Goal: Task Accomplishment & Management: Complete application form

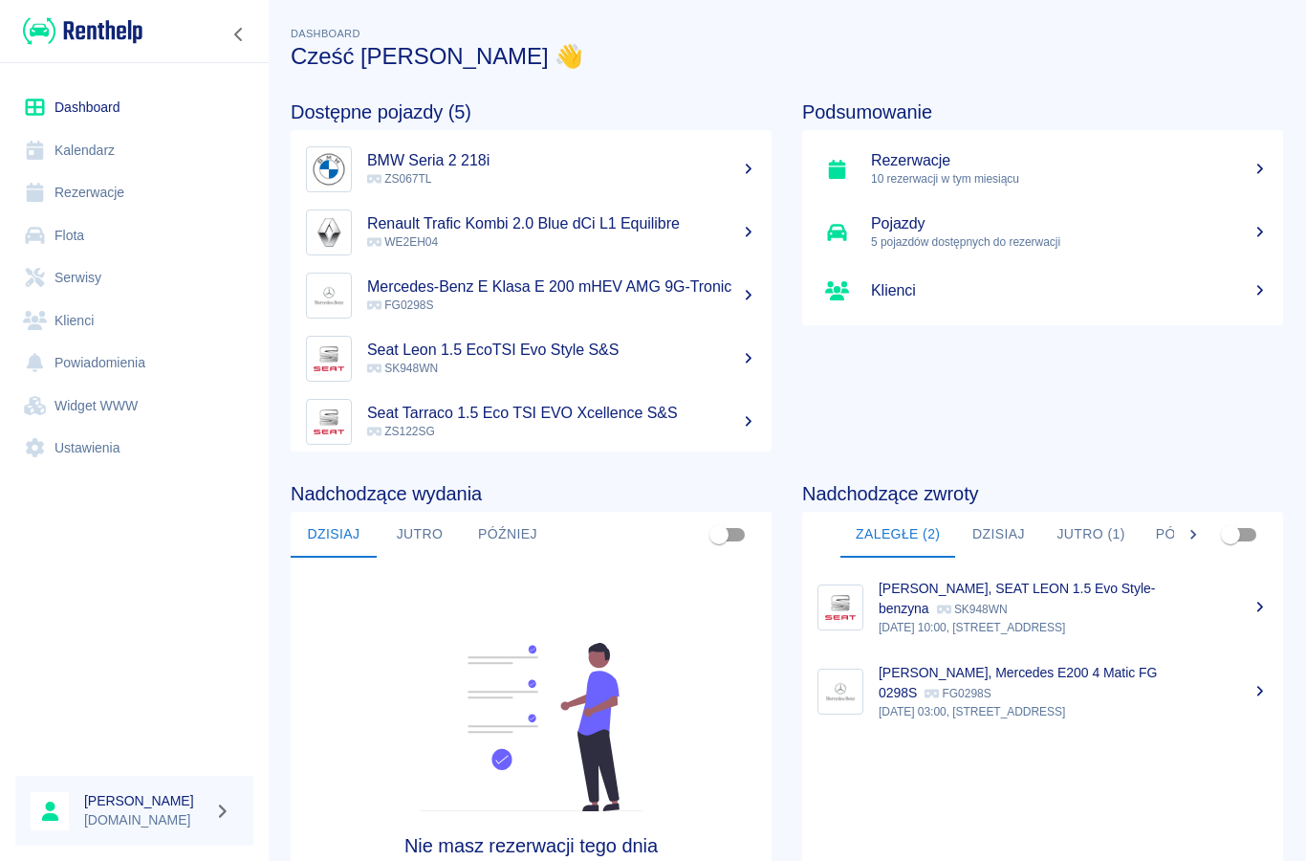
click at [68, 322] on link "Klienci" at bounding box center [134, 320] width 238 height 43
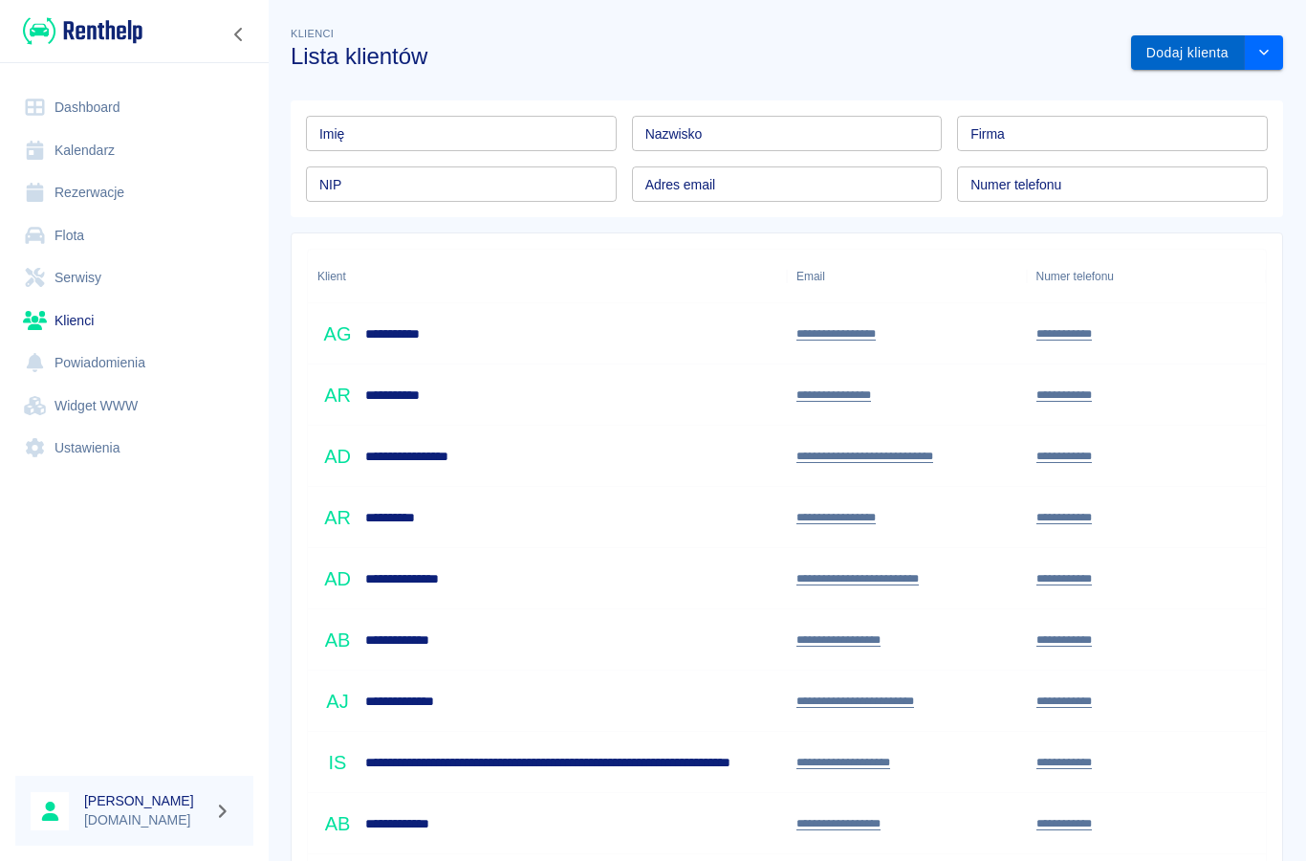
click at [1177, 52] on button "Dodaj klienta" at bounding box center [1188, 52] width 114 height 35
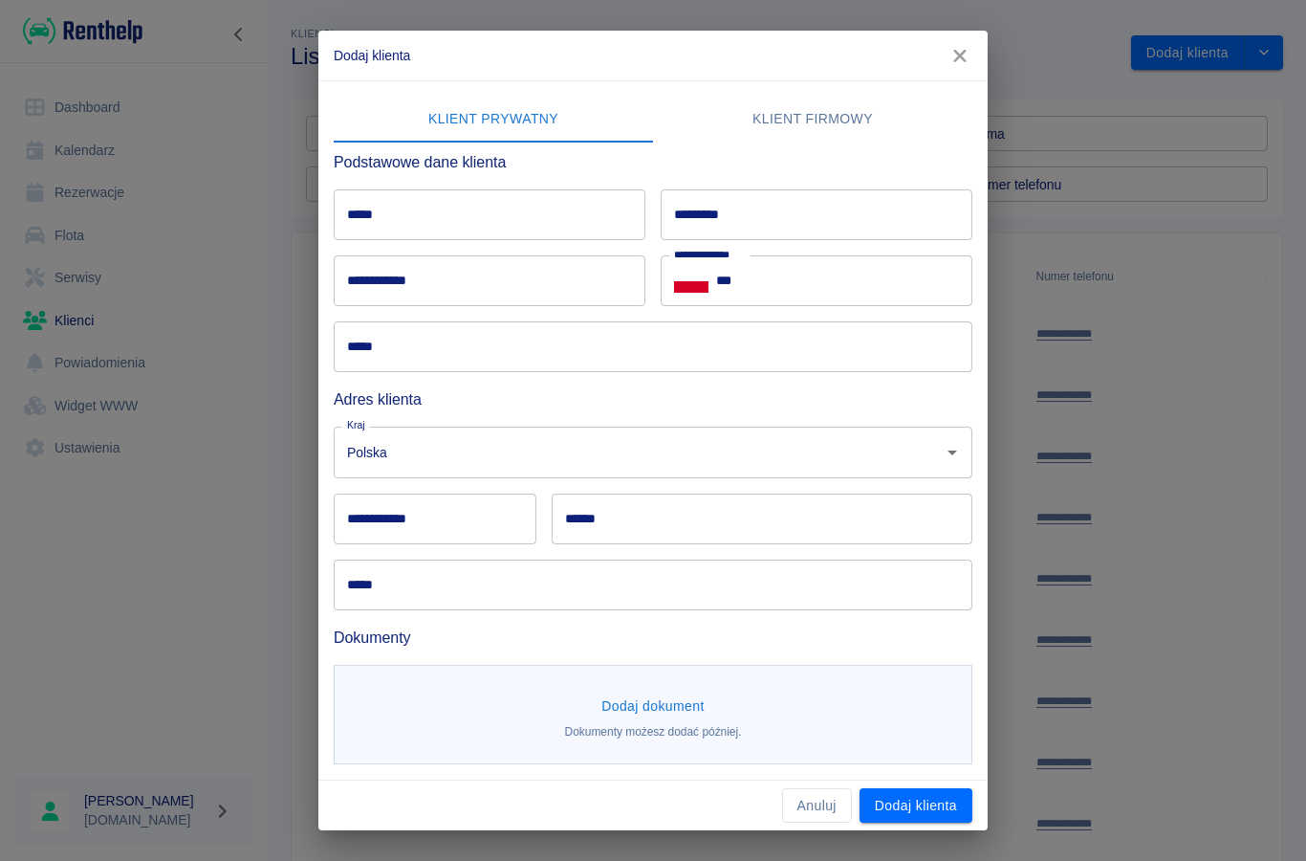
click at [709, 224] on div "********* *********" at bounding box center [817, 214] width 312 height 51
type input "********"
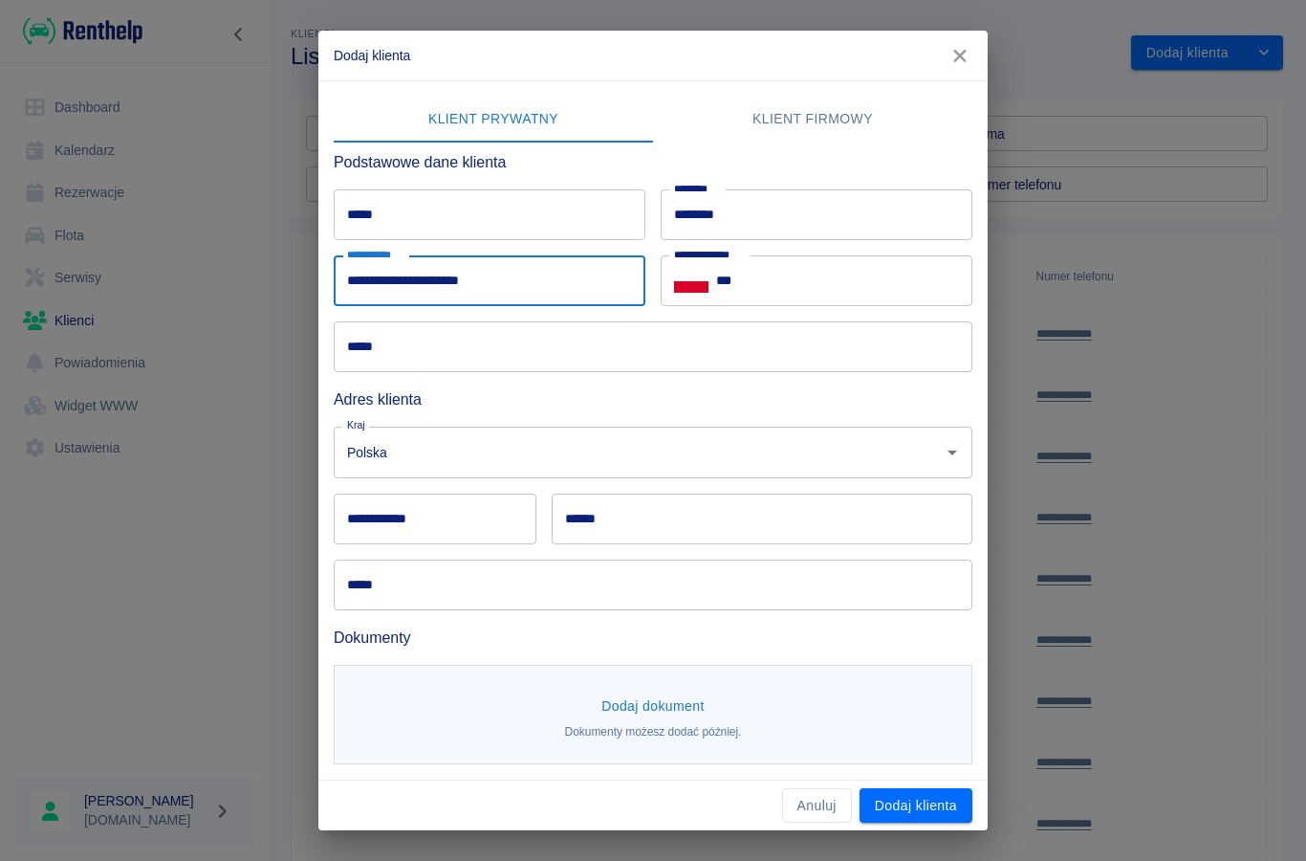
type input "**********"
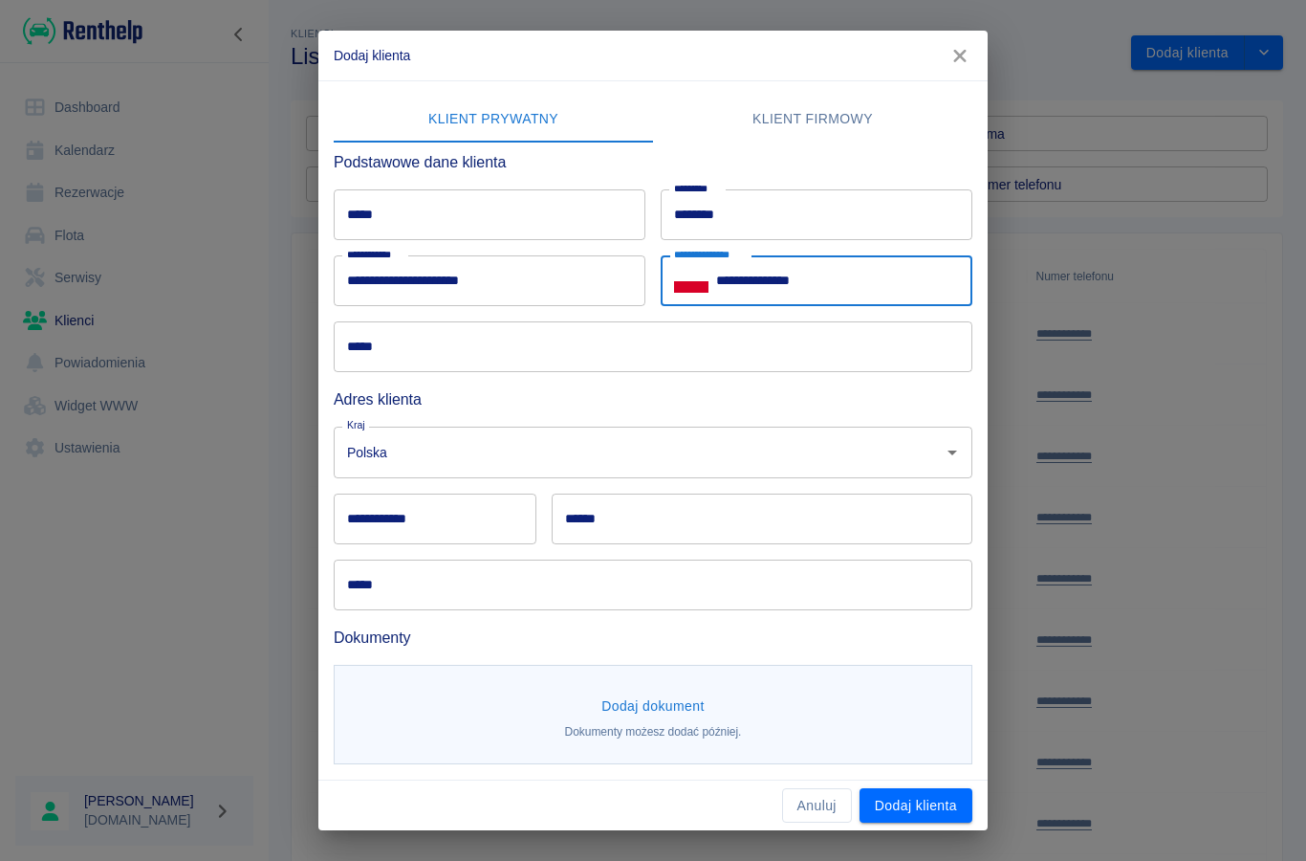
type input "**********"
click at [401, 353] on input "*****" at bounding box center [653, 346] width 639 height 51
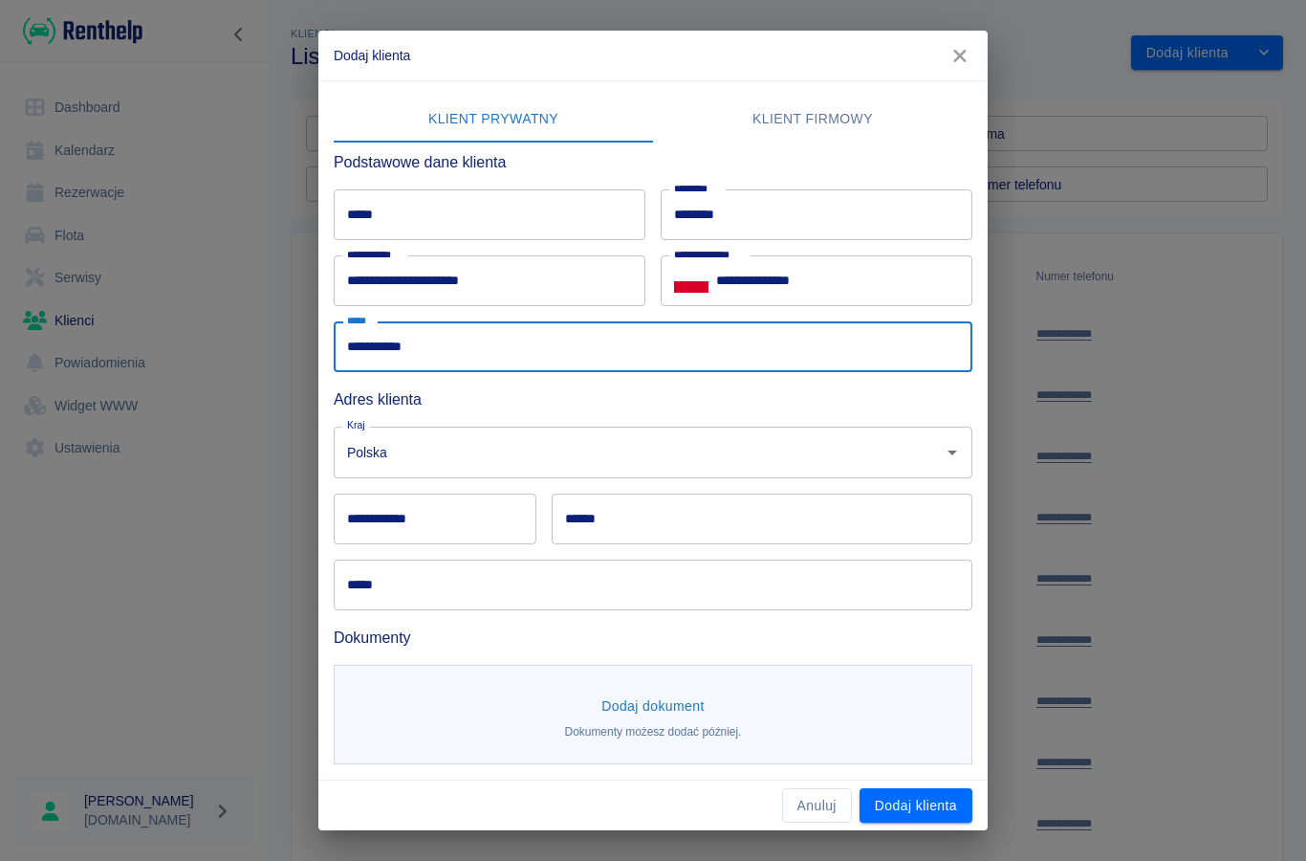
type input "**********"
click at [388, 516] on div "**********" at bounding box center [435, 518] width 203 height 51
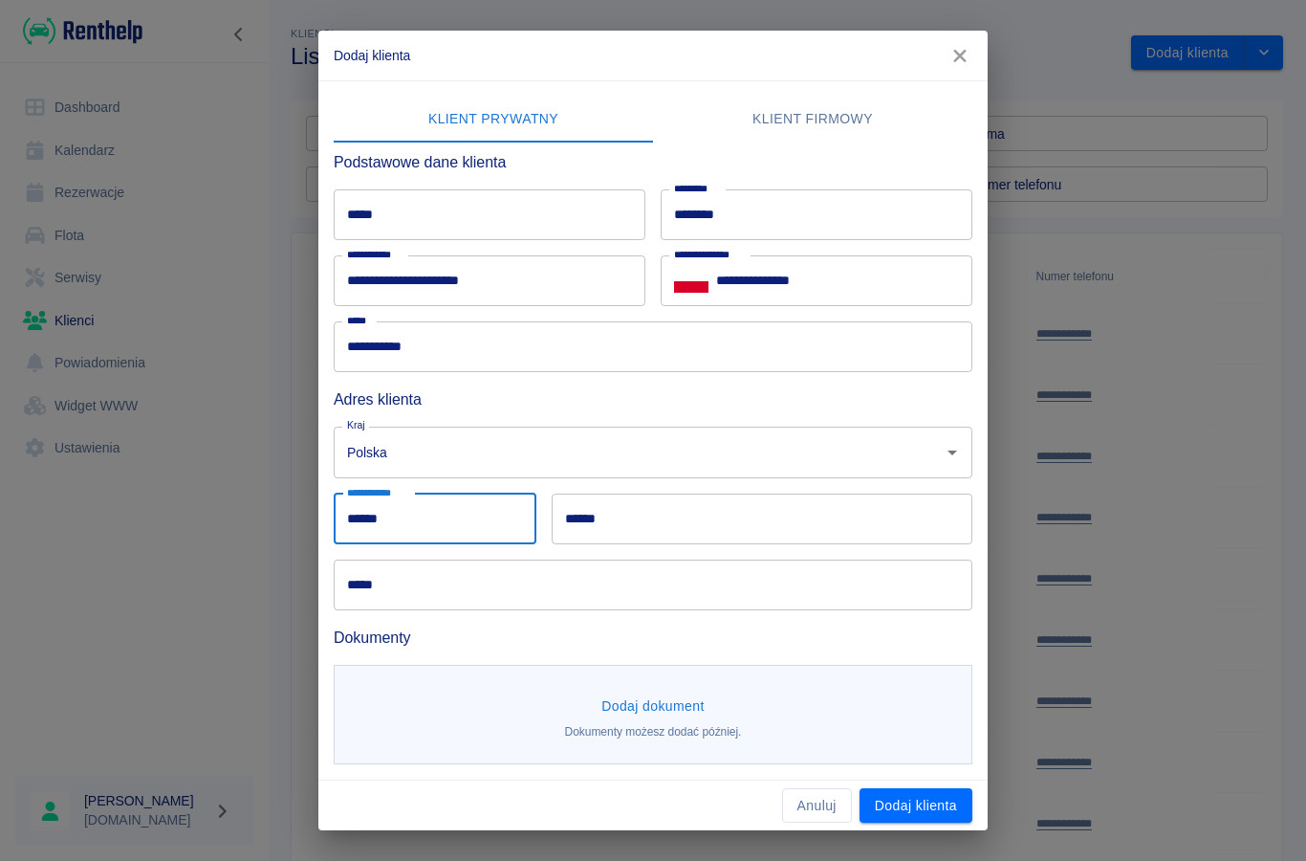
type input "******"
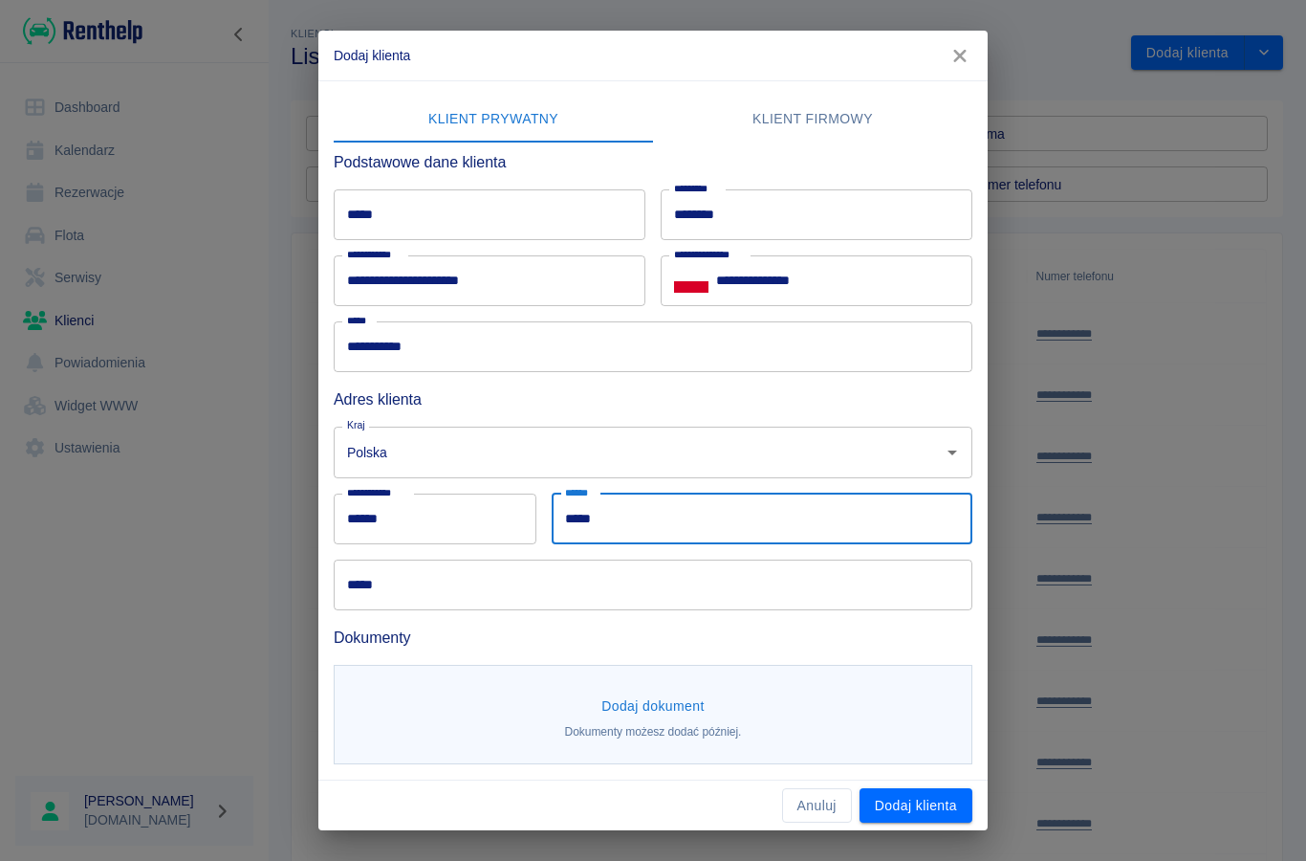
type input "*****"
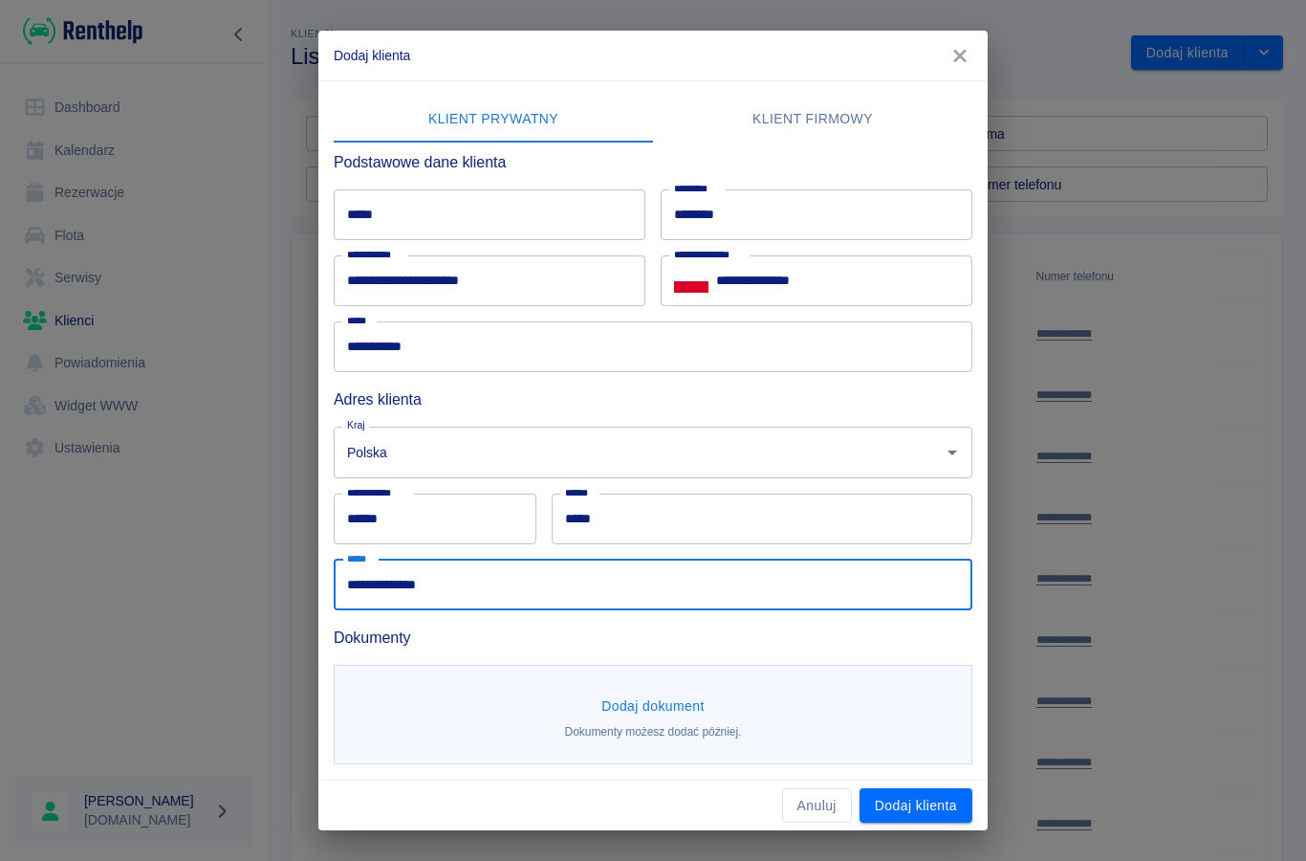
type input "**********"
click at [624, 704] on button "Dodaj dokument" at bounding box center [653, 706] width 119 height 35
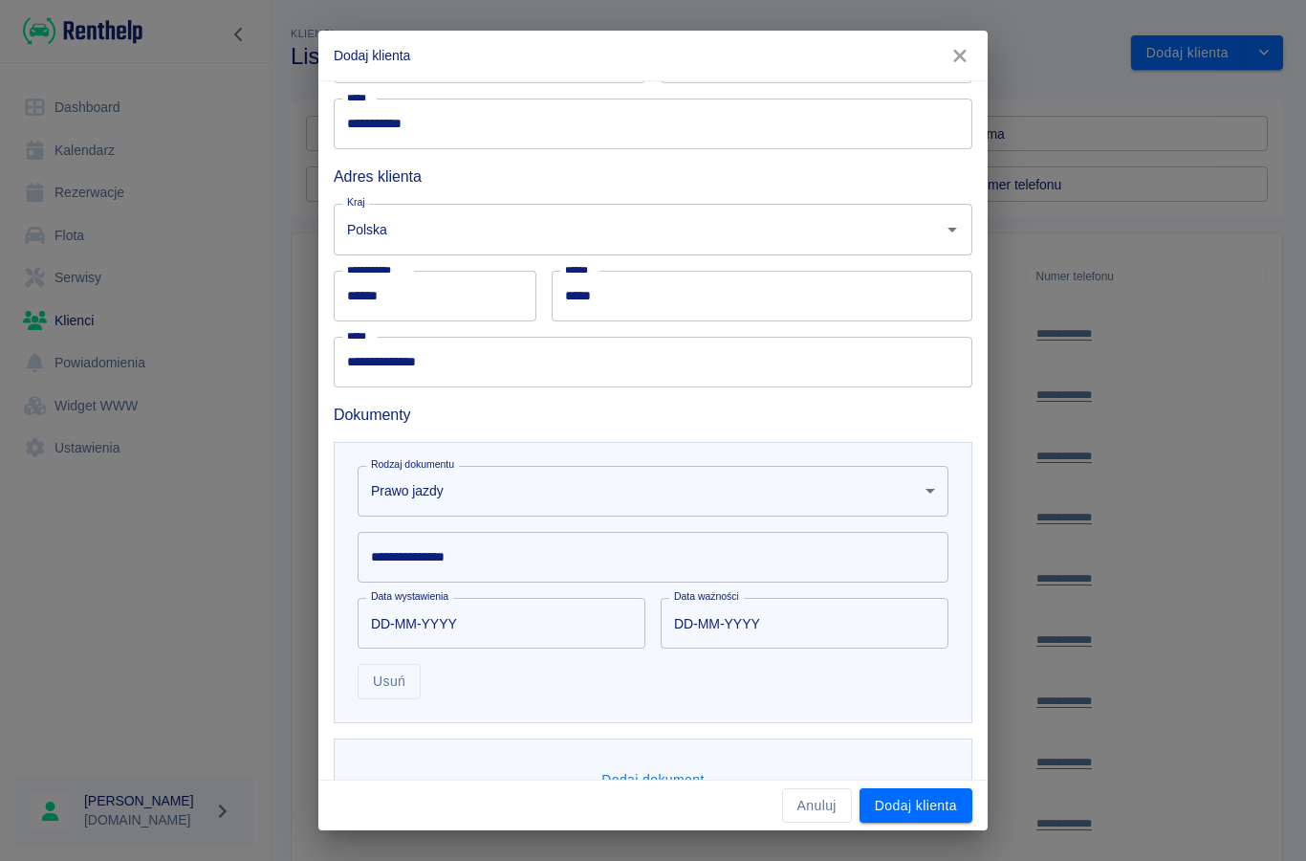
scroll to position [233, 0]
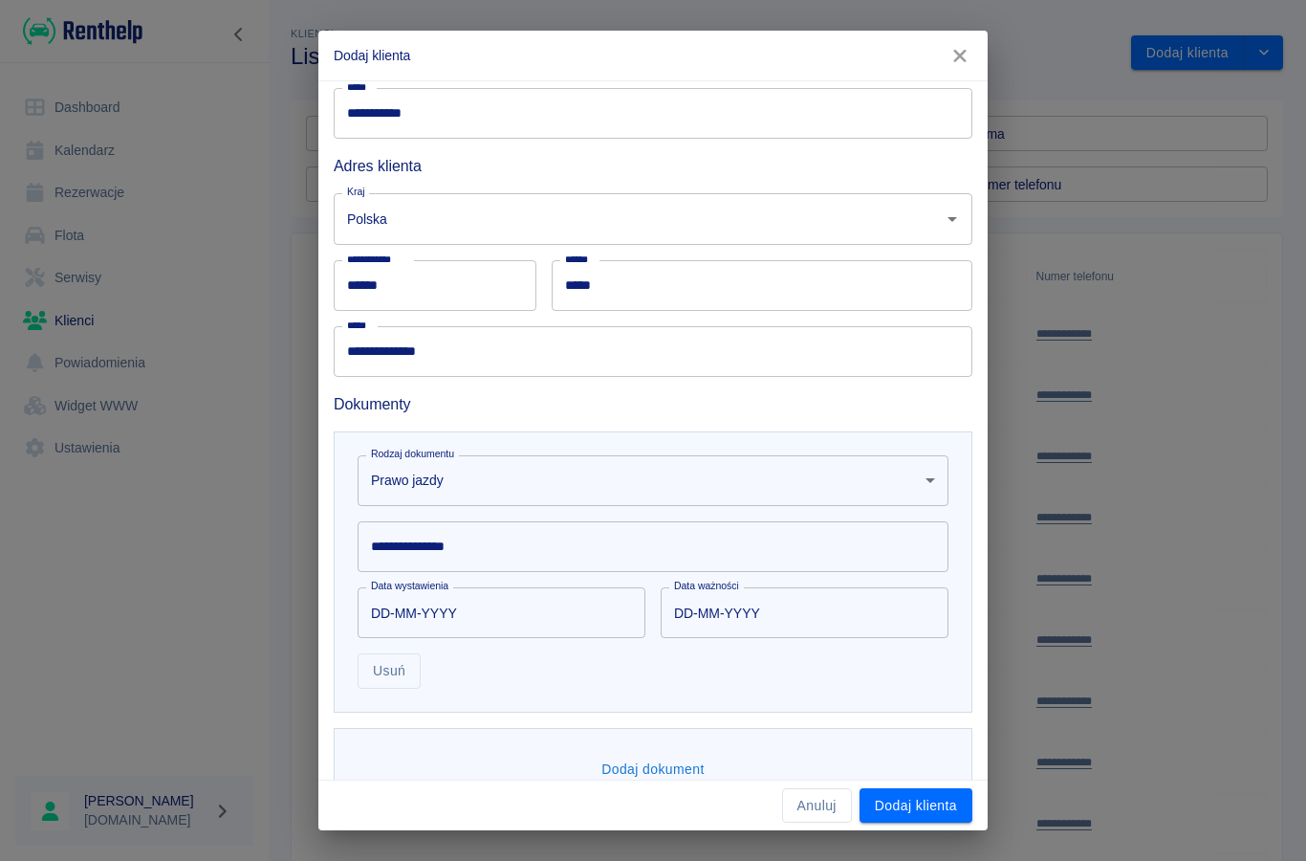
click at [402, 554] on div "**********" at bounding box center [653, 546] width 591 height 51
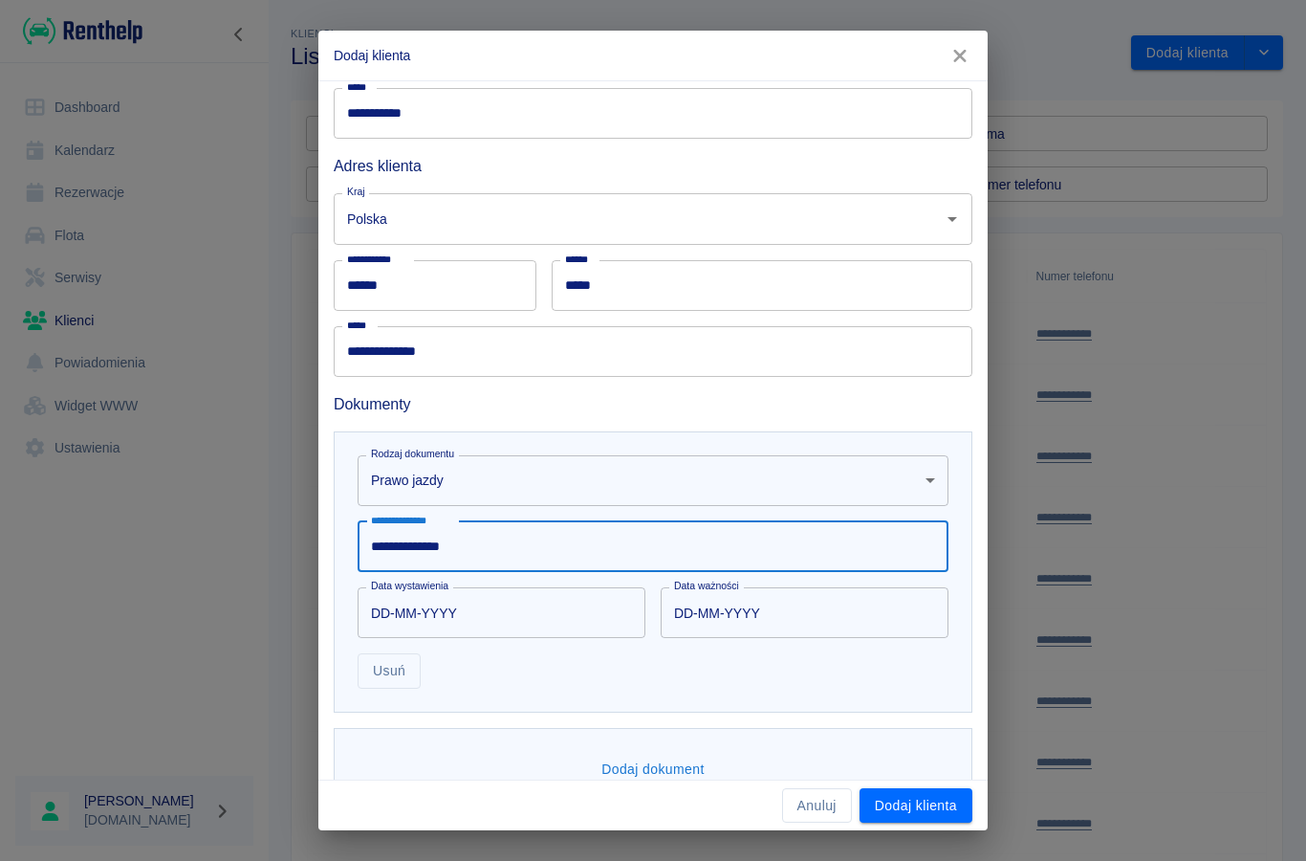
type input "**********"
click at [398, 616] on input "DD-MM-YYYY" at bounding box center [495, 612] width 274 height 51
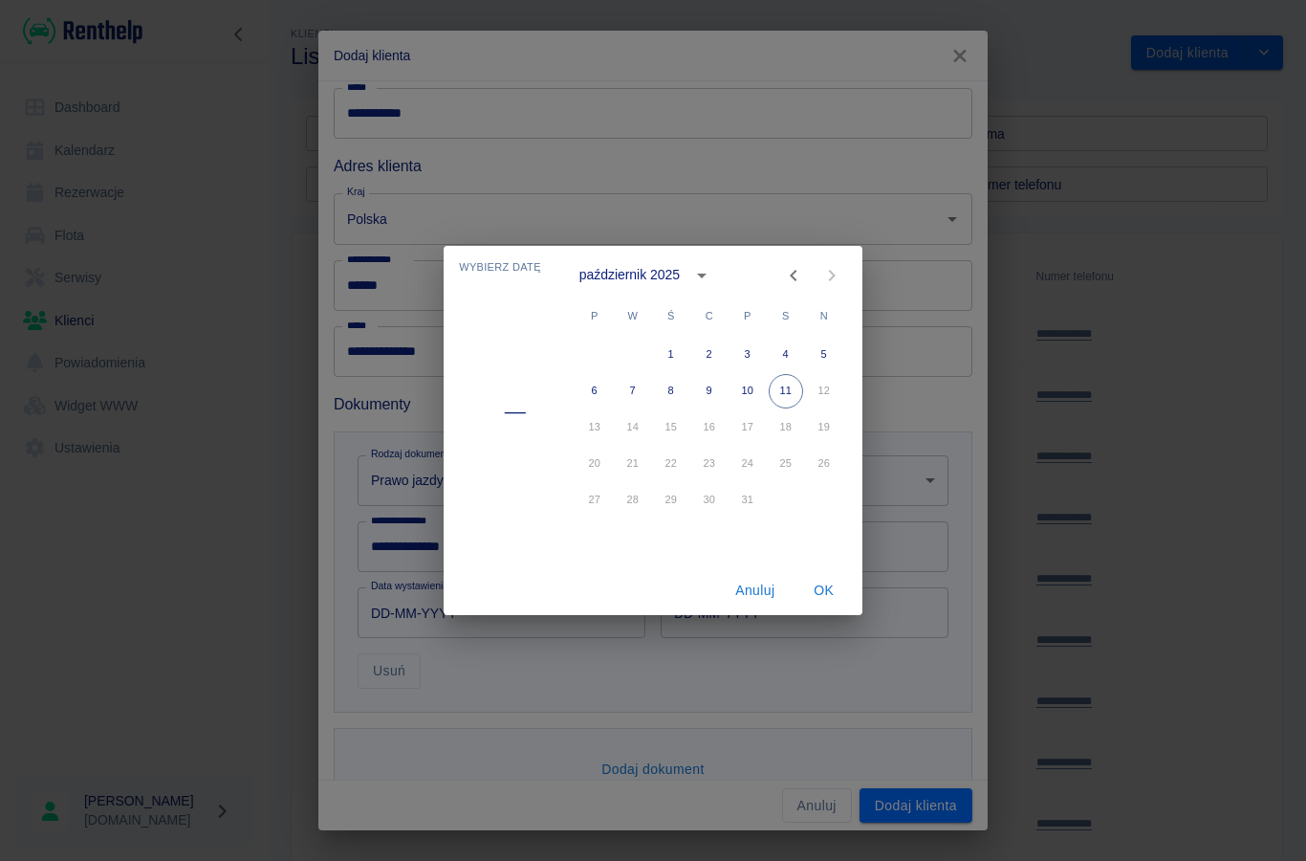
click at [696, 271] on icon "calendar view is open, switch to year view" at bounding box center [701, 275] width 23 height 23
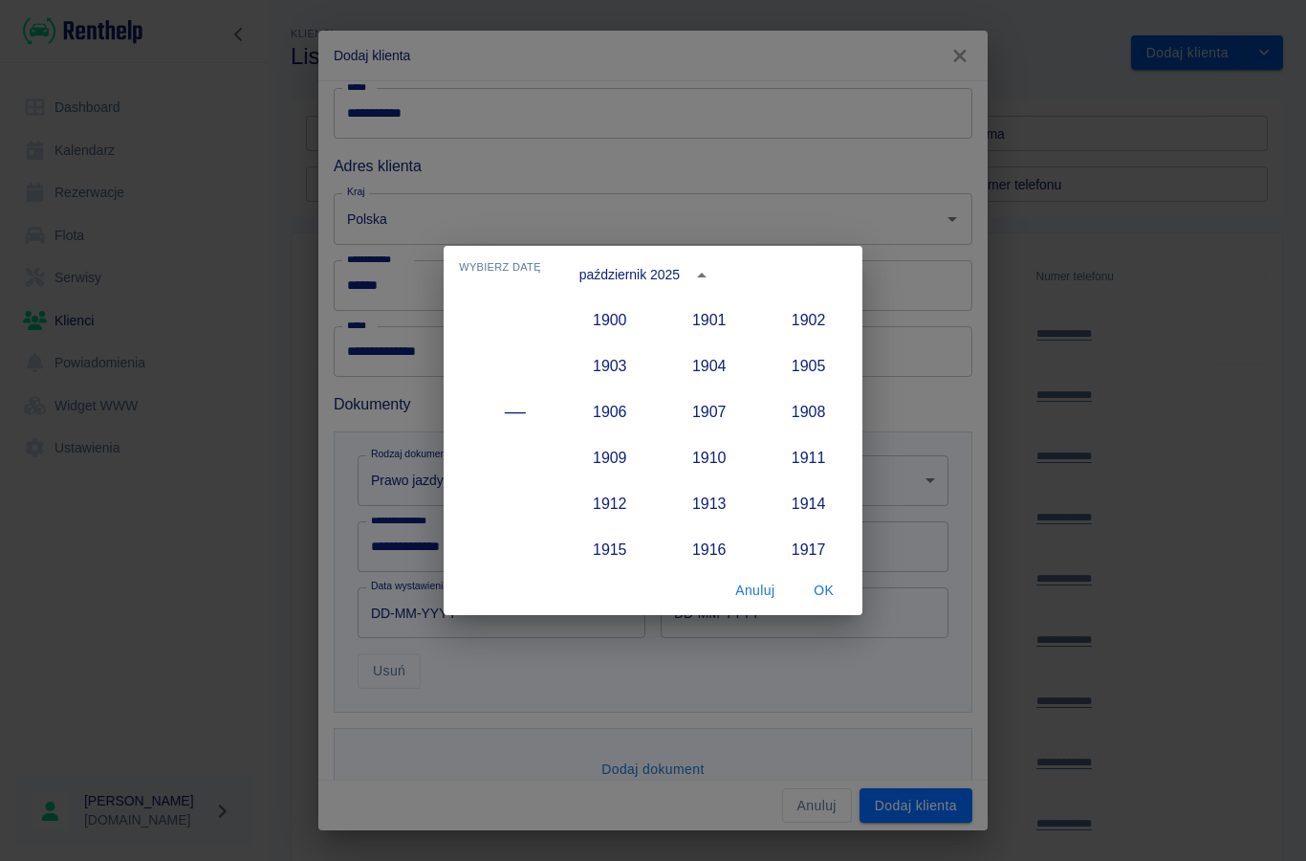
scroll to position [1771, 0]
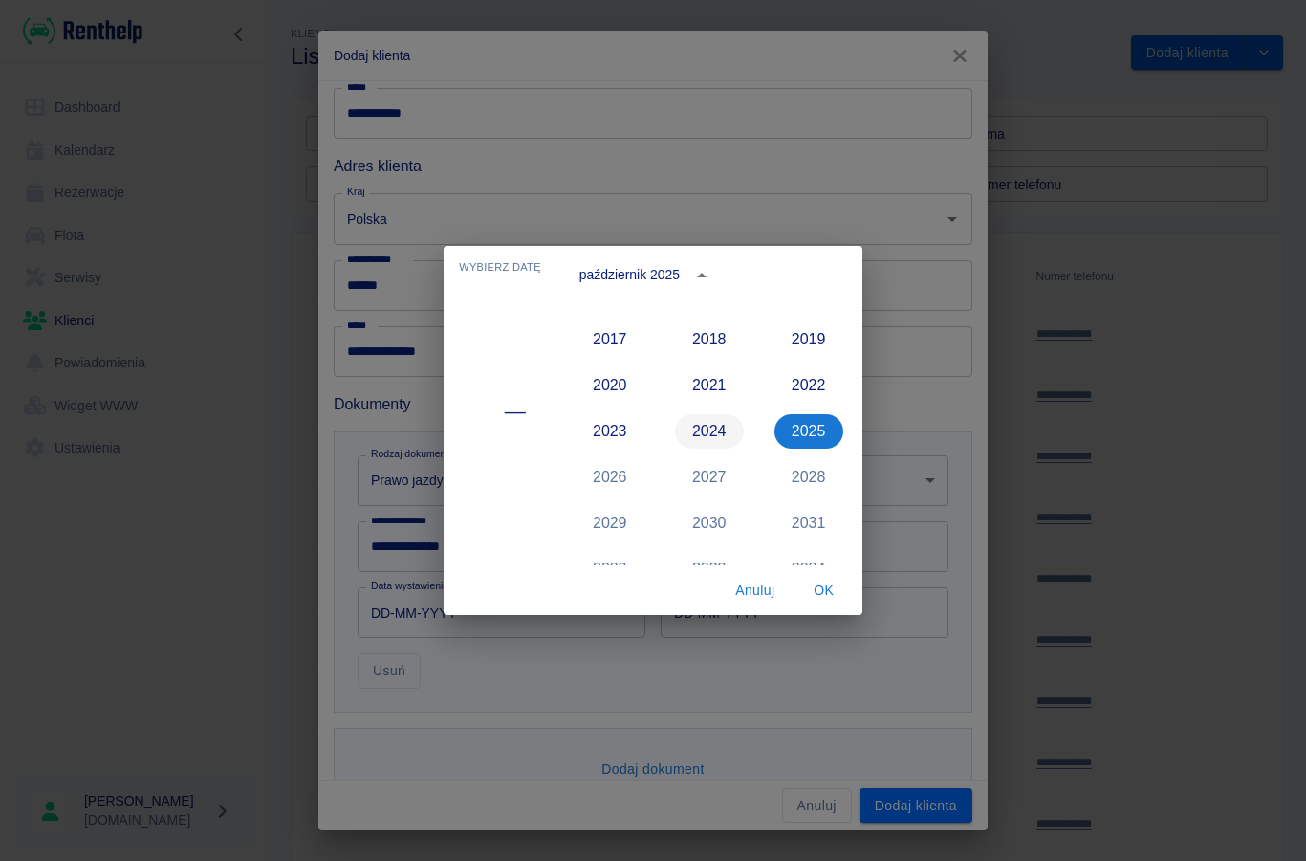
click at [704, 434] on button "2024" at bounding box center [709, 431] width 69 height 34
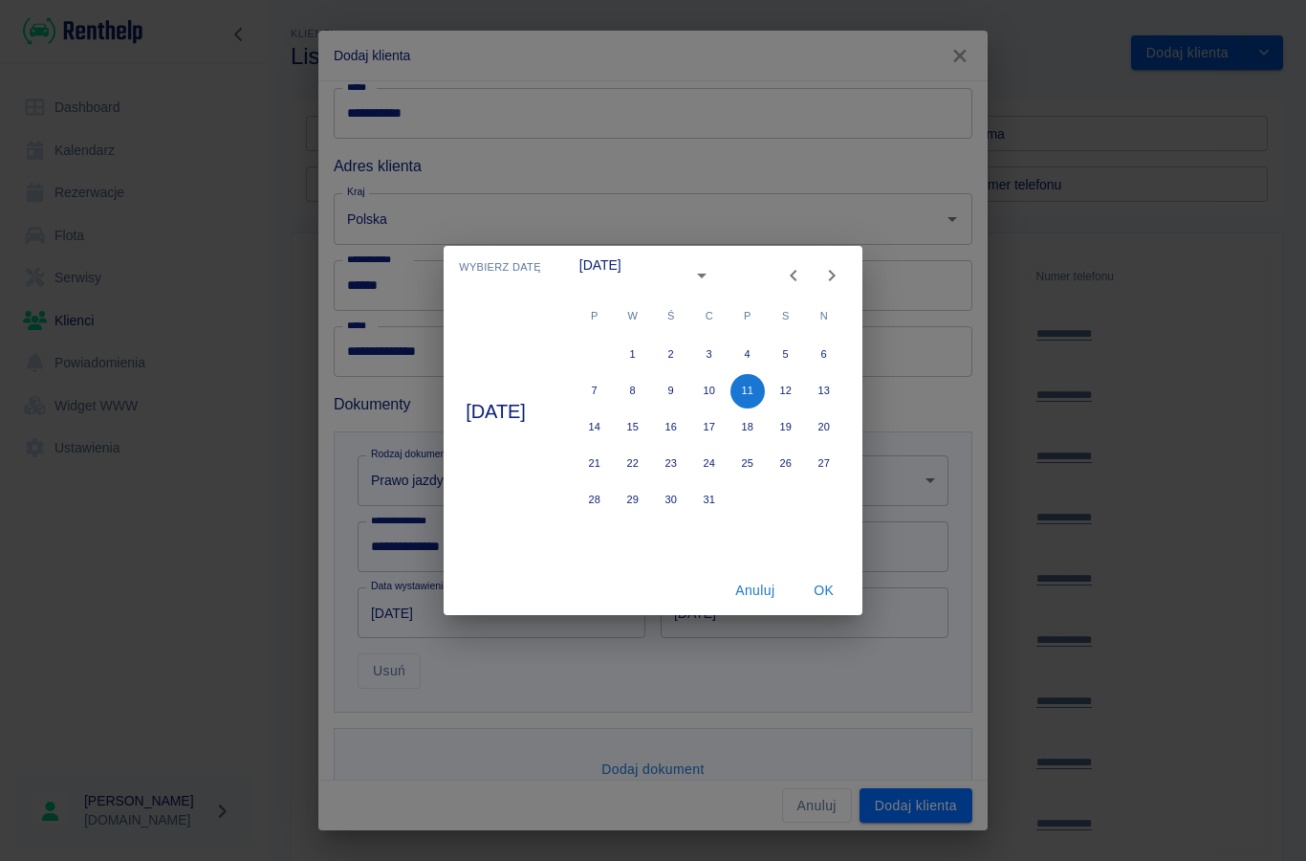
type input "[DATE]"
click at [805, 268] on icon "Previous month" at bounding box center [793, 275] width 23 height 23
click at [727, 396] on button "5" at bounding box center [709, 391] width 34 height 34
type input "[DATE]"
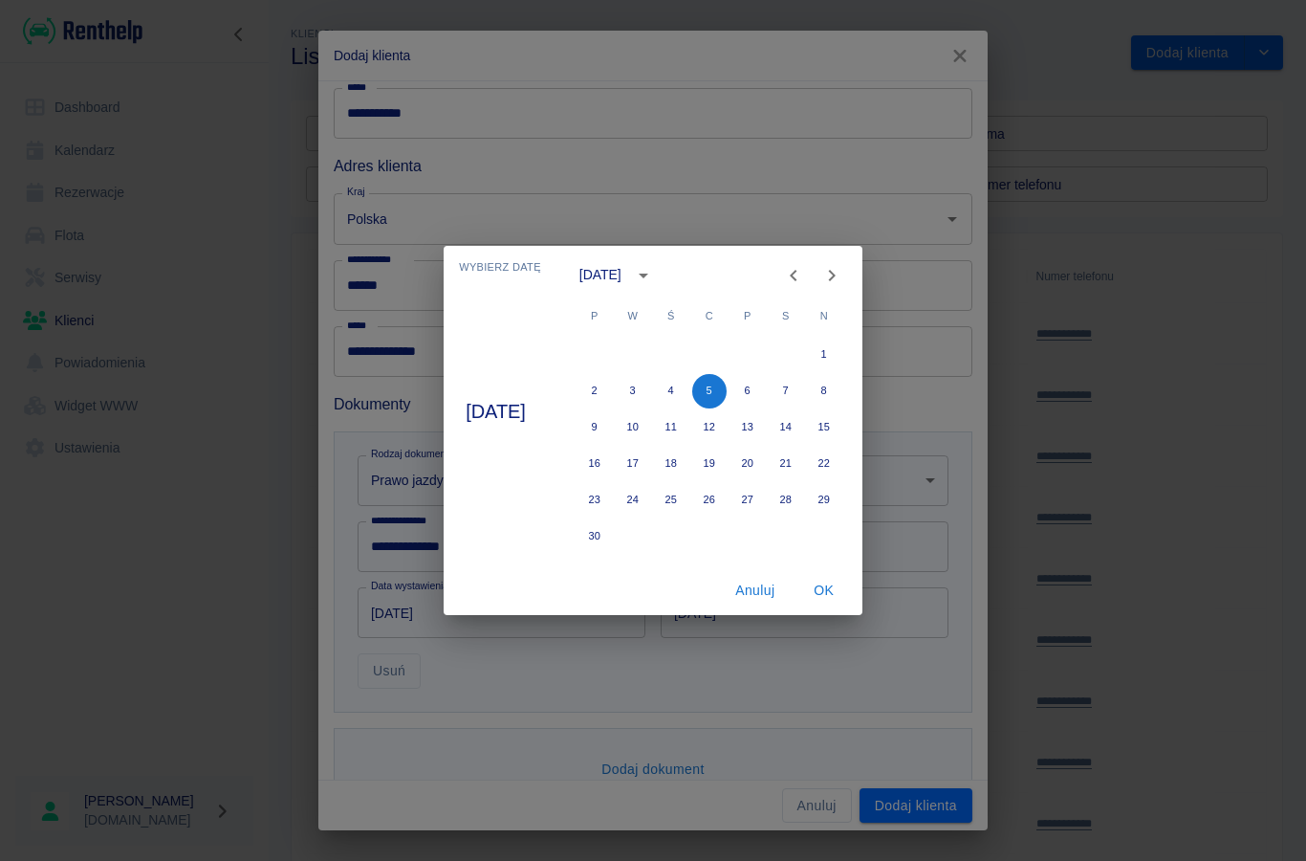
click at [836, 599] on button "OK" at bounding box center [824, 590] width 61 height 35
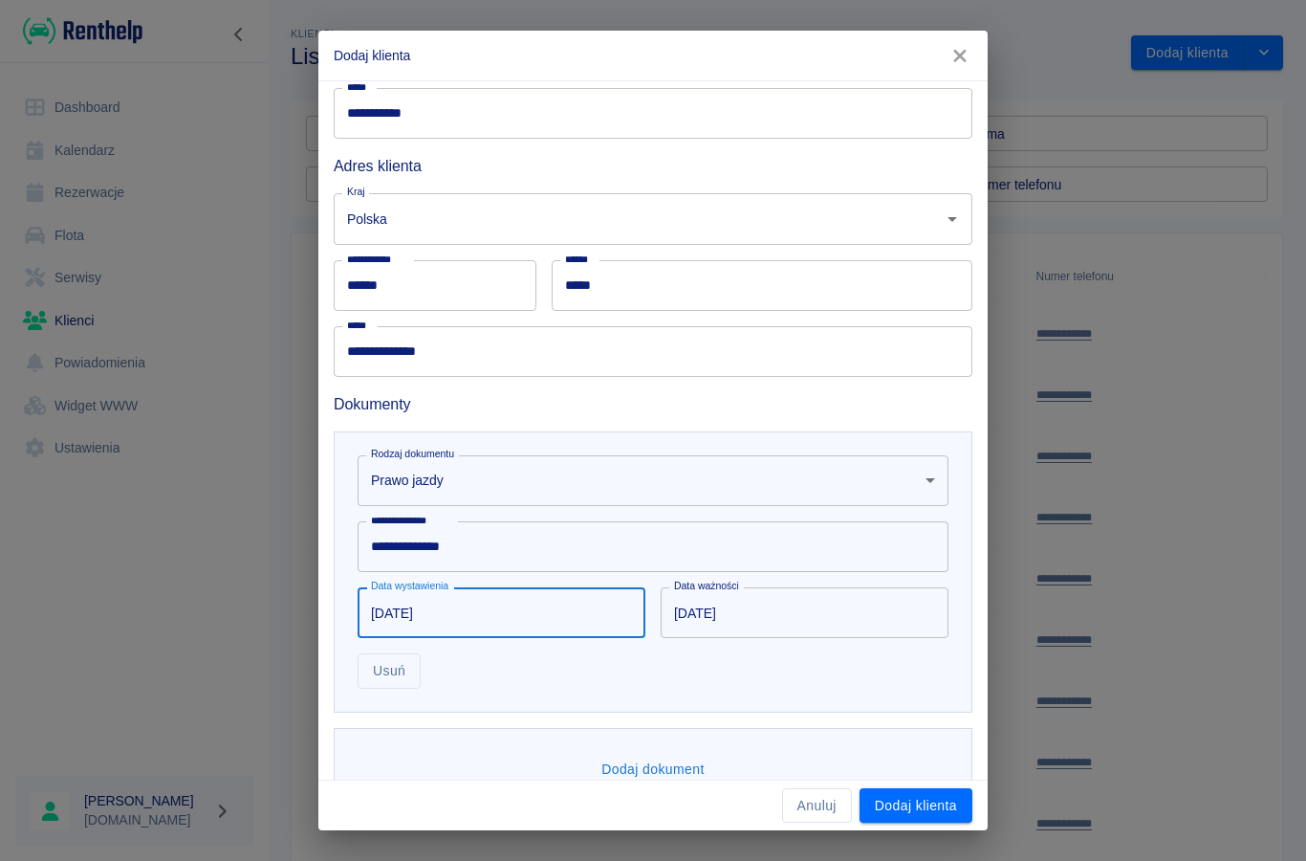
click at [738, 618] on input "[DATE]" at bounding box center [798, 612] width 274 height 51
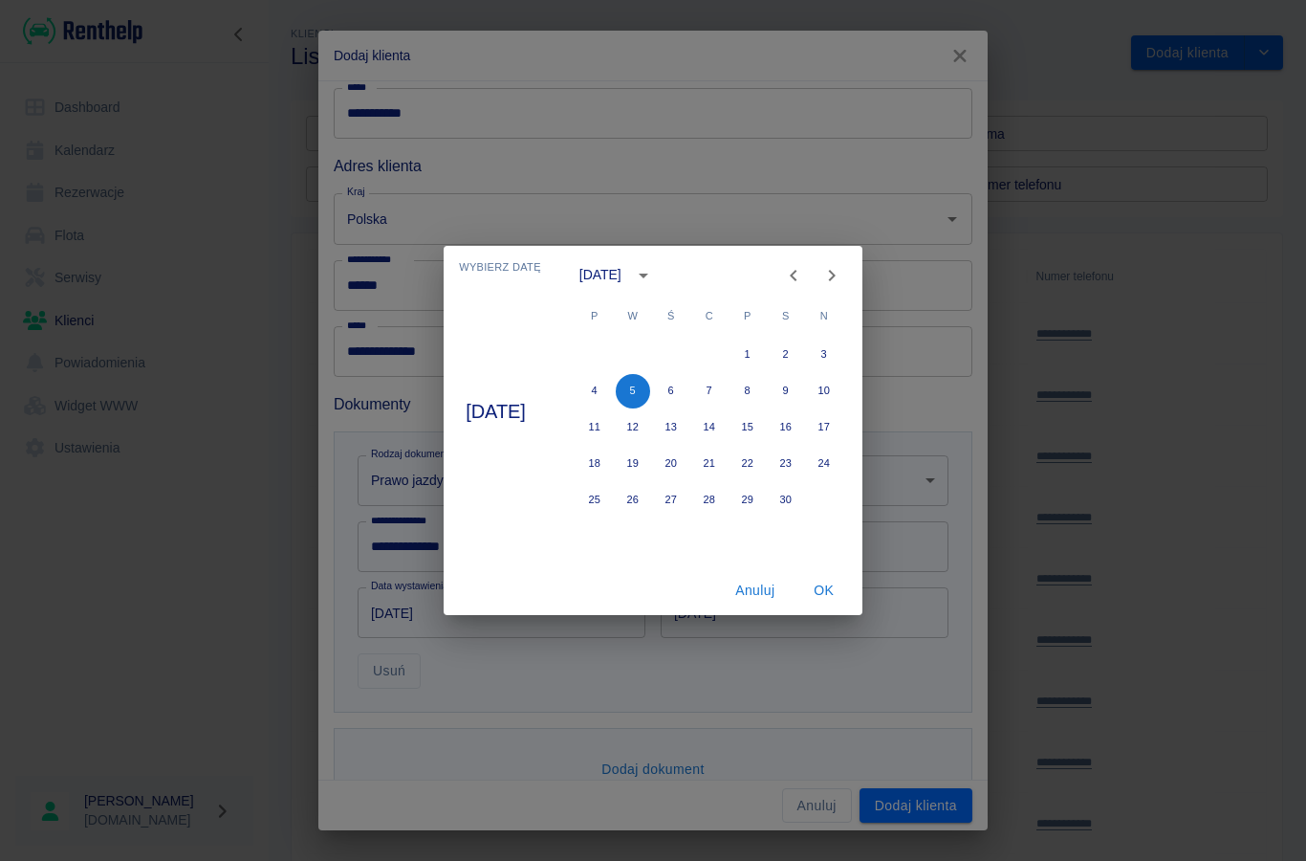
click at [655, 286] on icon "calendar view is open, switch to year view" at bounding box center [643, 275] width 23 height 23
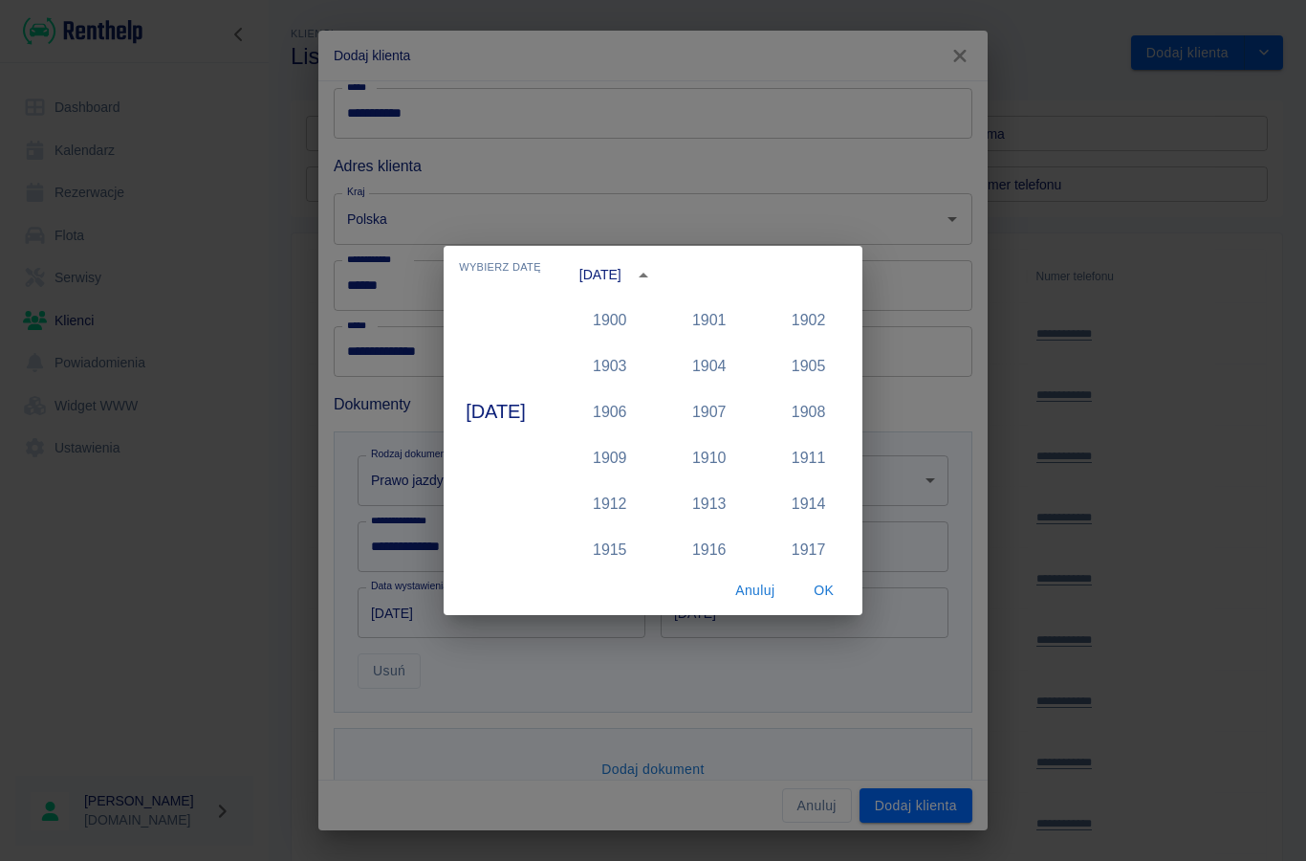
scroll to position [1909, 0]
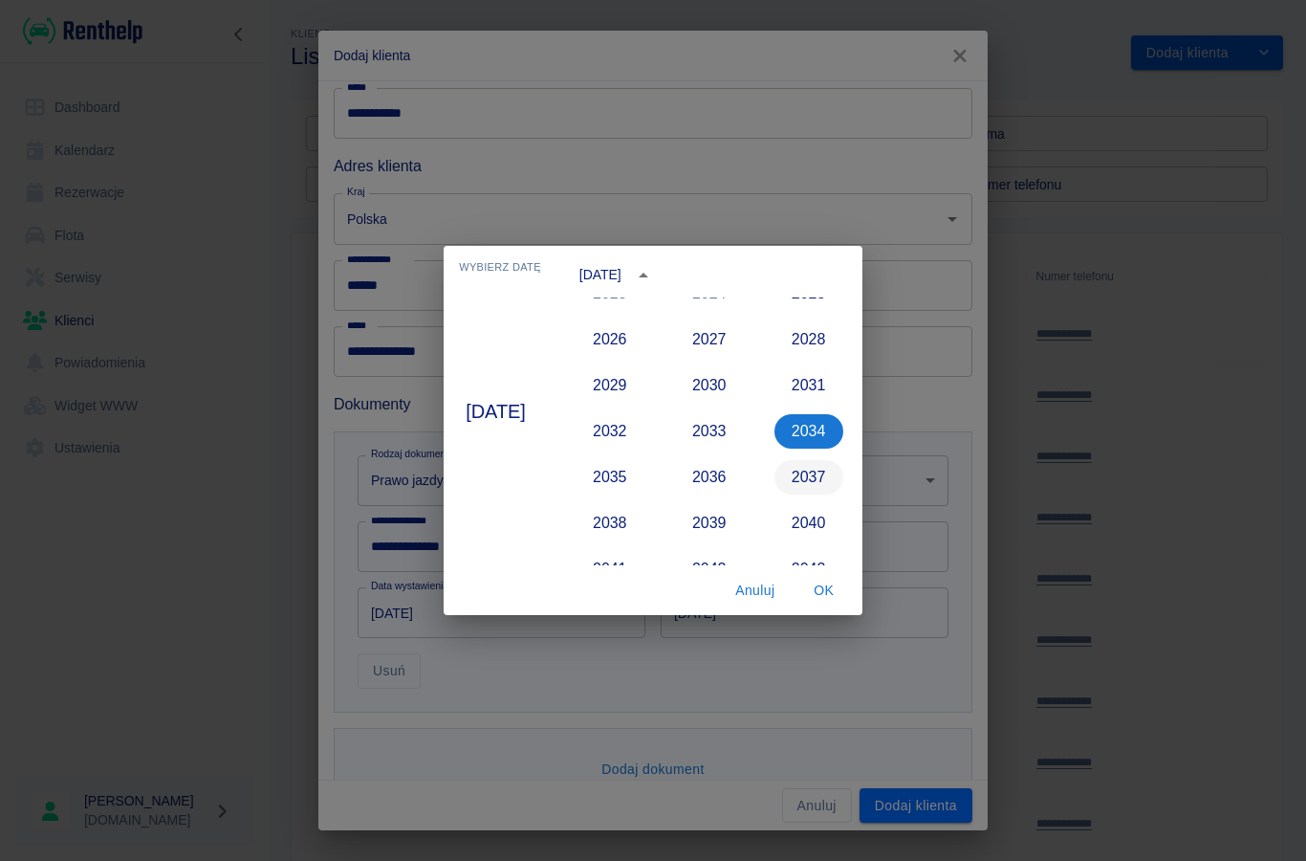
click at [812, 482] on button "2037" at bounding box center [809, 477] width 69 height 34
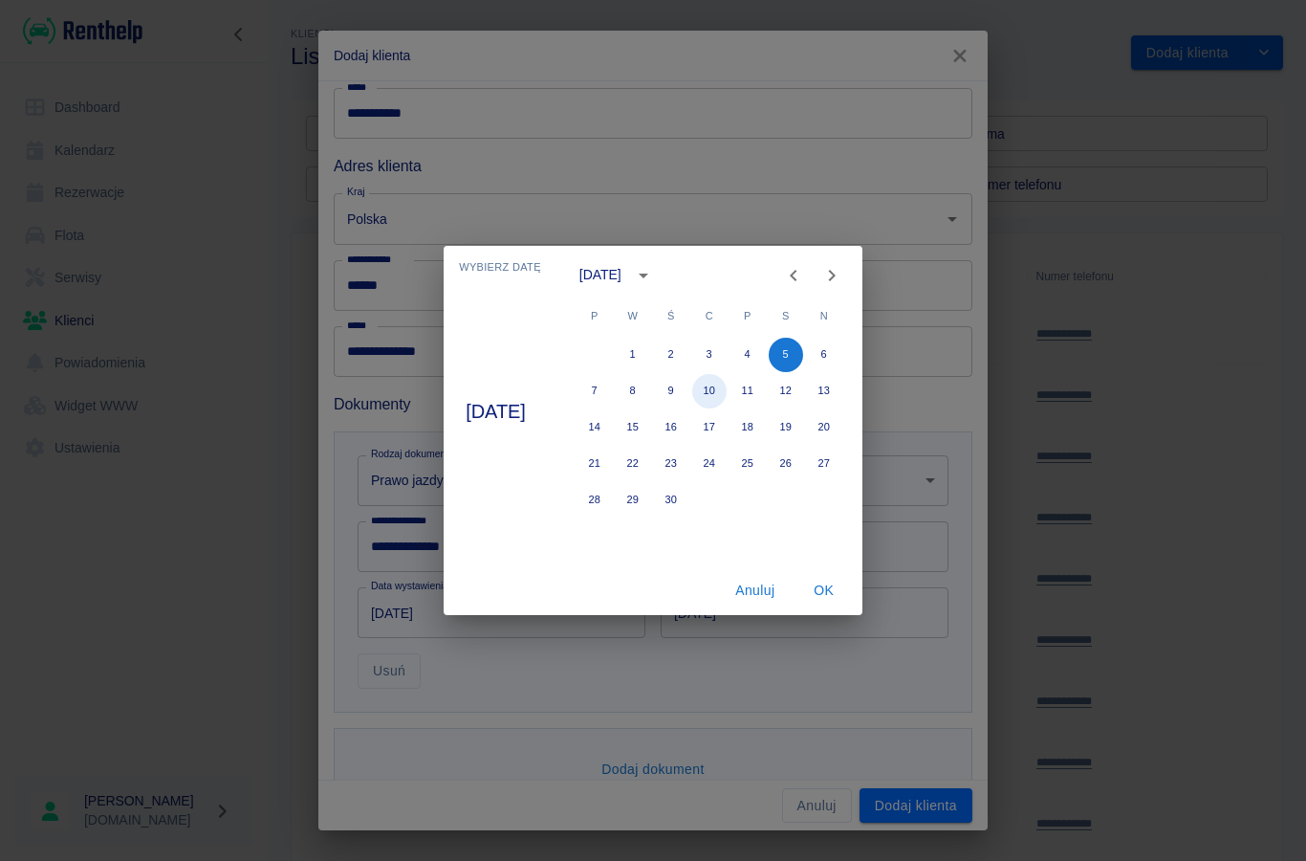
click at [718, 384] on button "10" at bounding box center [709, 391] width 34 height 34
click at [622, 277] on div "[DATE]" at bounding box center [601, 275] width 42 height 20
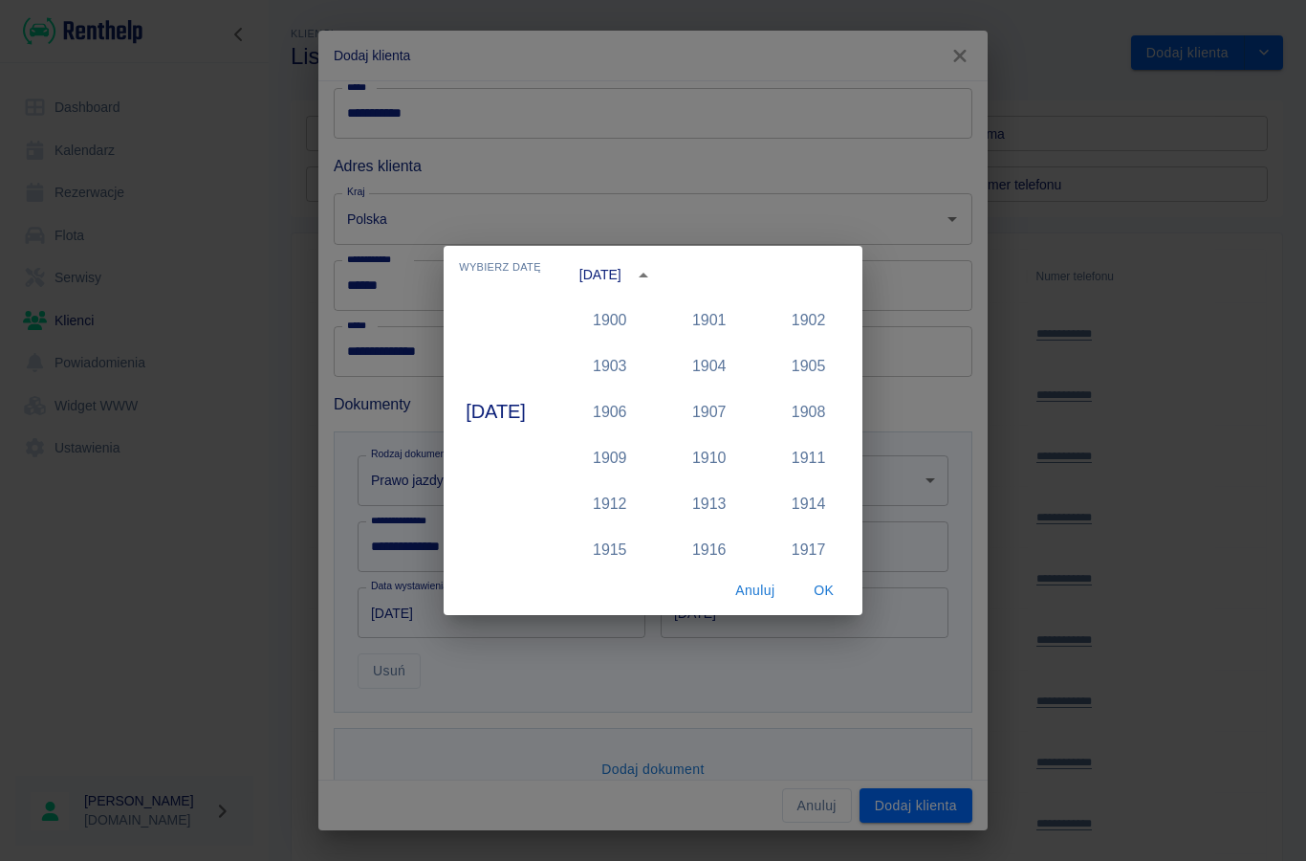
scroll to position [1955, 0]
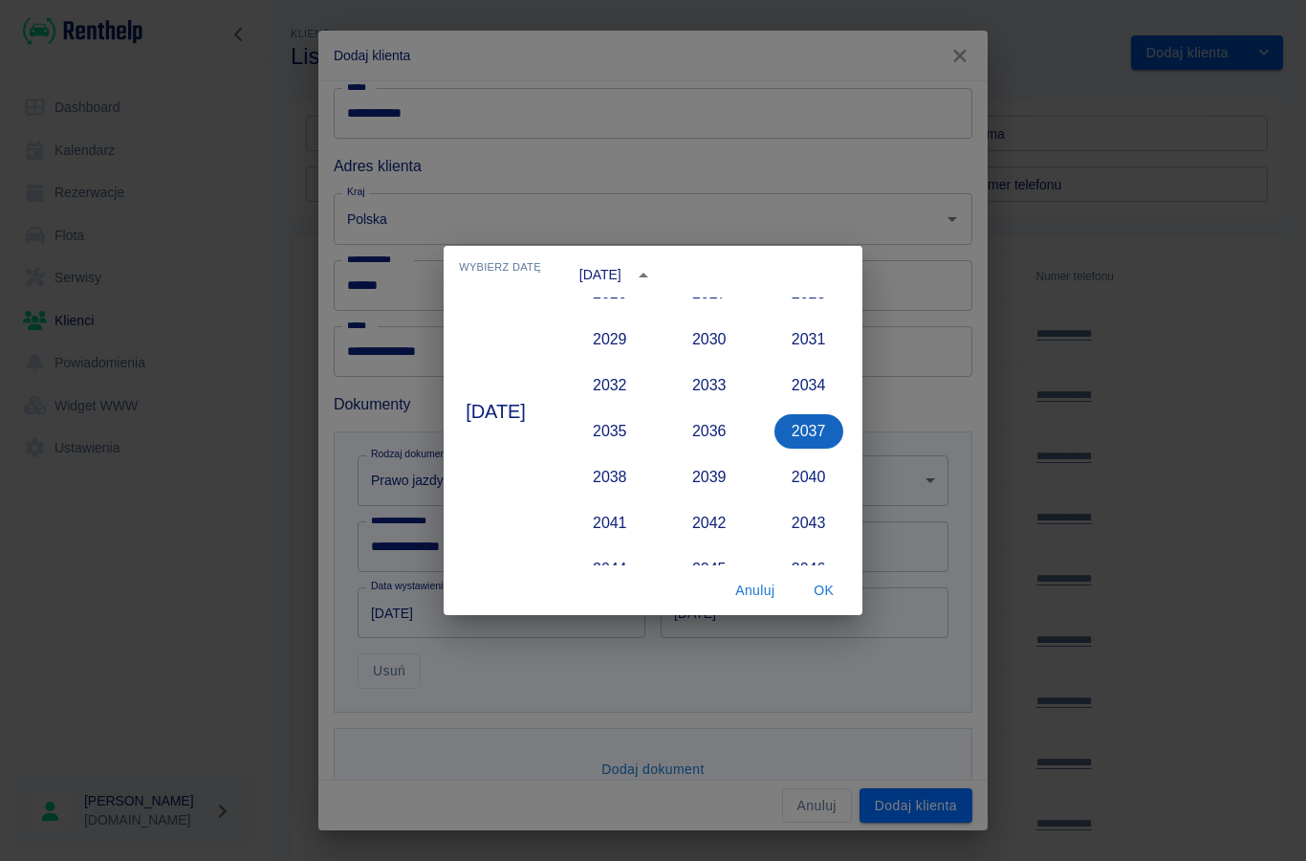
click at [811, 431] on button "2037" at bounding box center [809, 431] width 69 height 34
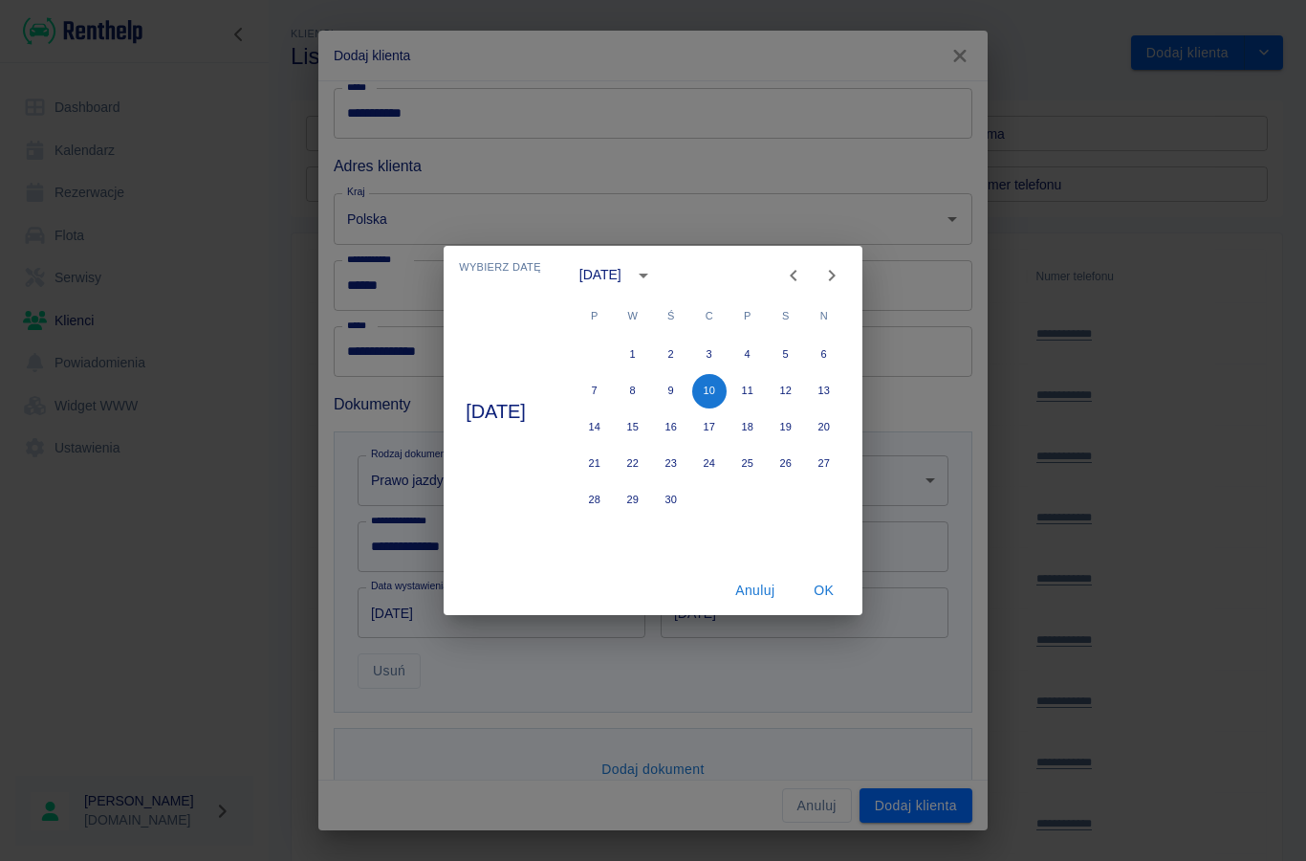
click at [799, 273] on icon "Previous month" at bounding box center [793, 275] width 23 height 23
click at [799, 272] on icon "Previous month" at bounding box center [793, 275] width 23 height 23
click at [797, 274] on icon "Previous month" at bounding box center [793, 275] width 7 height 11
click at [805, 275] on icon "Previous month" at bounding box center [793, 275] width 23 height 23
click at [842, 384] on button "10" at bounding box center [824, 391] width 34 height 34
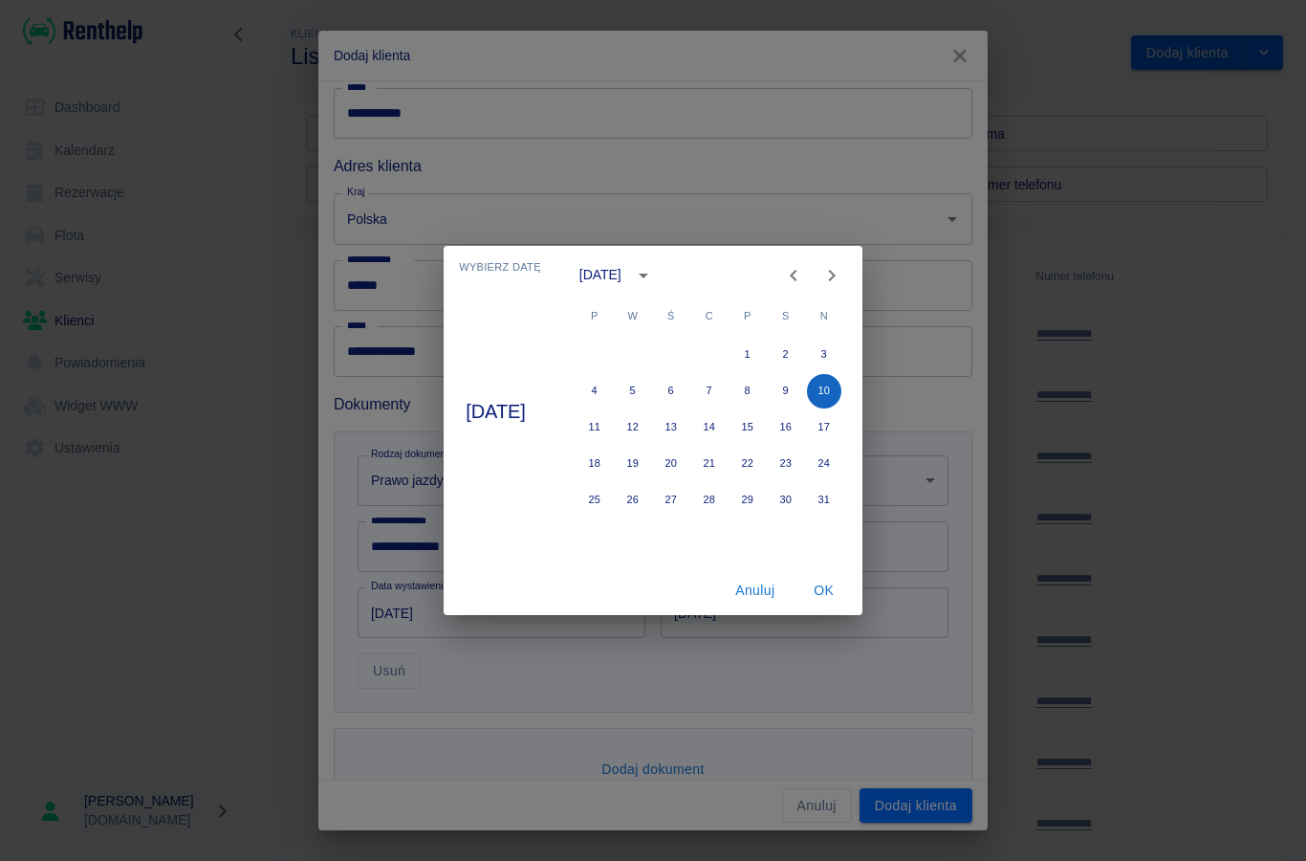
type input "[DATE]"
click at [824, 587] on button "OK" at bounding box center [824, 590] width 61 height 35
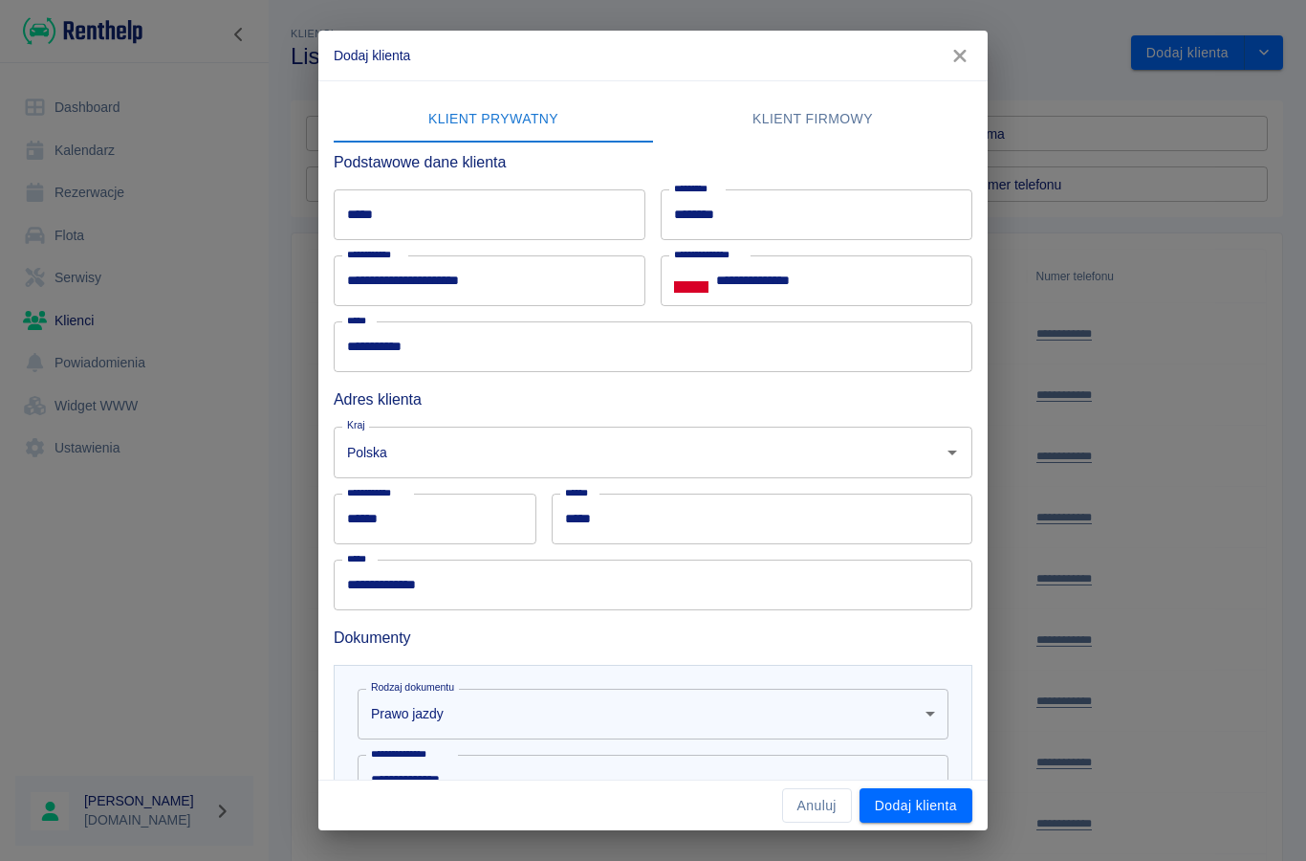
scroll to position [0, 0]
click at [465, 208] on input "*****" at bounding box center [490, 214] width 312 height 51
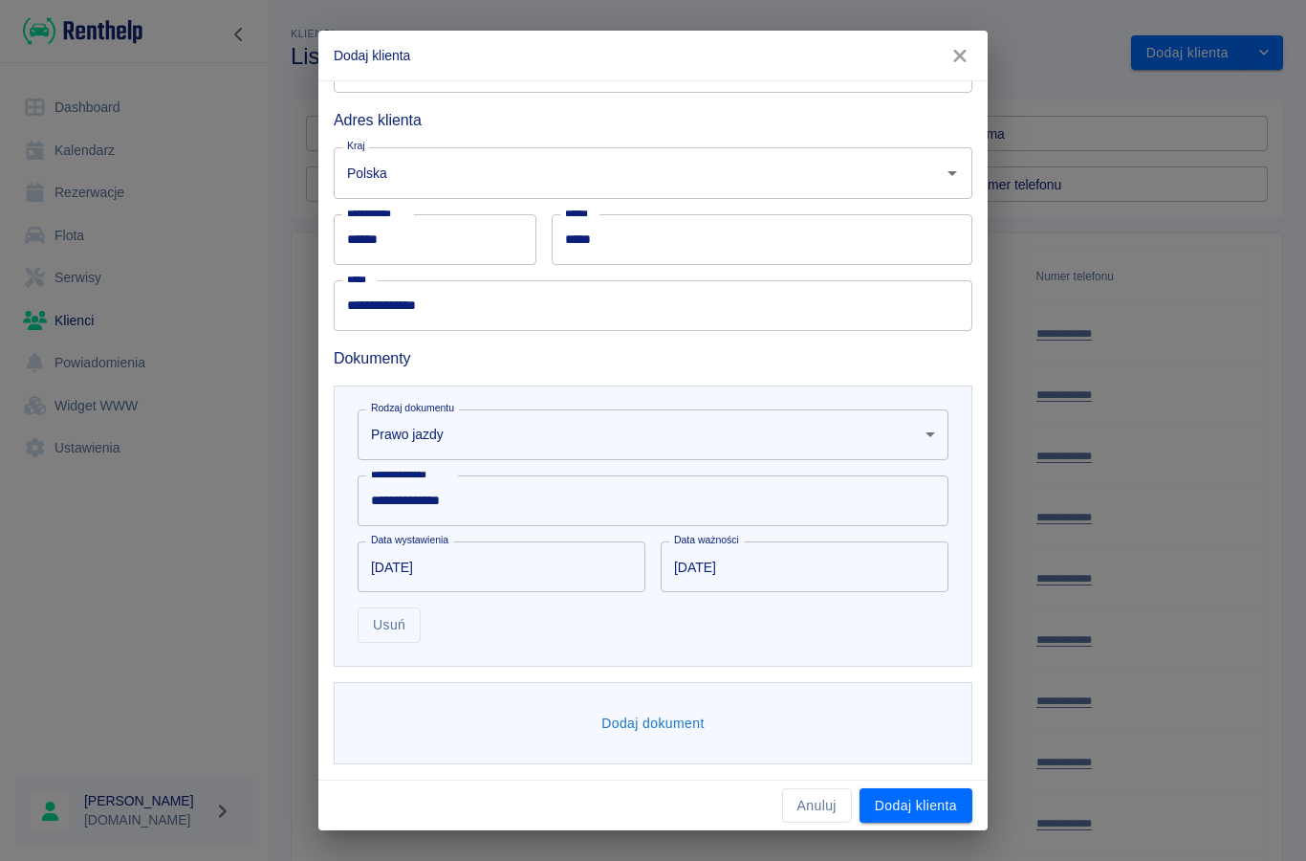
scroll to position [278, 0]
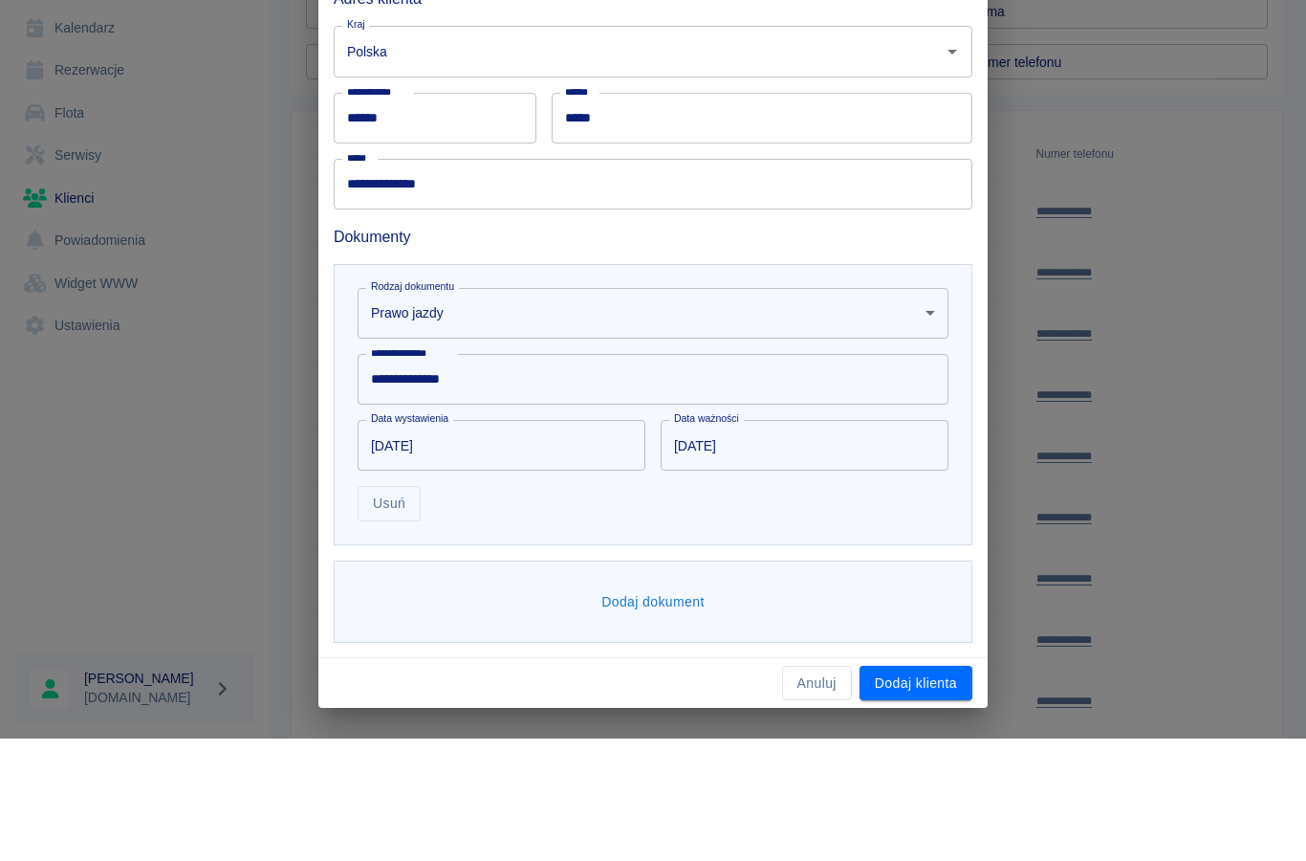
type input "**********"
click at [922, 788] on button "Dodaj klienta" at bounding box center [916, 805] width 113 height 35
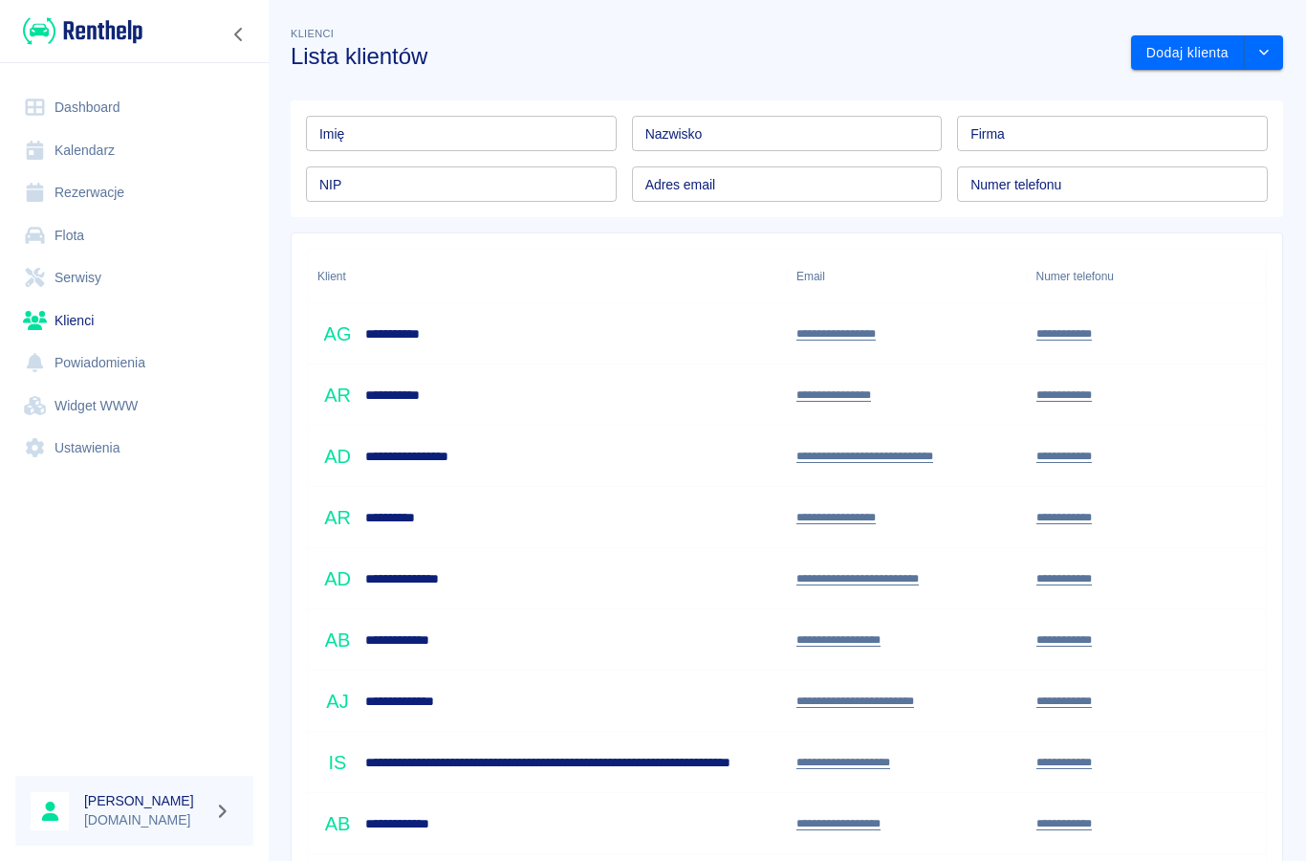
click at [685, 139] on div "Nazwisko Nazwisko" at bounding box center [787, 133] width 311 height 35
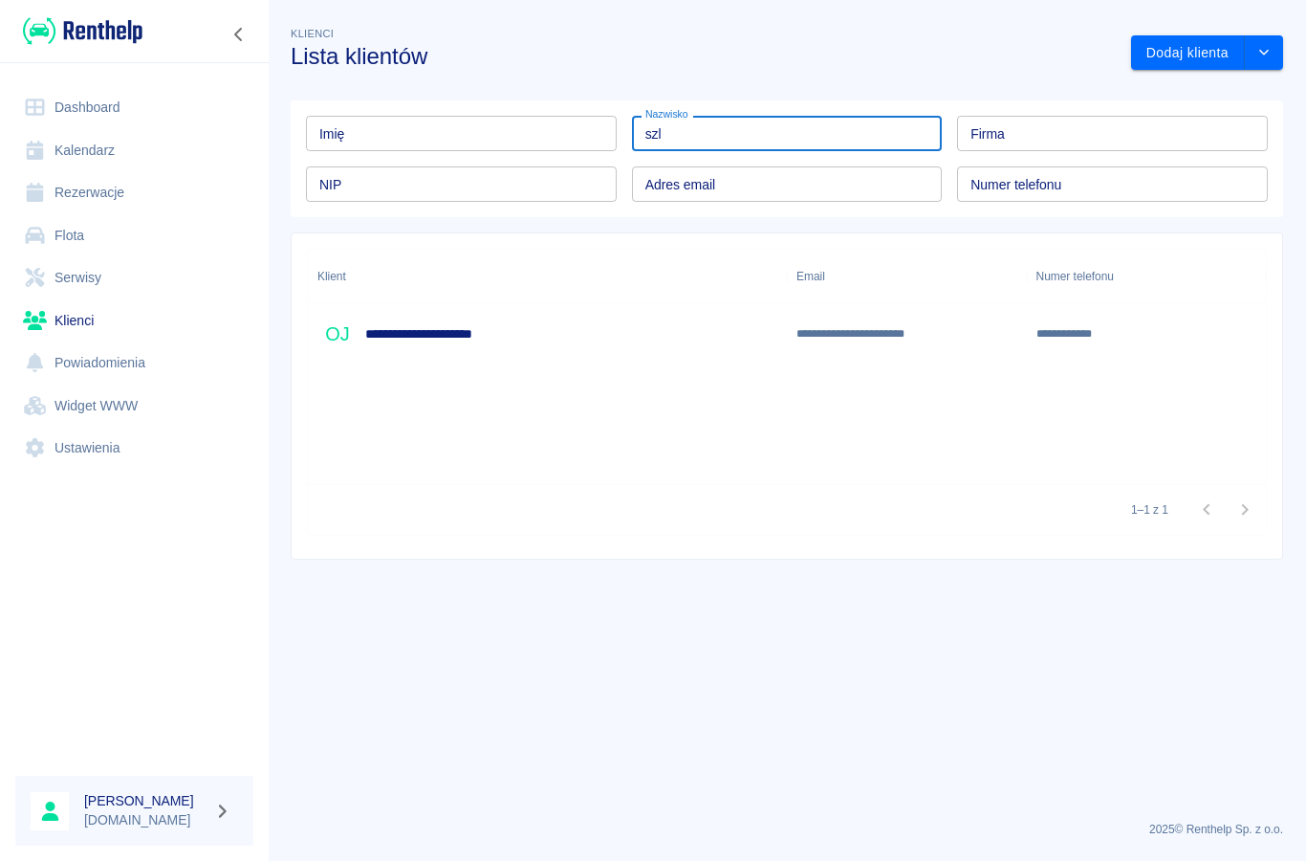
type input "szl"
click at [389, 339] on h6 "**********" at bounding box center [436, 333] width 142 height 19
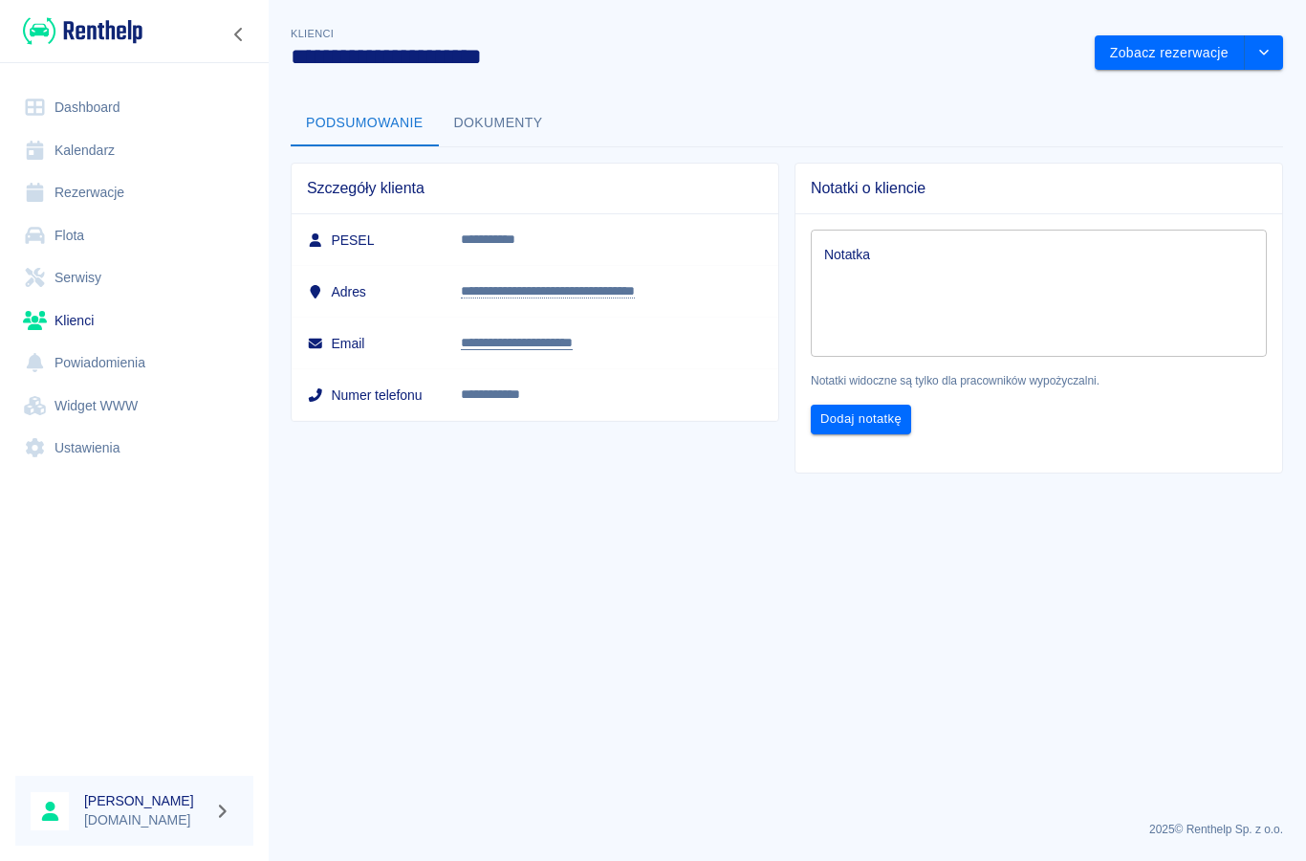
click at [103, 193] on link "Rezerwacje" at bounding box center [134, 192] width 238 height 43
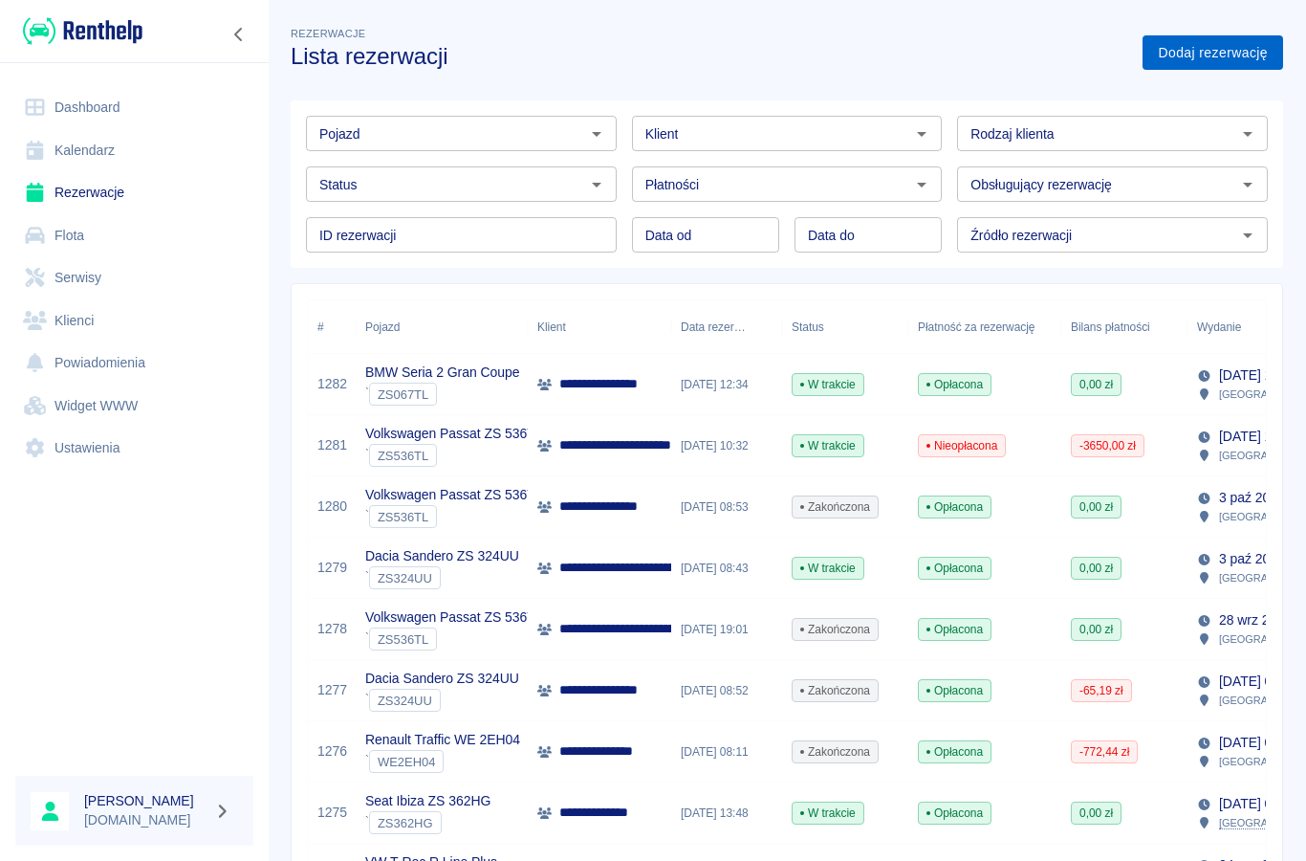
click at [1166, 56] on link "Dodaj rezerwację" at bounding box center [1213, 52] width 141 height 35
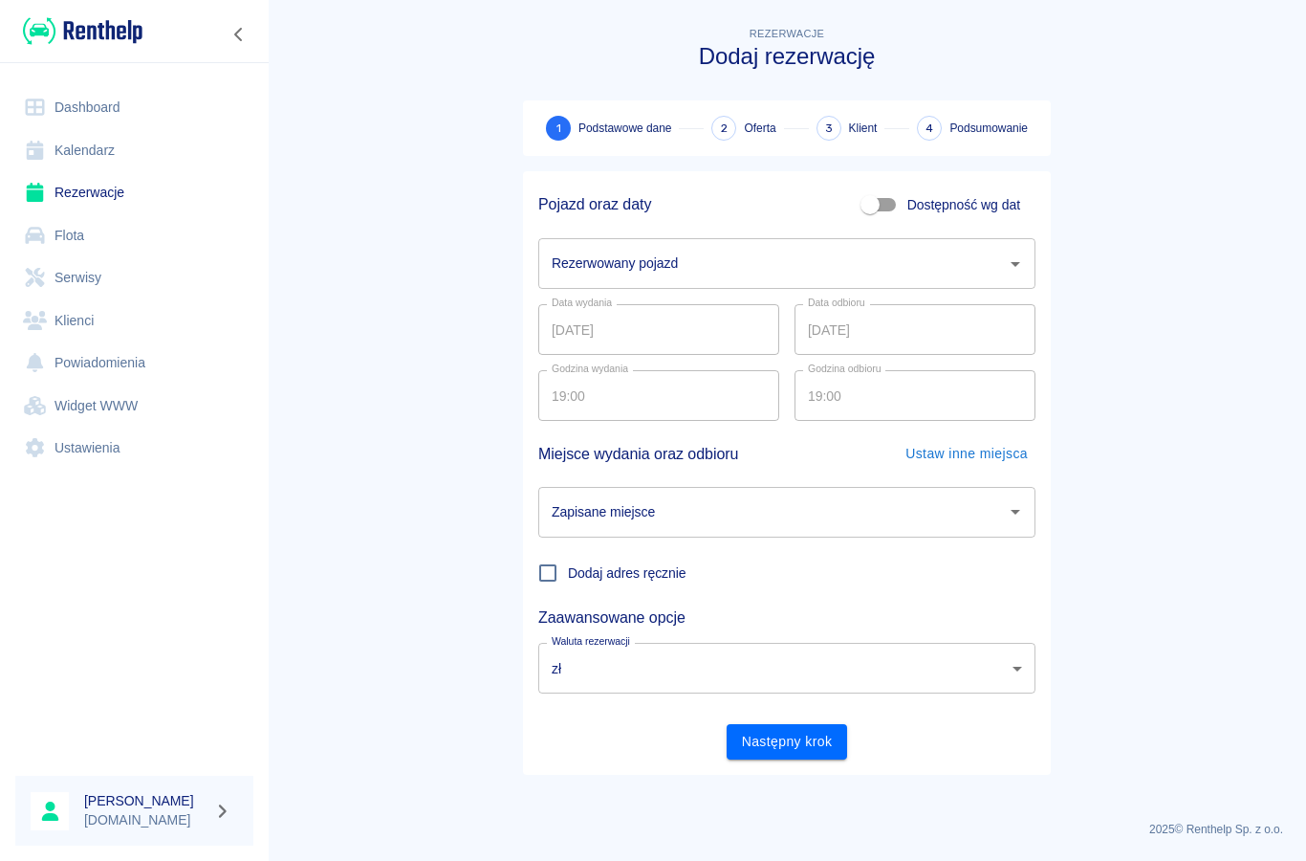
click at [719, 266] on input "Rezerwowany pojazd" at bounding box center [772, 263] width 451 height 33
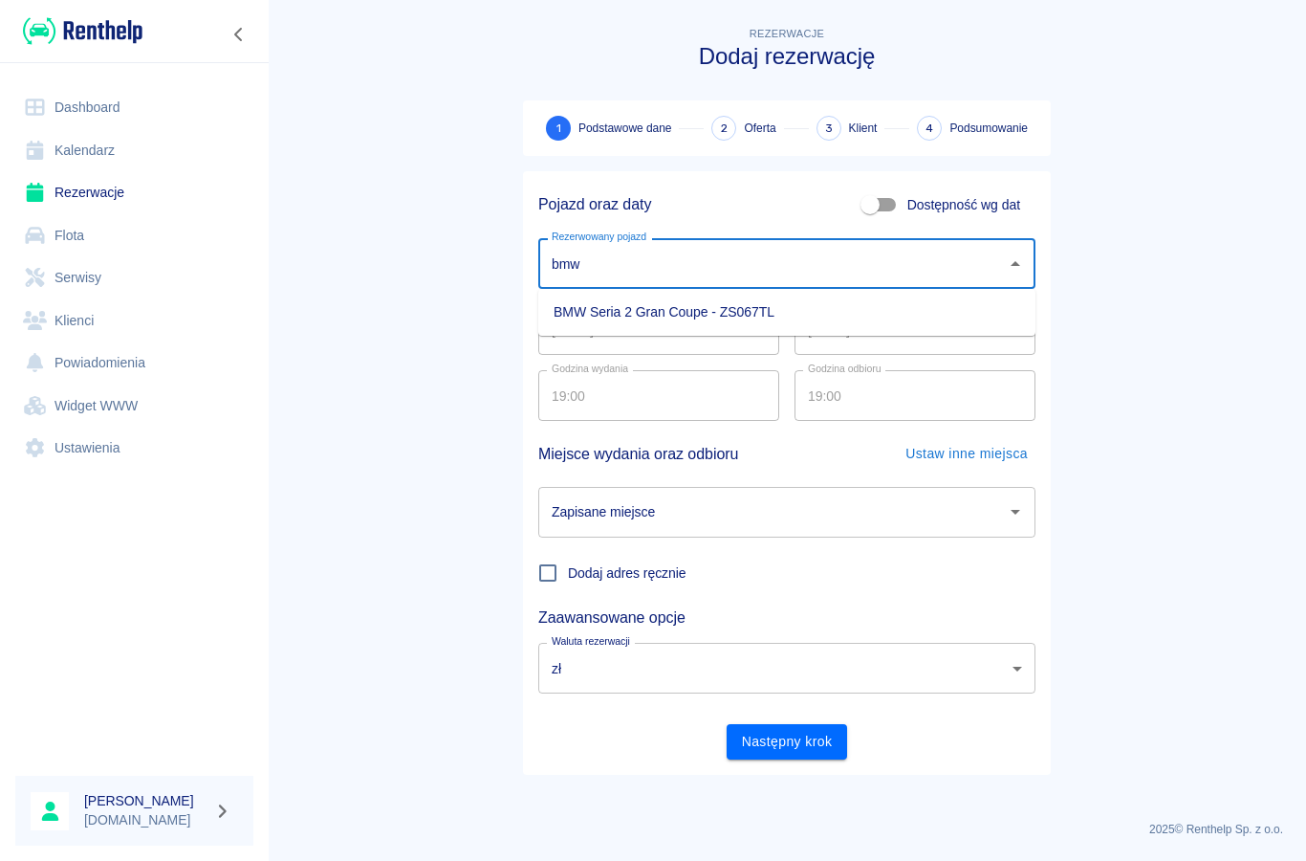
click at [710, 312] on li "BMW Seria 2 Gran Coupe - ZS067TL" at bounding box center [786, 312] width 497 height 32
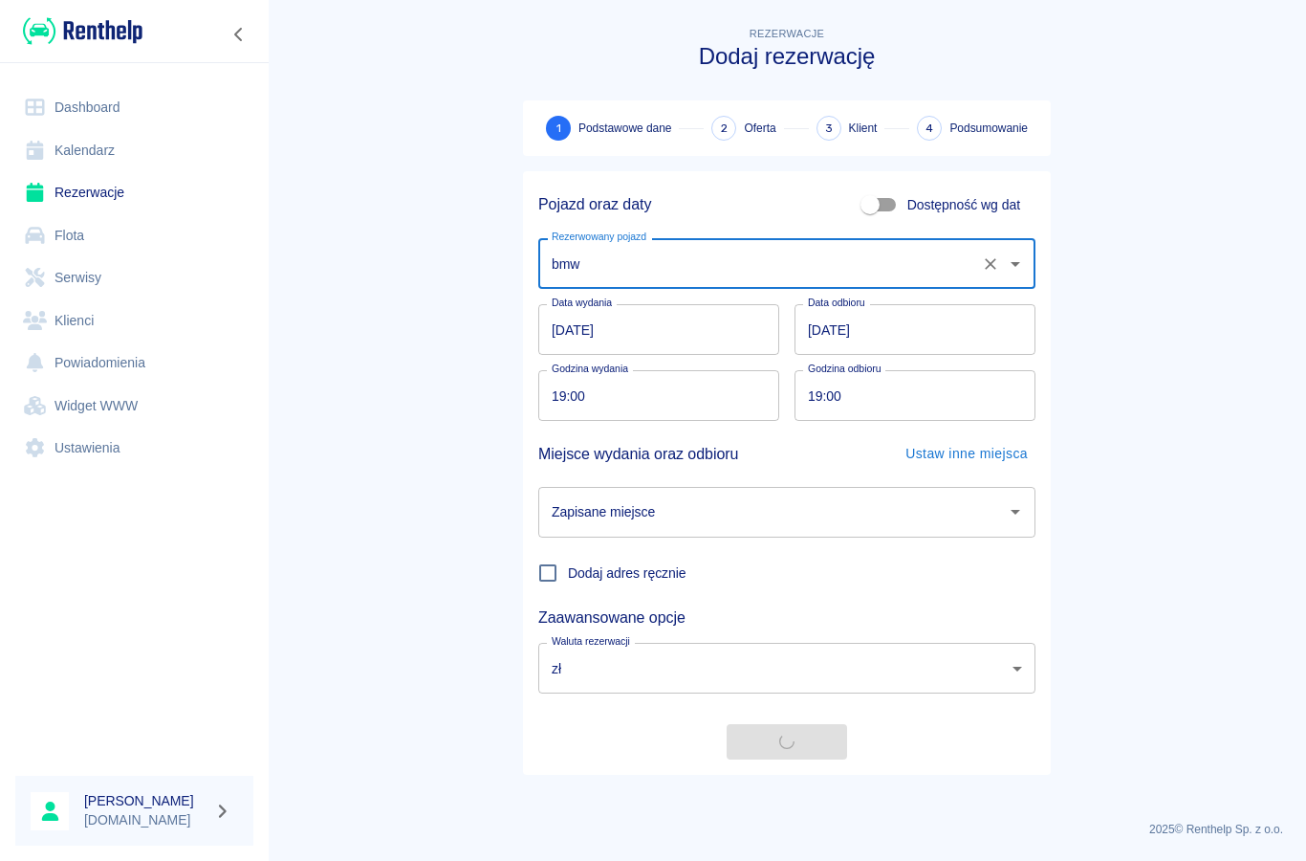
type input "BMW Seria 2 Gran Coupe - ZS067TL"
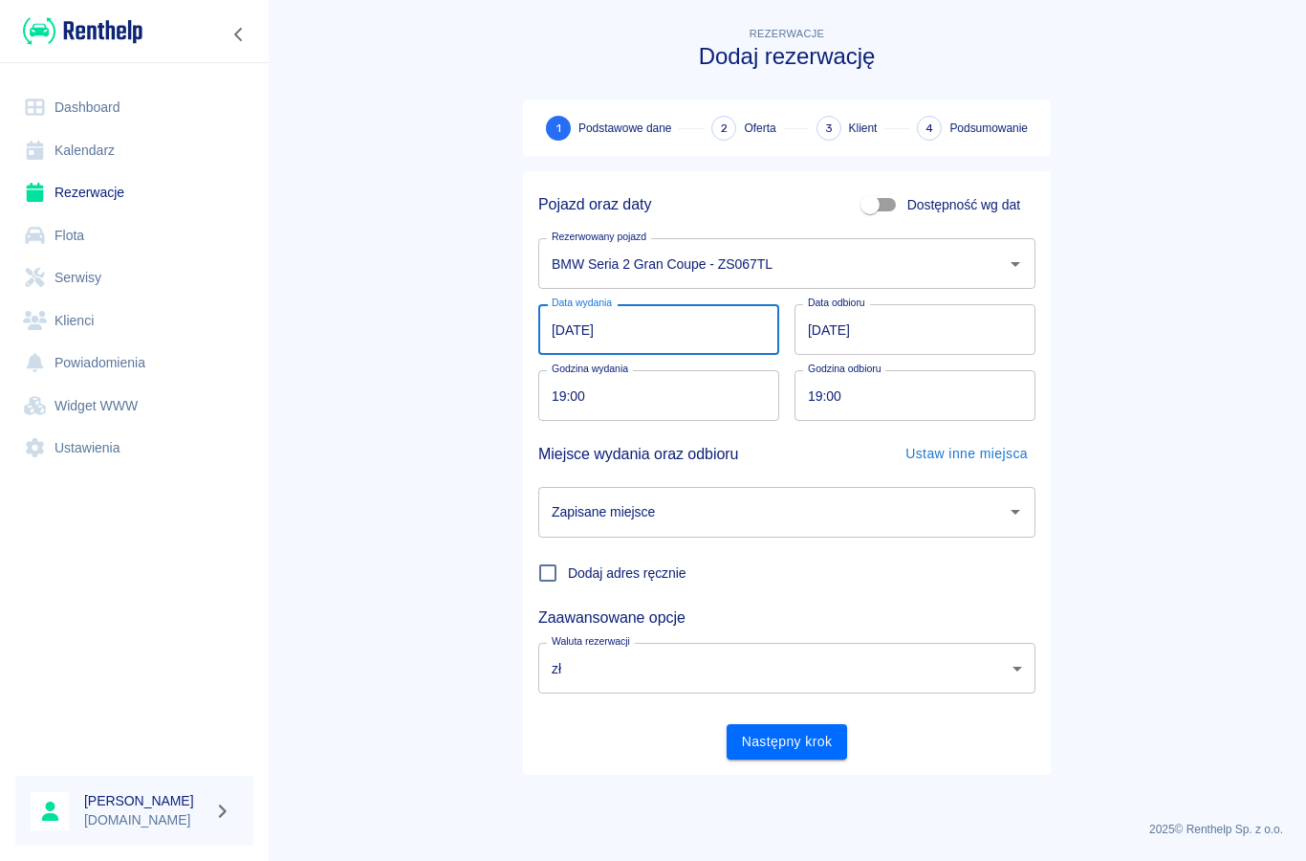
click at [648, 329] on input "[DATE]" at bounding box center [658, 329] width 241 height 51
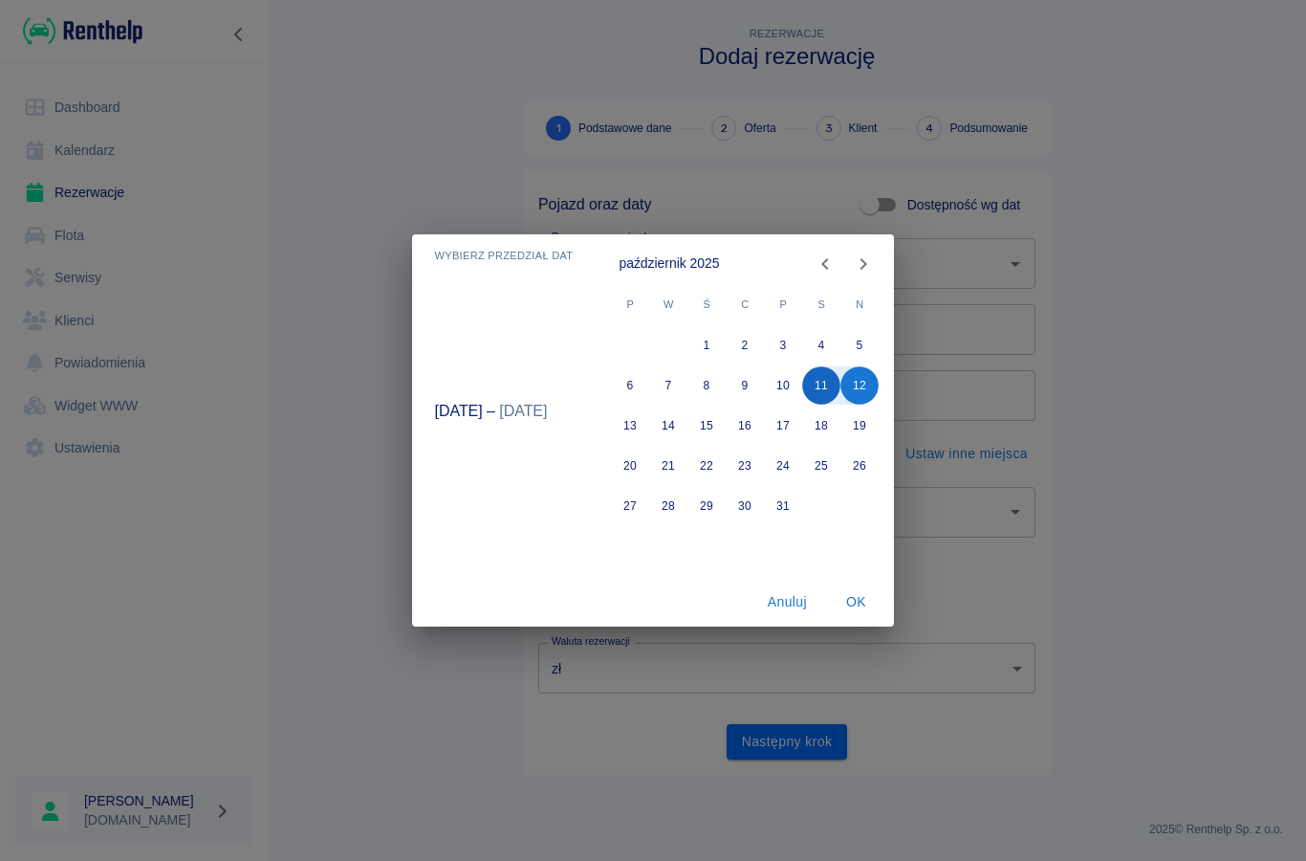
click at [813, 385] on button "11" at bounding box center [822, 385] width 38 height 38
click at [859, 265] on icon "Next month" at bounding box center [863, 263] width 23 height 23
click at [662, 424] on button "11" at bounding box center [669, 425] width 38 height 38
type input "[DATE]"
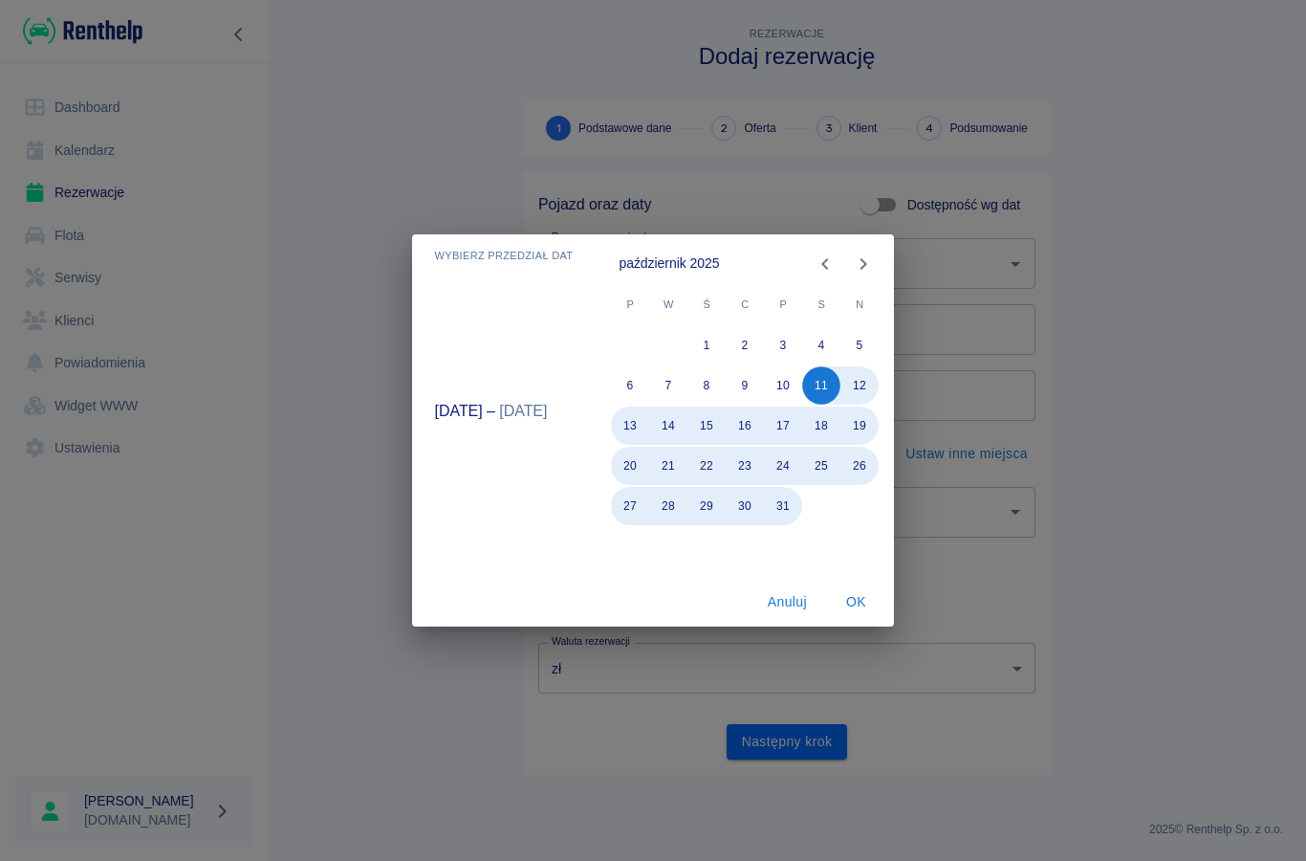
click at [849, 601] on button "OK" at bounding box center [855, 601] width 61 height 35
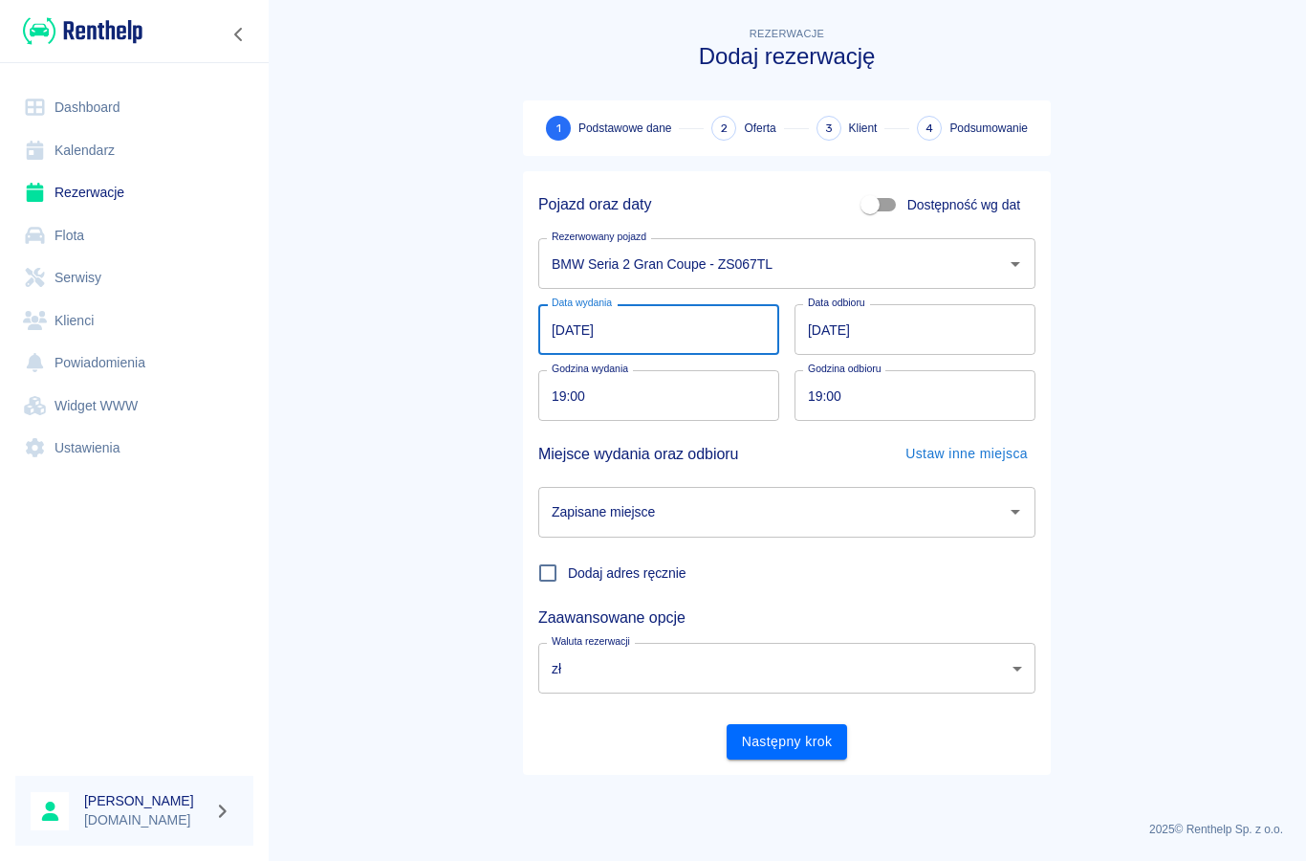
click at [640, 512] on div "Zapisane miejsce Zapisane miejsce" at bounding box center [786, 512] width 497 height 51
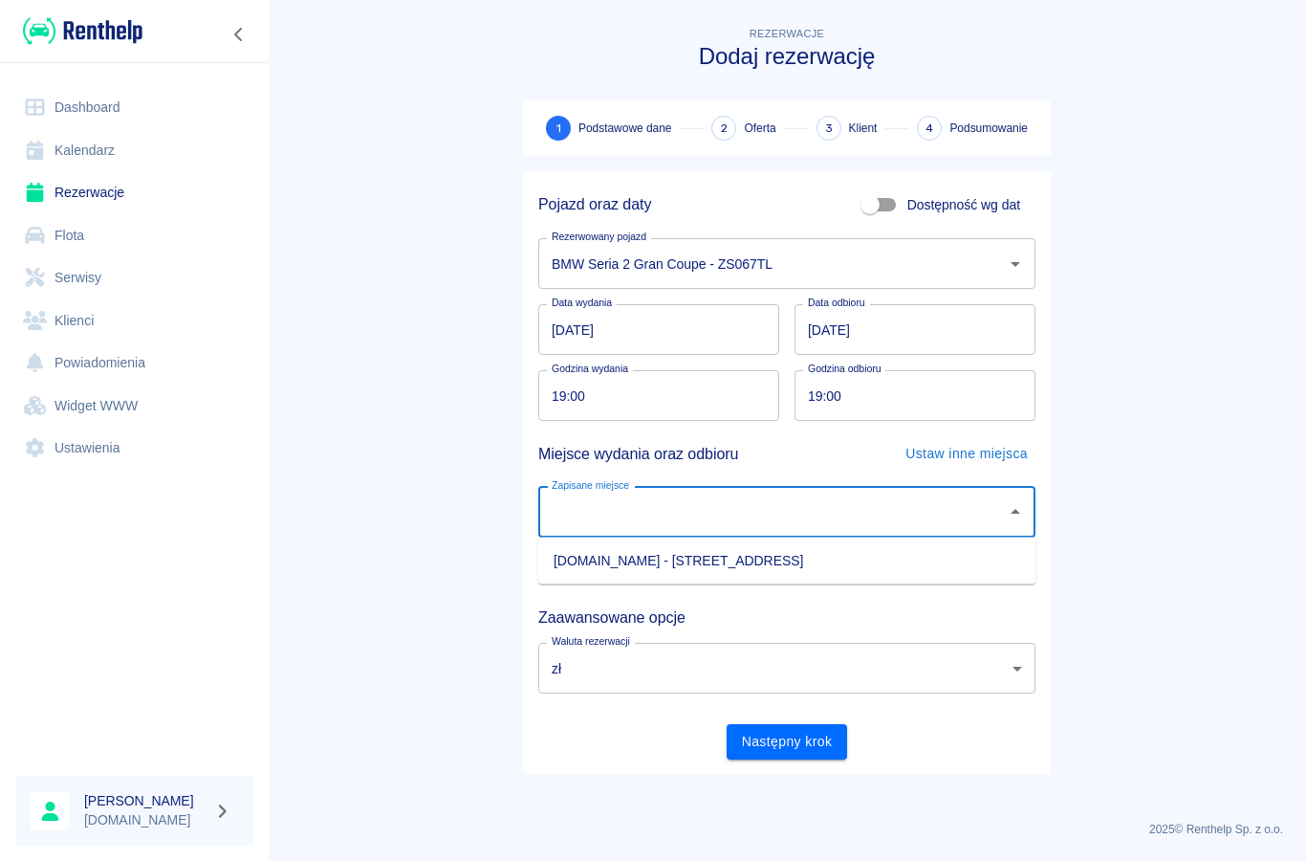
click at [644, 564] on li "[DOMAIN_NAME] - [STREET_ADDRESS]" at bounding box center [786, 561] width 497 height 32
type input "[DOMAIN_NAME] - [STREET_ADDRESS]"
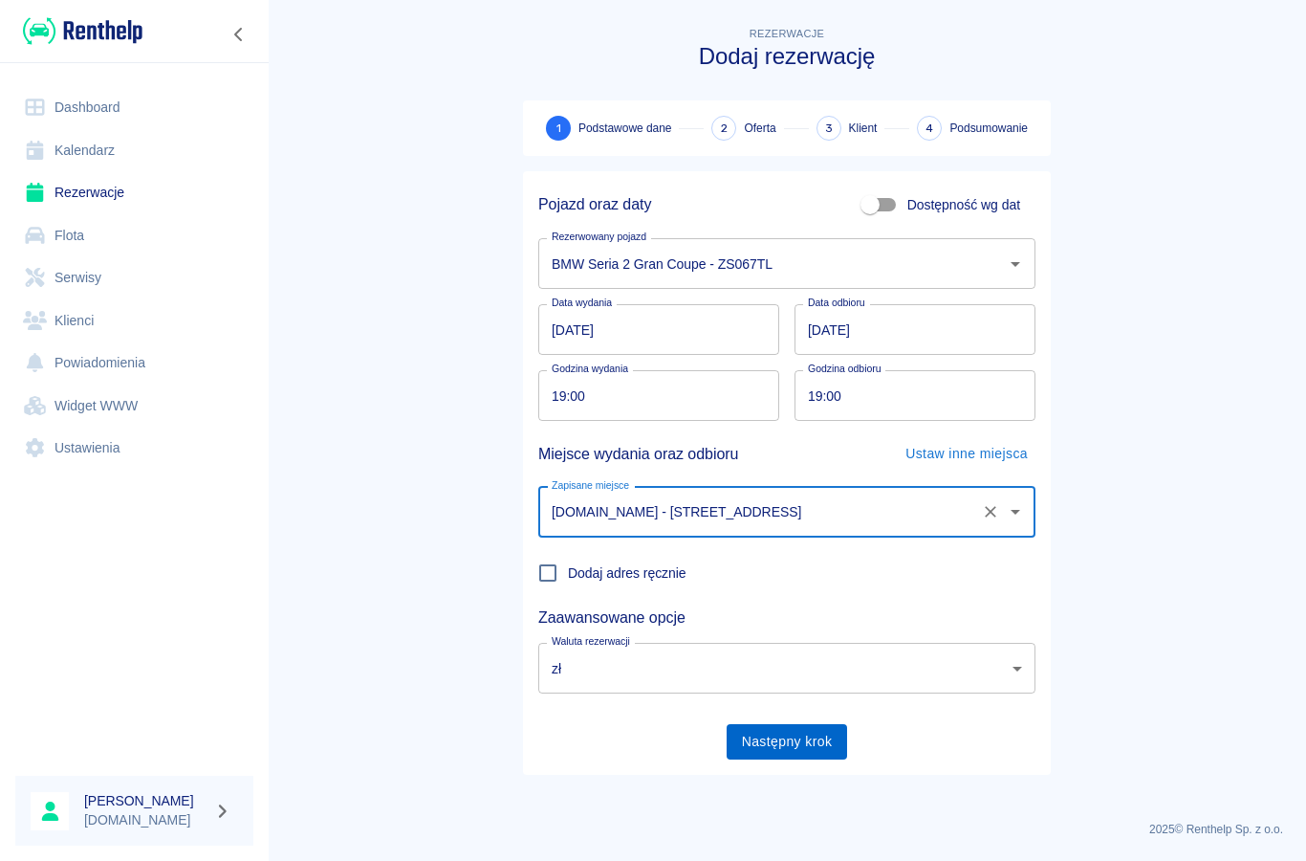
click at [779, 734] on button "Następny krok" at bounding box center [787, 741] width 121 height 35
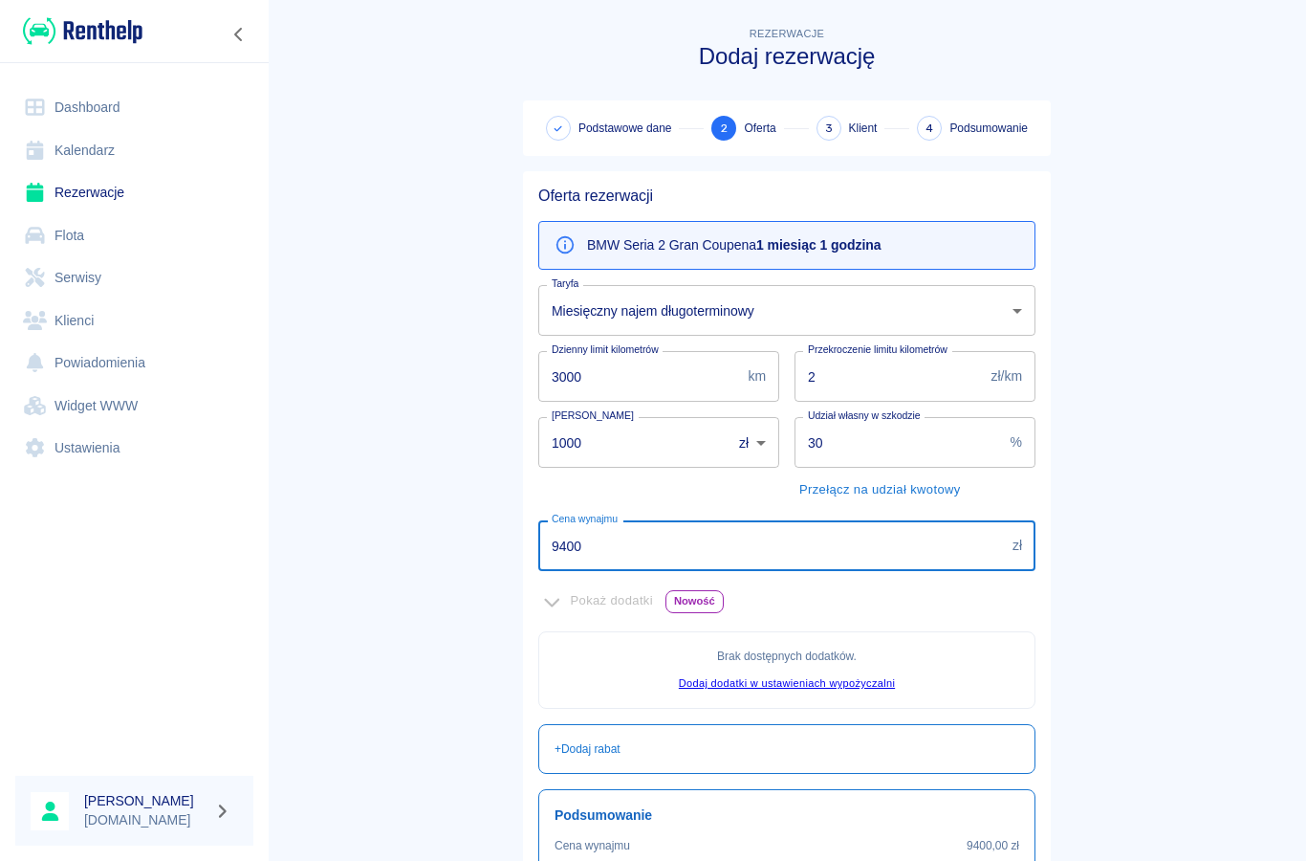
click at [595, 554] on input "9400" at bounding box center [771, 545] width 467 height 51
type input "9"
type input "4166"
click at [487, 509] on main "Rezerwacje Dodaj rezerwację Podstawowe dane 2 Oferta 3 Klient 4 Podsumowanie Of…" at bounding box center [787, 536] width 1039 height 1026
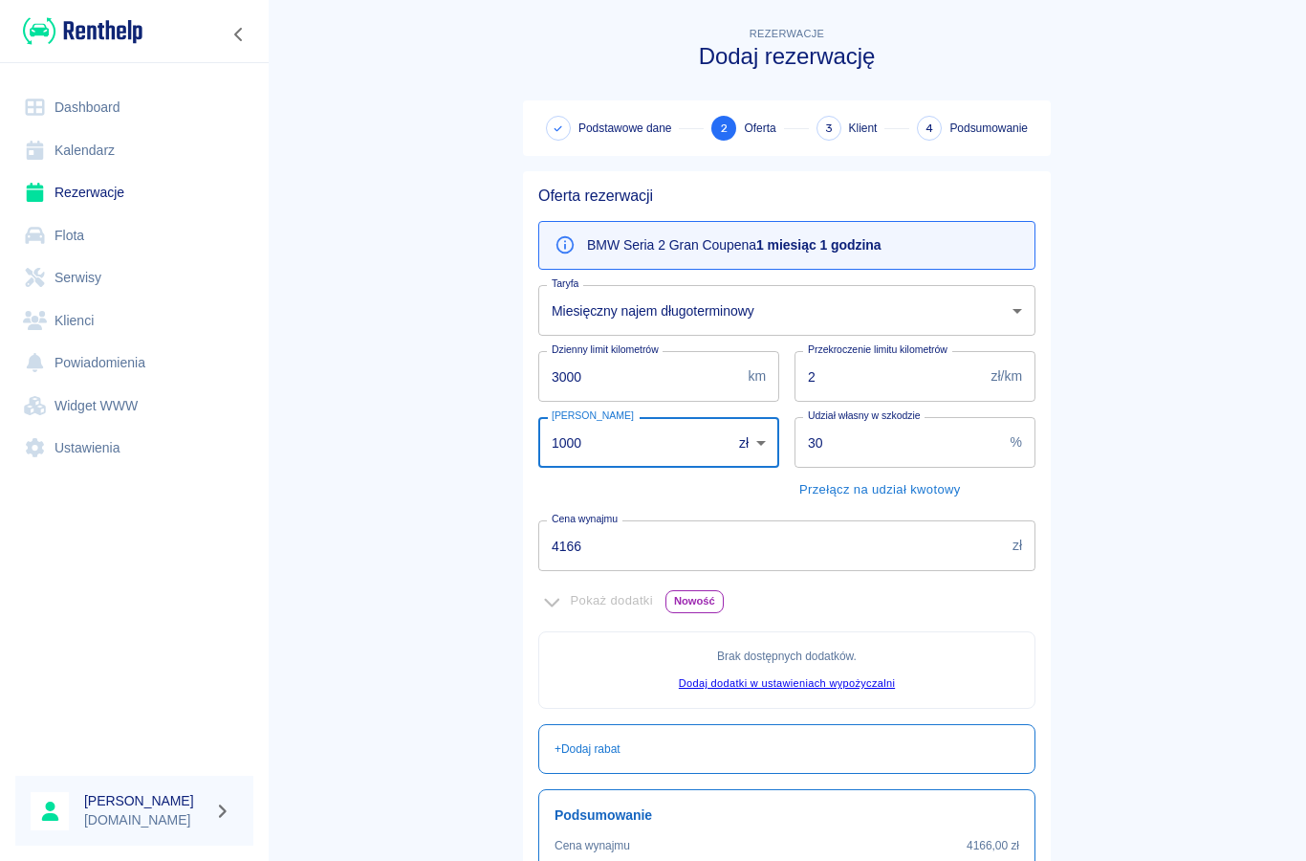
click at [609, 448] on input "1000" at bounding box center [628, 442] width 180 height 51
type input "1"
type input "500"
click at [466, 427] on main "Rezerwacje Dodaj rezerwację Podstawowe dane 2 Oferta 3 Klient 4 Podsumowanie Of…" at bounding box center [787, 536] width 1039 height 1026
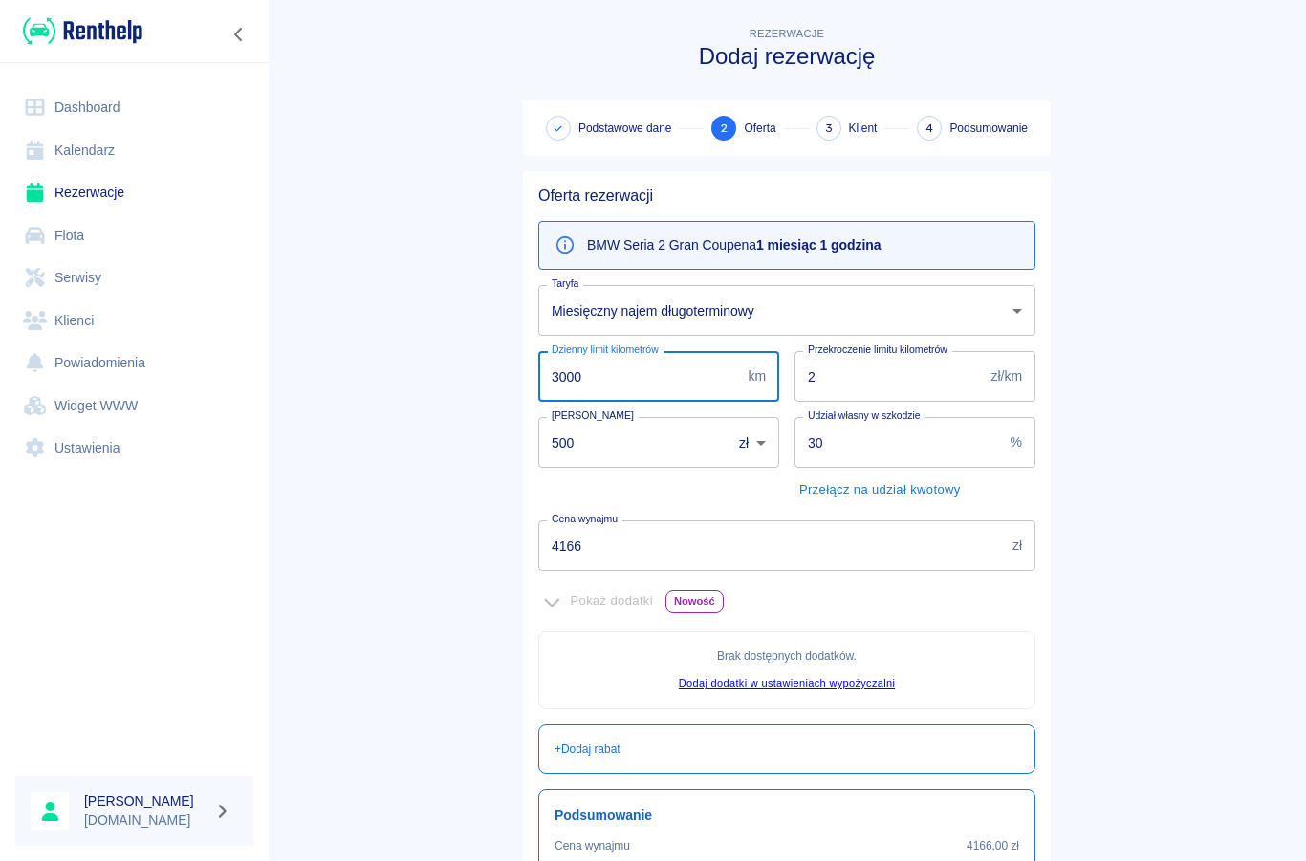
click at [583, 382] on input "3000" at bounding box center [639, 376] width 202 height 51
type input "3"
type input "96"
click at [401, 417] on main "Rezerwacje Dodaj rezerwację Podstawowe dane 2 Oferta 3 Klient 4 Podsumowanie Of…" at bounding box center [787, 523] width 1039 height 1001
click at [581, 386] on input "96" at bounding box center [639, 376] width 202 height 51
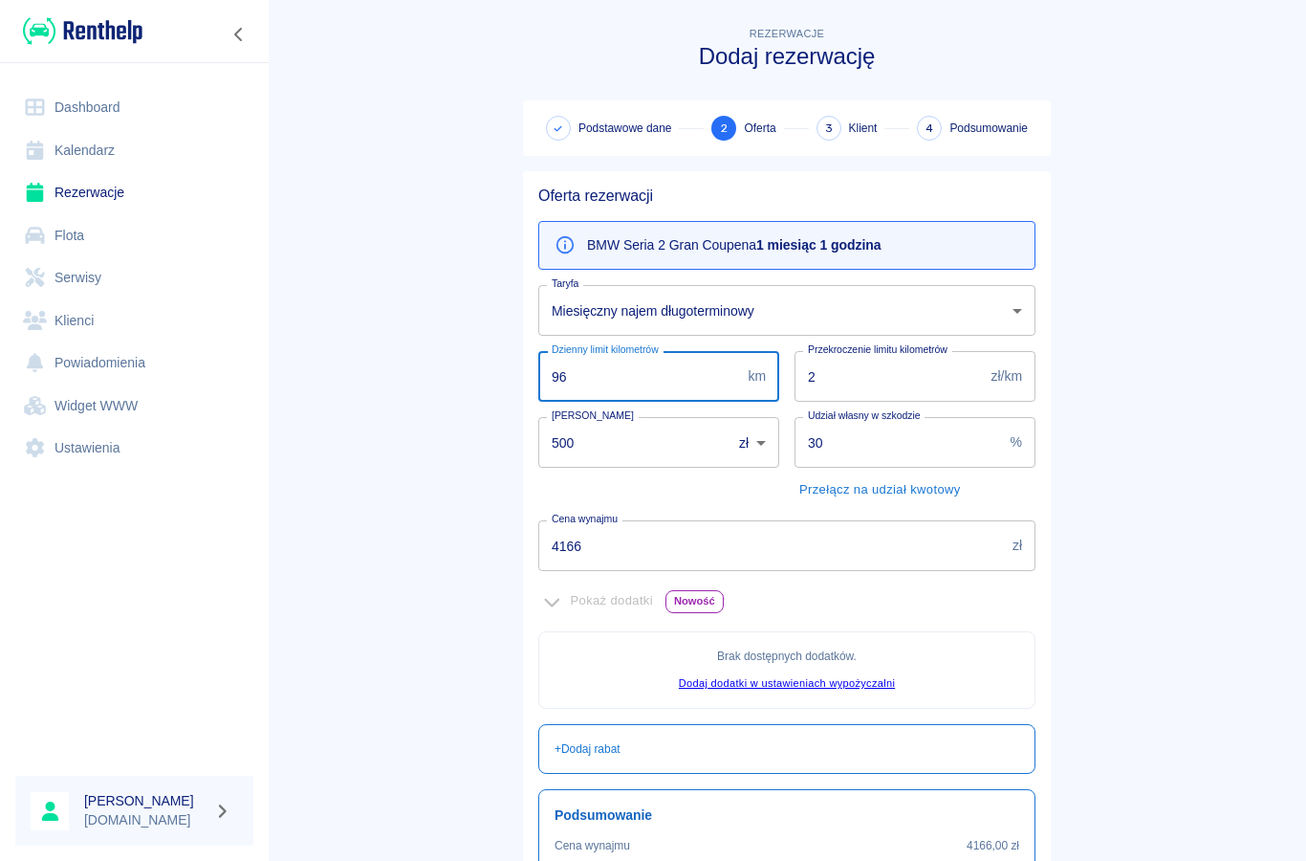
click at [463, 377] on main "Rezerwacje Dodaj rezerwację Podstawowe dane 2 Oferta 3 Klient 4 Podsumowanie Of…" at bounding box center [787, 523] width 1039 height 1001
click at [832, 379] on input "2" at bounding box center [889, 376] width 189 height 51
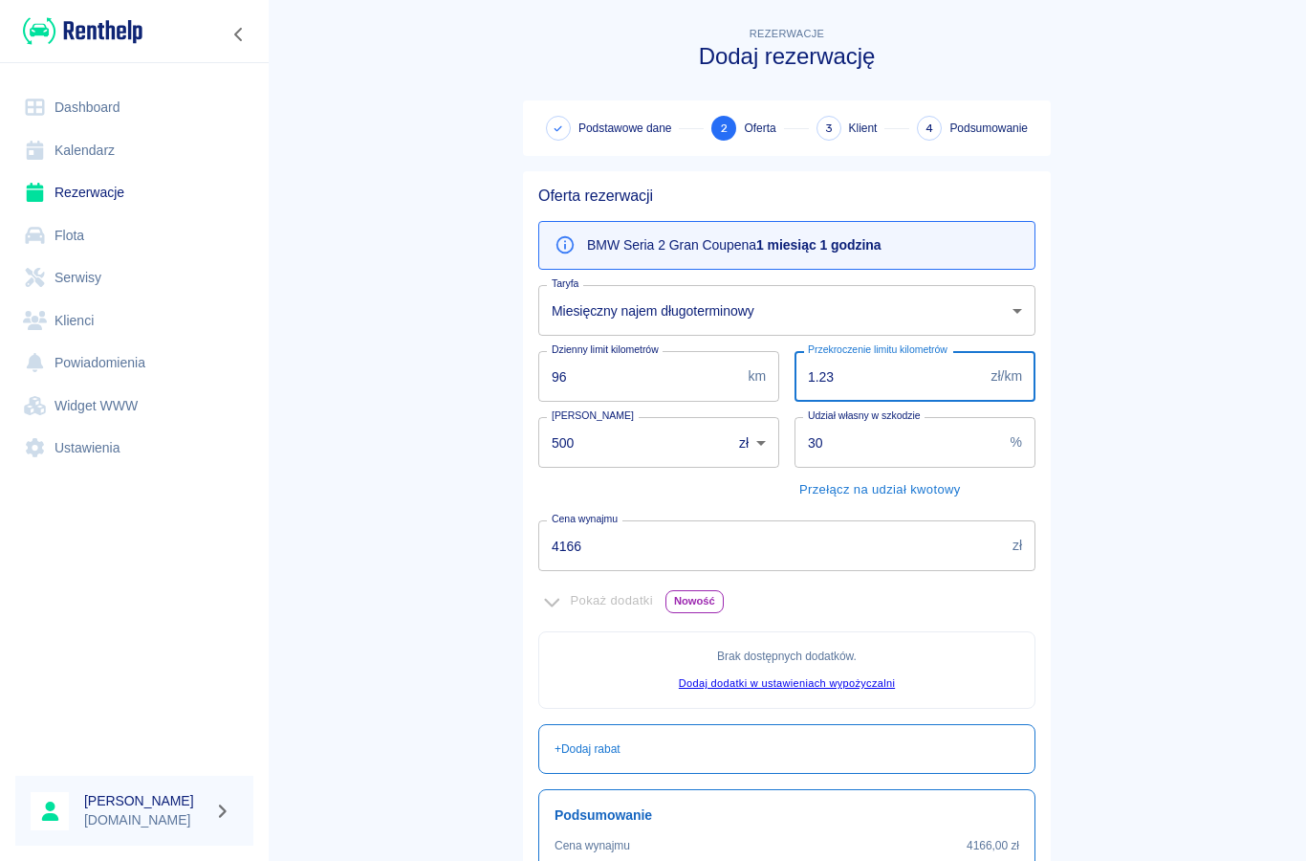
type input "1.23"
click at [480, 356] on main "Rezerwacje Dodaj rezerwację Podstawowe dane 2 Oferta 3 Klient 4 Podsumowanie Of…" at bounding box center [787, 523] width 1039 height 1001
click at [816, 489] on button "Przełącz na udział kwotowy" at bounding box center [880, 490] width 171 height 30
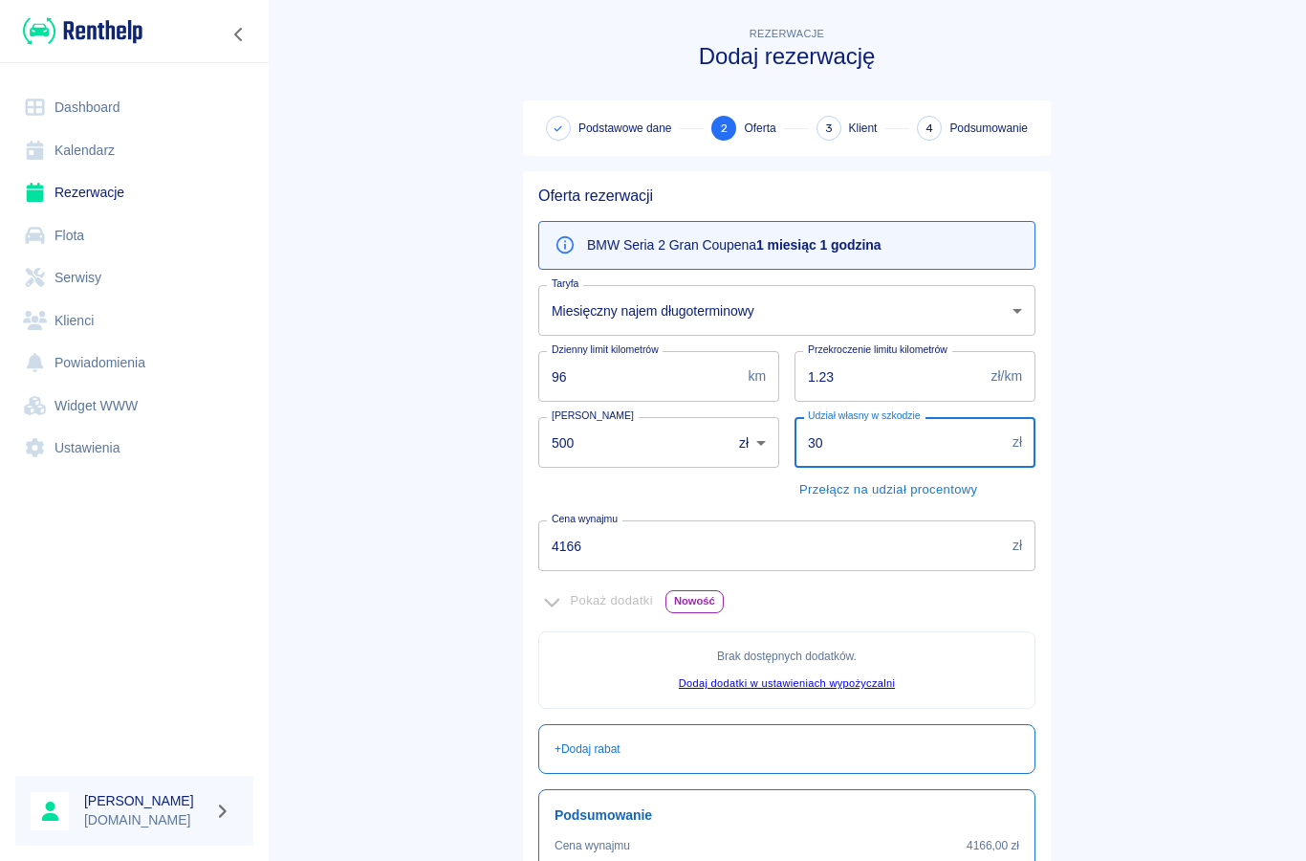
click at [840, 450] on input "30" at bounding box center [900, 442] width 210 height 51
type input "3"
type input "10000"
click at [497, 412] on main "Rezerwacje Dodaj rezerwację Podstawowe dane 2 Oferta 3 Klient 4 Podsumowanie Of…" at bounding box center [787, 523] width 1039 height 1001
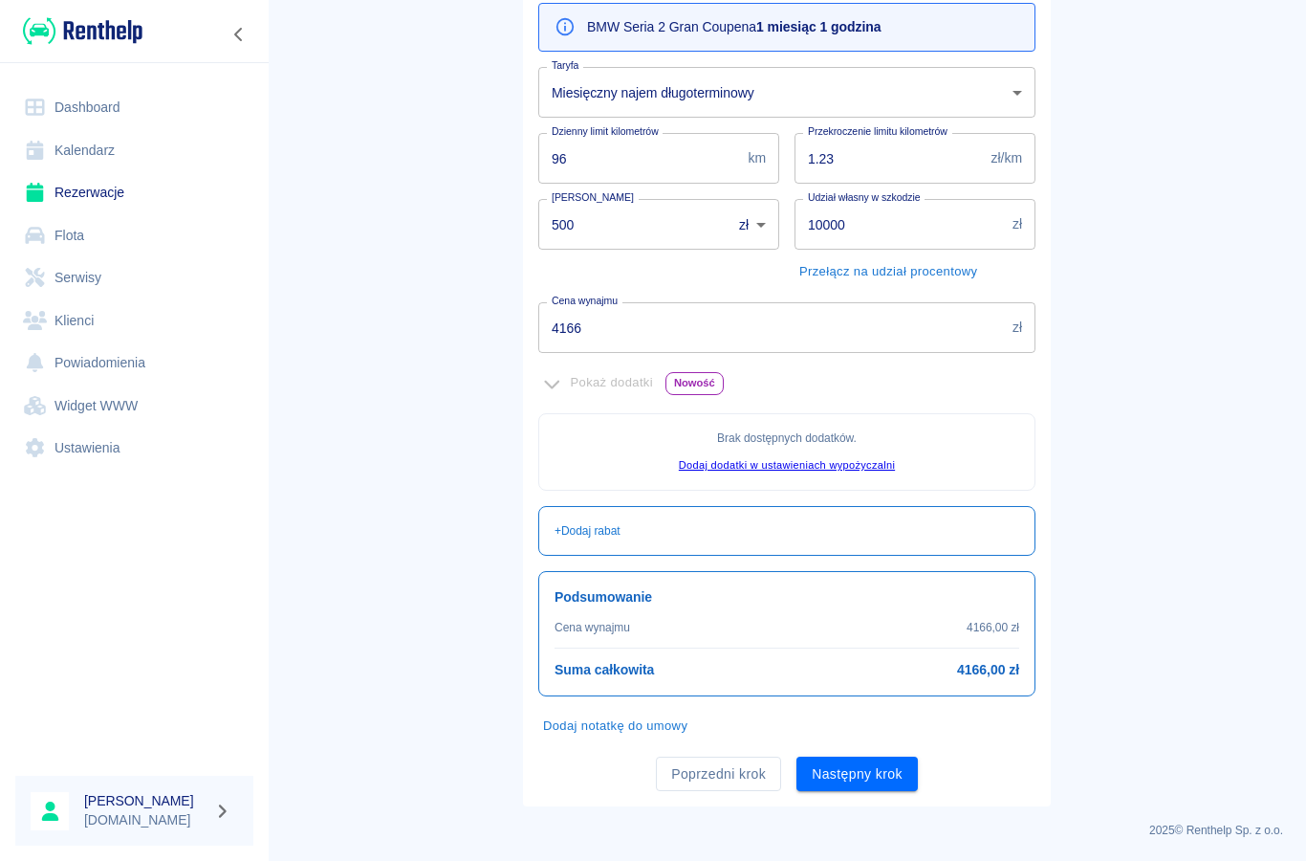
scroll to position [217, 0]
click at [609, 723] on button "Dodaj notatkę do umowy" at bounding box center [615, 727] width 154 height 30
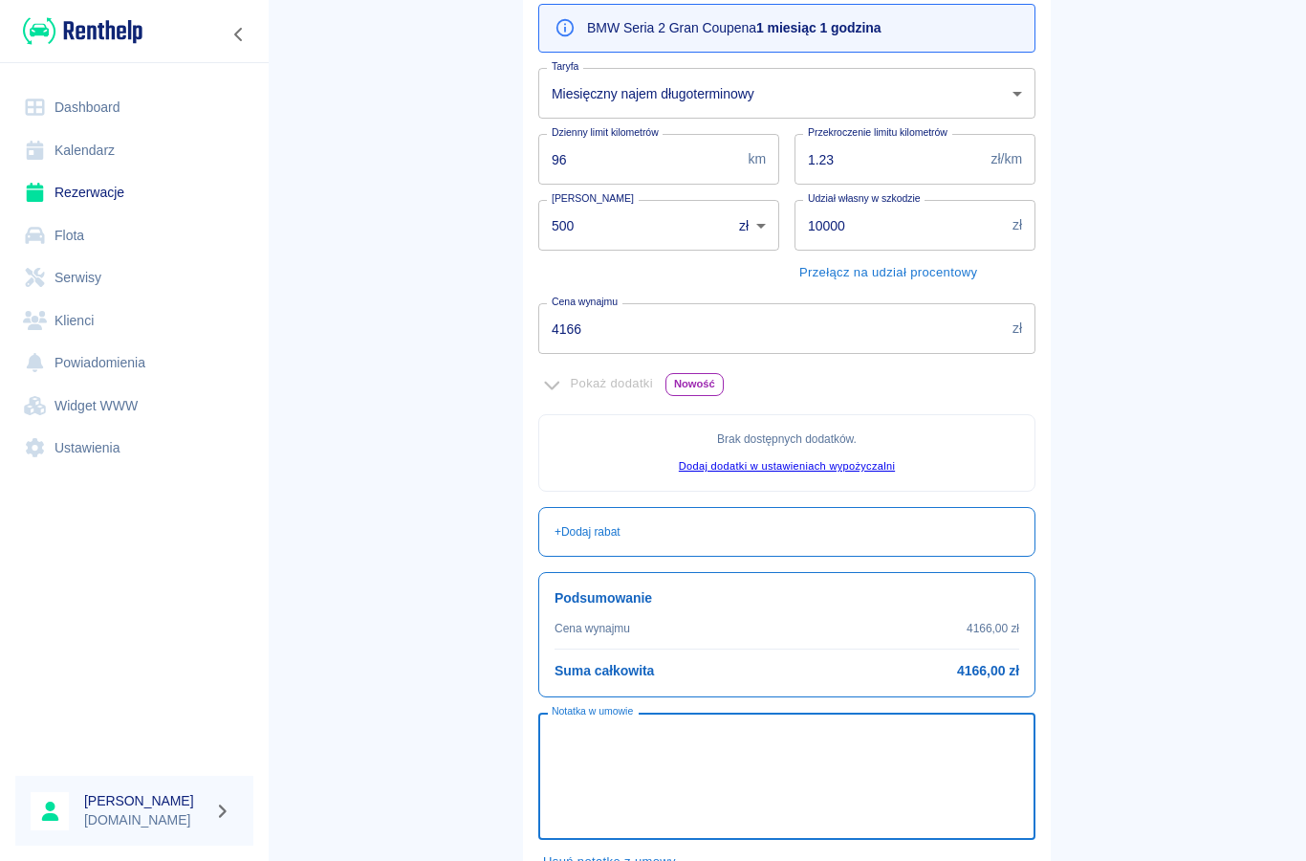
click at [612, 736] on div "Notatka w umowie x Notatka w umowie" at bounding box center [786, 775] width 497 height 127
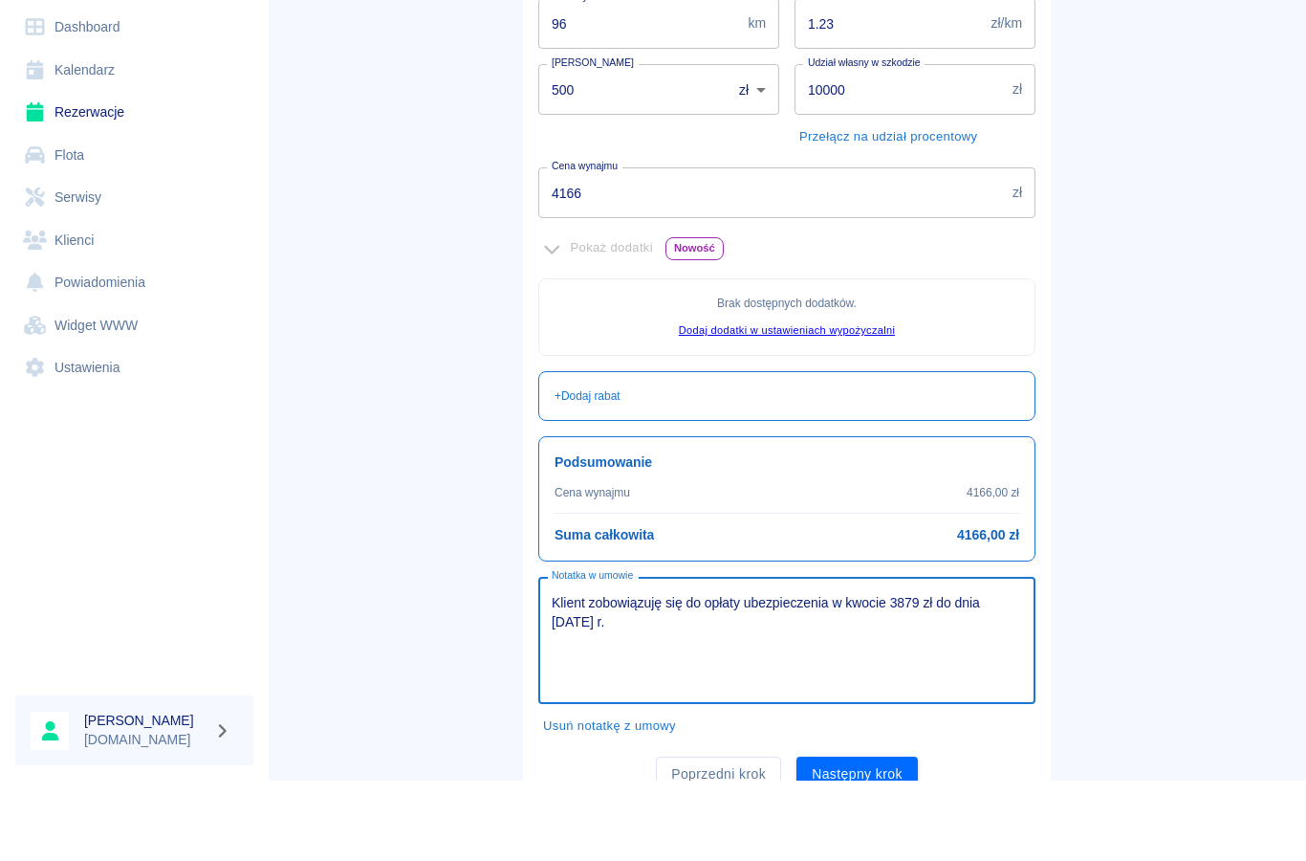
scroll to position [274, 0]
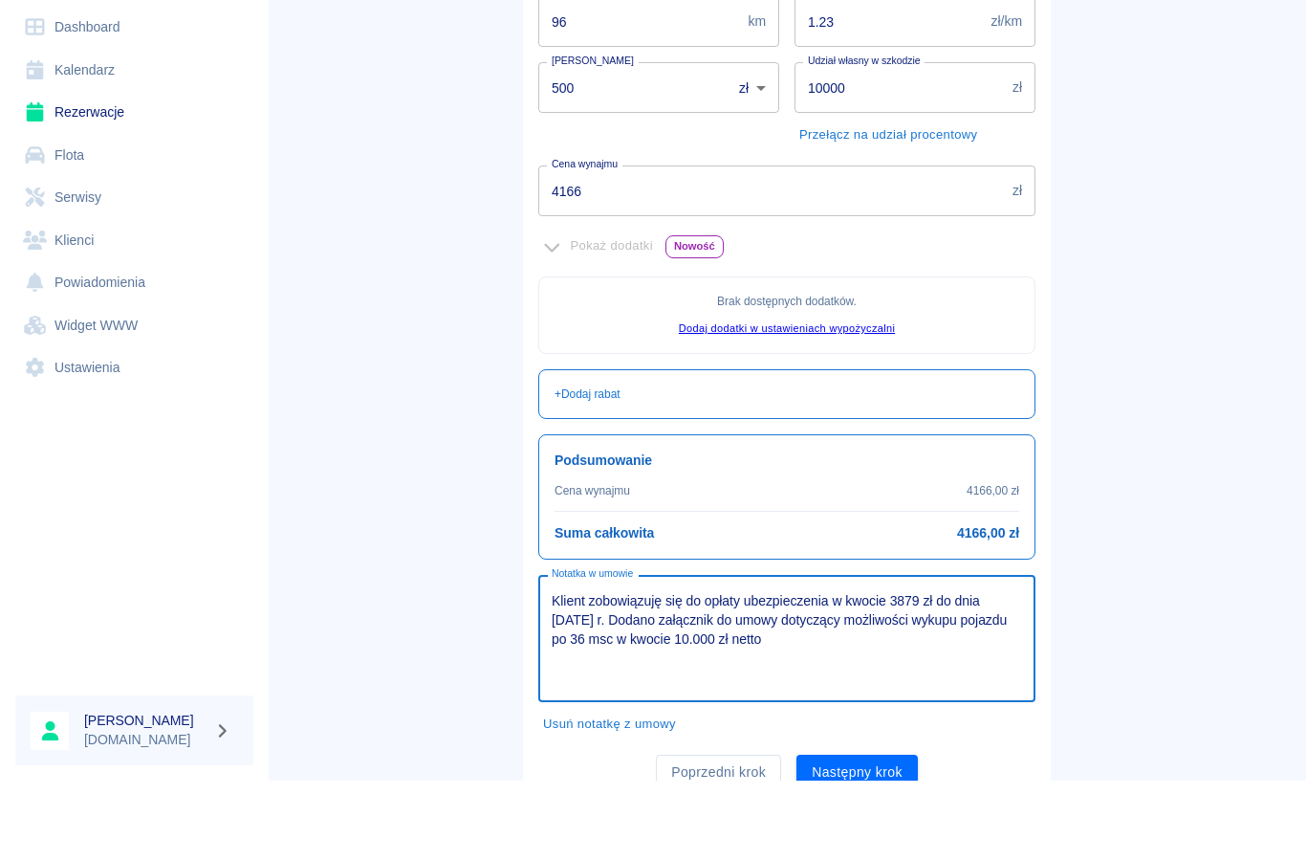
click at [920, 671] on textarea "Klient zobowiązuję się do opłaty ubezpieczenia w kwocie 3879 zł do dnia [DATE] …" at bounding box center [787, 719] width 471 height 96
click at [560, 671] on textarea "Klient zobowiązuję się do opłaty ubezpieczenia w kwocie 3879 zł do dnia [DATE] …" at bounding box center [787, 719] width 471 height 96
click at [604, 603] on h6 "Suma całkowita" at bounding box center [604, 613] width 99 height 20
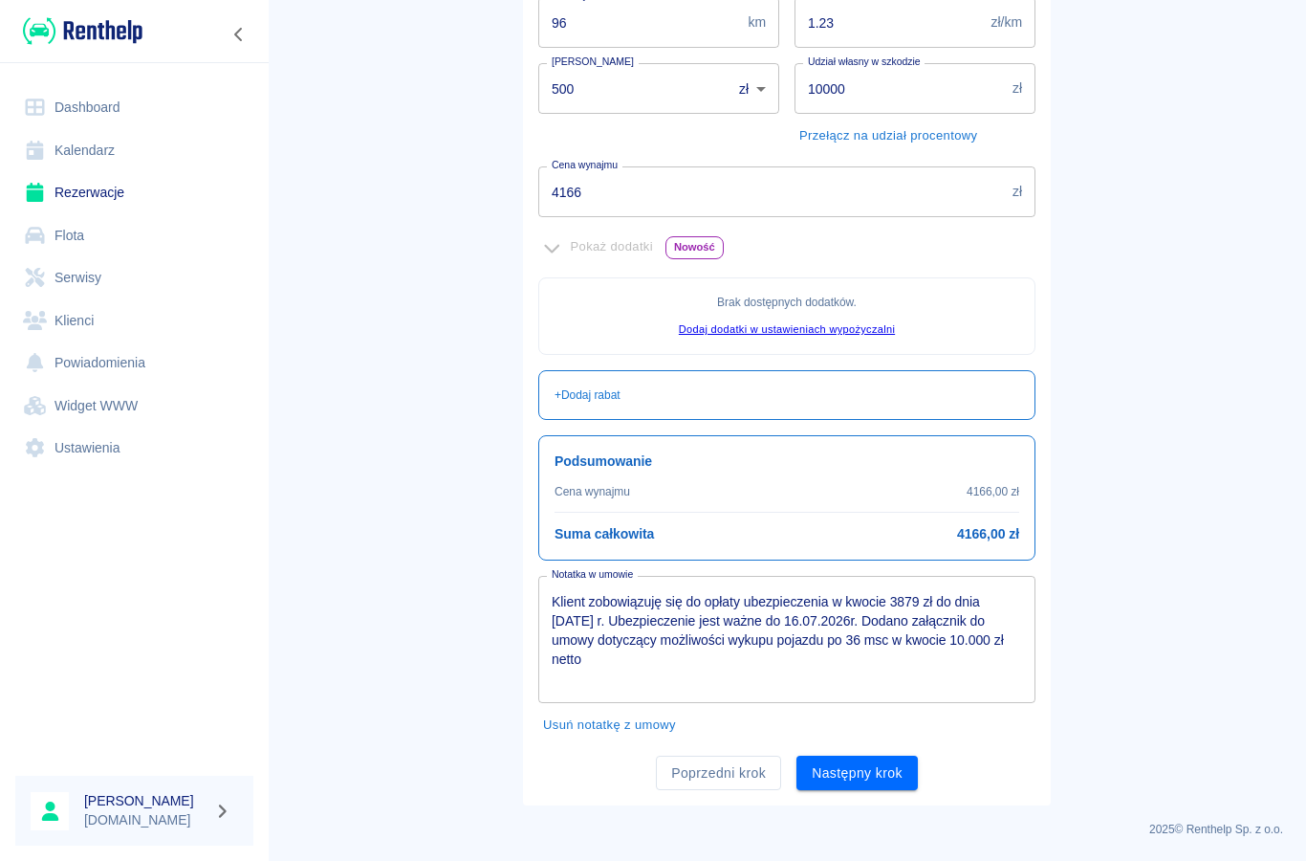
scroll to position [352, 0]
click at [882, 643] on textarea "Klient zobowiązuję się do opłaty ubezpieczenia w kwocie 3879 zł do dnia [DATE] …" at bounding box center [787, 642] width 471 height 96
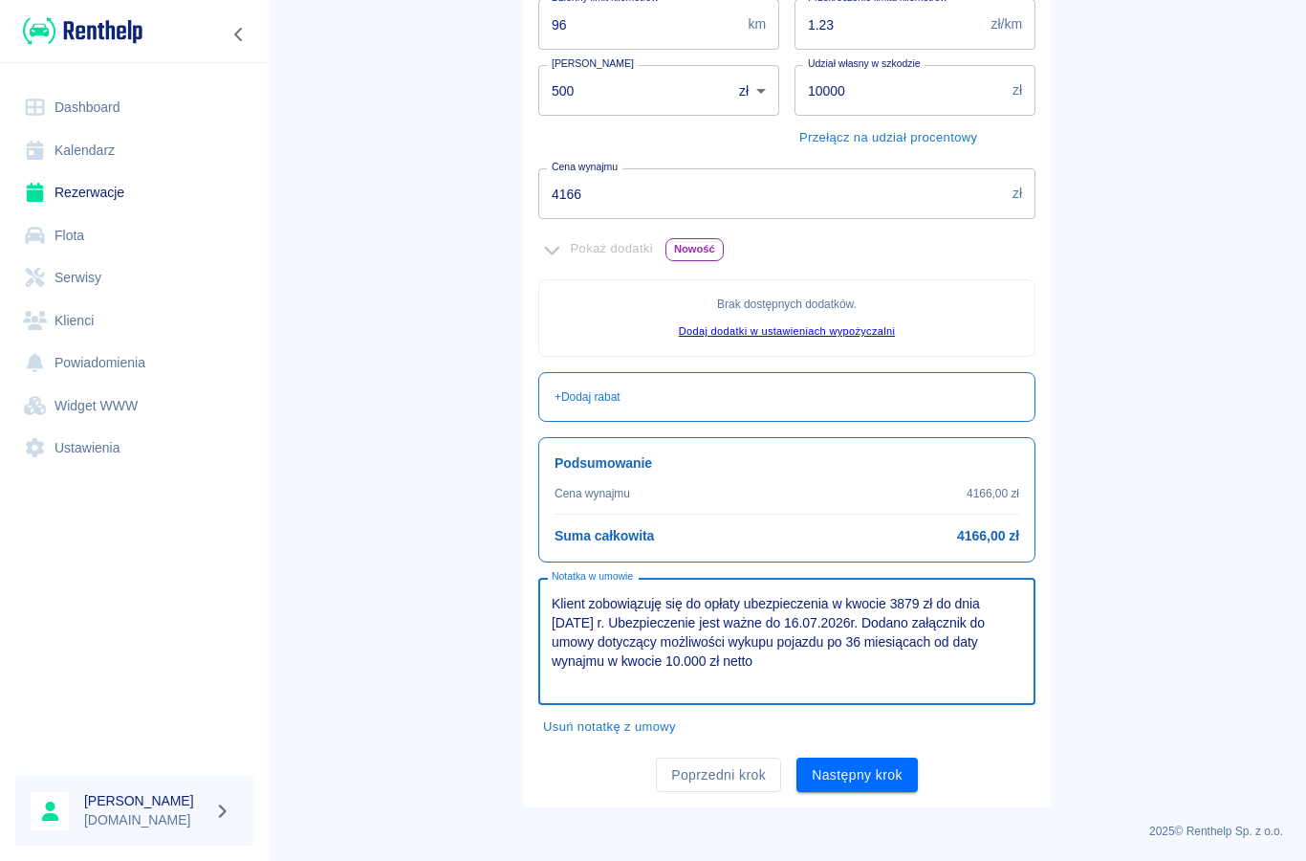
type textarea "Klient zobowiązuję się do opłaty ubezpieczenia w kwocie 3879 zł do dnia [DATE] …"
click at [573, 605] on textarea "Klient zobowiązuję się do opłaty ubezpieczenia w kwocie 3879 zł do dnia [DATE] …" at bounding box center [787, 642] width 471 height 96
click at [572, 604] on textarea "Klient zobowiązuję się do opłaty ubezpieczenia w kwocie 3879 zł do dnia [DATE] …" at bounding box center [787, 642] width 471 height 96
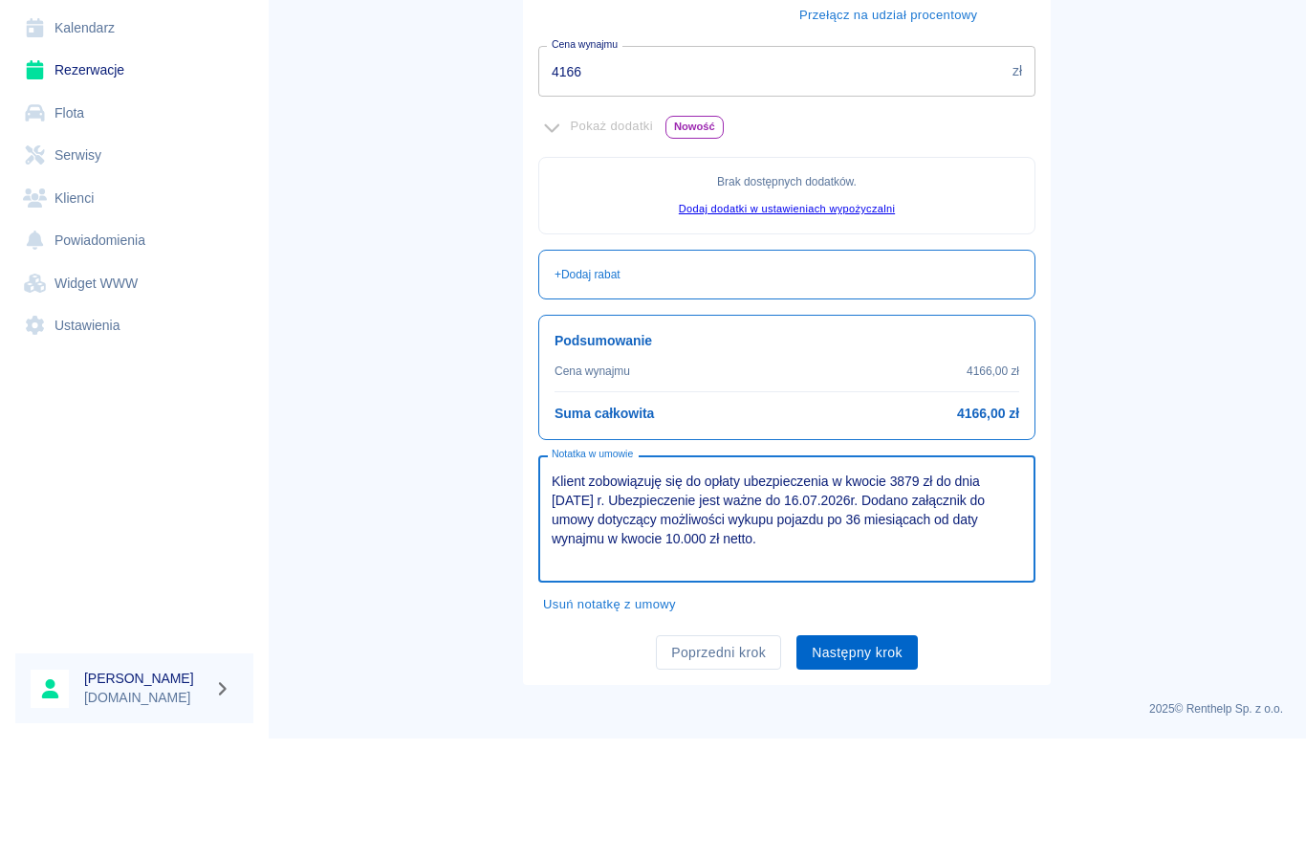
click at [856, 757] on button "Następny krok" at bounding box center [857, 774] width 121 height 35
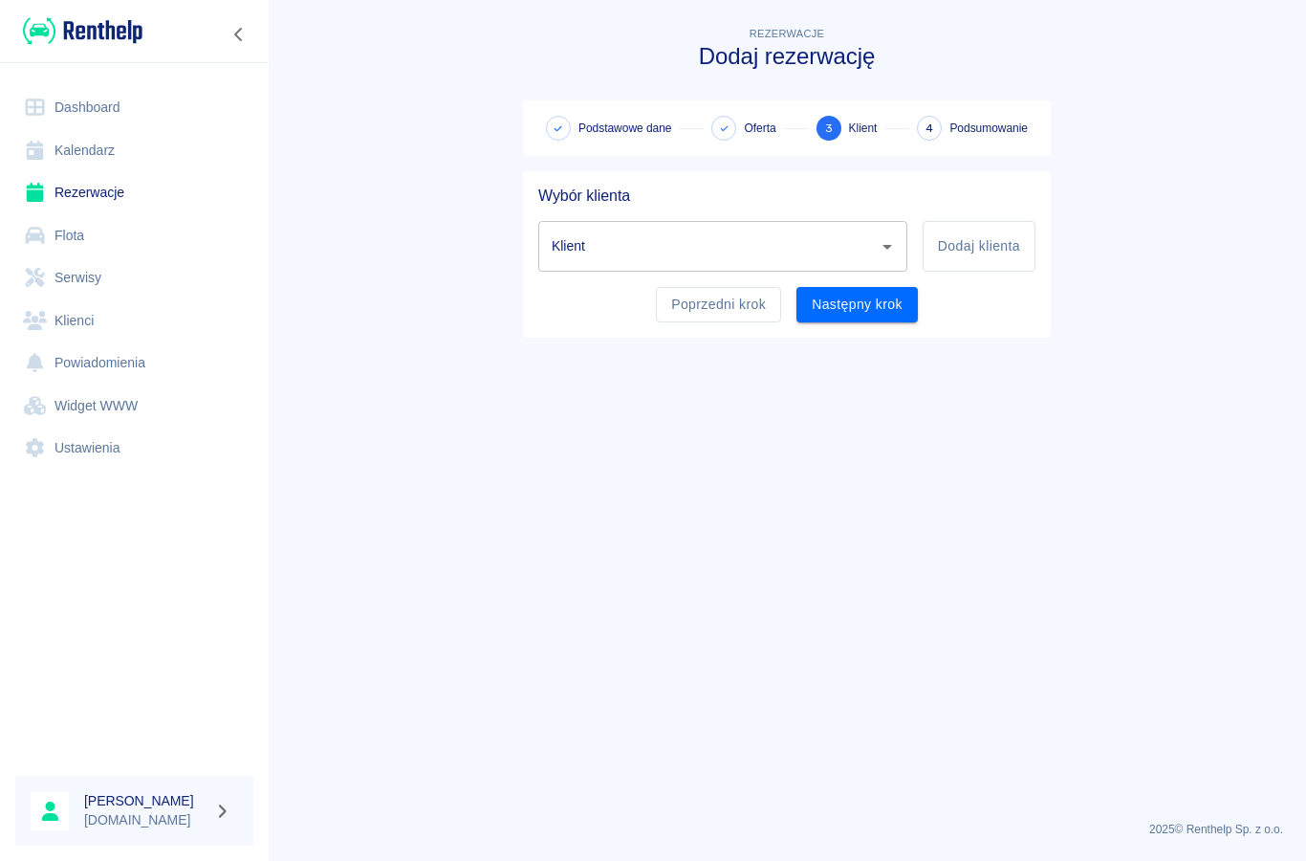
click at [605, 256] on input "Klient" at bounding box center [708, 246] width 323 height 33
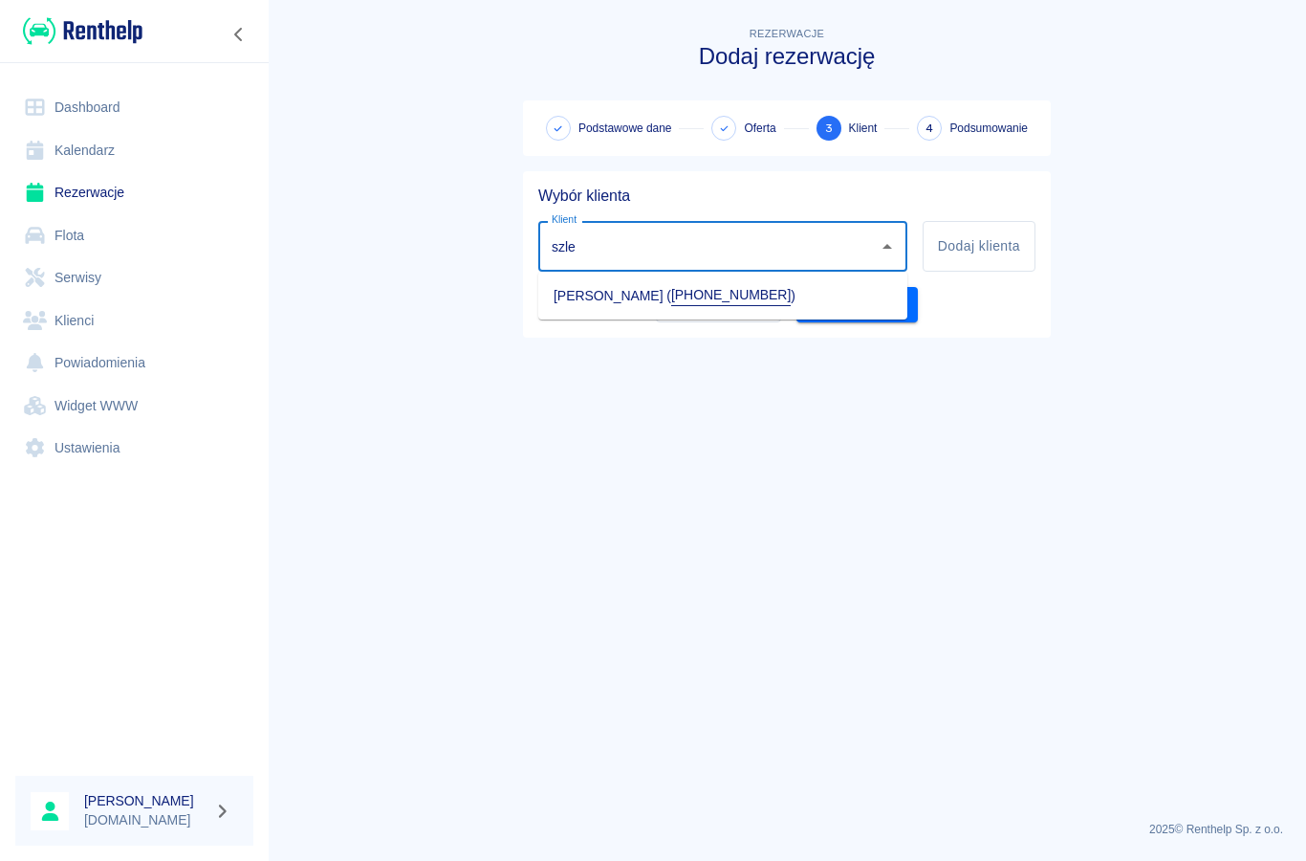
click at [609, 308] on li "[PERSON_NAME] ( [PHONE_NUMBER] )" at bounding box center [722, 295] width 369 height 33
type input "[PERSON_NAME] ([PHONE_NUMBER])"
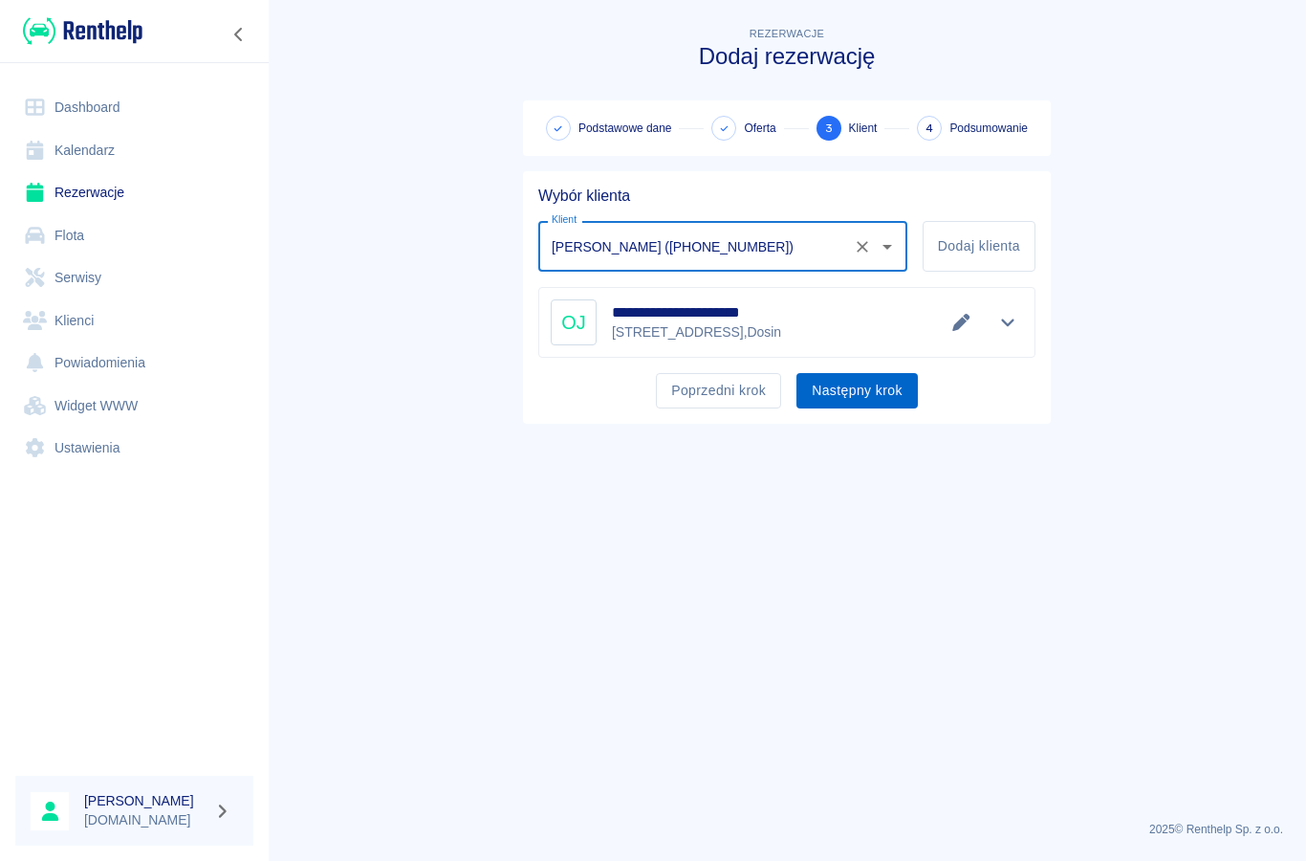
click at [869, 395] on button "Następny krok" at bounding box center [857, 390] width 121 height 35
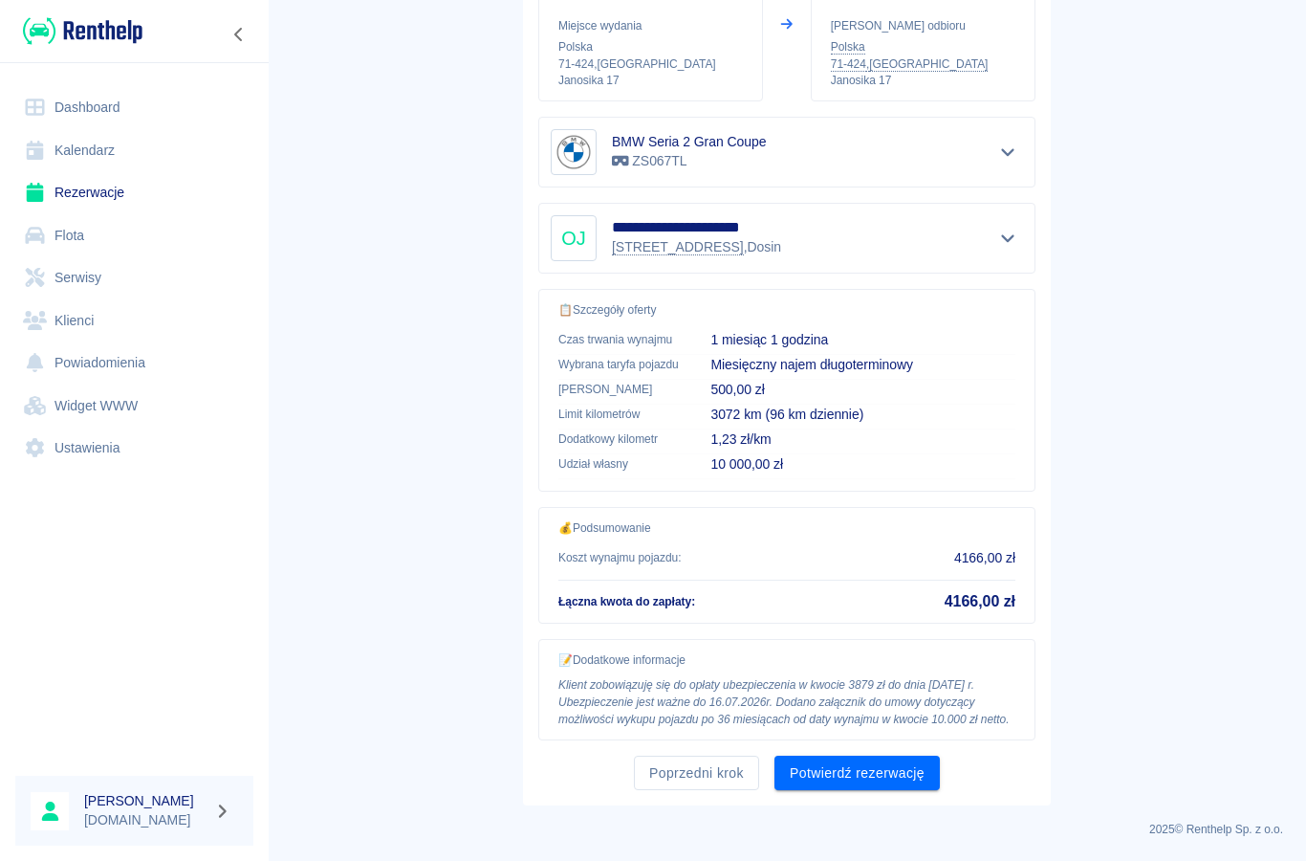
scroll to position [272, 0]
click at [832, 781] on button "Potwierdź rezerwację" at bounding box center [857, 773] width 165 height 35
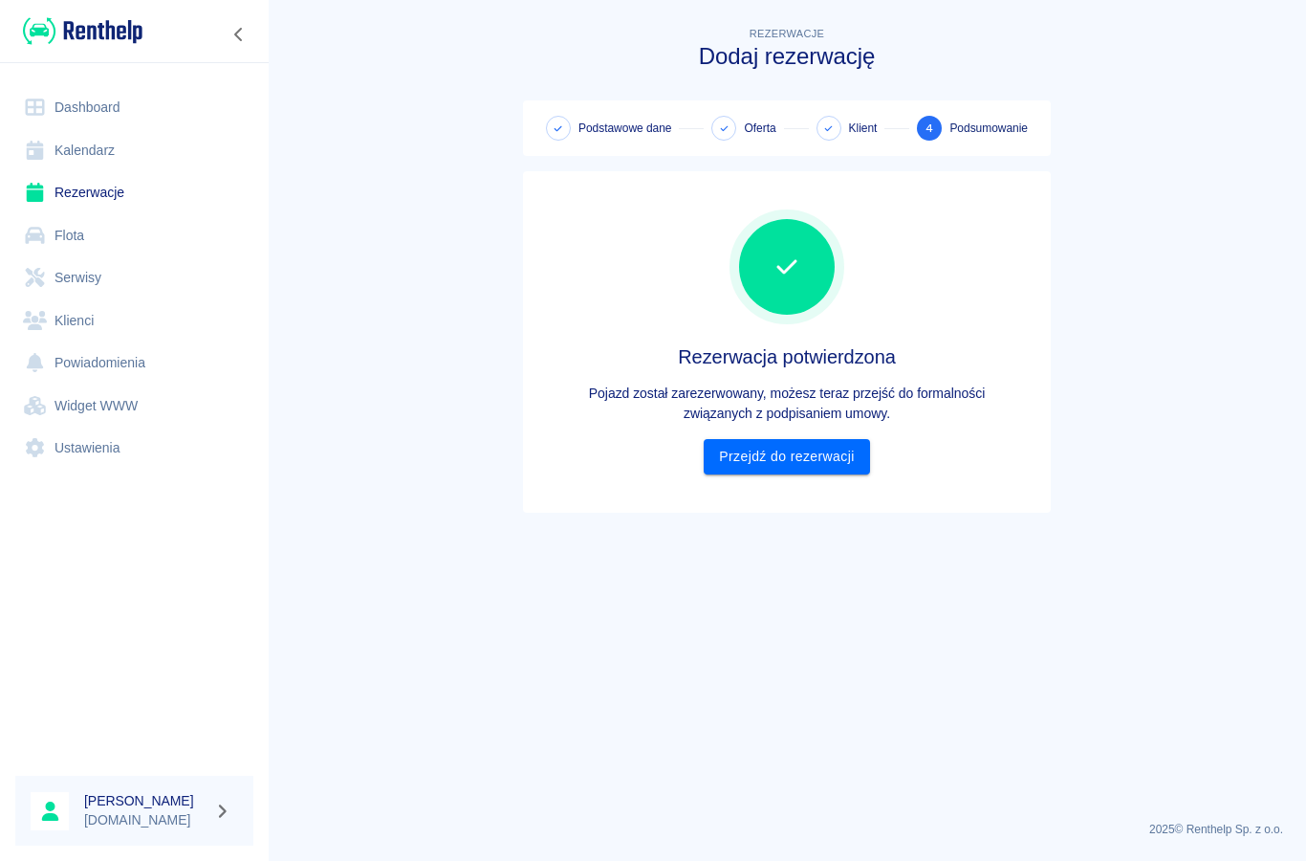
scroll to position [0, 0]
click at [733, 466] on link "Przejdź do rezerwacji" at bounding box center [786, 456] width 165 height 35
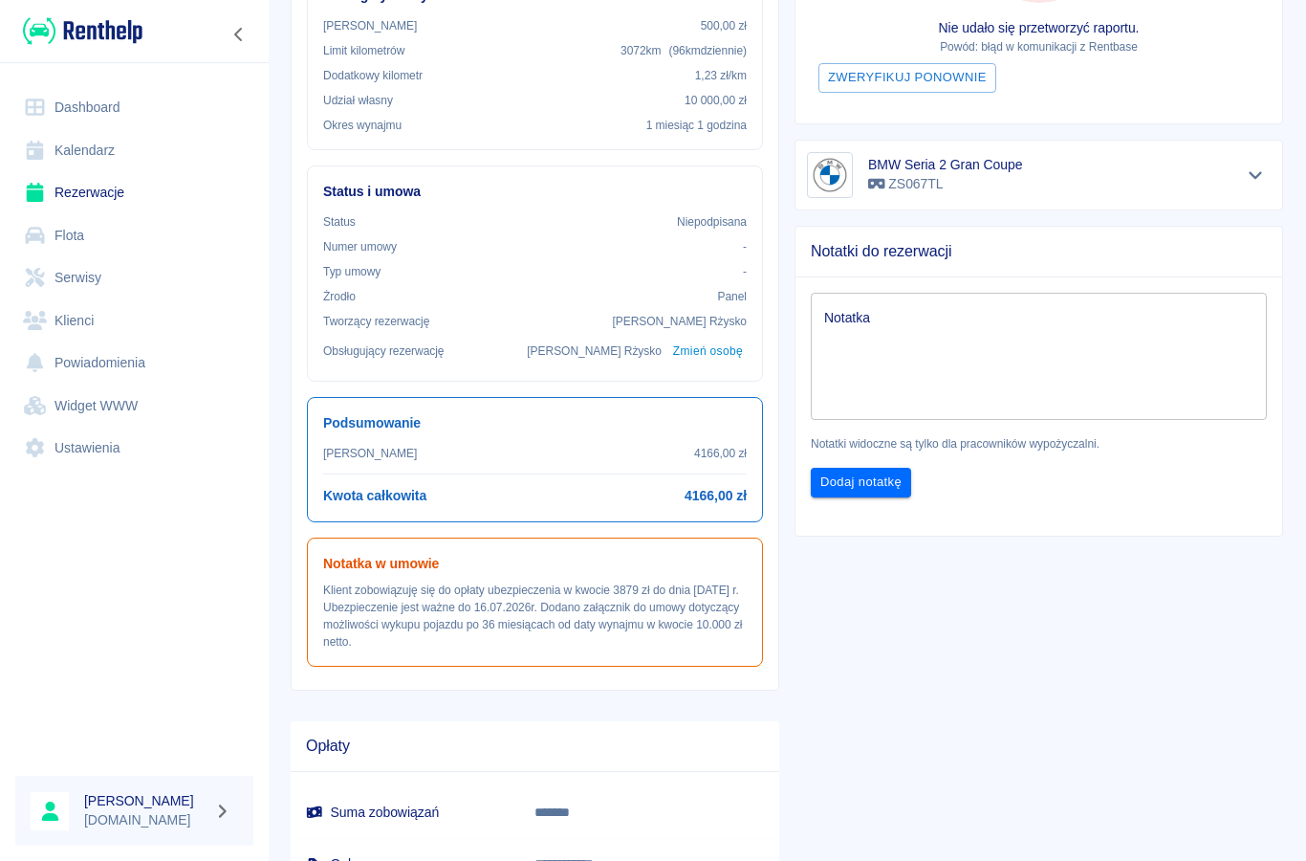
scroll to position [428, 0]
click at [843, 678] on div "**********" at bounding box center [1031, 317] width 504 height 1197
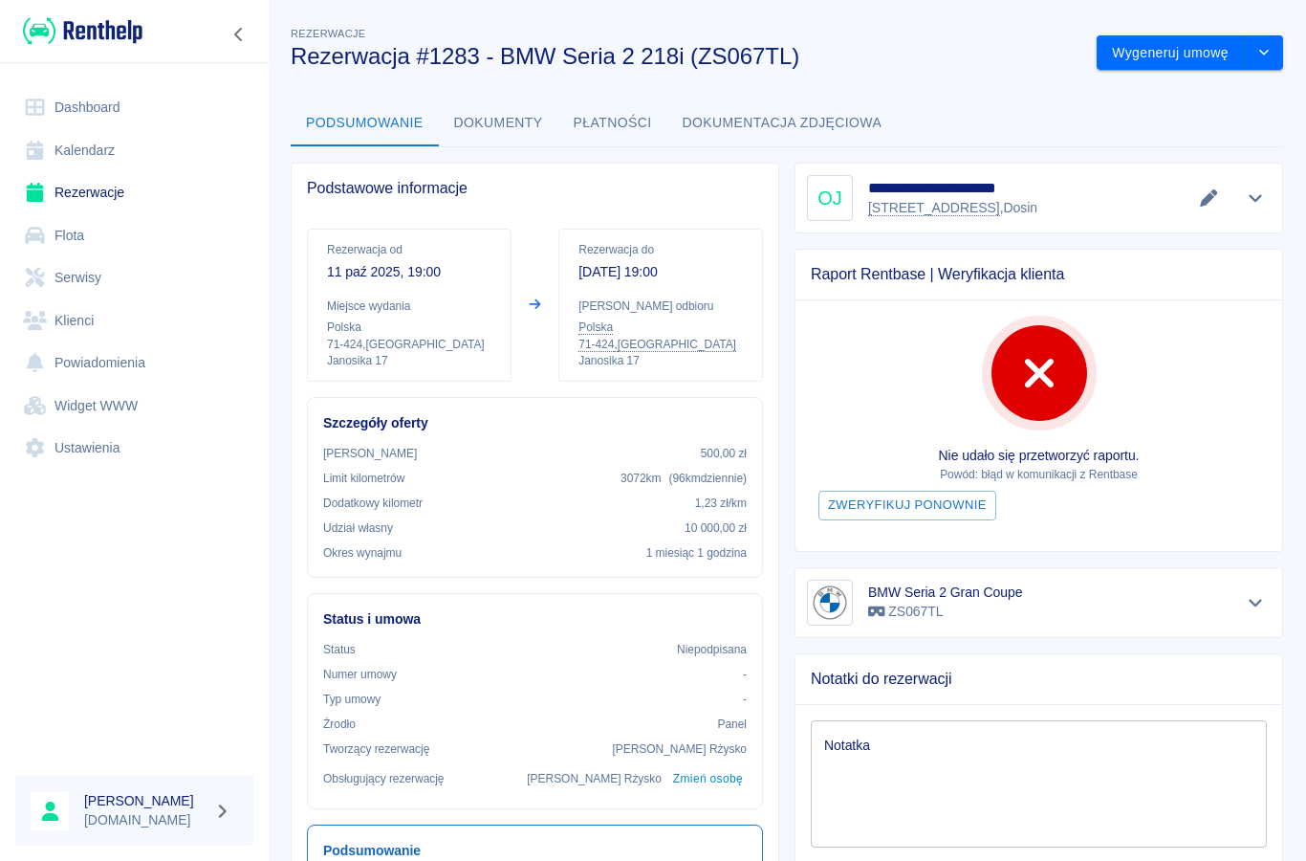
scroll to position [0, 0]
click at [1201, 217] on div "**********" at bounding box center [1039, 198] width 464 height 46
click at [1203, 199] on icon "Edytuj dane" at bounding box center [1209, 197] width 22 height 17
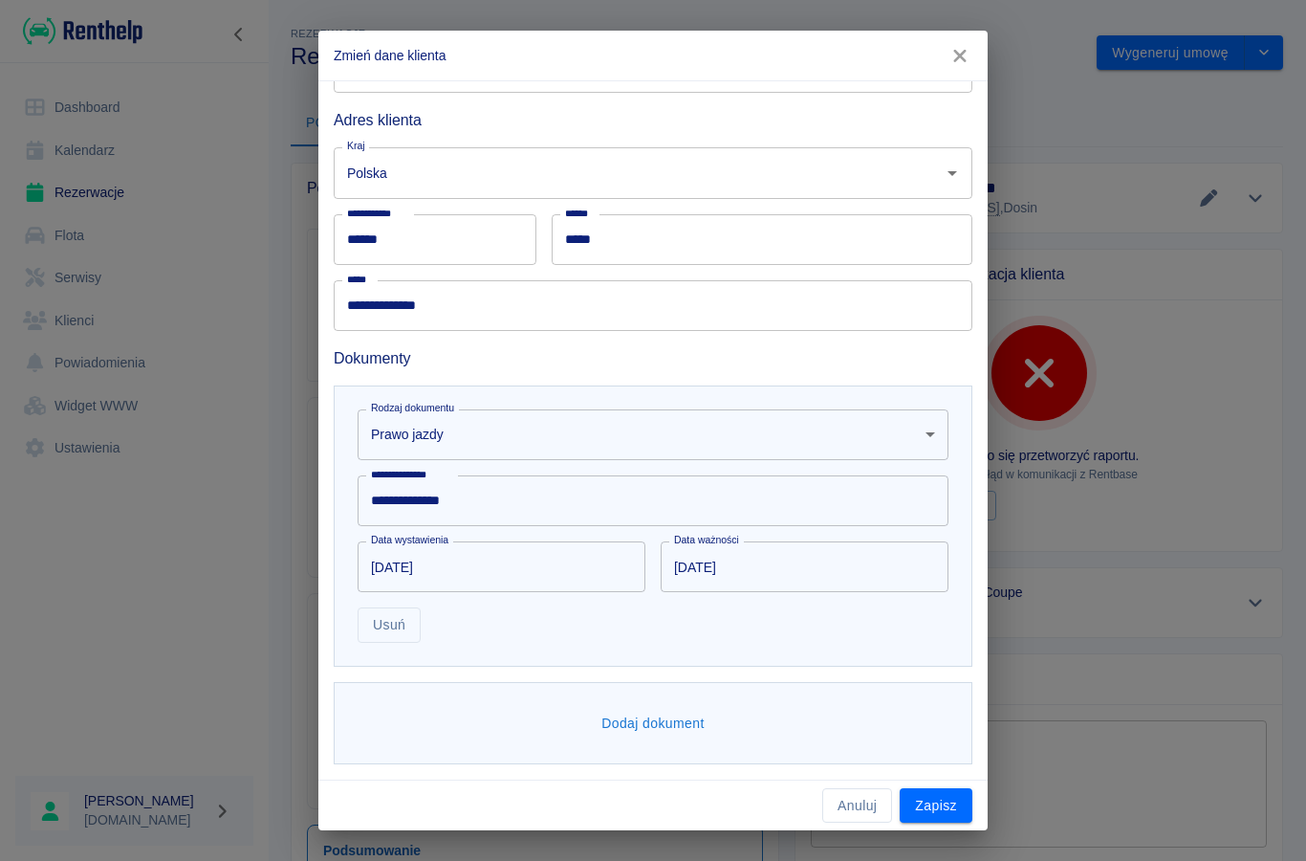
scroll to position [278, 0]
click at [862, 817] on button "Anuluj" at bounding box center [857, 805] width 70 height 35
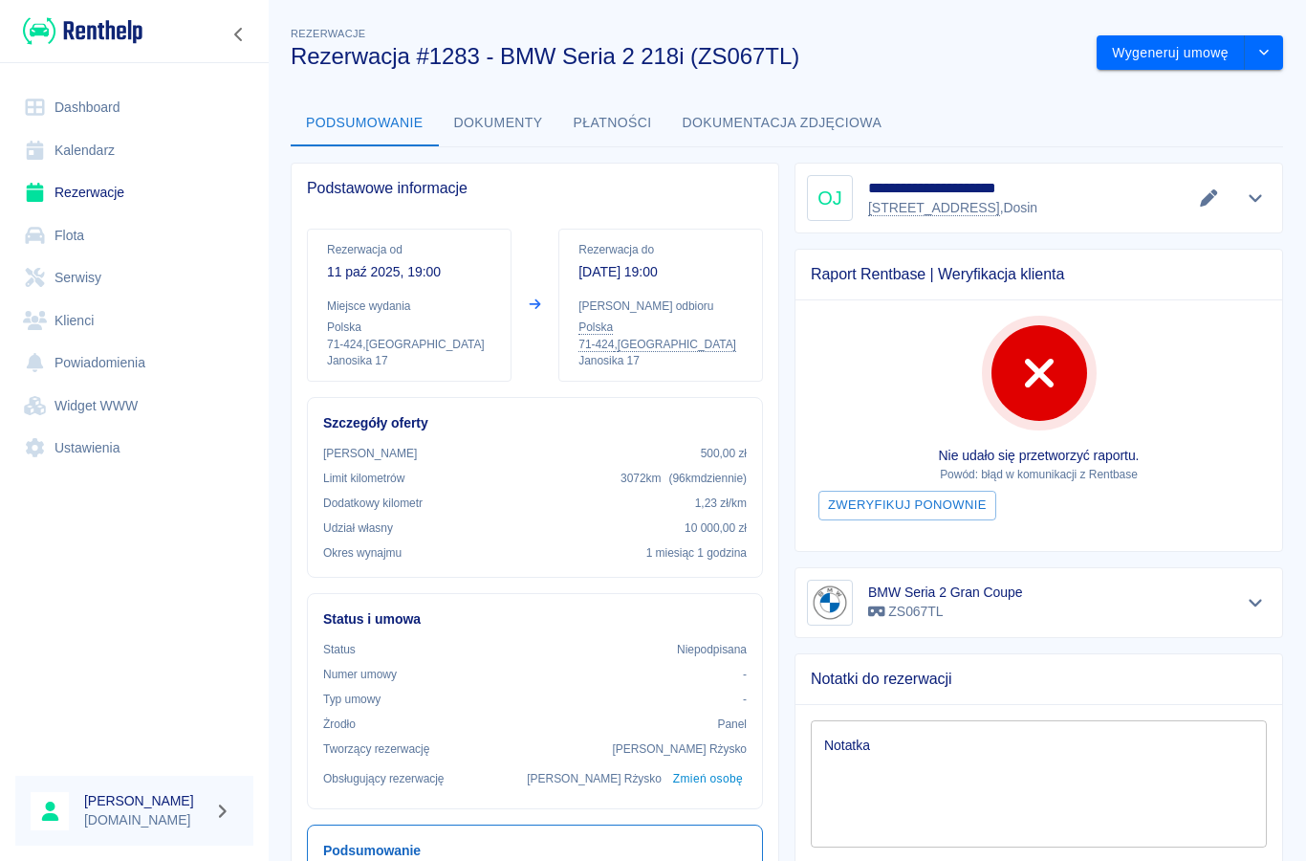
click at [70, 320] on link "Klienci" at bounding box center [134, 320] width 238 height 43
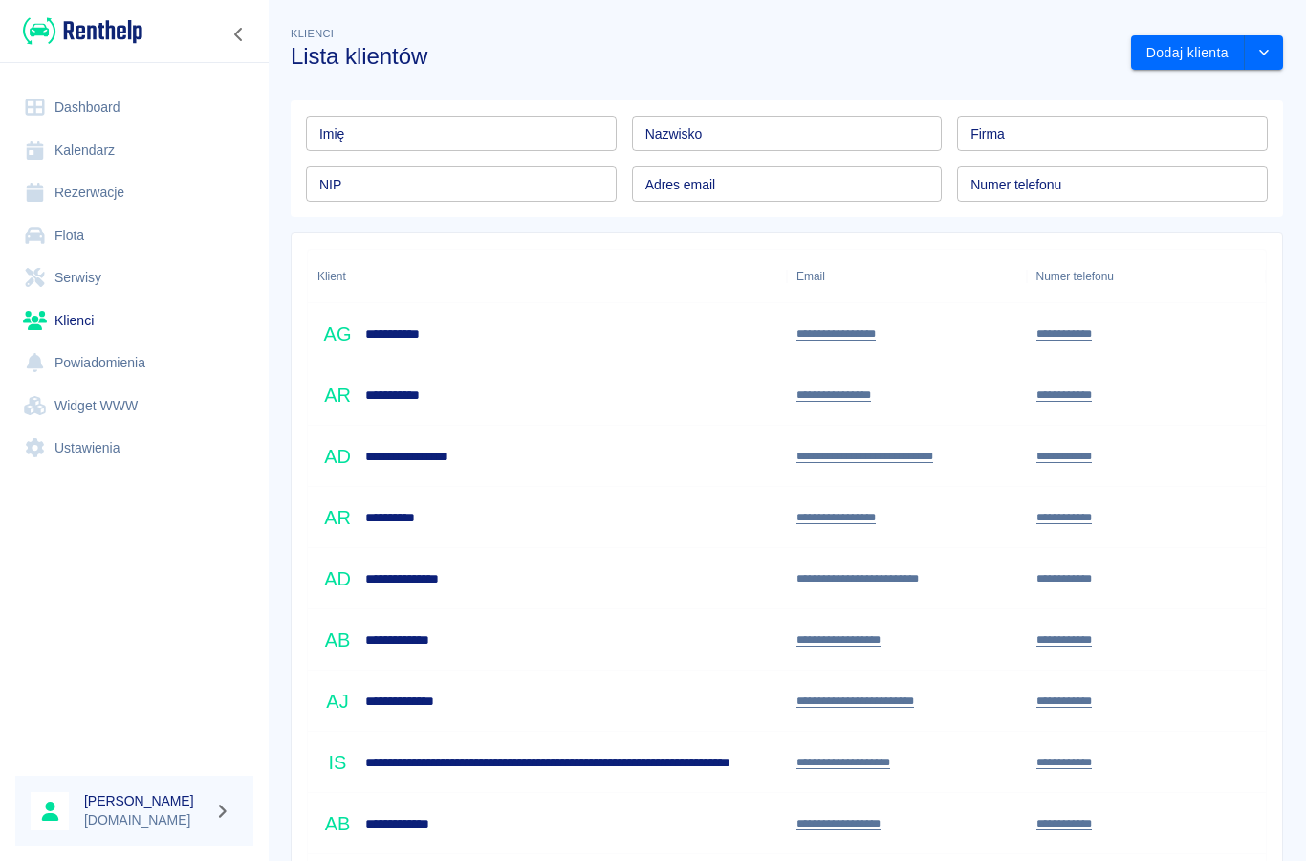
click at [663, 142] on div "Nazwisko Nazwisko" at bounding box center [787, 133] width 311 height 35
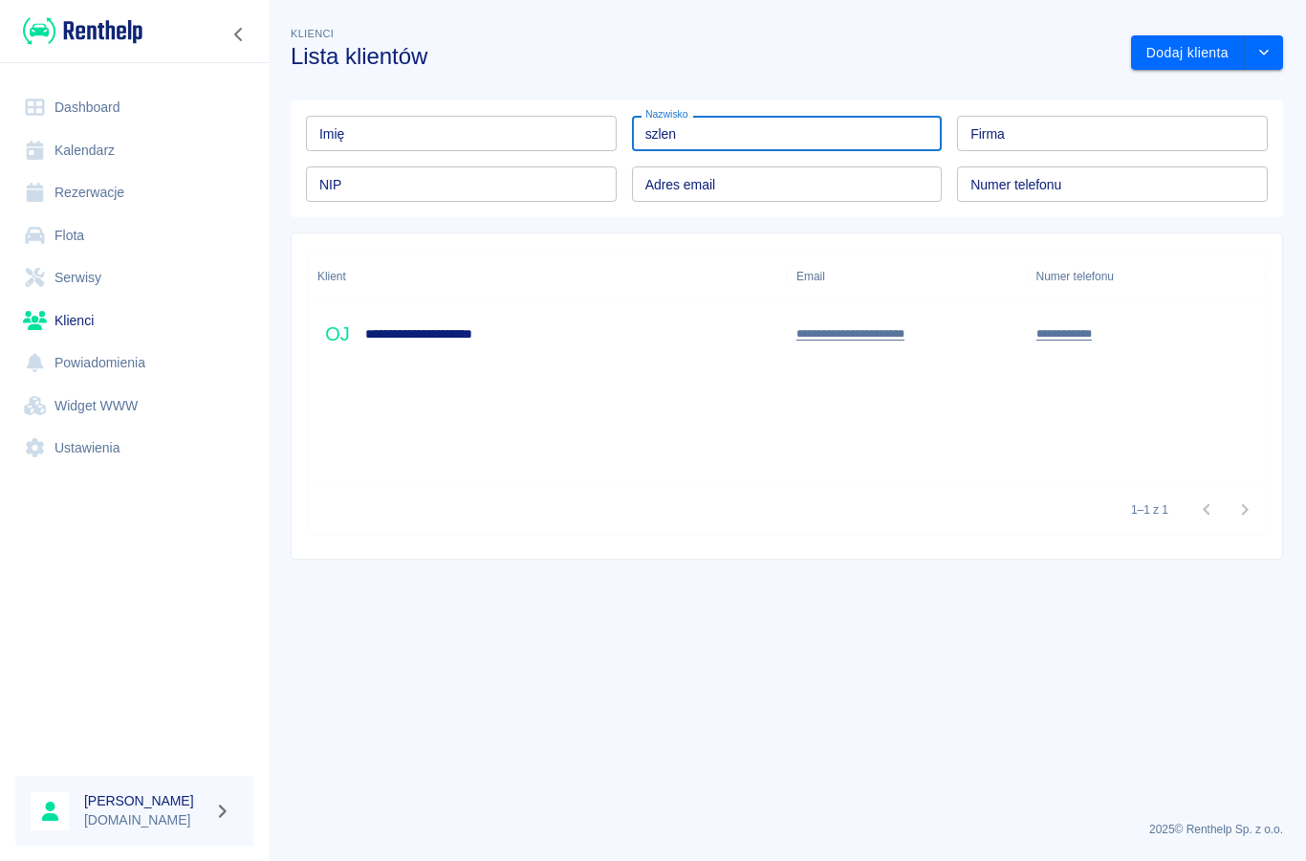
type input "szlen"
click at [402, 328] on h6 "**********" at bounding box center [436, 333] width 142 height 19
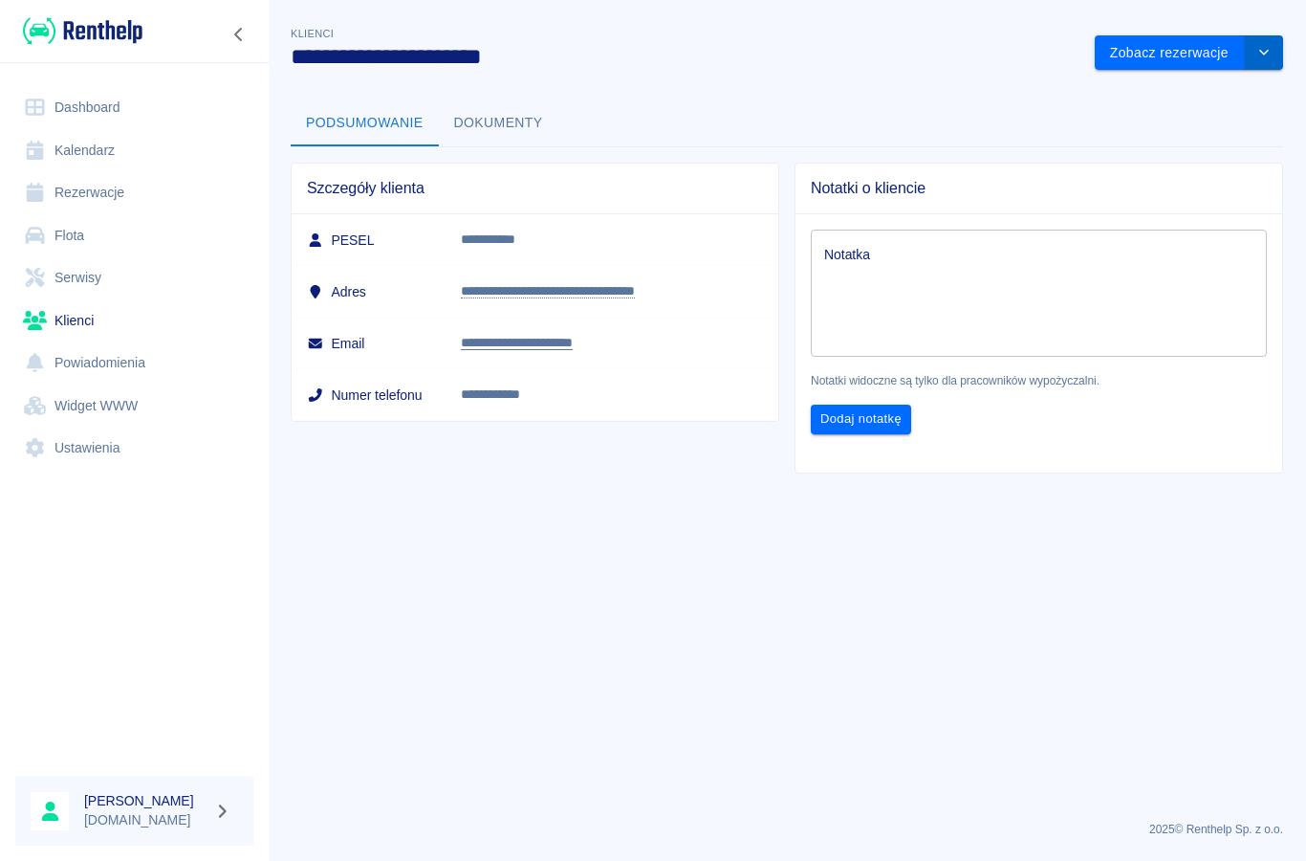
click at [1269, 59] on button "drop-down" at bounding box center [1264, 52] width 38 height 35
click at [1143, 93] on li "Edytuj klienta" at bounding box center [1189, 93] width 172 height 32
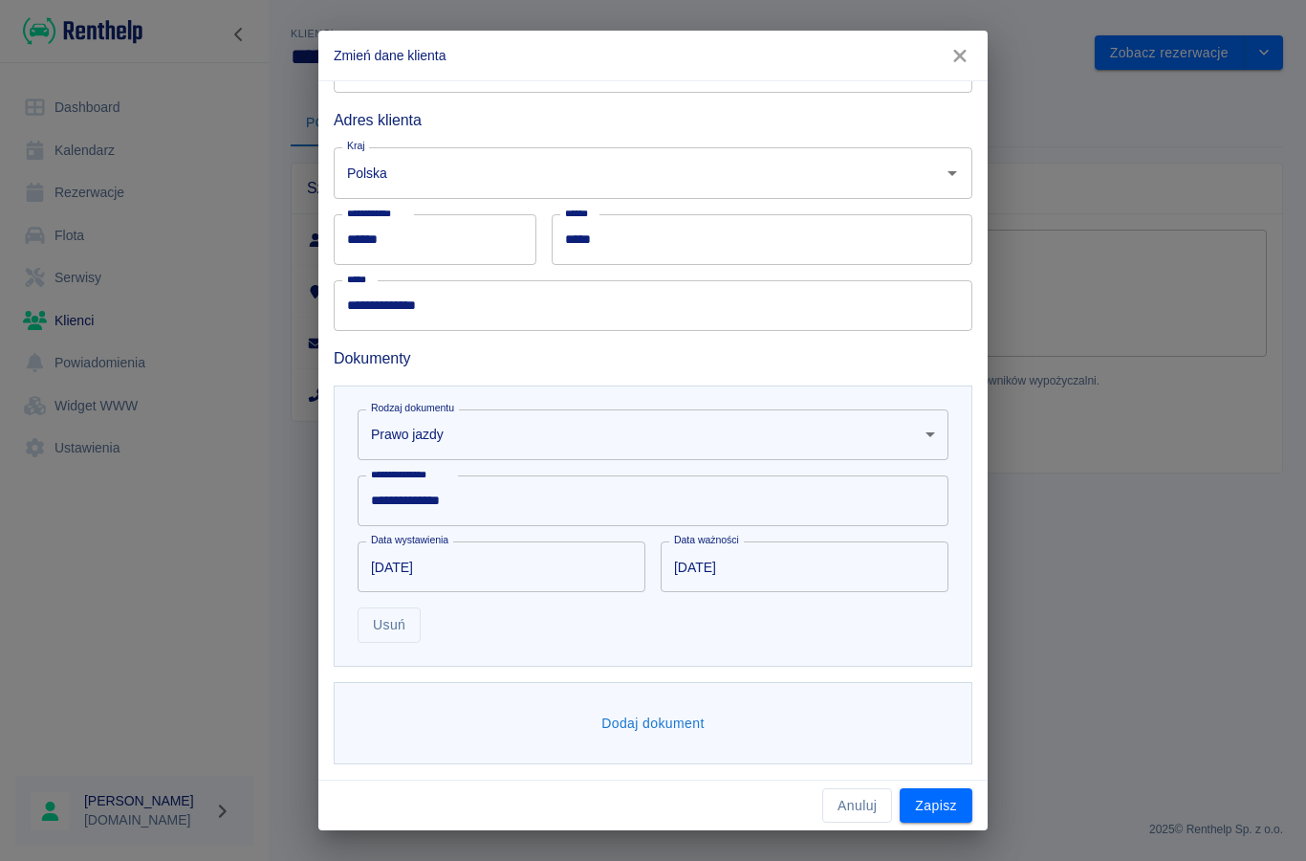
scroll to position [278, 0]
click at [622, 728] on button "Dodaj dokument" at bounding box center [653, 724] width 119 height 35
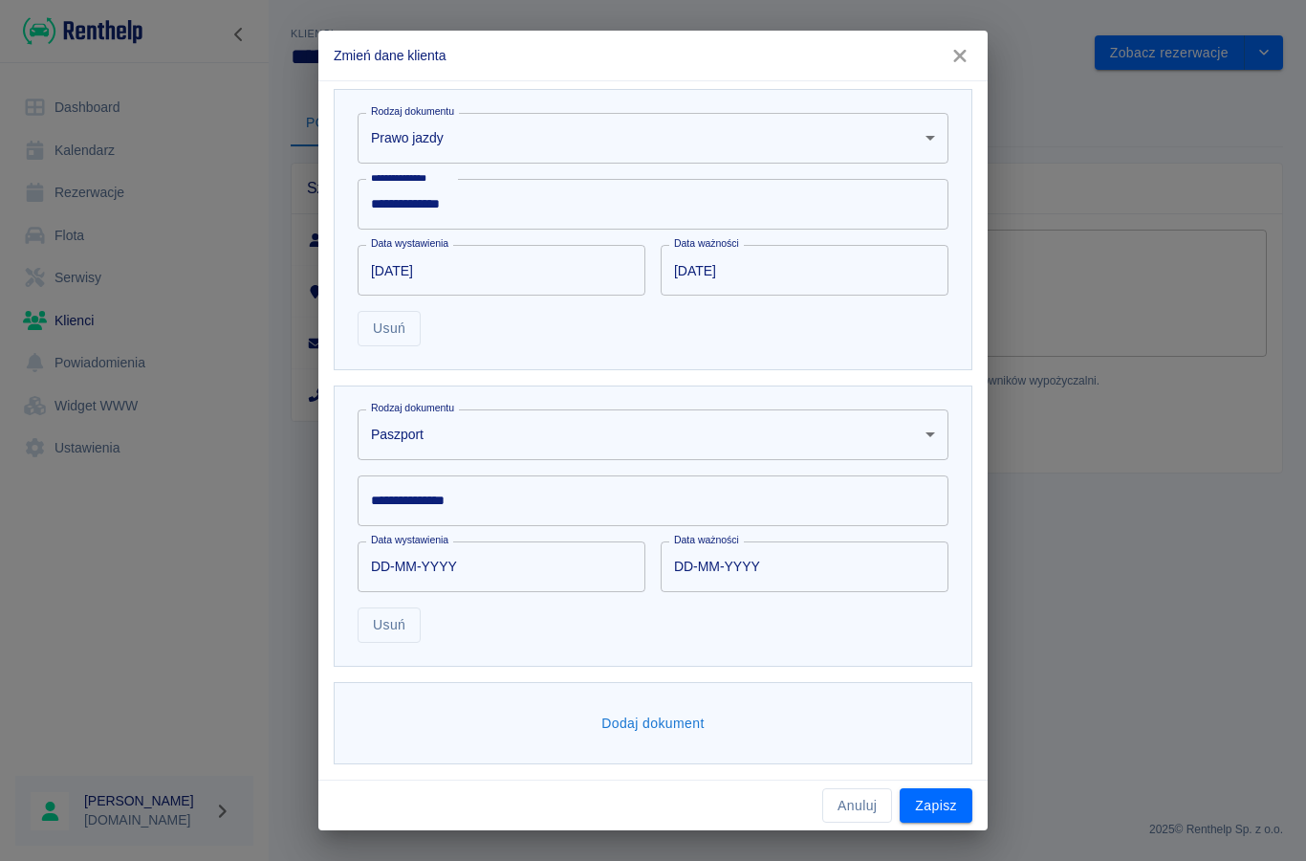
scroll to position [575, 0]
click at [399, 437] on body "**********" at bounding box center [653, 430] width 1306 height 861
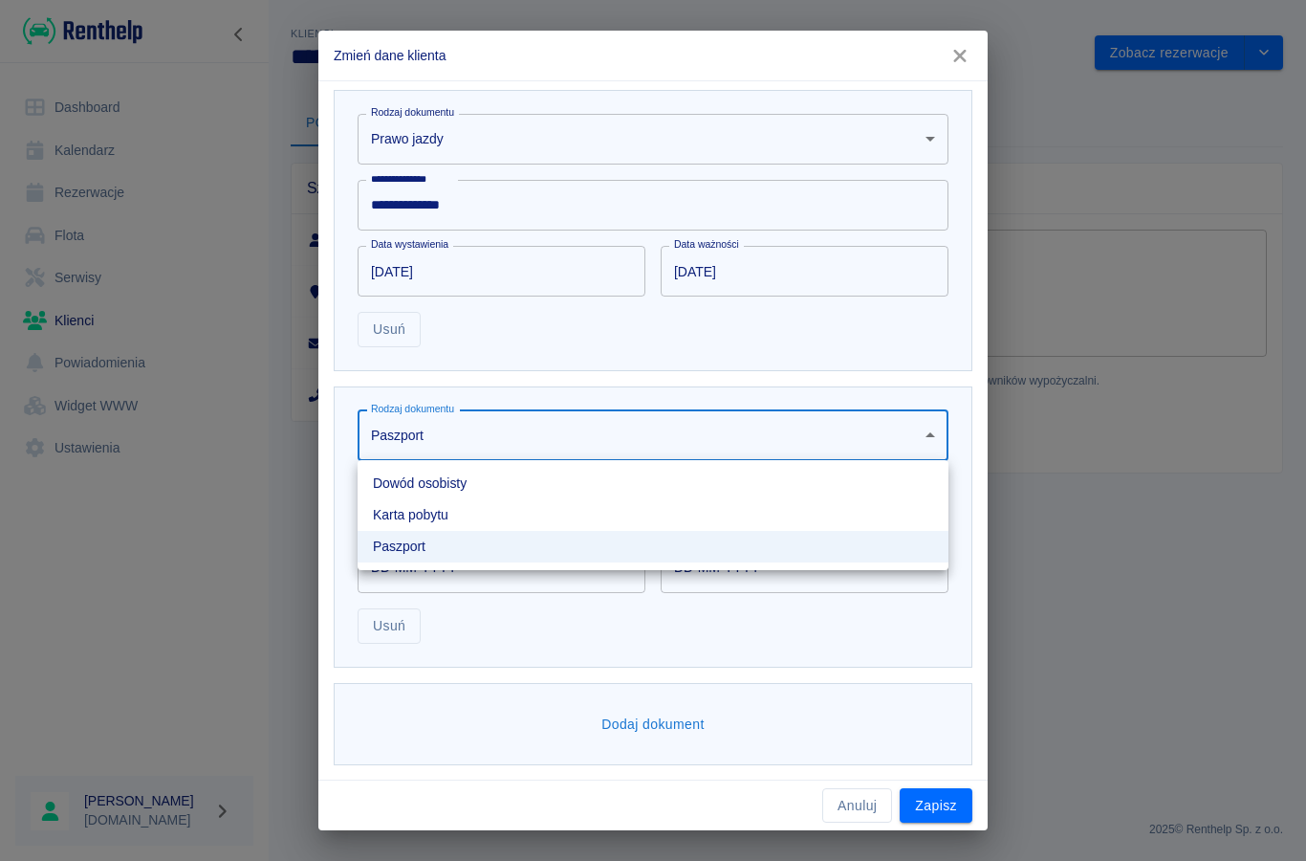
click at [387, 487] on li "Dowód osobisty" at bounding box center [653, 484] width 591 height 32
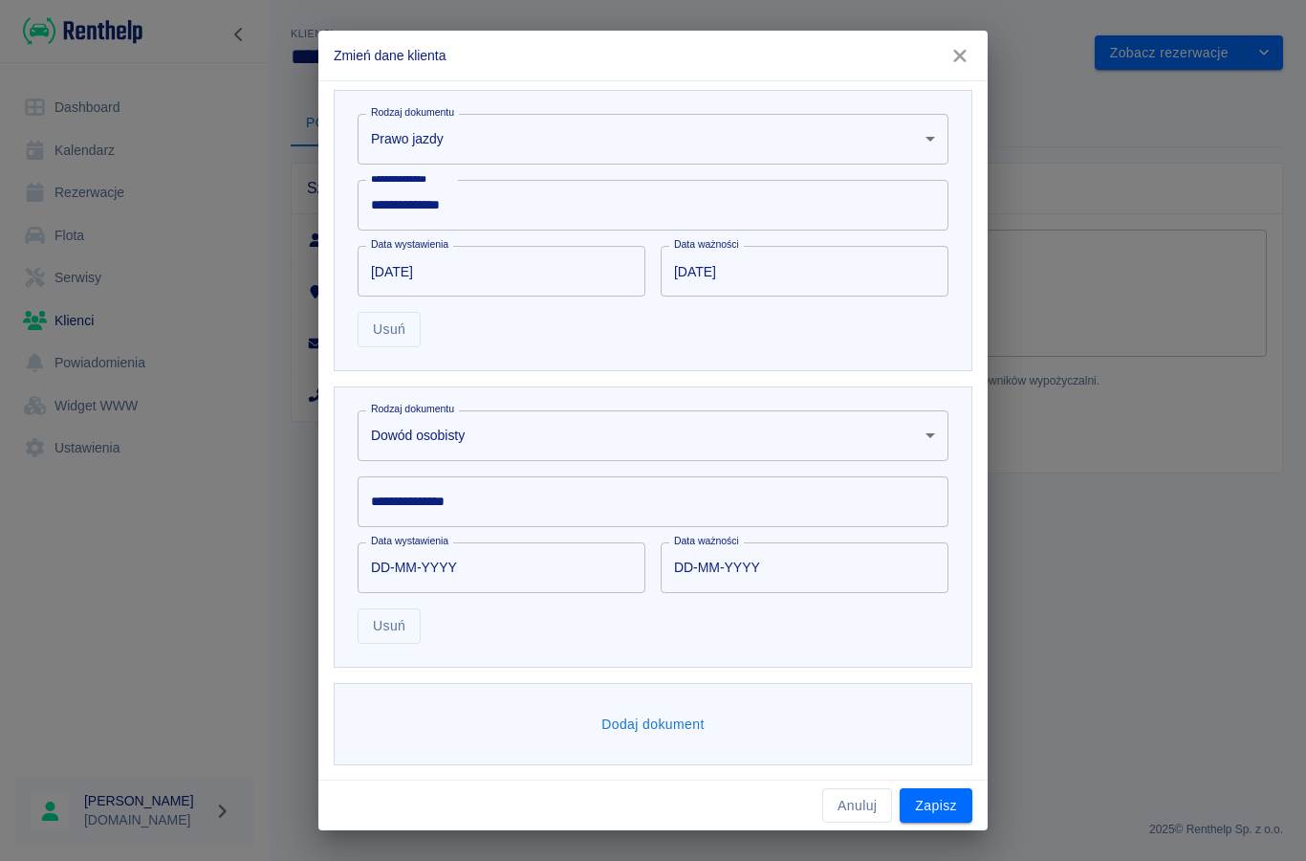
click at [390, 511] on input "**********" at bounding box center [653, 501] width 591 height 51
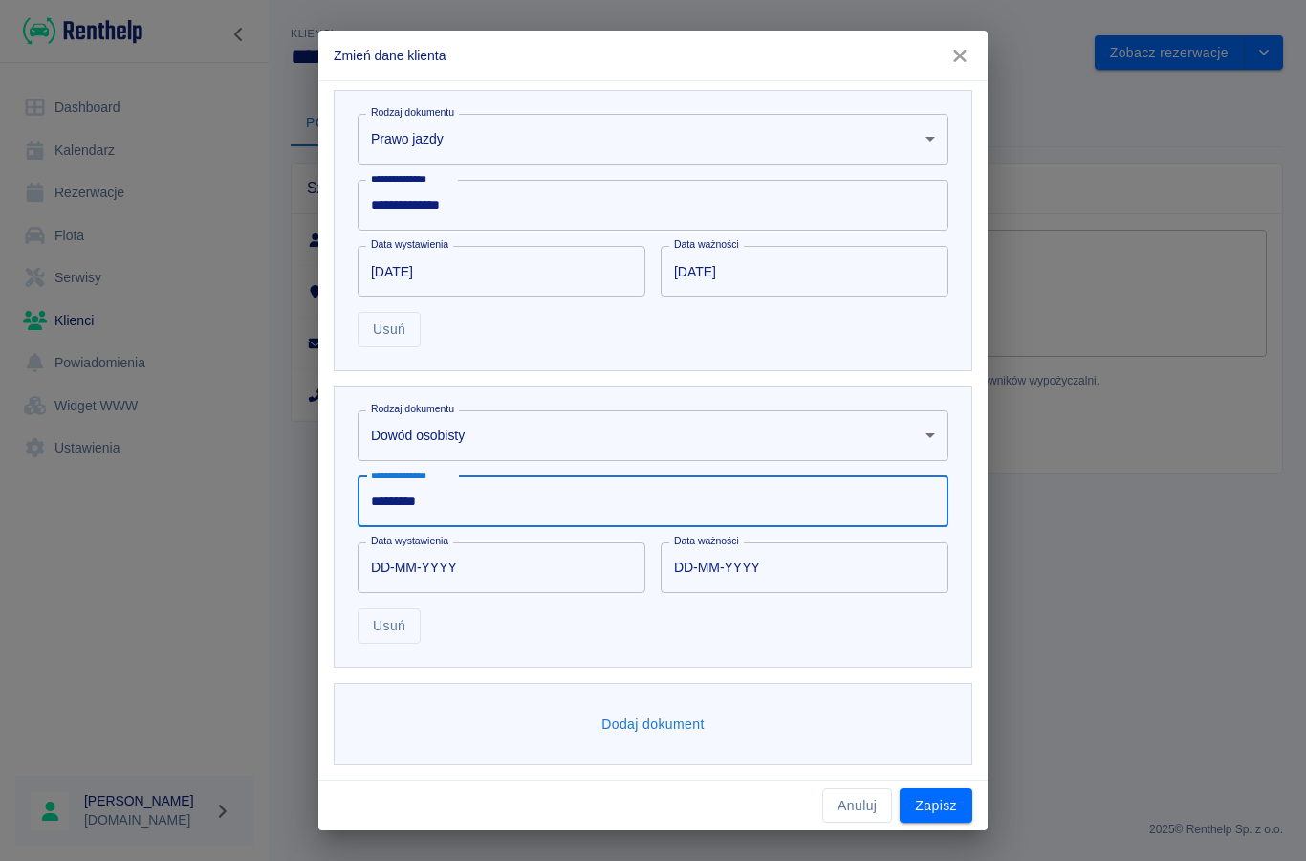
type input "*********"
click at [435, 569] on input "DD-MM-YYYY" at bounding box center [495, 567] width 274 height 51
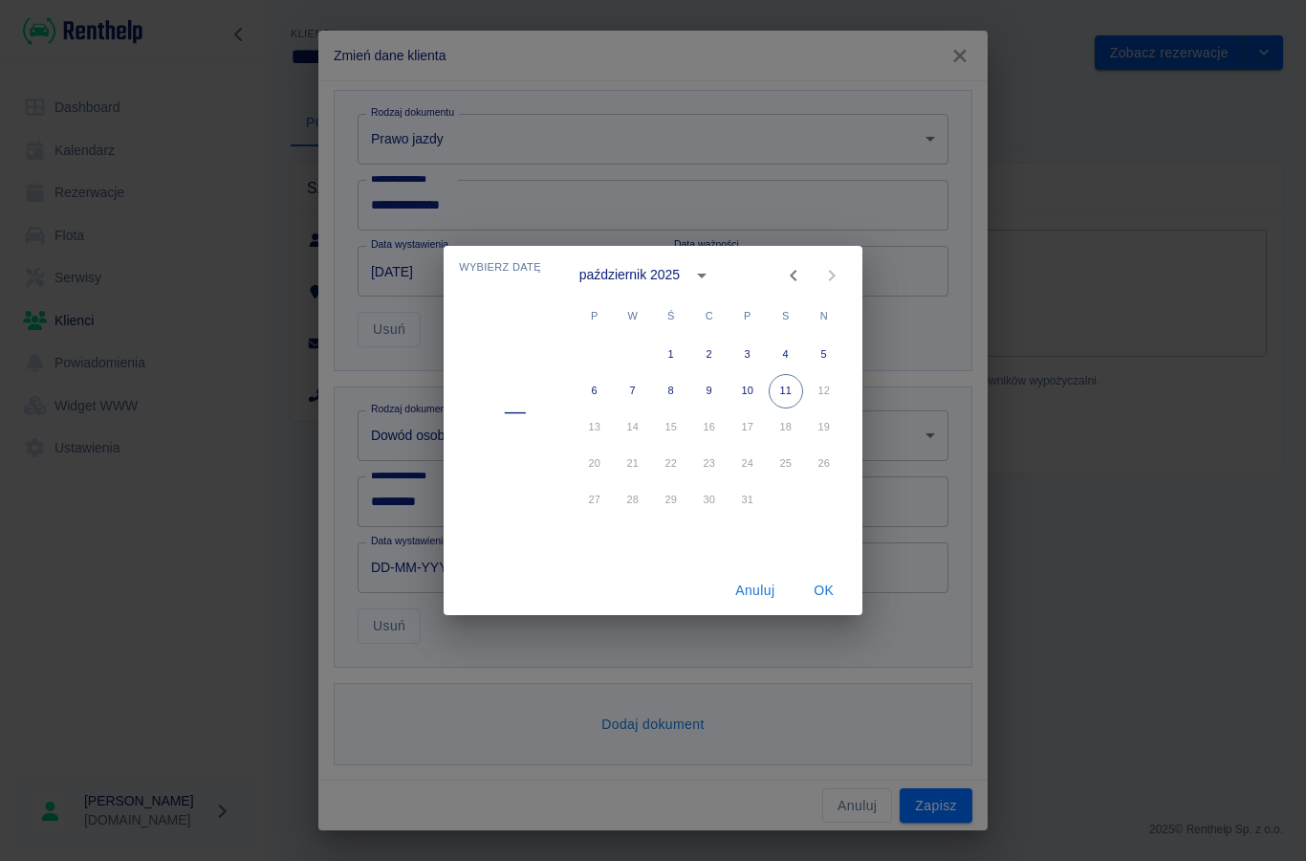
click at [694, 275] on icon "calendar view is open, switch to year view" at bounding box center [701, 275] width 23 height 23
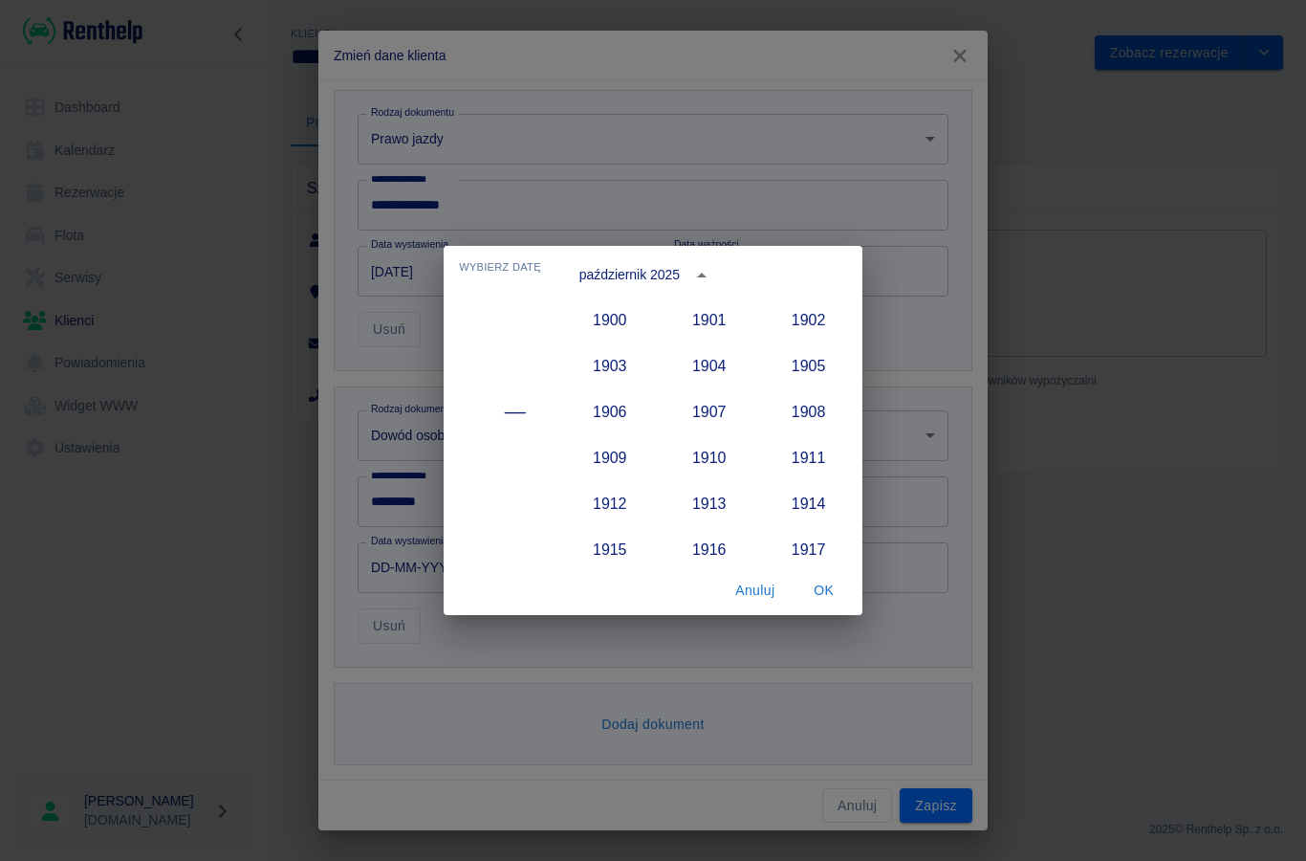
scroll to position [1771, 0]
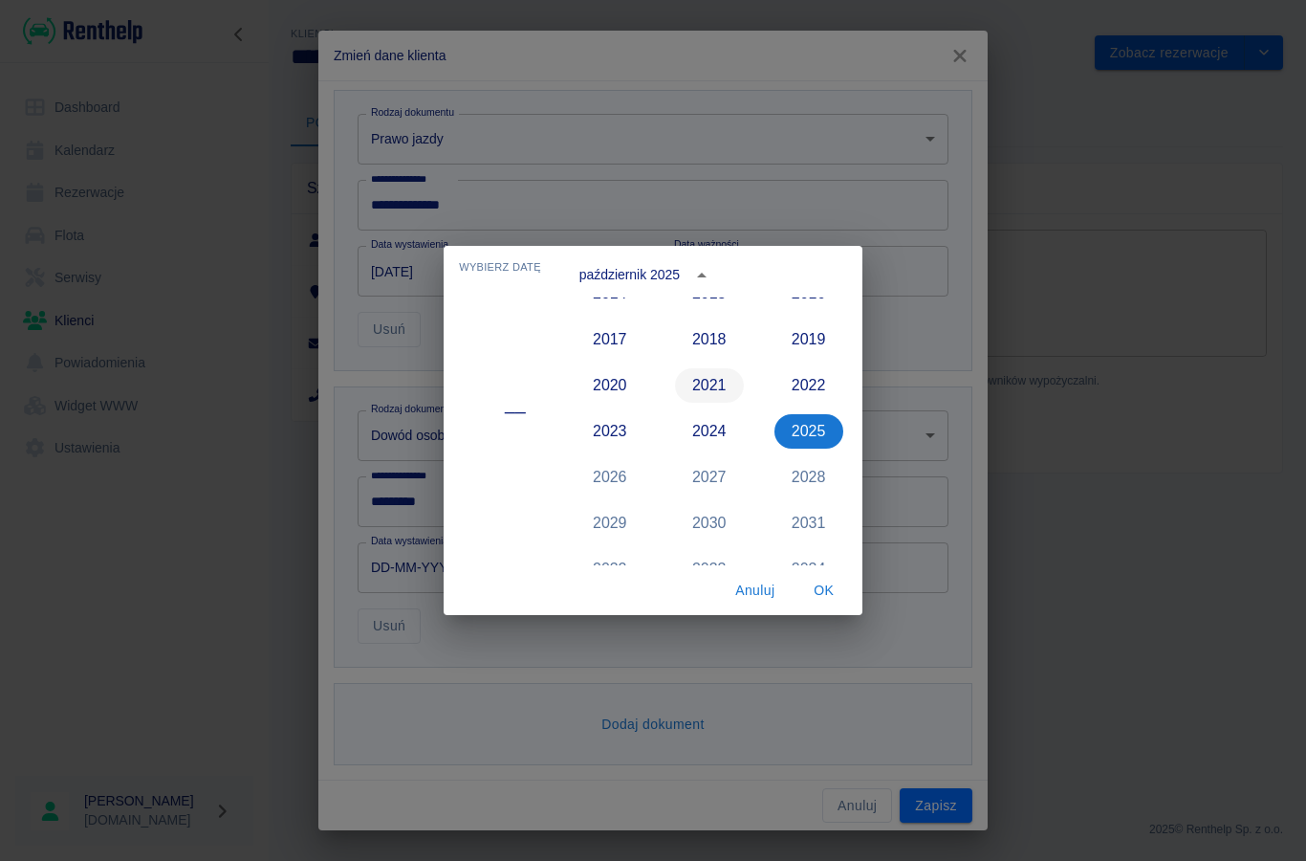
click at [696, 393] on button "2021" at bounding box center [709, 385] width 69 height 34
type input "[DATE]"
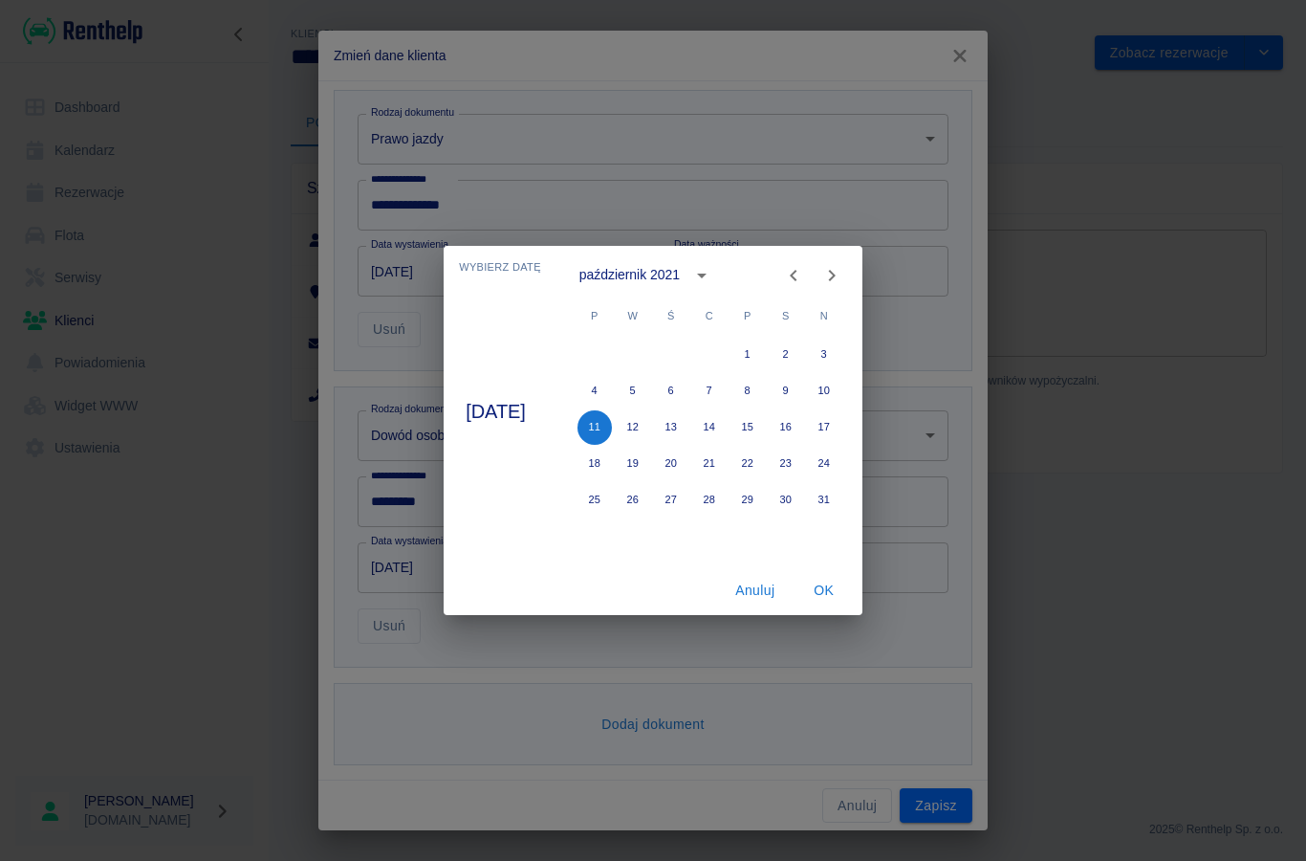
click at [805, 267] on icon "Previous month" at bounding box center [793, 275] width 23 height 23
click at [805, 279] on icon "Previous month" at bounding box center [793, 275] width 23 height 23
click at [646, 423] on button "10" at bounding box center [633, 427] width 34 height 34
type input "[DATE]"
click at [833, 593] on button "OK" at bounding box center [824, 590] width 61 height 35
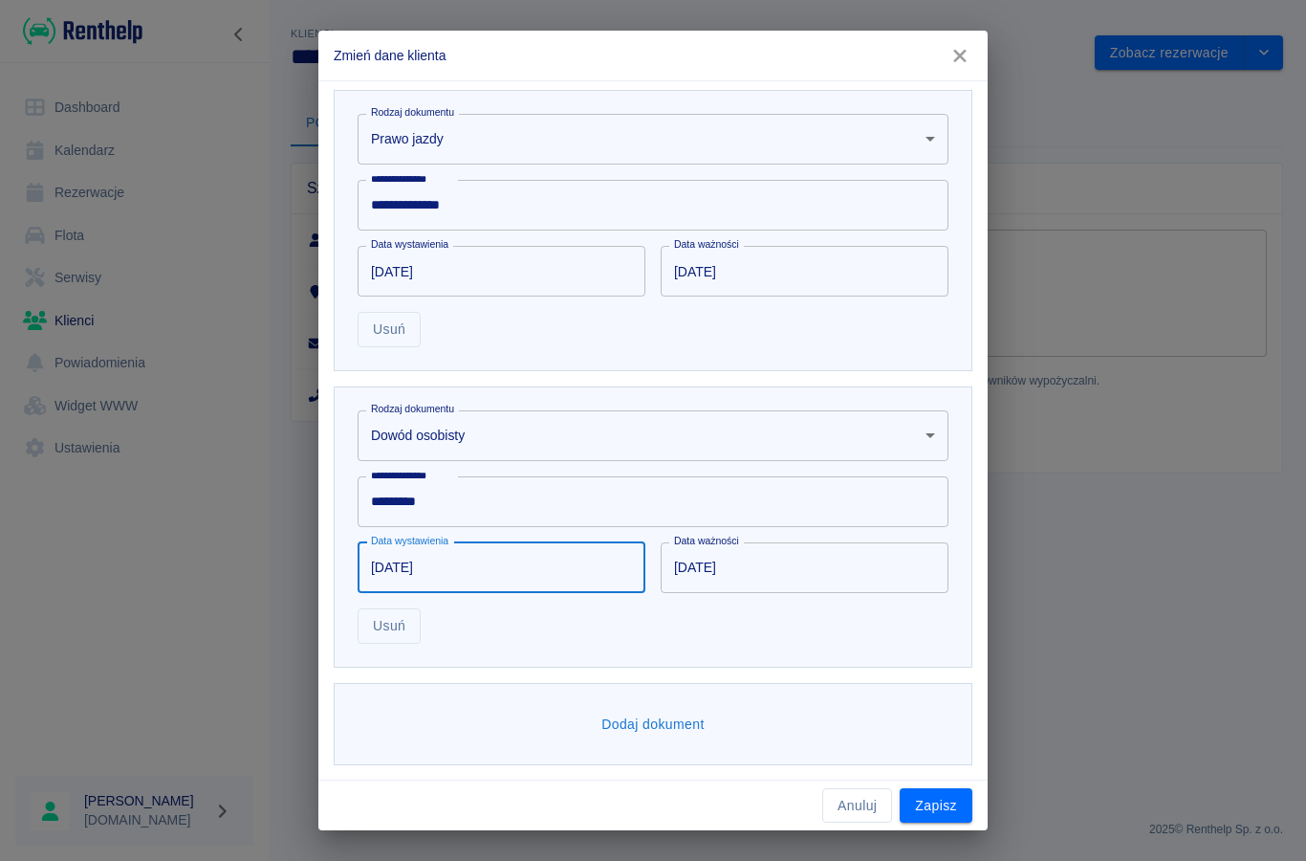
click at [776, 580] on input "[DATE]" at bounding box center [798, 567] width 274 height 51
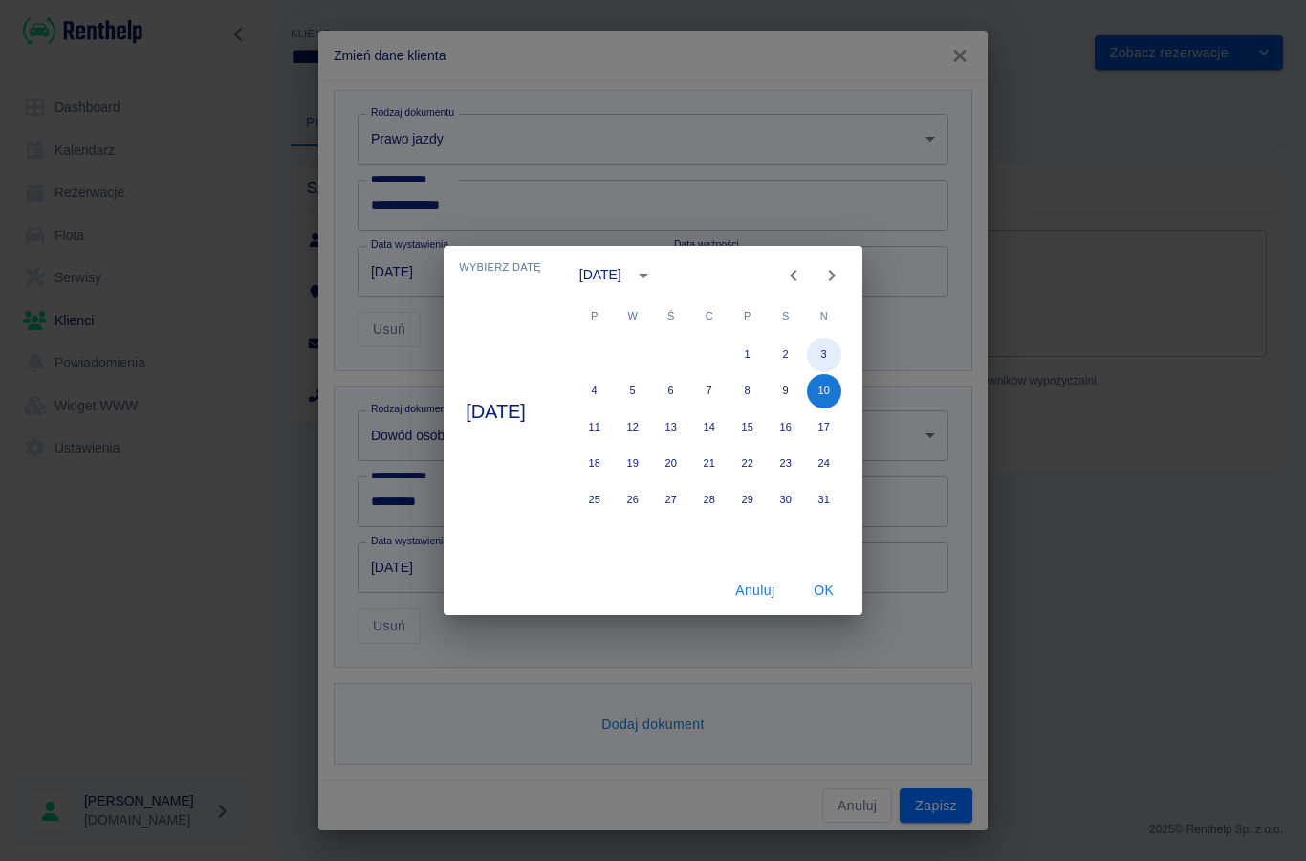
click at [841, 364] on button "3" at bounding box center [824, 355] width 34 height 34
type input "[DATE]"
click at [823, 601] on button "OK" at bounding box center [824, 590] width 61 height 35
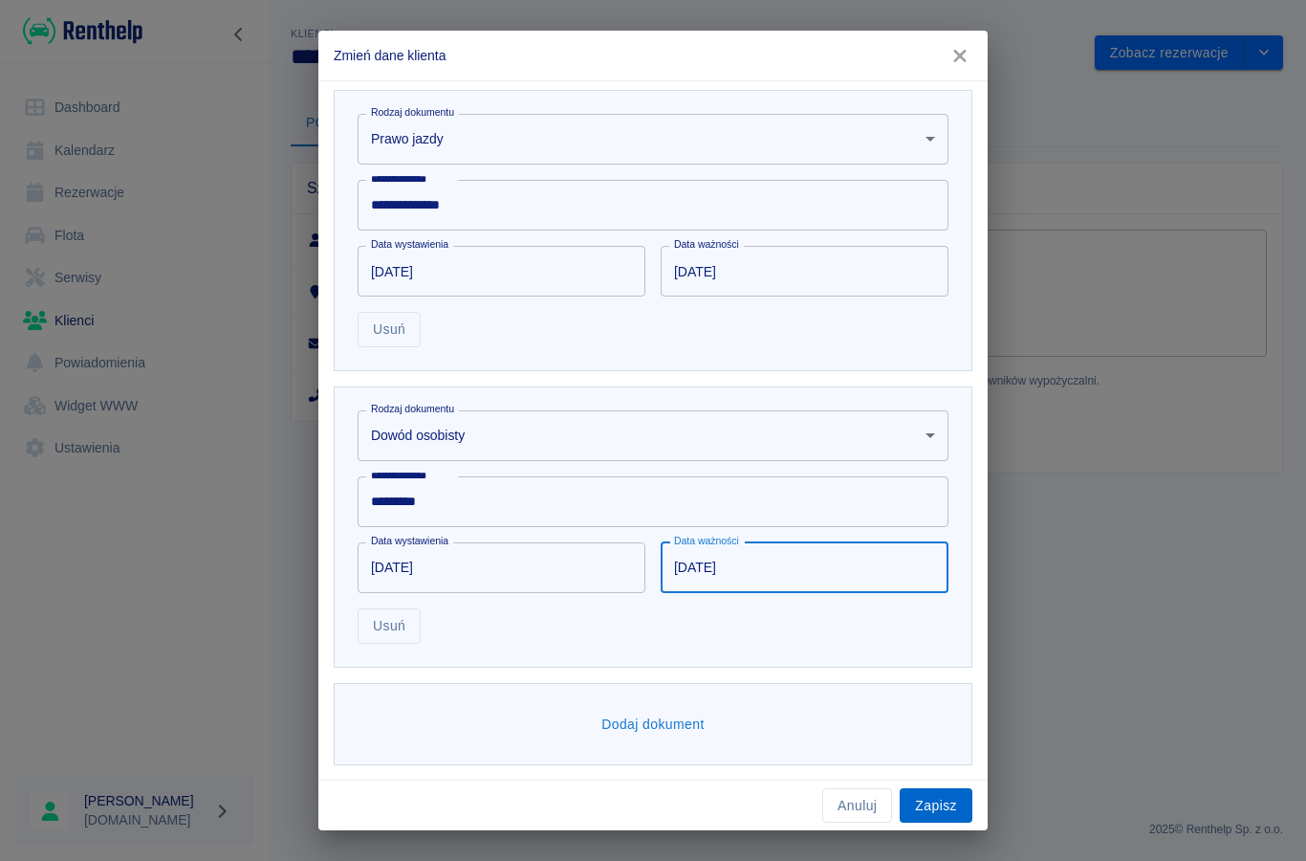
click at [933, 800] on button "Zapisz" at bounding box center [936, 805] width 73 height 35
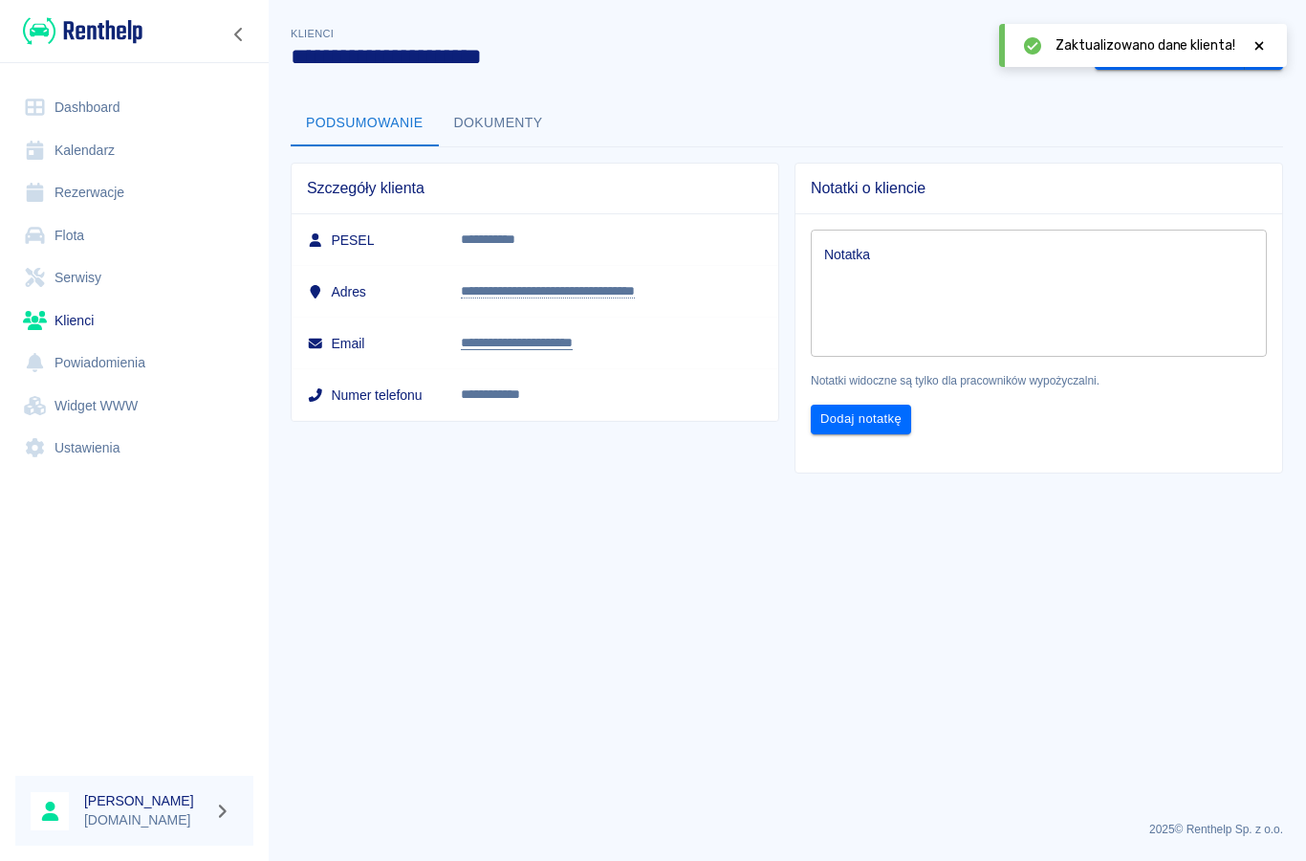
click at [1259, 51] on icon at bounding box center [1259, 45] width 17 height 13
click at [73, 184] on link "Rezerwacje" at bounding box center [134, 192] width 238 height 43
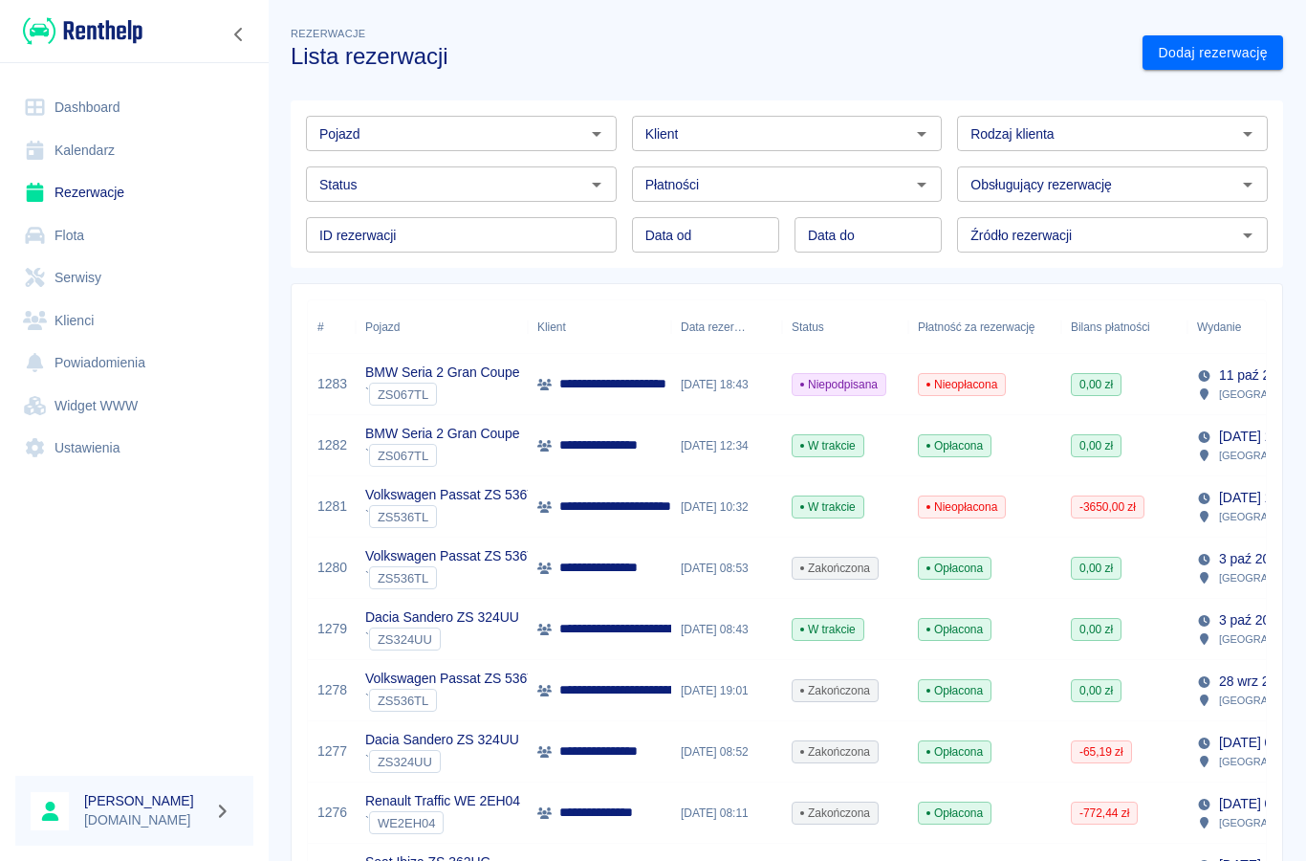
click at [718, 126] on input "Klient" at bounding box center [772, 133] width 268 height 24
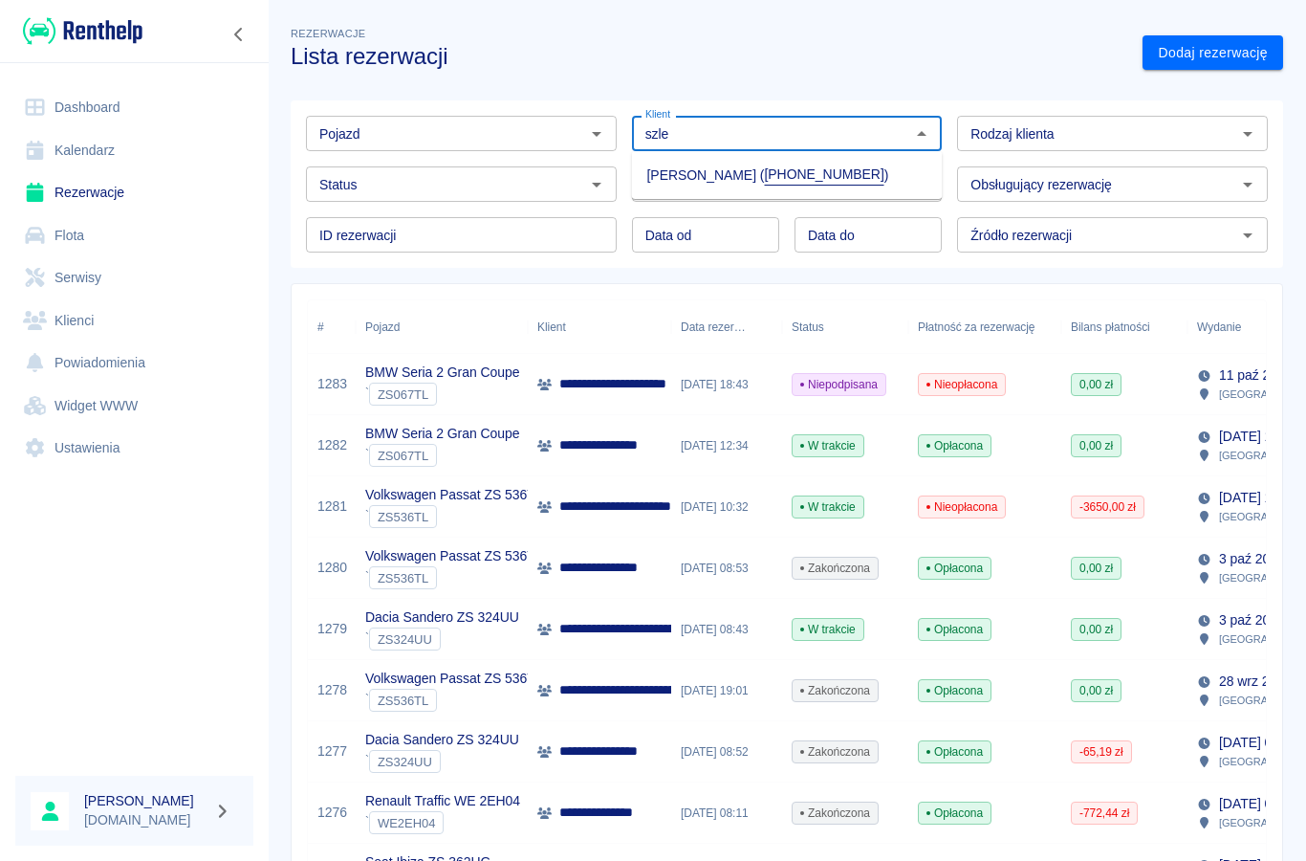
click at [687, 188] on li "[PERSON_NAME] ( [PHONE_NUMBER] )" at bounding box center [787, 175] width 311 height 33
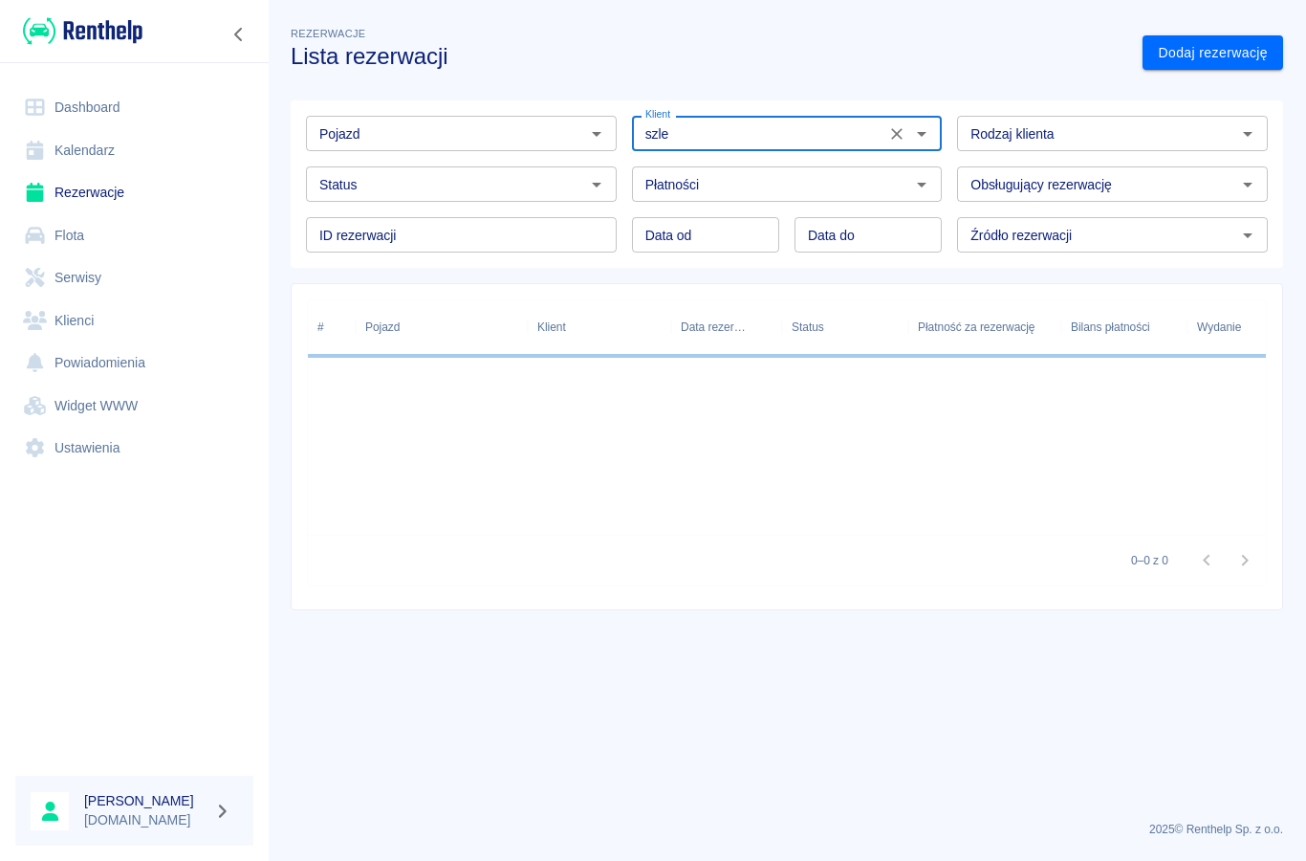
type input "[PERSON_NAME] ([PHONE_NUMBER])"
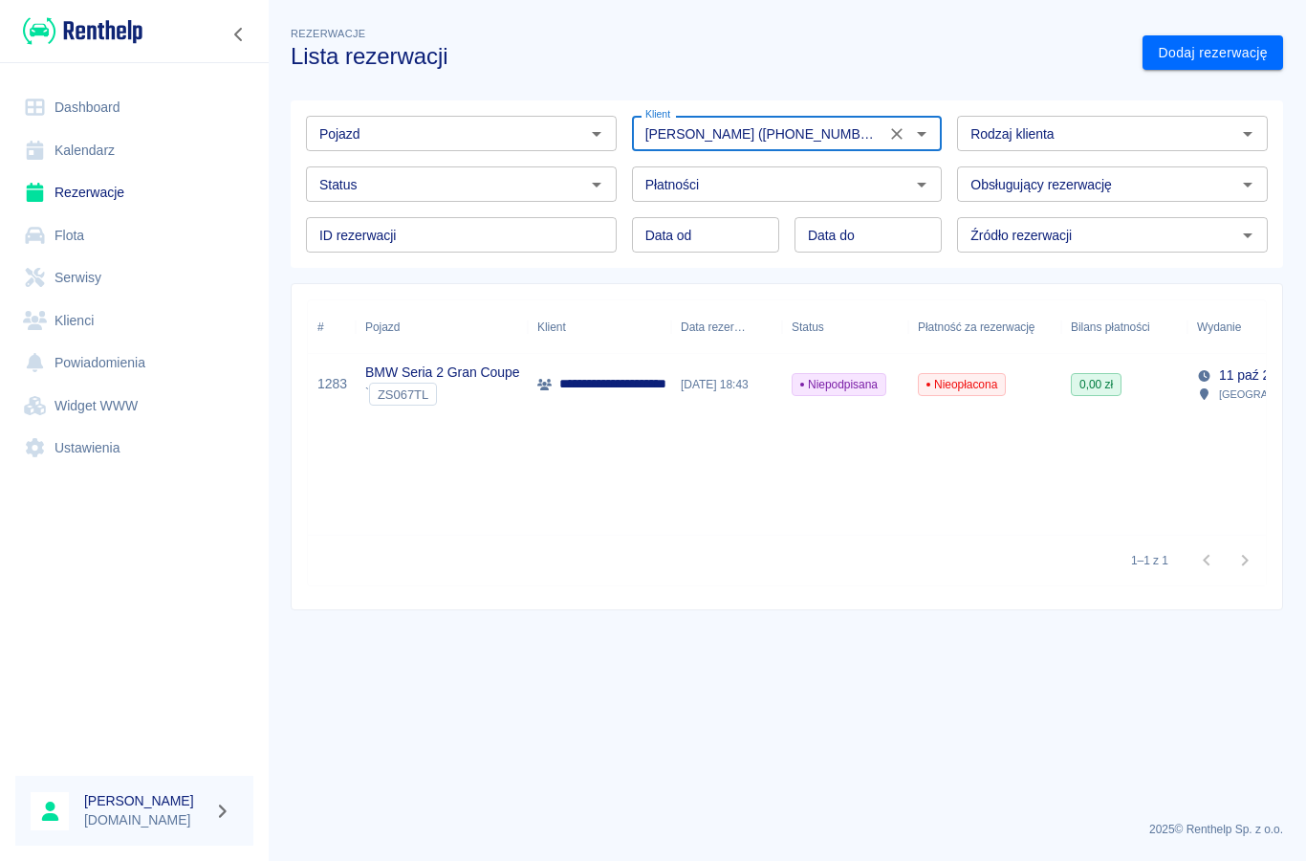
click at [606, 393] on p "**********" at bounding box center [630, 384] width 142 height 20
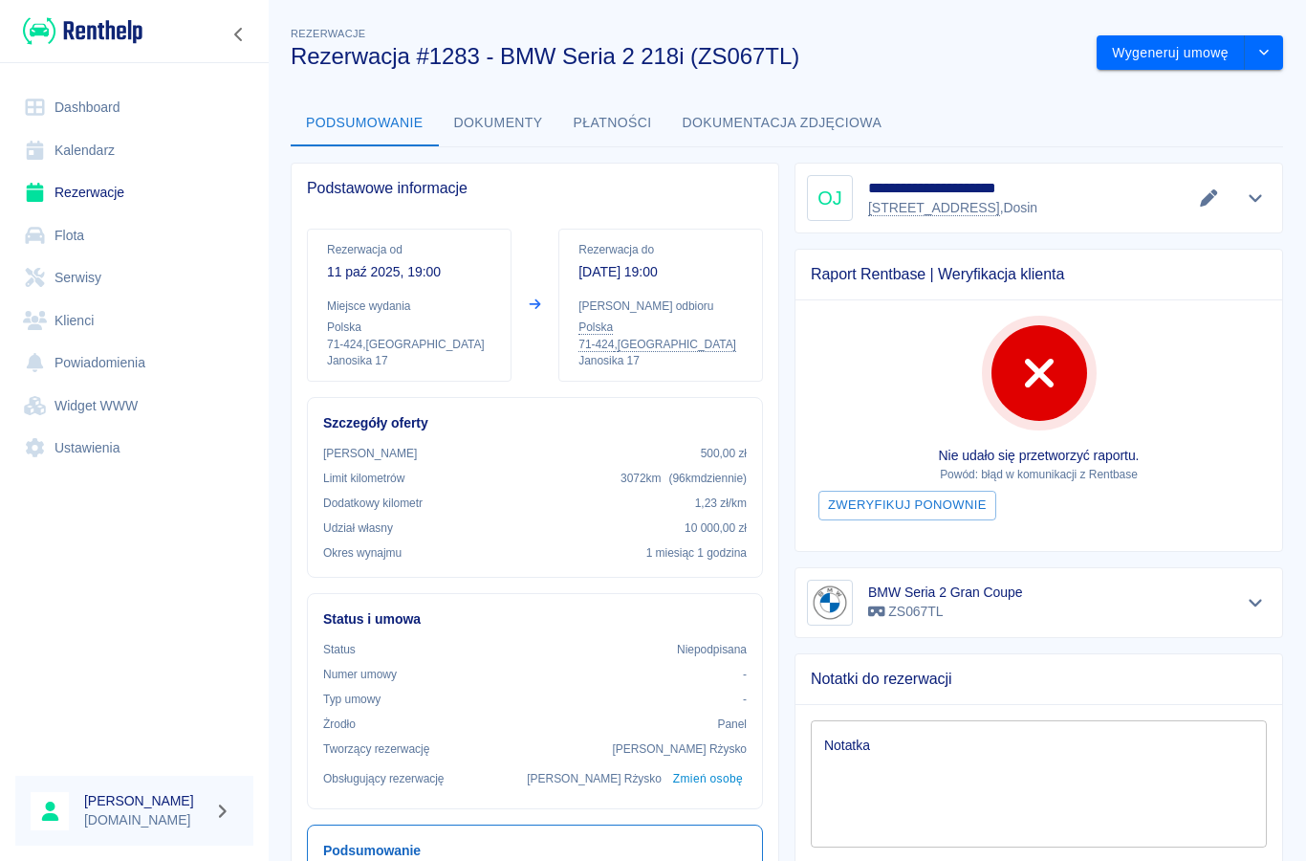
click at [1202, 198] on icon "Edytuj dane" at bounding box center [1209, 197] width 22 height 17
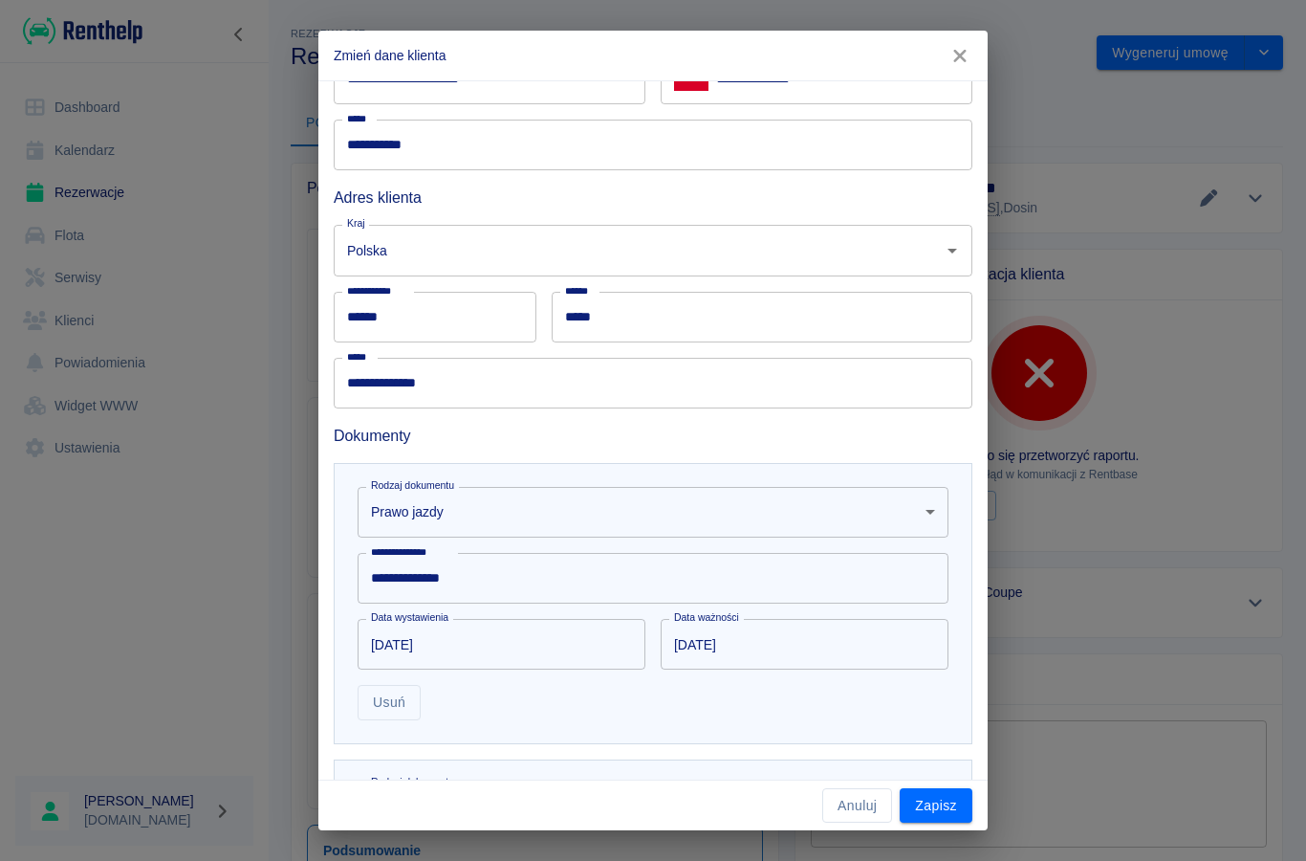
scroll to position [203, 0]
click at [460, 648] on input "[DATE]" at bounding box center [495, 643] width 274 height 51
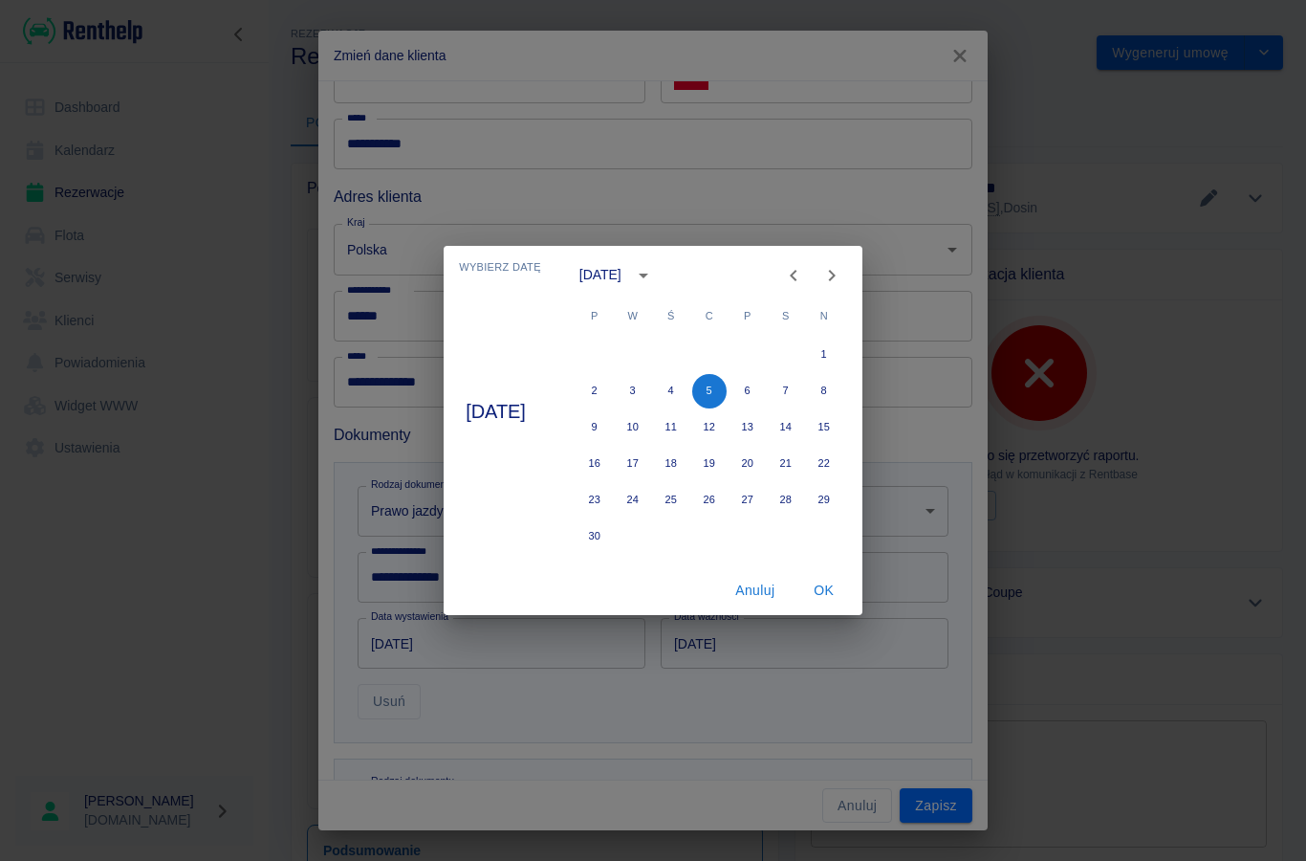
click at [807, 287] on button "Previous month" at bounding box center [794, 275] width 38 height 38
click at [805, 274] on icon "Previous month" at bounding box center [793, 275] width 23 height 23
click at [797, 274] on icon "Previous month" at bounding box center [793, 275] width 7 height 11
click at [677, 464] on button "19" at bounding box center [671, 464] width 34 height 34
type input "[DATE]"
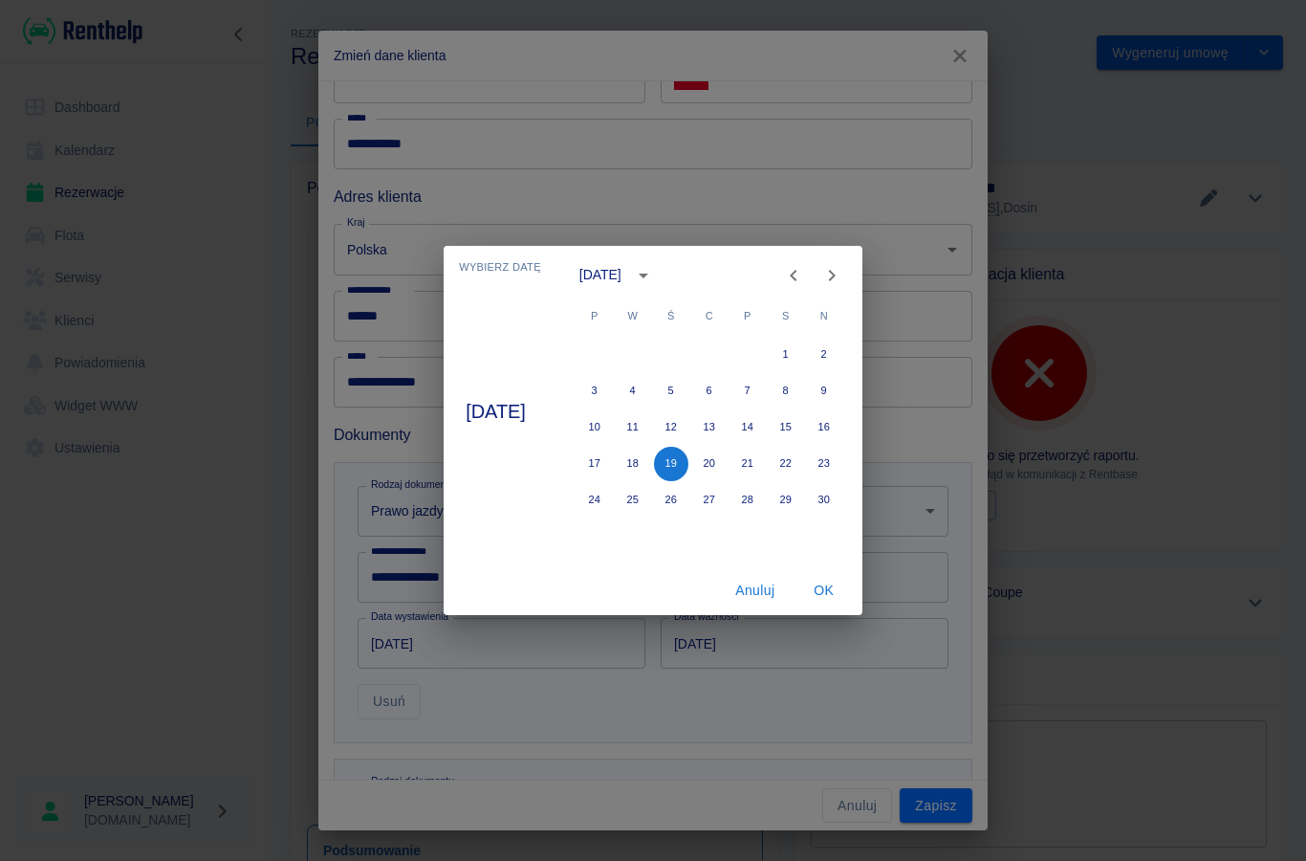
click at [826, 594] on button "OK" at bounding box center [824, 590] width 61 height 35
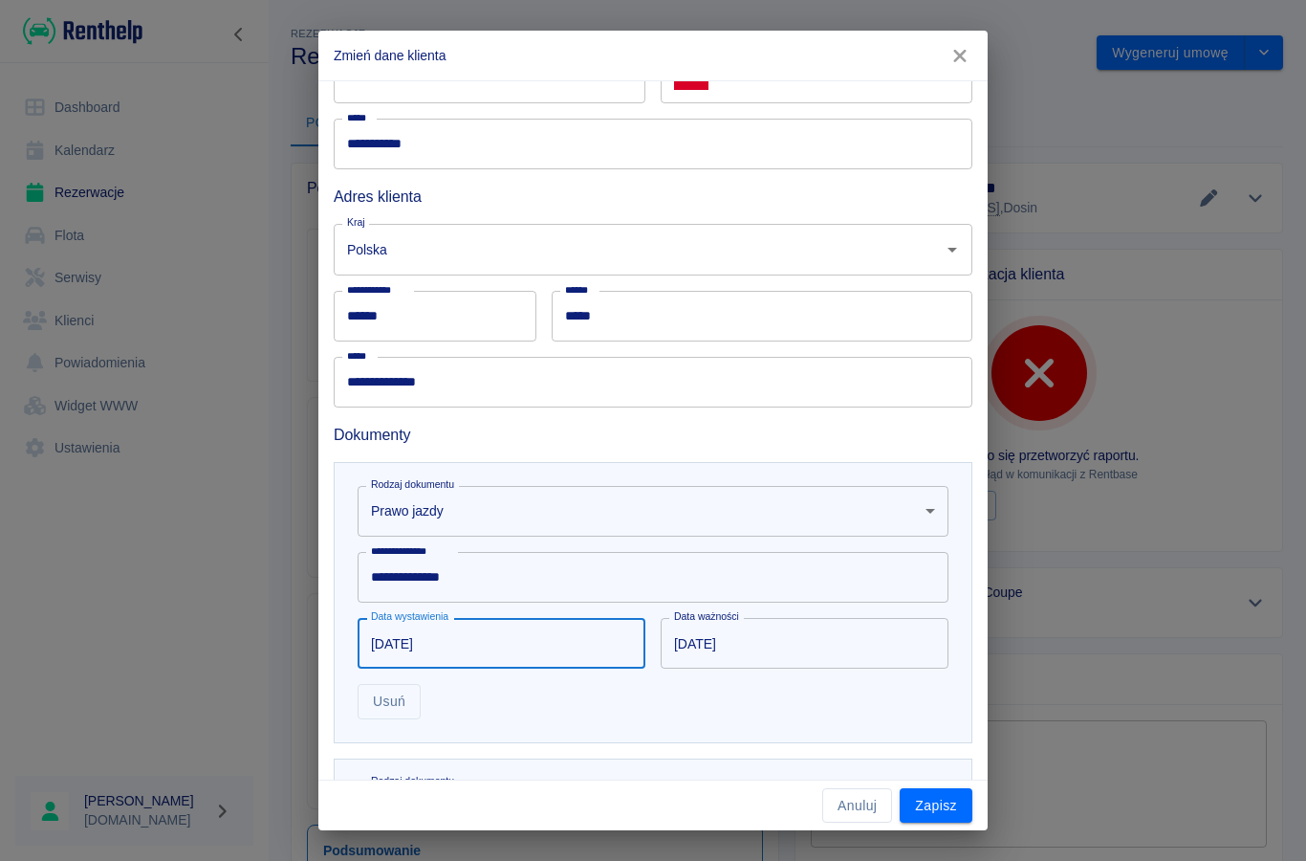
click at [705, 648] on input "[DATE]" at bounding box center [798, 643] width 274 height 51
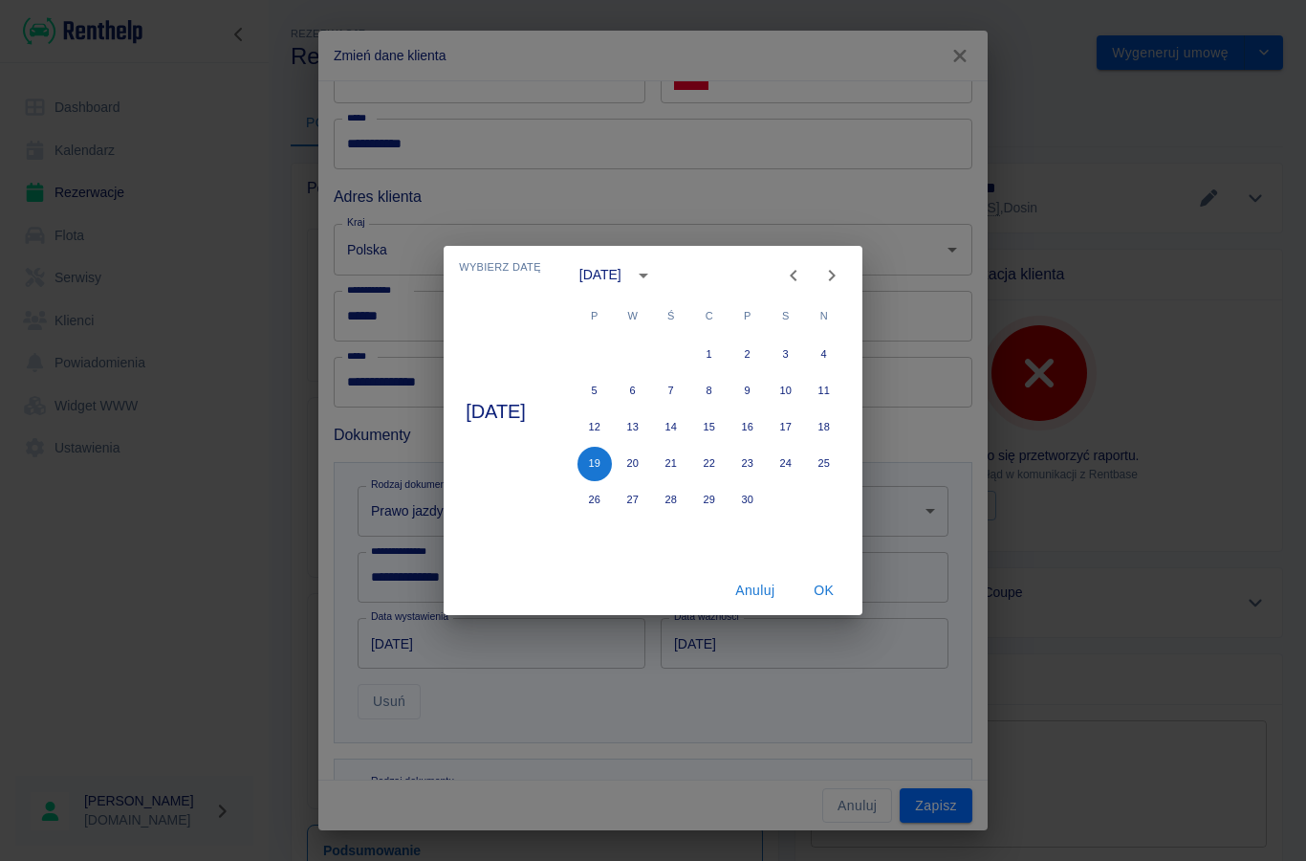
click at [655, 286] on icon "calendar view is open, switch to year view" at bounding box center [643, 275] width 23 height 23
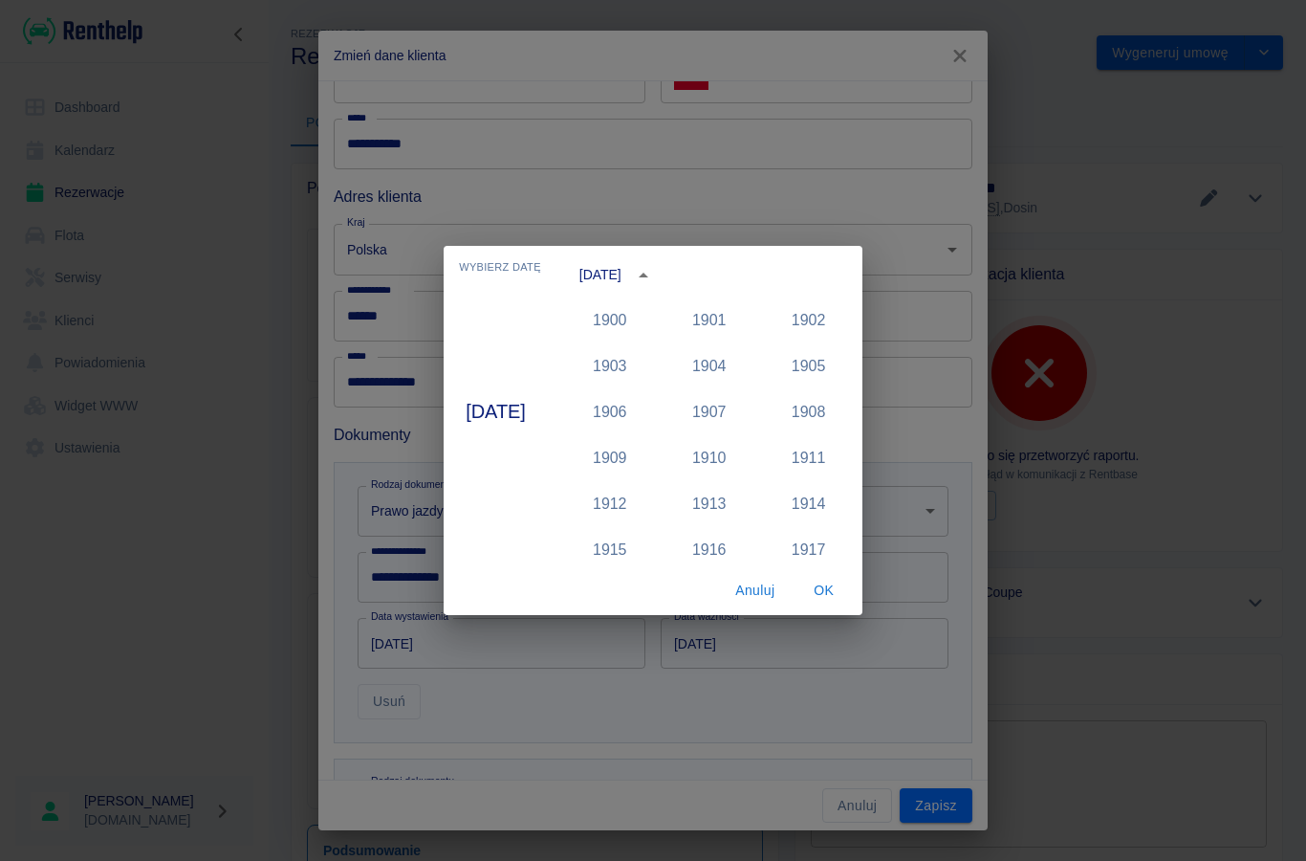
scroll to position [1909, 0]
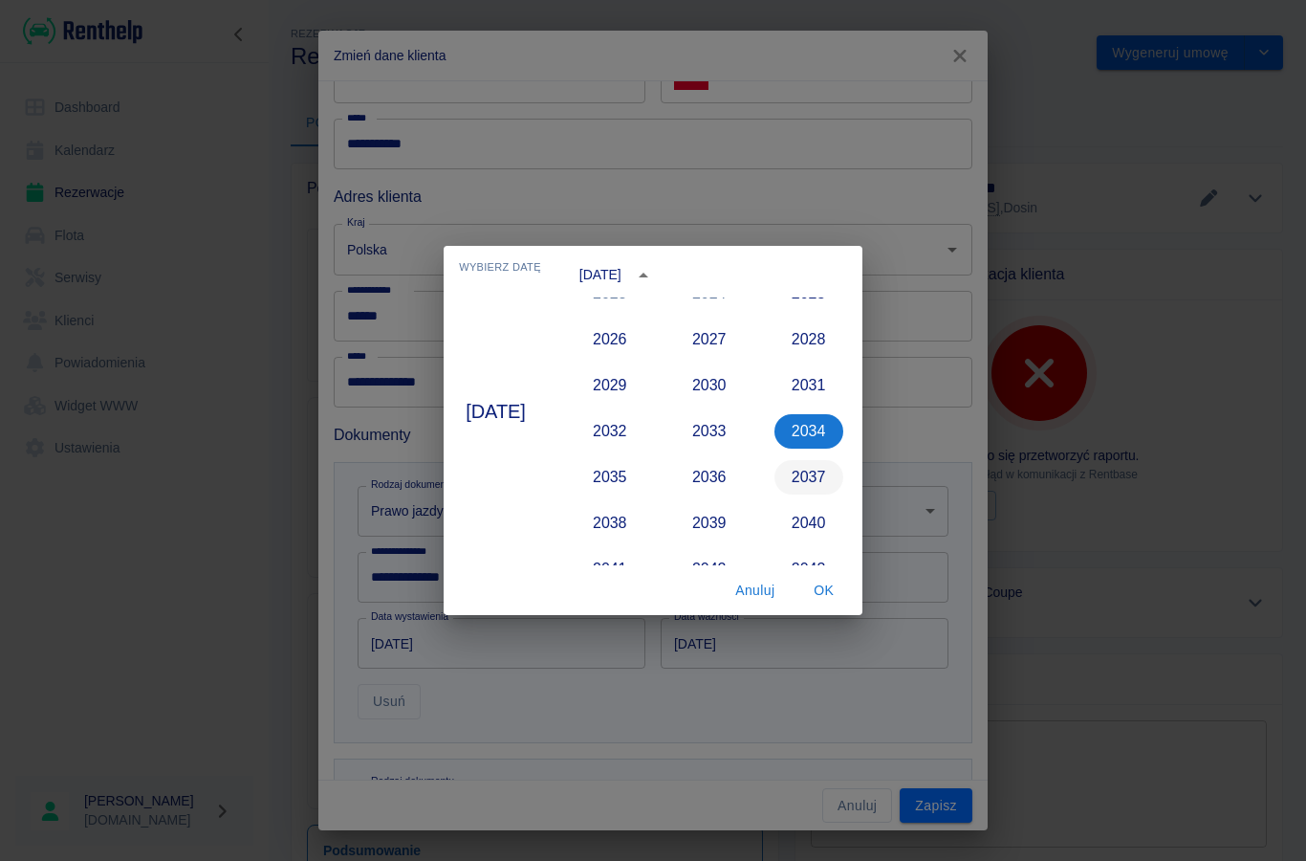
click at [811, 477] on button "2037" at bounding box center [809, 477] width 69 height 34
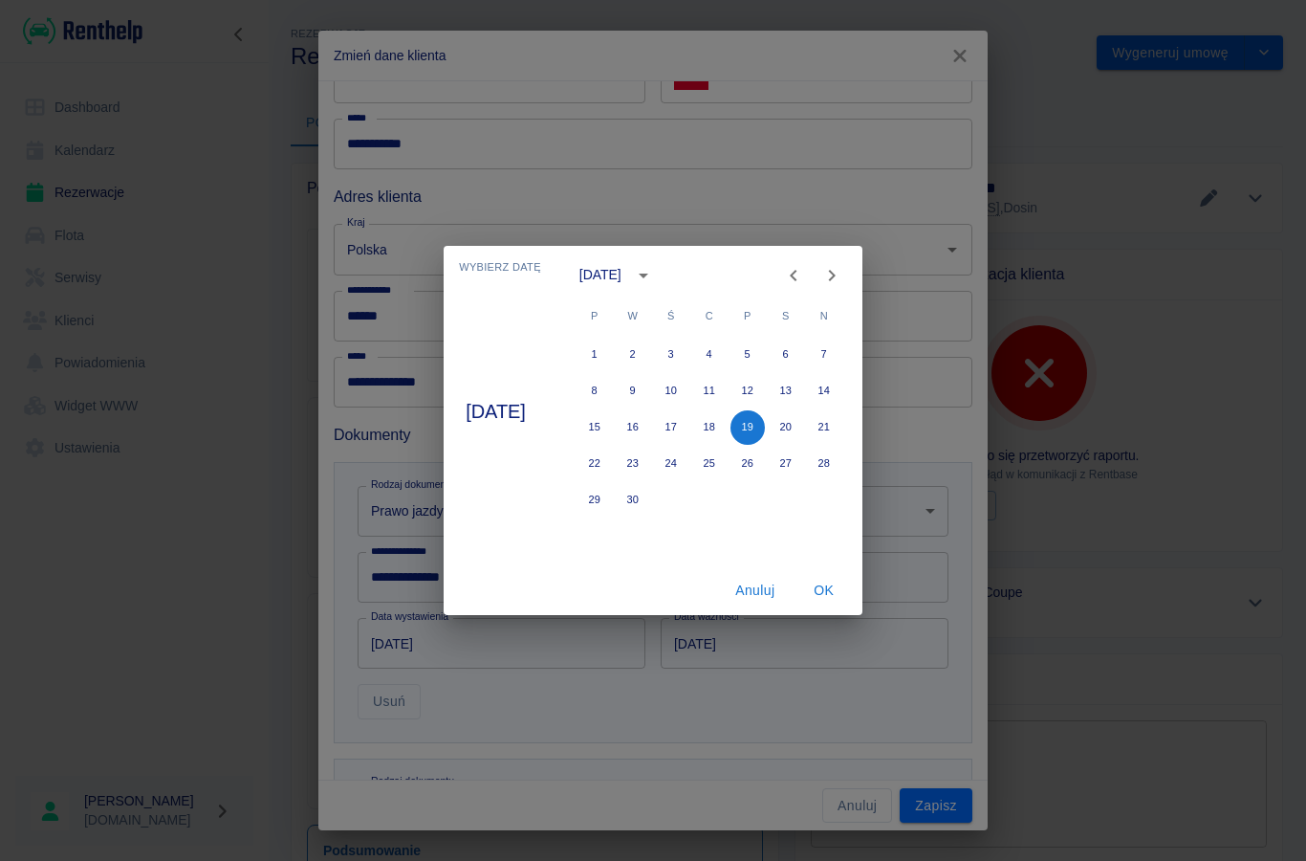
click at [805, 277] on icon "Previous month" at bounding box center [793, 275] width 23 height 23
click at [842, 394] on button "10" at bounding box center [824, 391] width 34 height 34
type input "[DATE]"
click at [822, 591] on button "OK" at bounding box center [824, 590] width 61 height 35
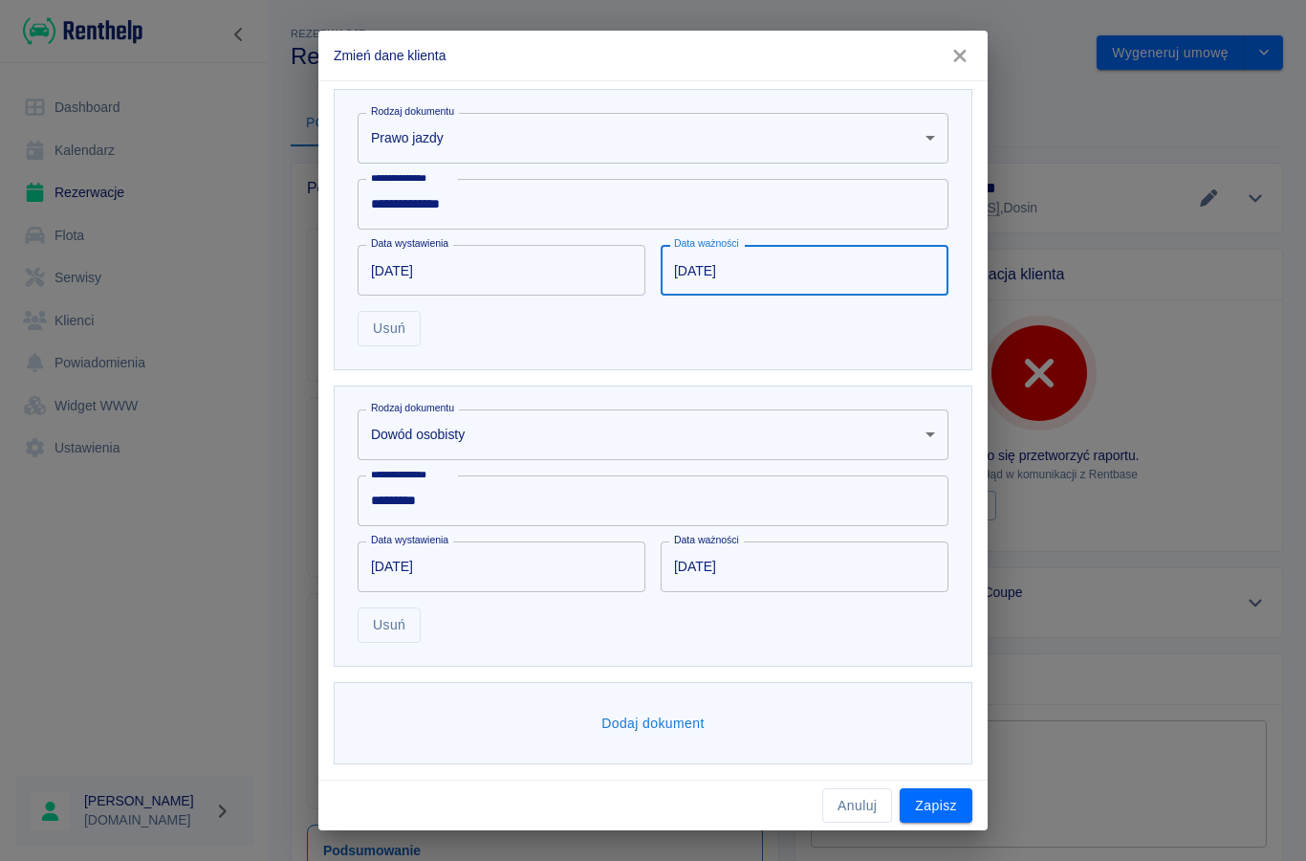
scroll to position [575, 0]
click at [931, 804] on button "Zapisz" at bounding box center [936, 805] width 73 height 35
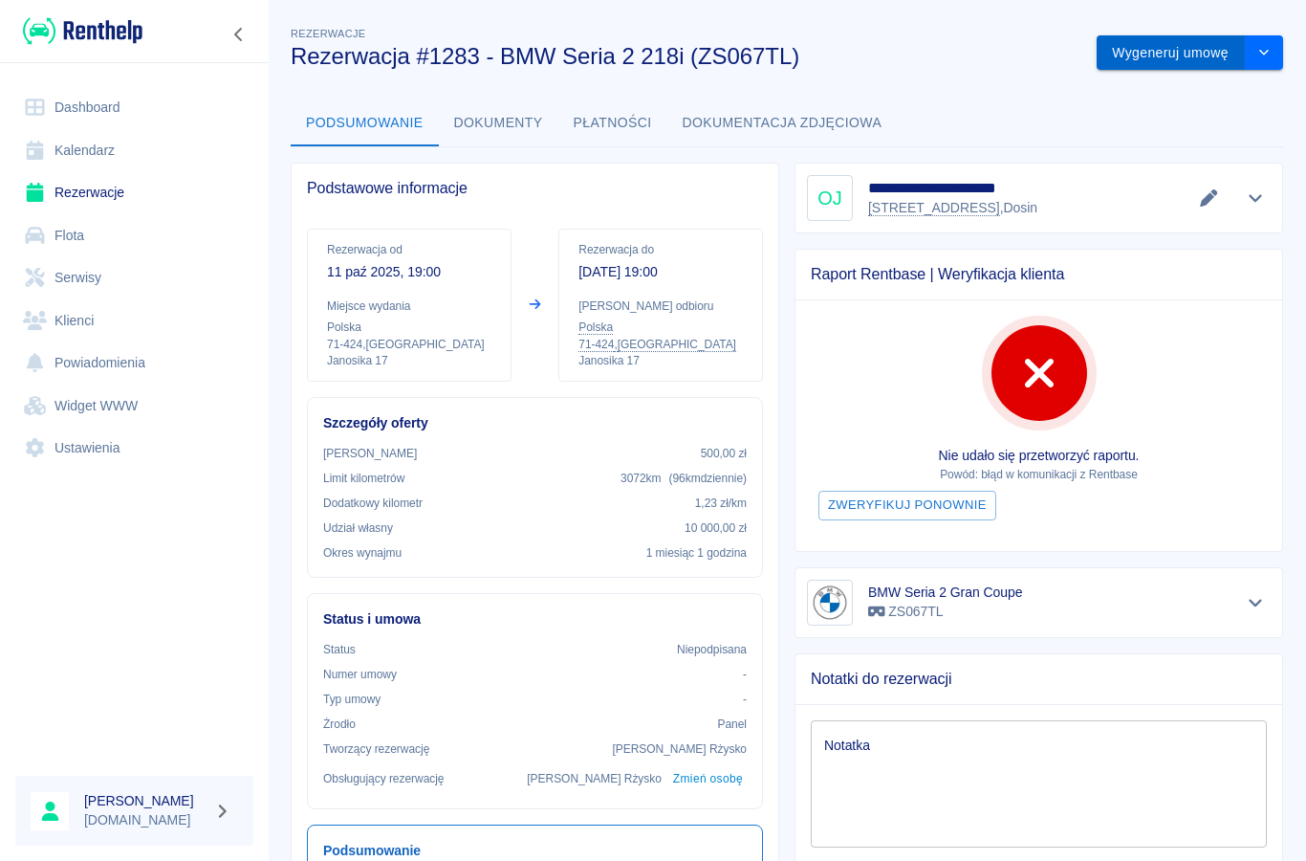
click at [1168, 49] on button "Wygeneruj umowę" at bounding box center [1171, 52] width 148 height 35
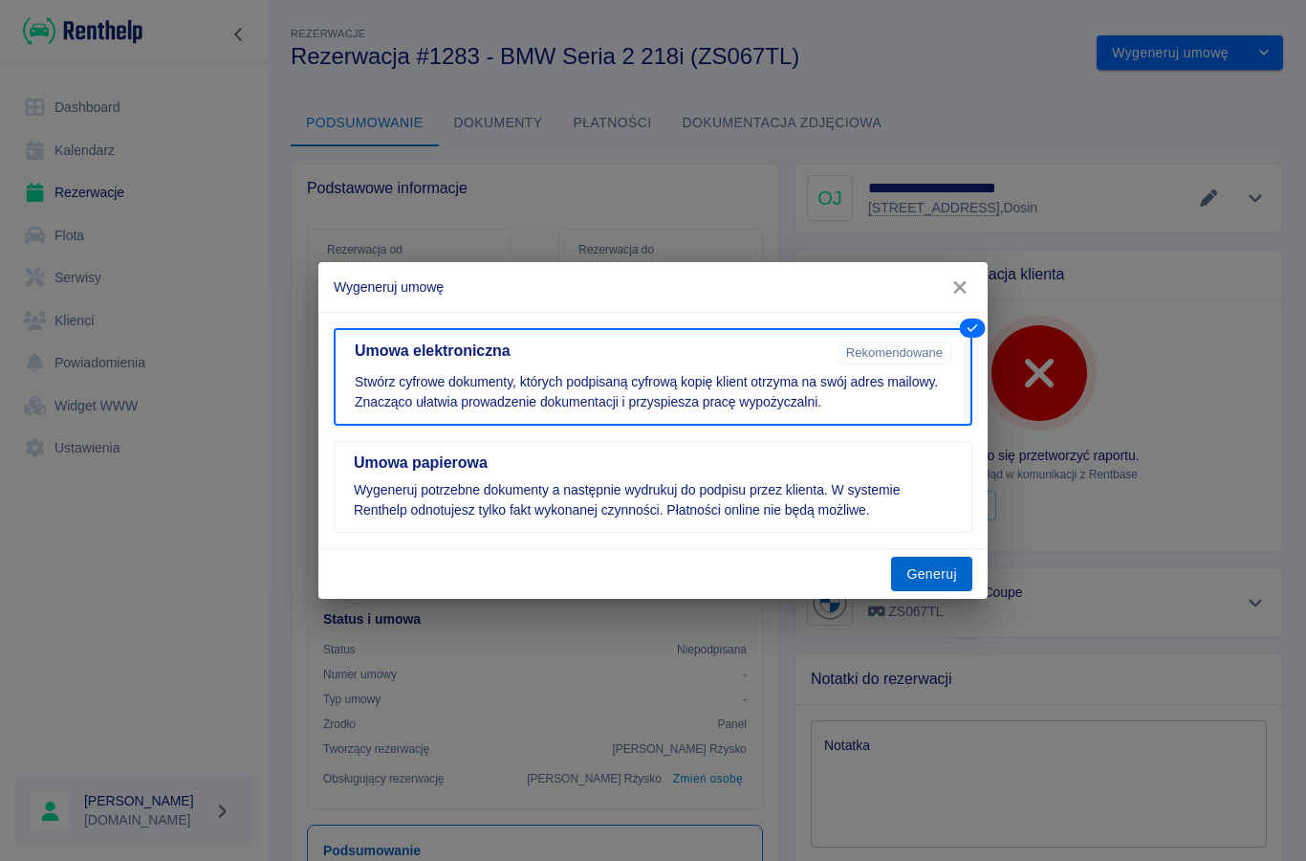
click at [930, 573] on button "Generuj" at bounding box center [931, 574] width 81 height 35
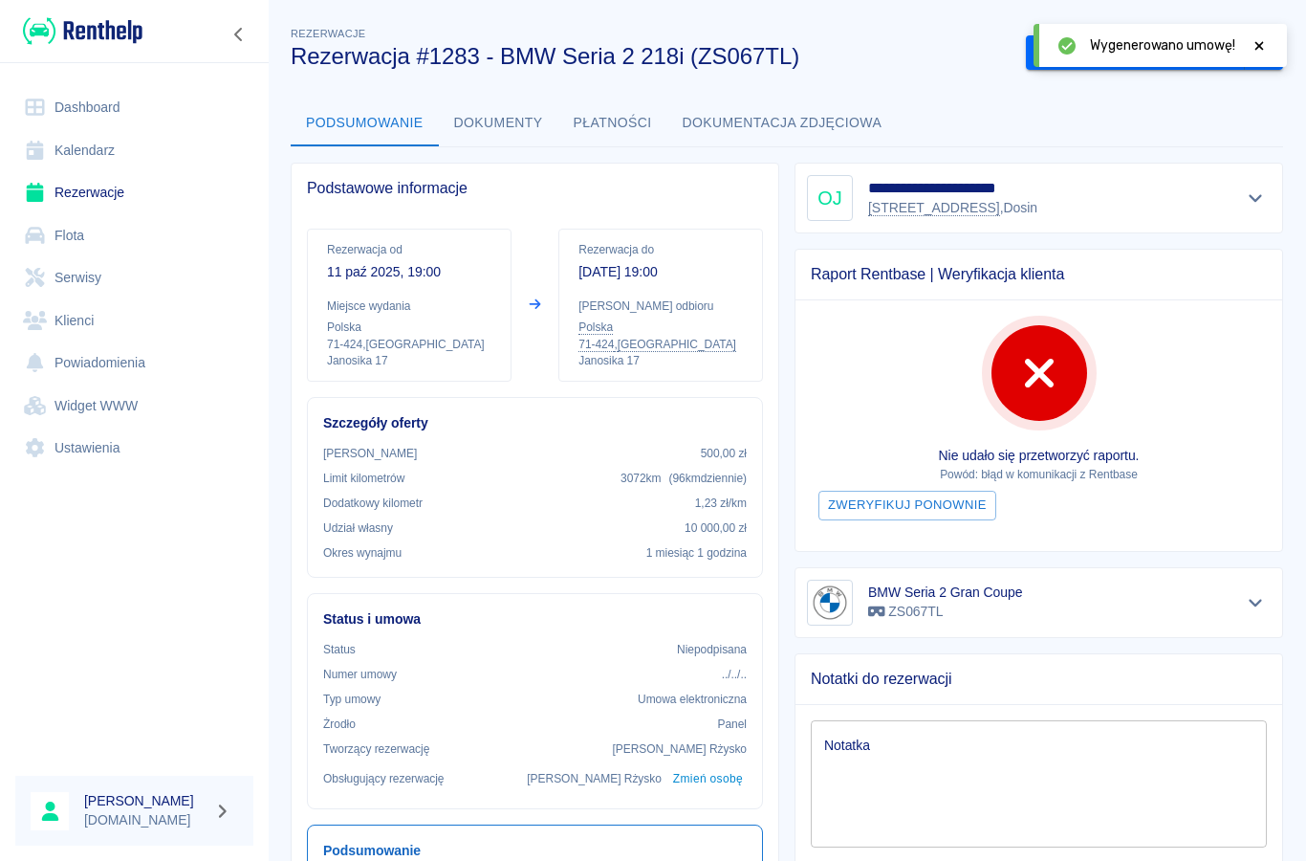
click at [1258, 47] on icon at bounding box center [1260, 45] width 9 height 9
click at [1203, 55] on button "Podpisz umowę elektroniczną" at bounding box center [1135, 52] width 219 height 35
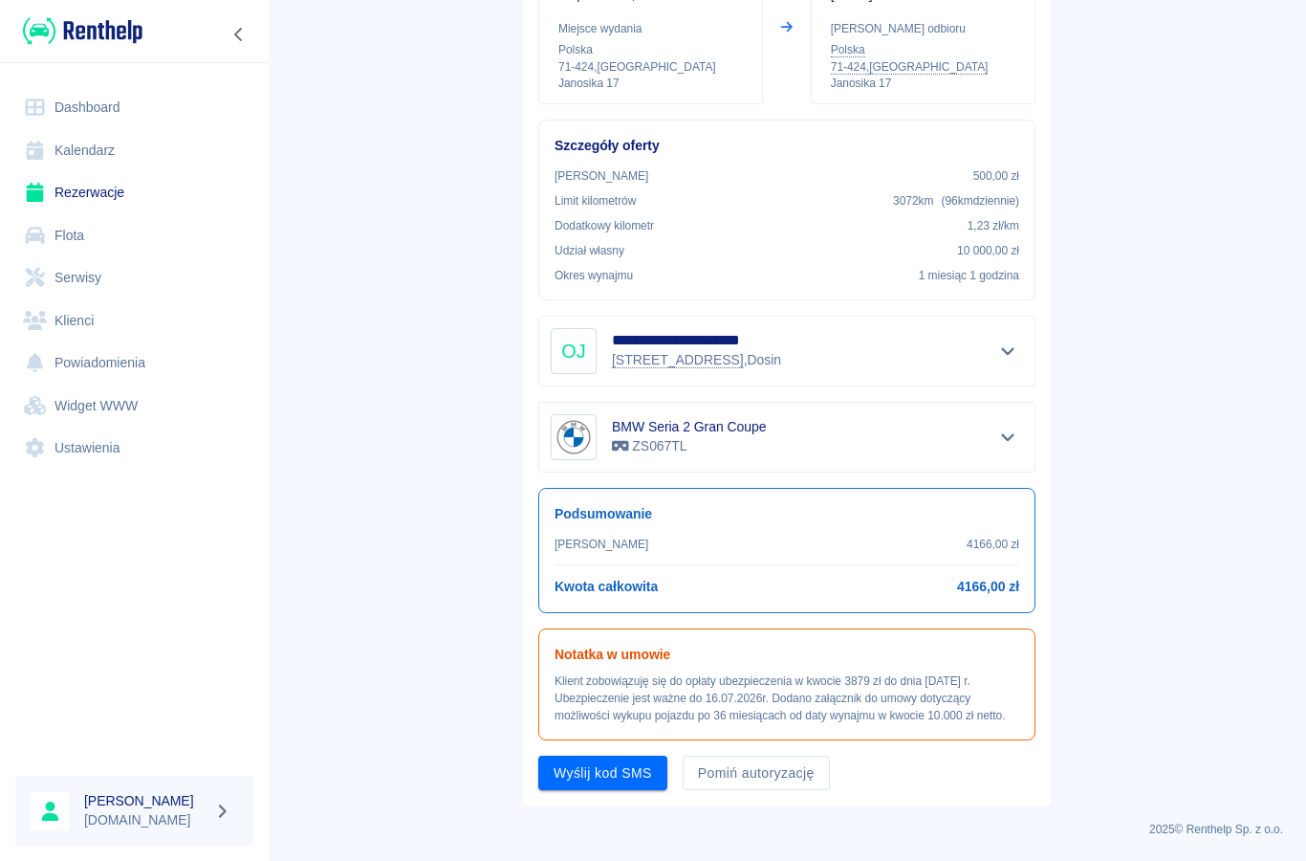
scroll to position [248, 0]
click at [581, 786] on button "Wyślij kod SMS" at bounding box center [602, 773] width 129 height 35
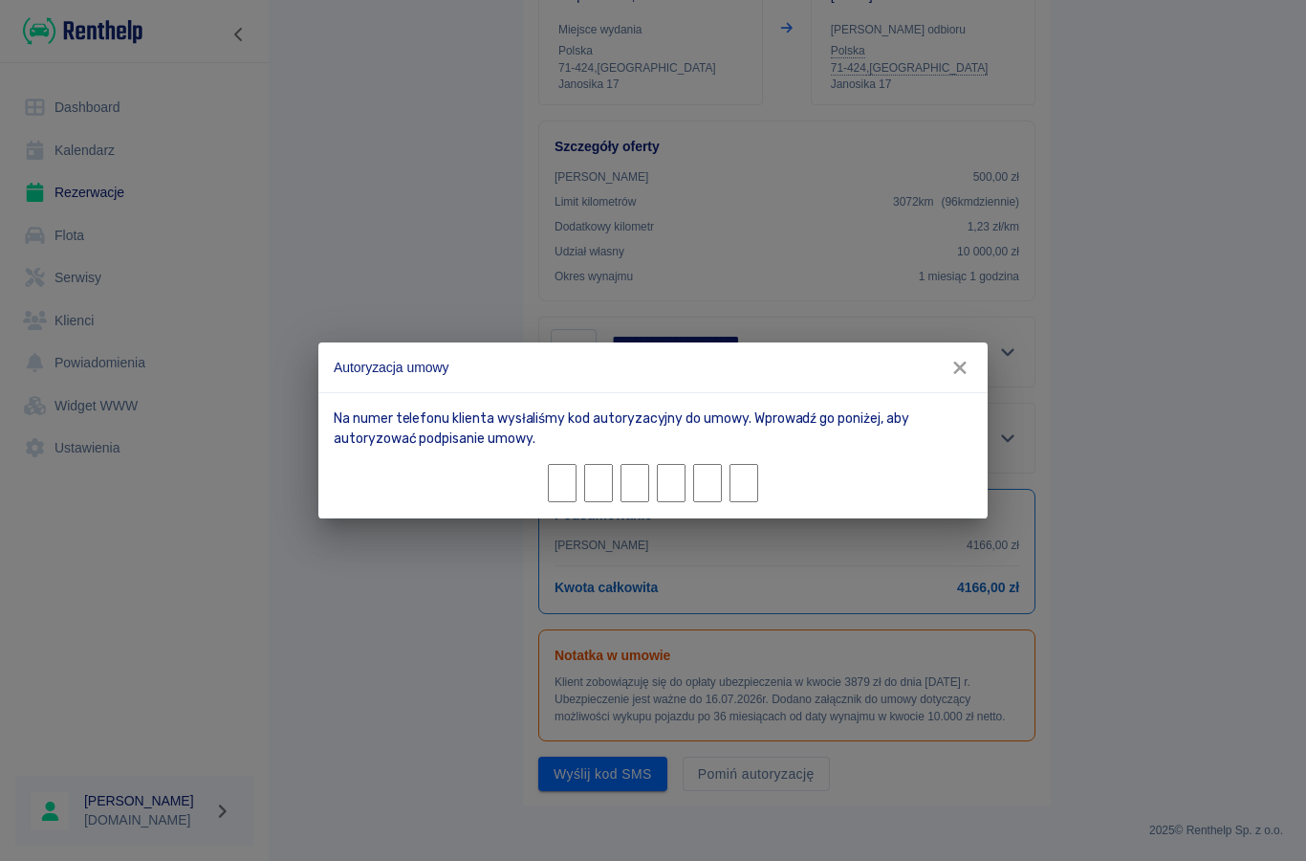
type input "5"
type input "7"
type input "5"
type input "0"
type input "4"
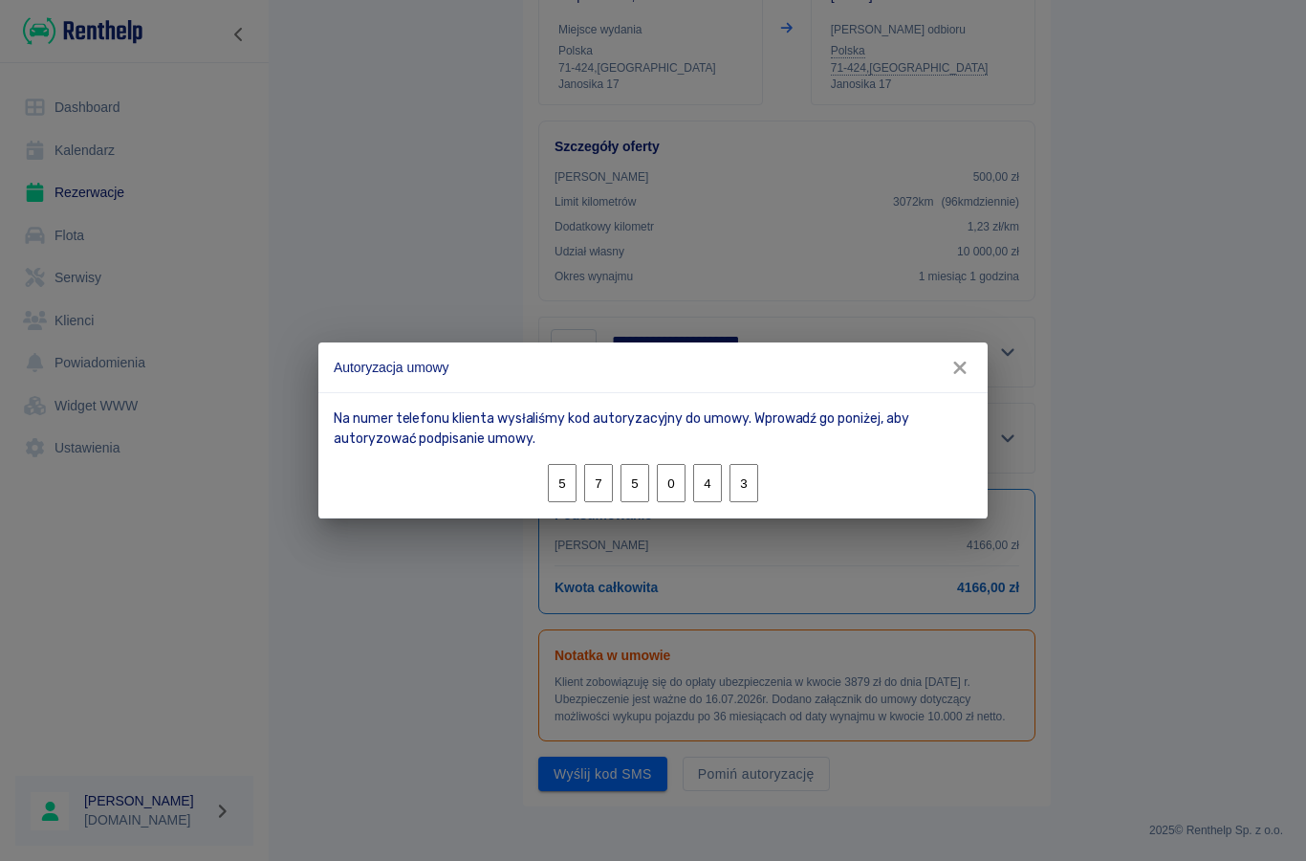
type input "3"
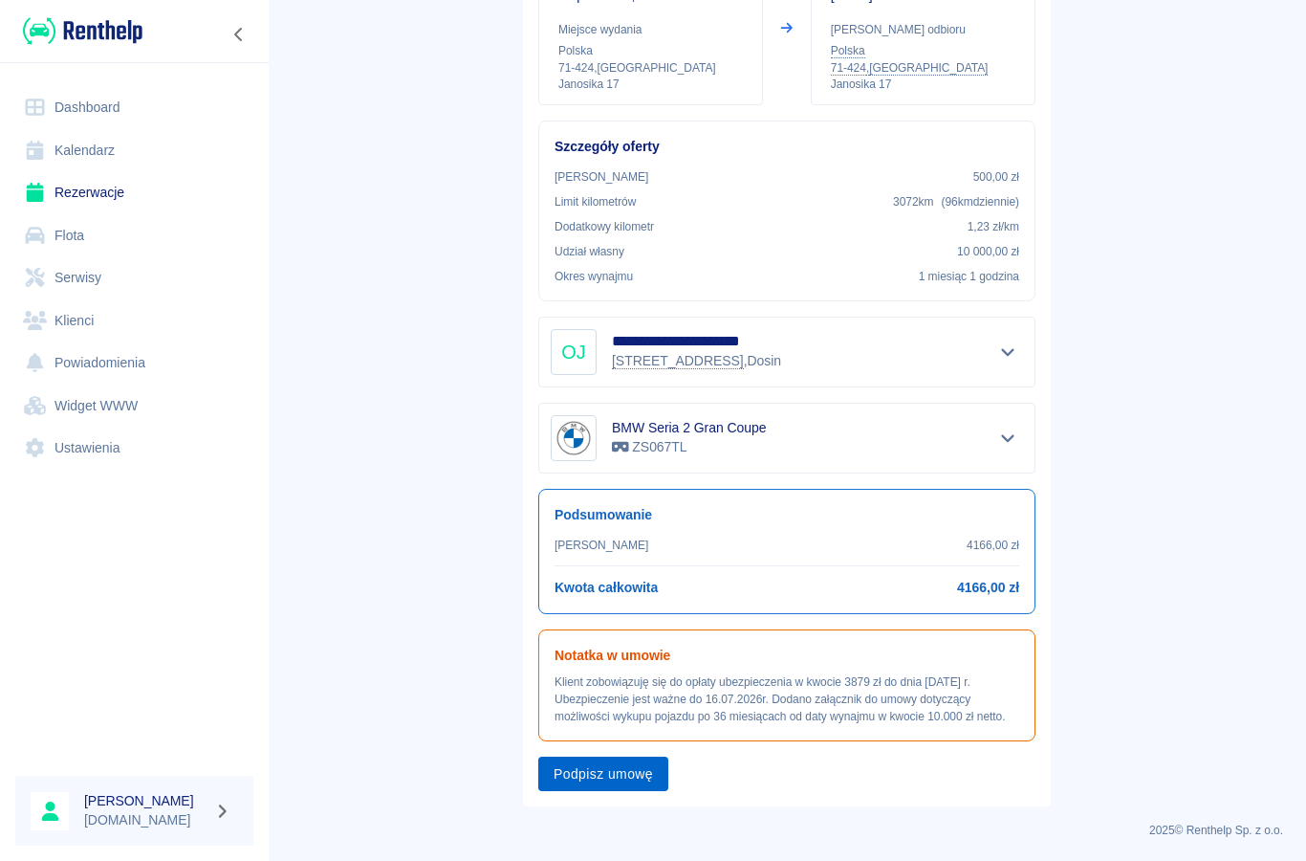
click at [607, 767] on button "Podpisz umowę" at bounding box center [603, 773] width 130 height 35
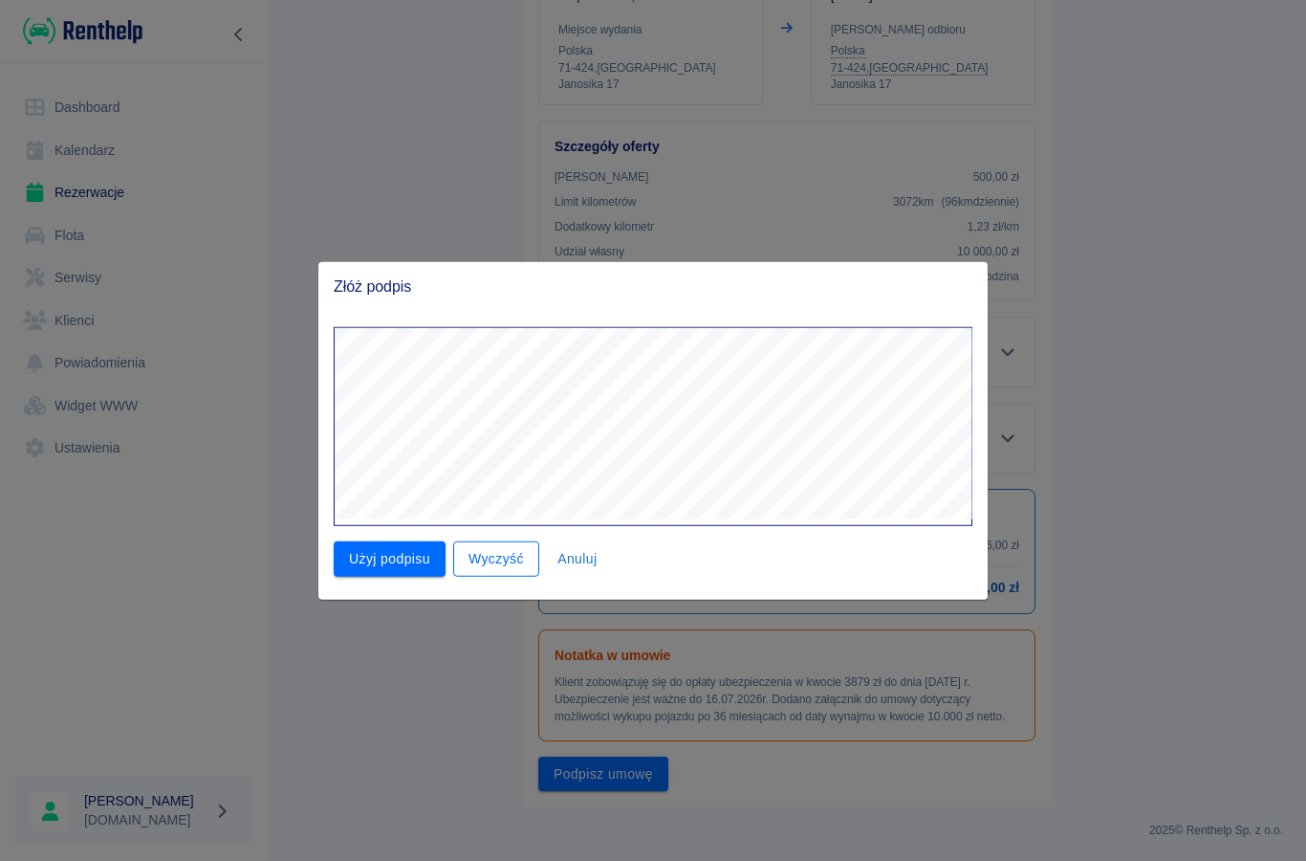
click at [486, 561] on button "Wyczyść" at bounding box center [496, 558] width 86 height 35
click at [371, 565] on button "Użyj podpisu" at bounding box center [390, 558] width 112 height 35
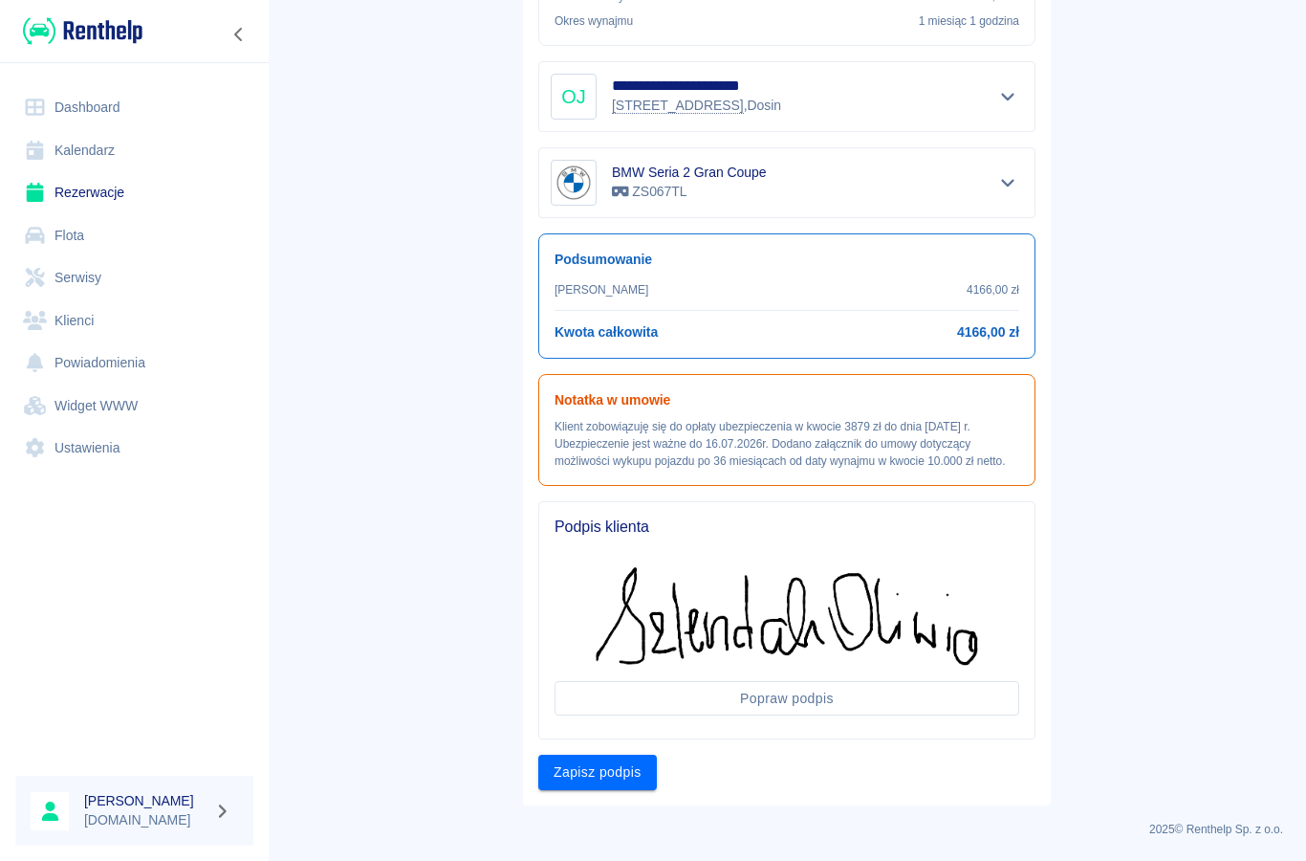
scroll to position [501, 0]
click at [610, 774] on button "Zapisz podpis" at bounding box center [597, 773] width 119 height 35
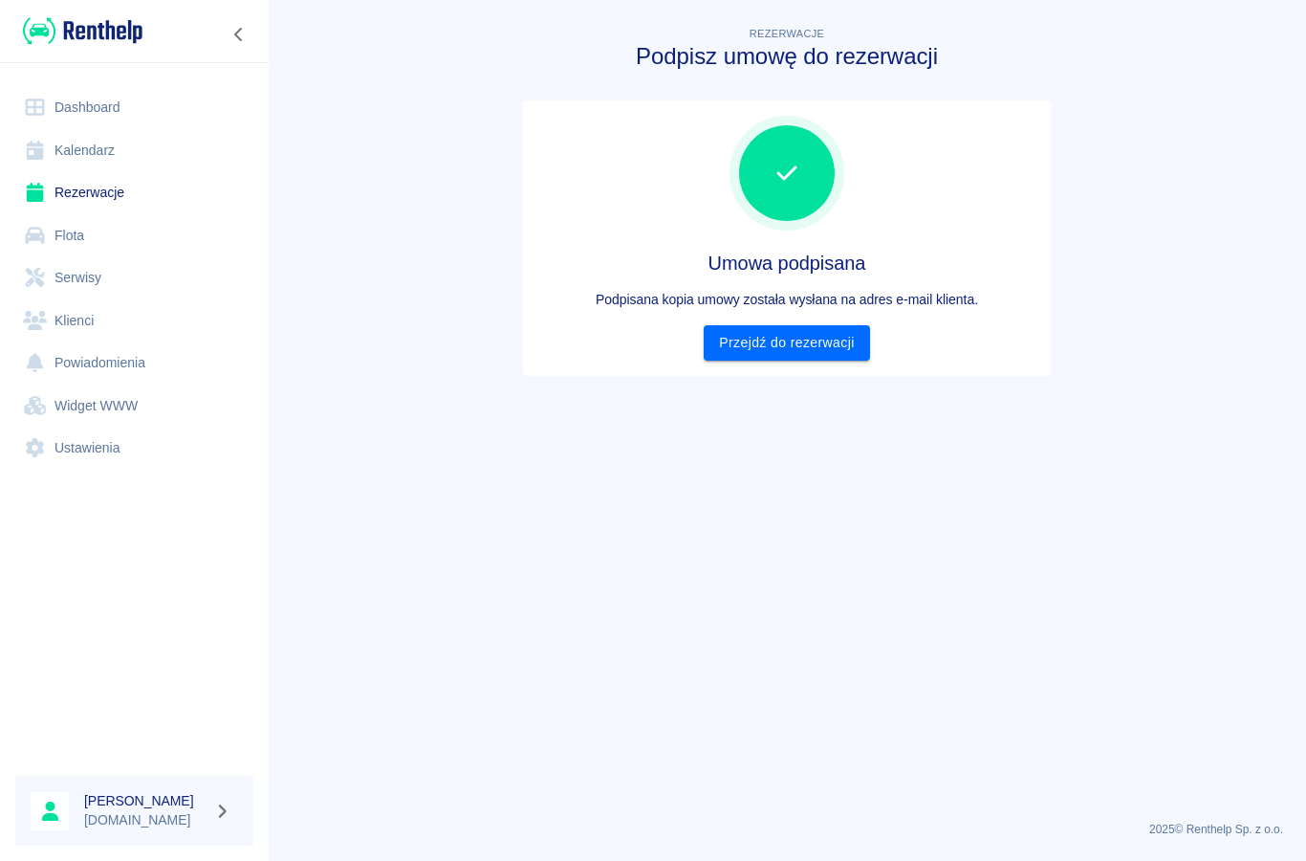
scroll to position [0, 0]
click at [758, 340] on link "Przejdź do rezerwacji" at bounding box center [786, 342] width 165 height 35
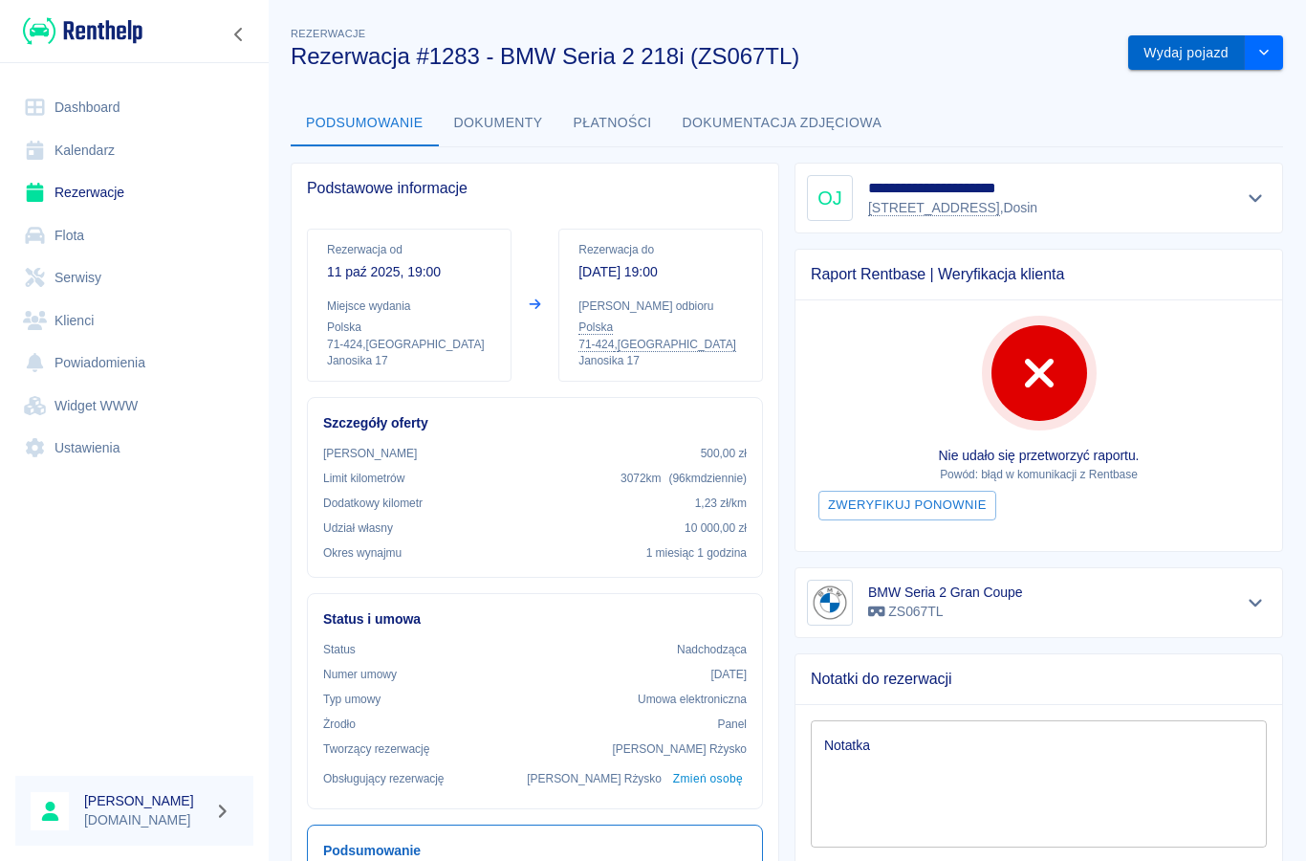
click at [1161, 64] on button "Wydaj pojazd" at bounding box center [1186, 52] width 117 height 35
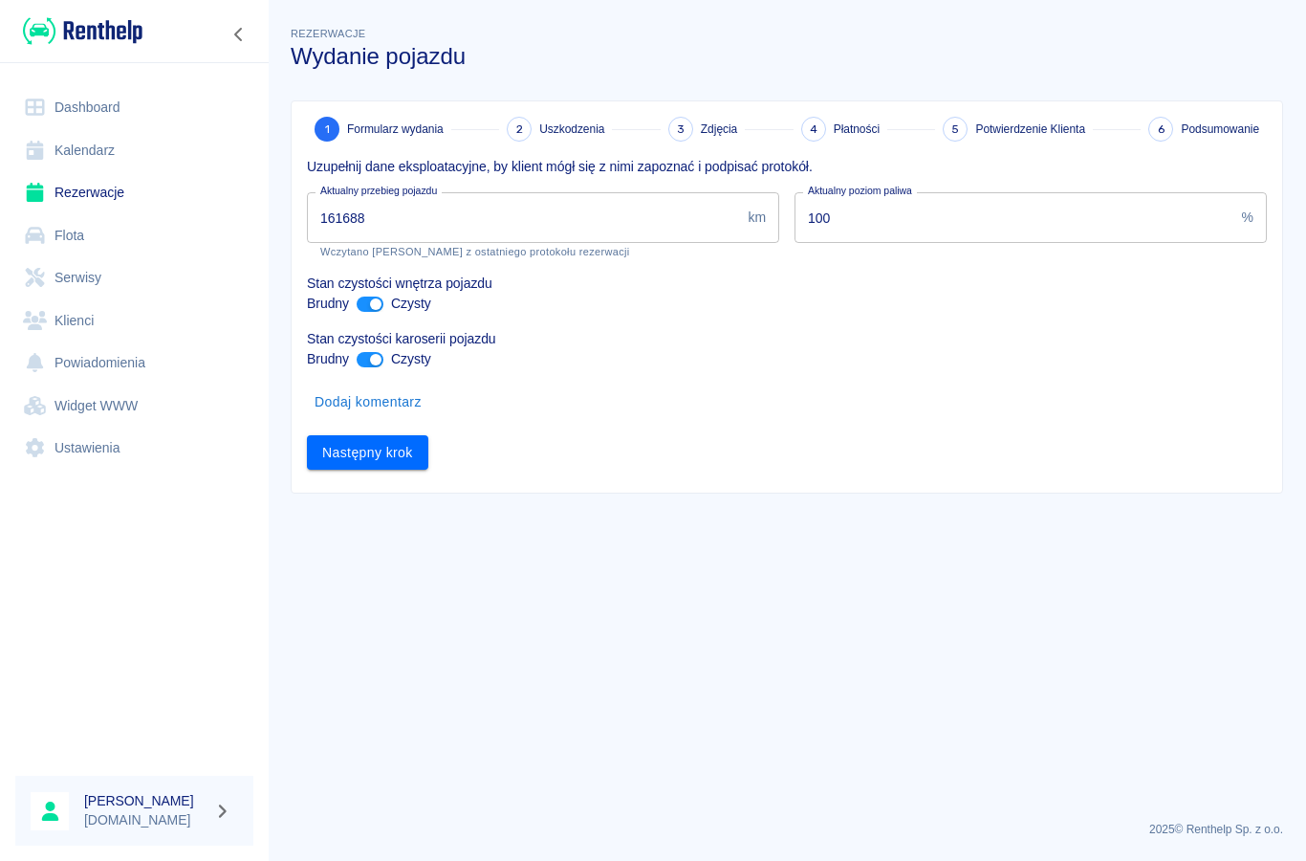
click at [384, 213] on input "161688" at bounding box center [523, 217] width 433 height 51
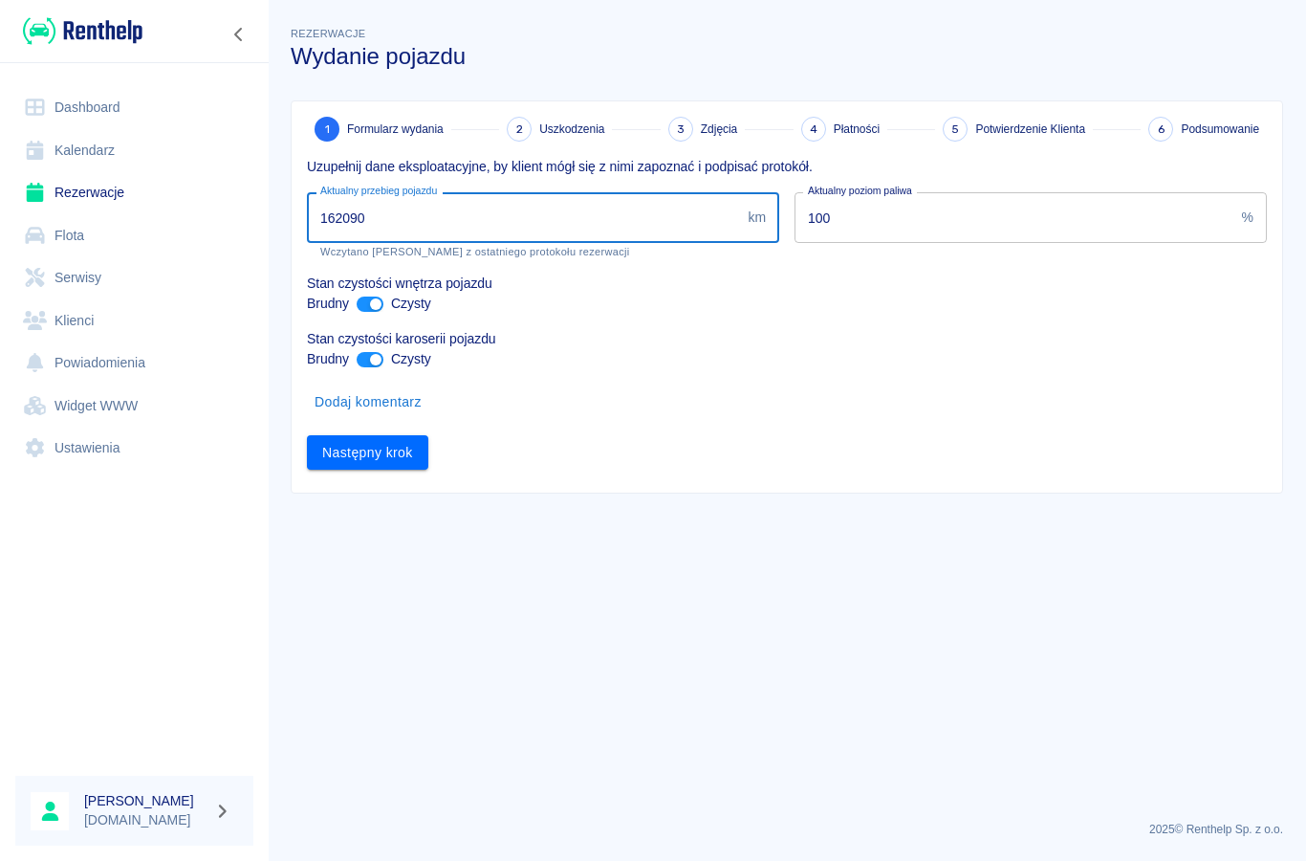
type input "162090"
click at [352, 404] on button "Dodaj komentarz" at bounding box center [368, 401] width 122 height 35
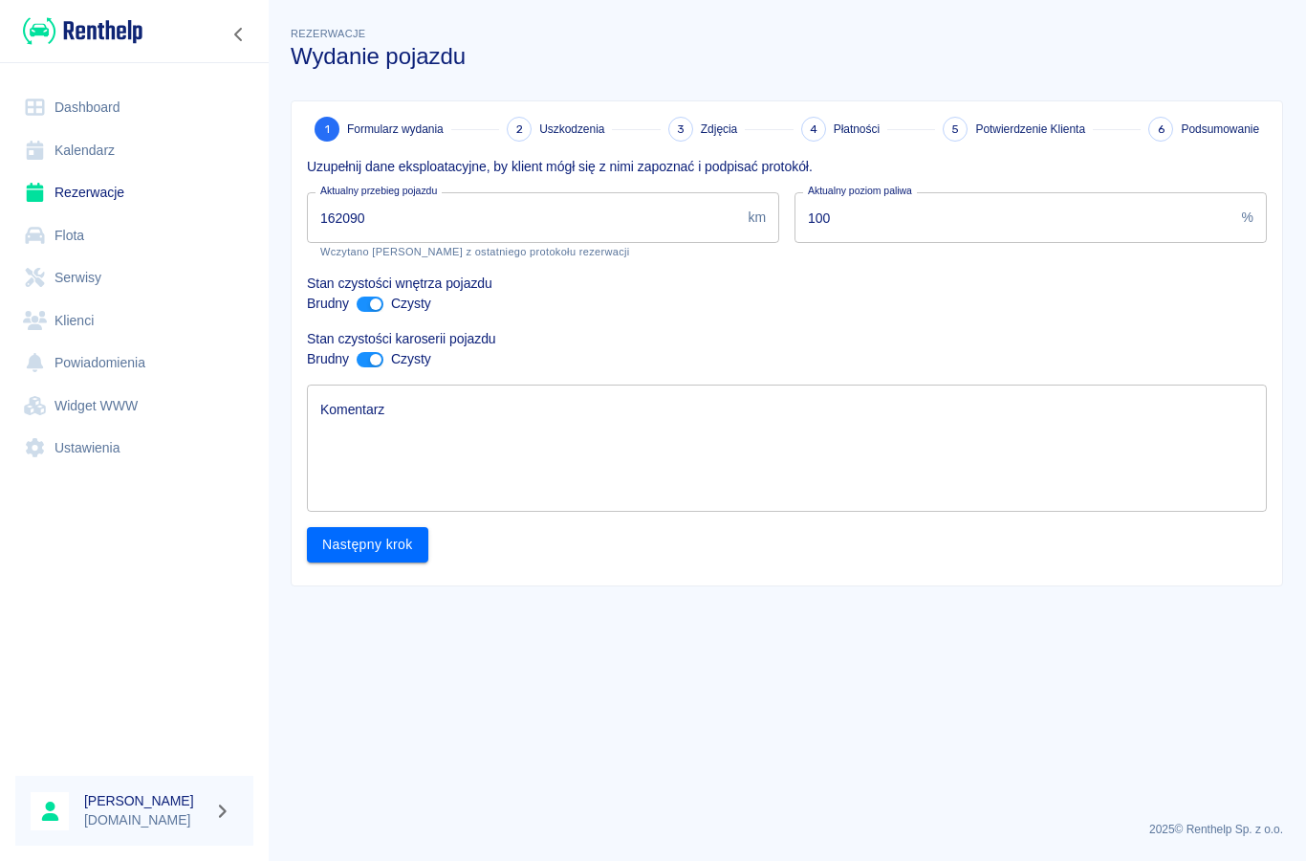
click at [355, 447] on textarea "Komentarz" at bounding box center [786, 449] width 933 height 96
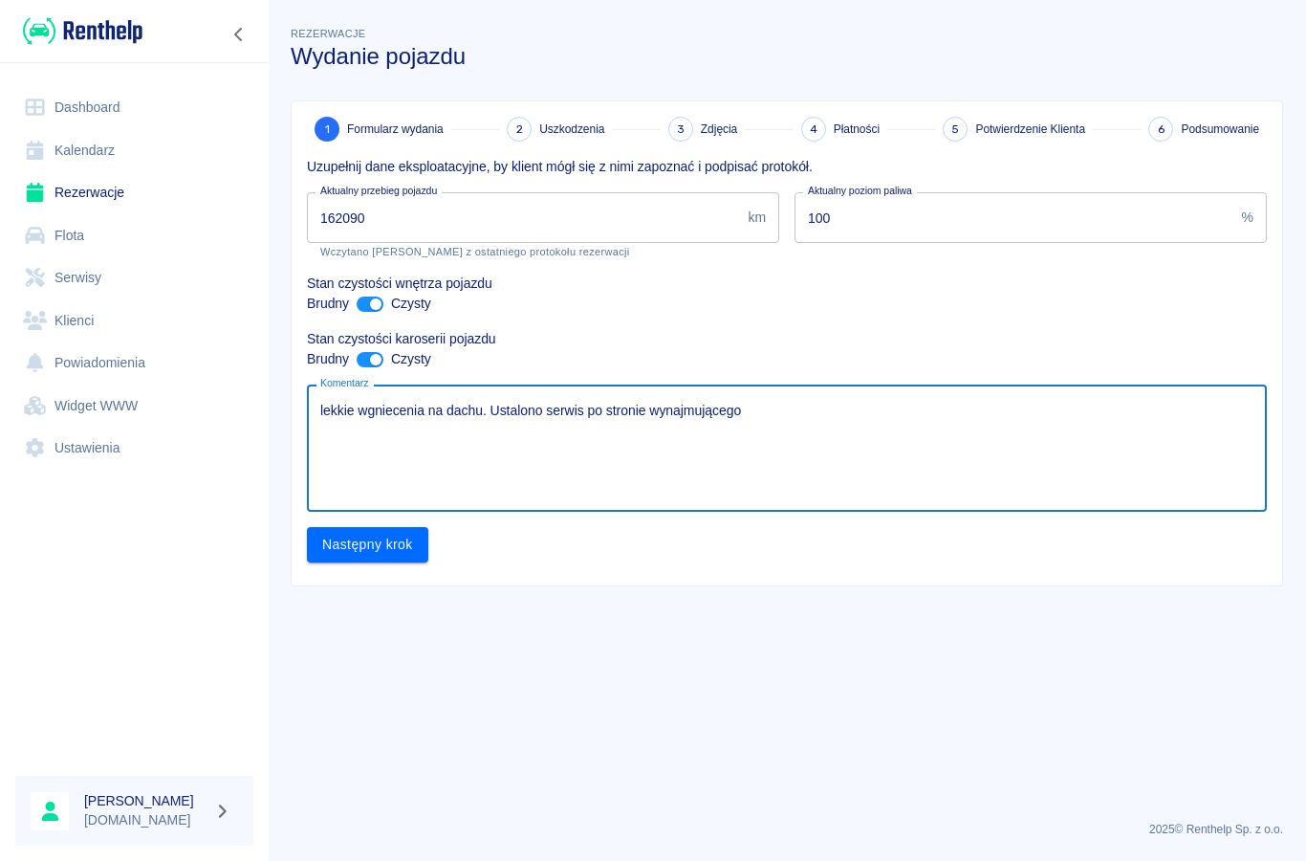
click at [486, 411] on textarea "lekkie wgniecenia na dachu. Ustalono serwis po stronie wynajmującego" at bounding box center [786, 449] width 933 height 96
click at [1190, 429] on textarea "lekkie wgniecenia na dachu. Wynajmujący oświadcza naprawić usterkę w dokodnym d…" at bounding box center [786, 449] width 933 height 96
click at [782, 419] on textarea "lekkie wgniecenia na dachu. Wynajmujący oświadcza naprawić usterkę w dokodnym d…" at bounding box center [786, 449] width 933 height 96
click at [777, 415] on textarea "lekkie wgniecenia na dachu. Wynajmujący oświadcza naprawić usterkę w dokodnym d…" at bounding box center [786, 449] width 933 height 96
click at [1056, 411] on textarea "lekkie wgniecenia na dachu. Wynajmujący oświadcza naprawić usterkę w dogodnym d…" at bounding box center [786, 449] width 933 height 96
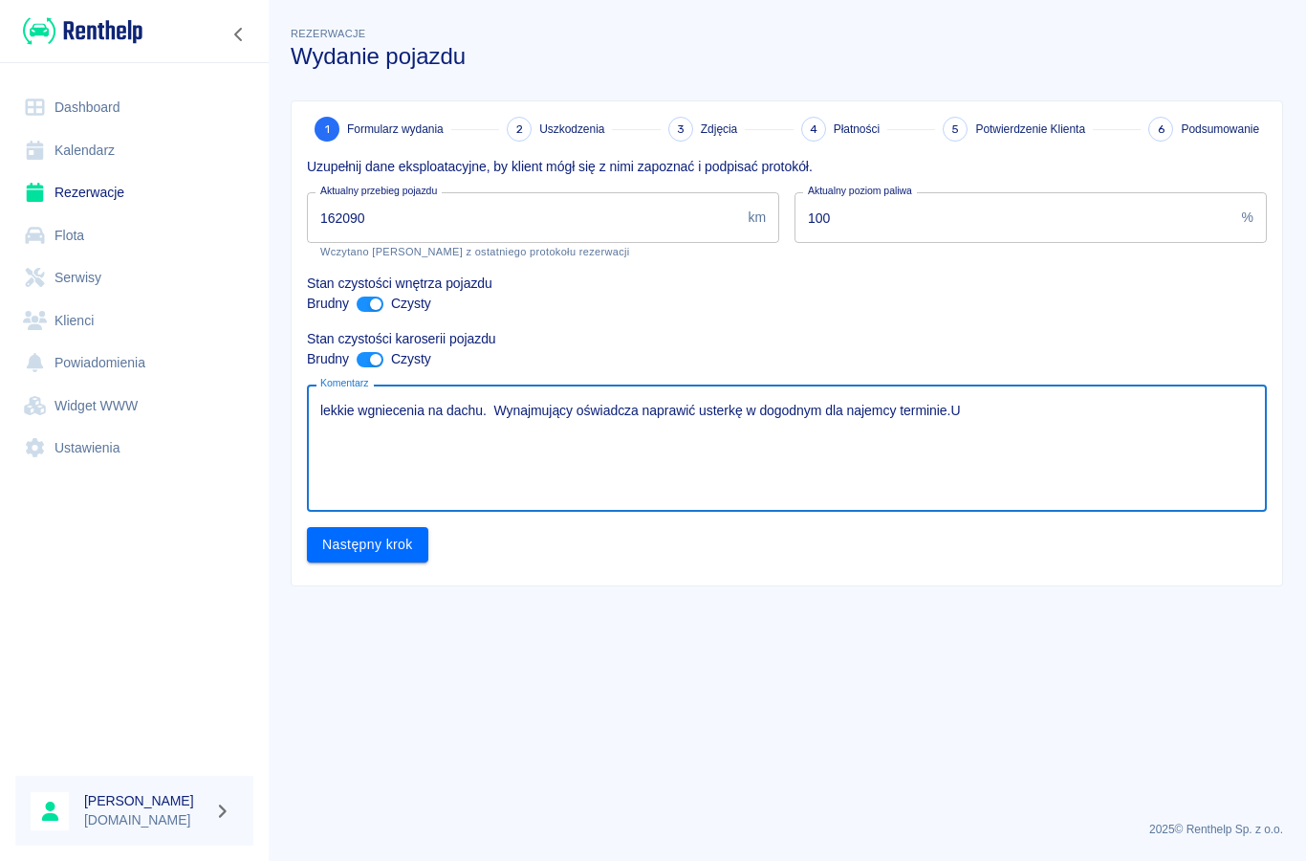
type textarea "lekkie wgniecenia na dachu. Wynajmujący oświadcza naprawić usterkę w dogodnym d…"
click at [371, 557] on button "Następny krok" at bounding box center [367, 544] width 121 height 35
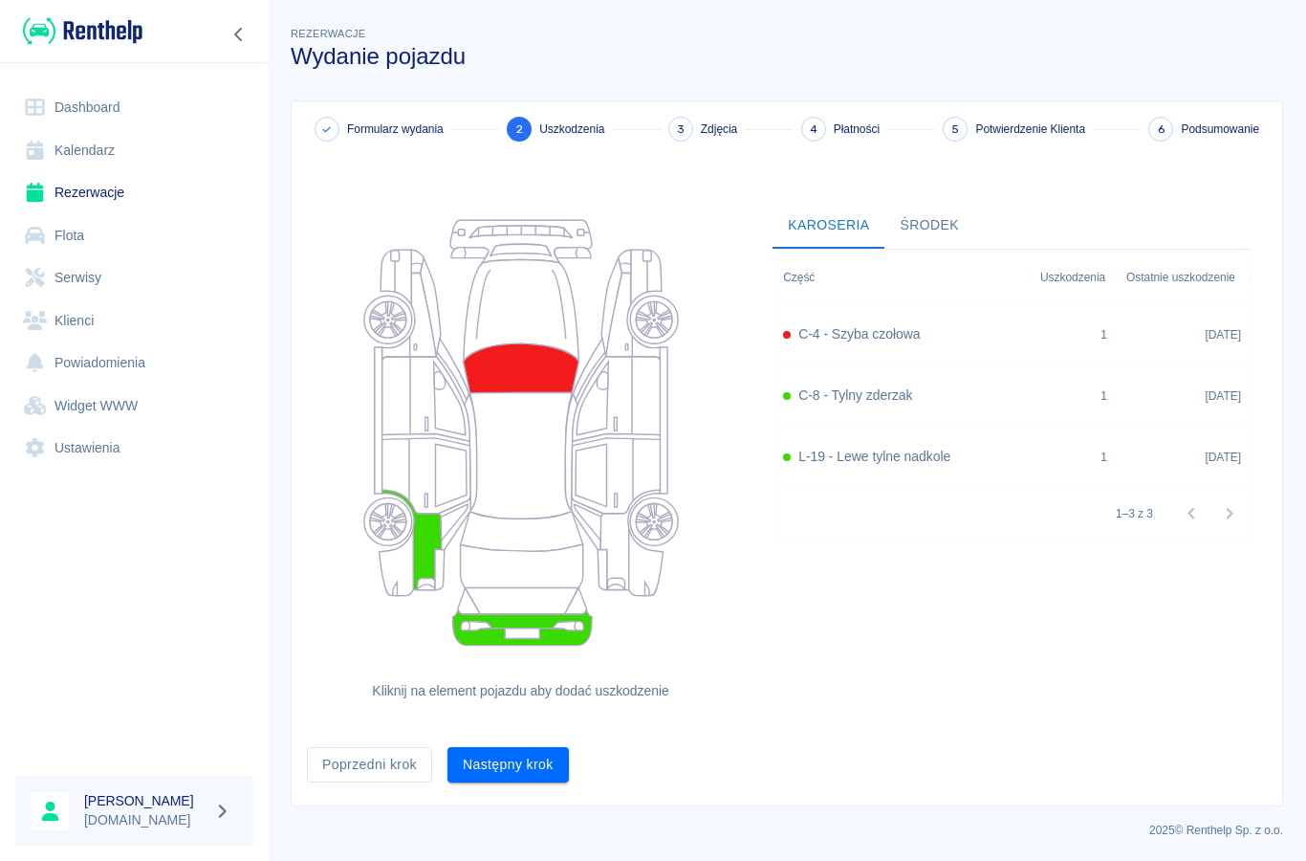
click at [857, 328] on h6 "C-4 - Szyba czołowa" at bounding box center [859, 334] width 121 height 20
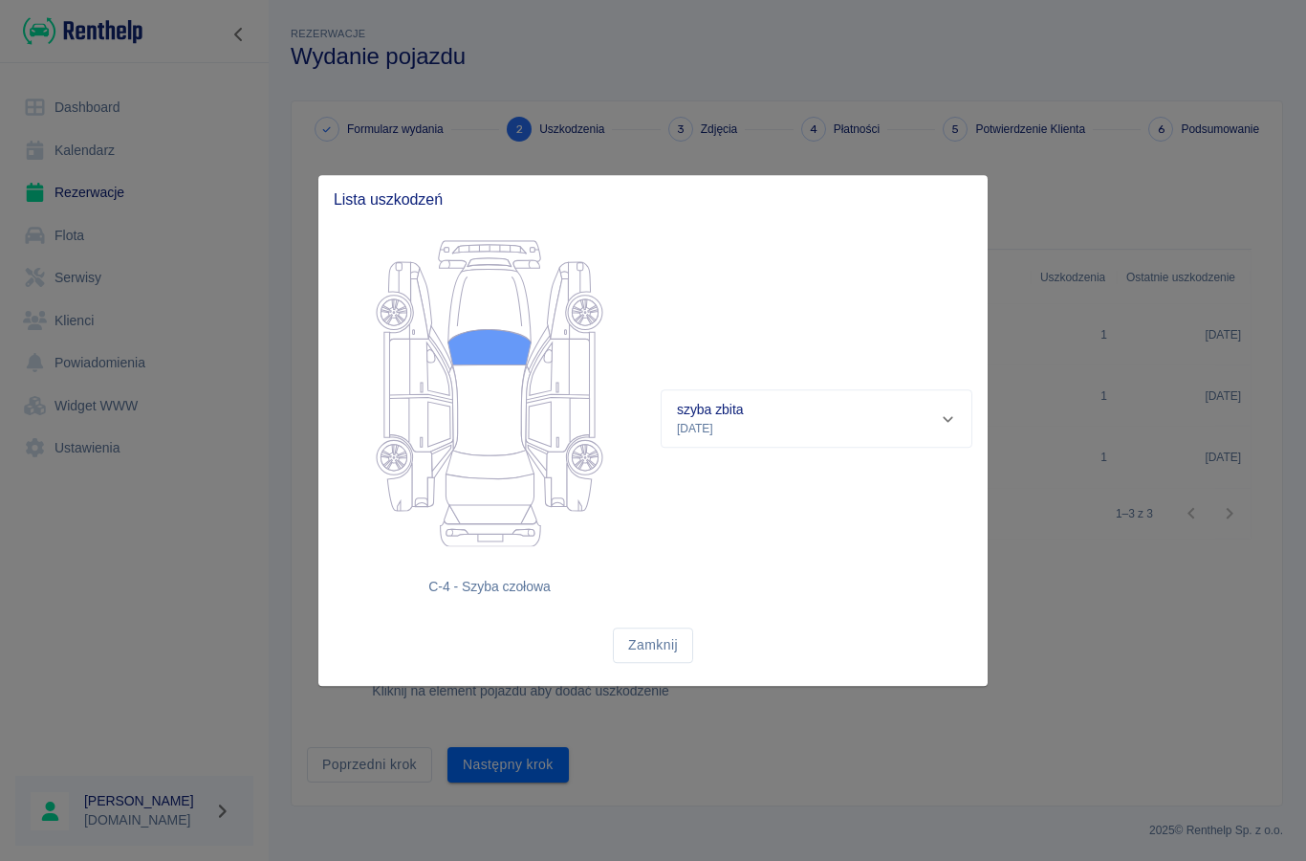
click at [733, 411] on p "szyba zbita" at bounding box center [710, 410] width 66 height 20
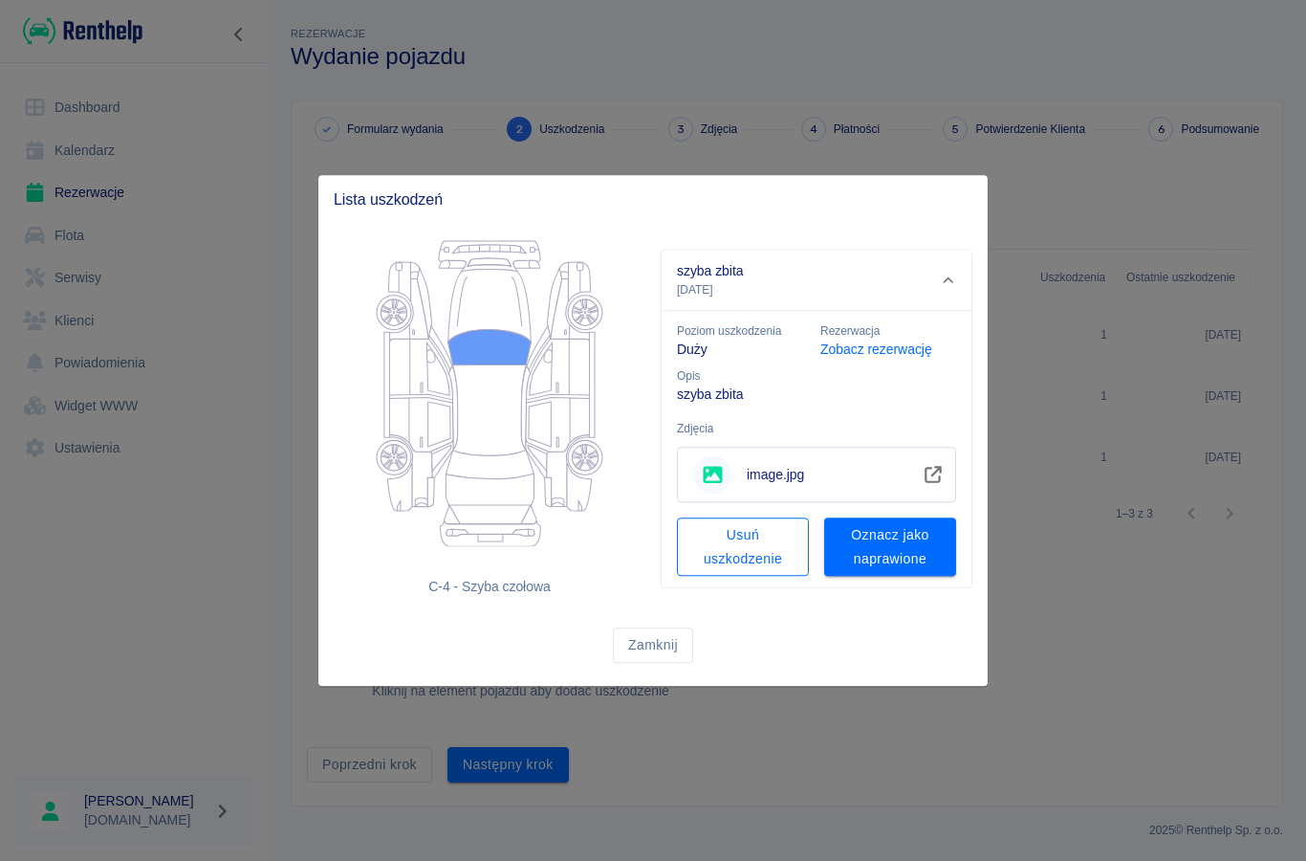
click at [712, 542] on button "Usuń uszkodzenie" at bounding box center [743, 546] width 132 height 58
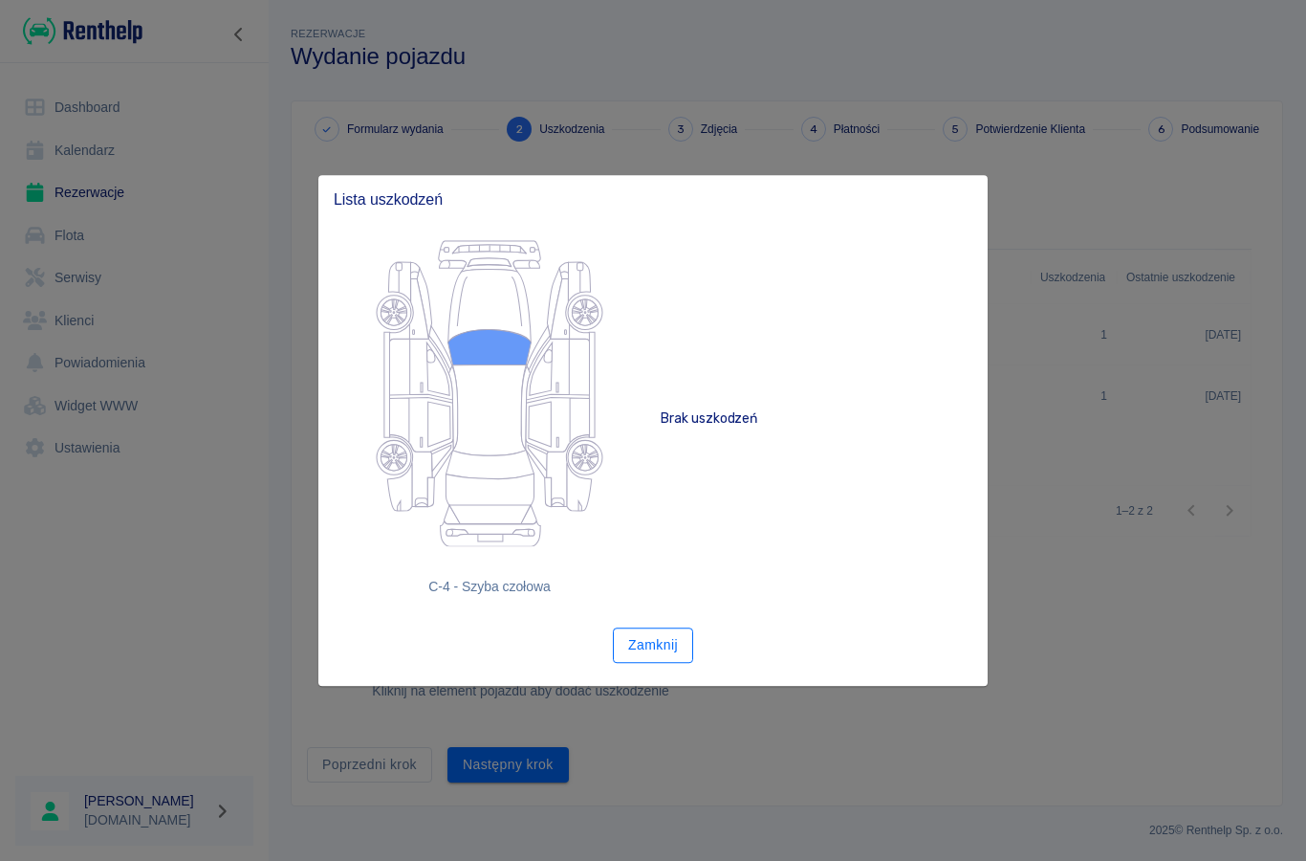
click at [646, 649] on button "Zamknij" at bounding box center [653, 644] width 80 height 35
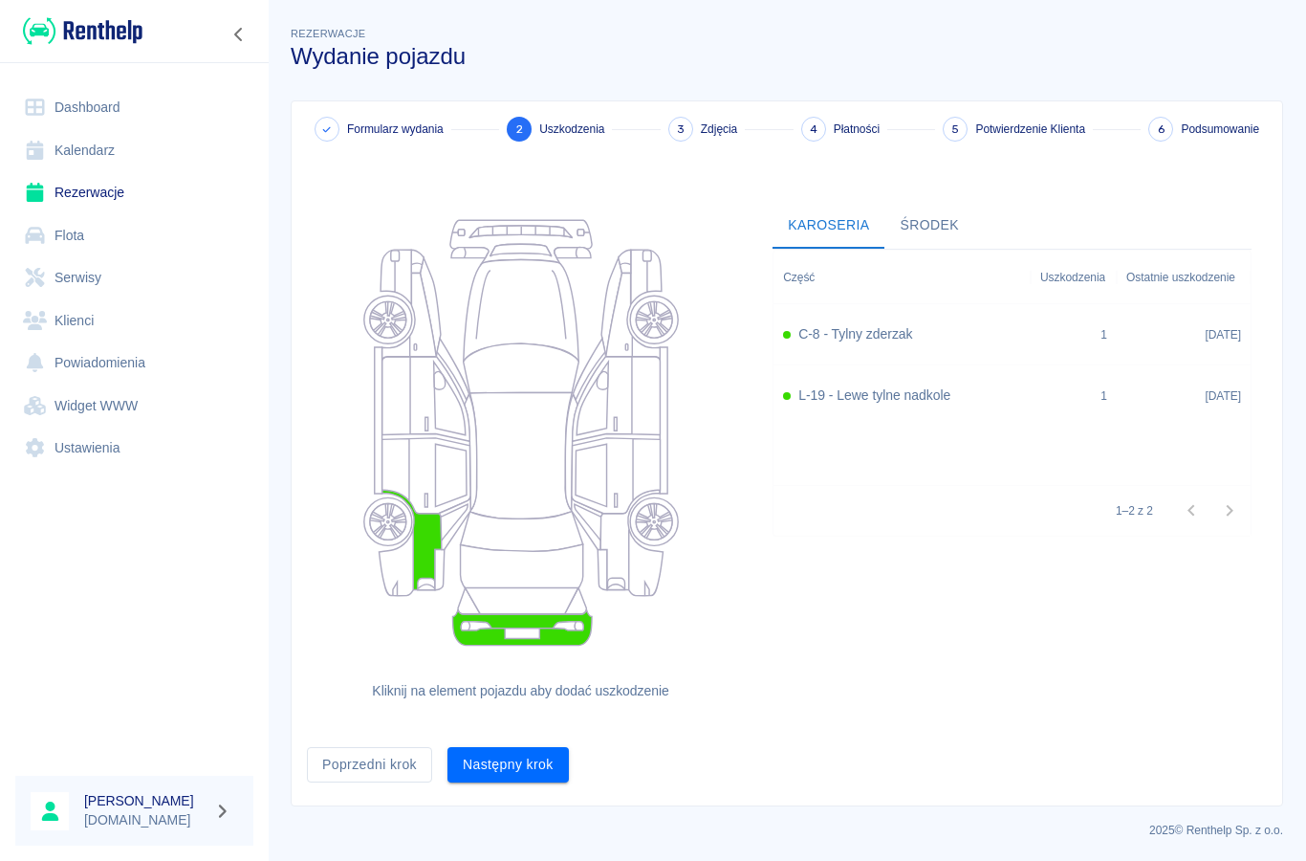
click at [854, 331] on h6 "C-8 - Tylny zderzak" at bounding box center [856, 334] width 114 height 20
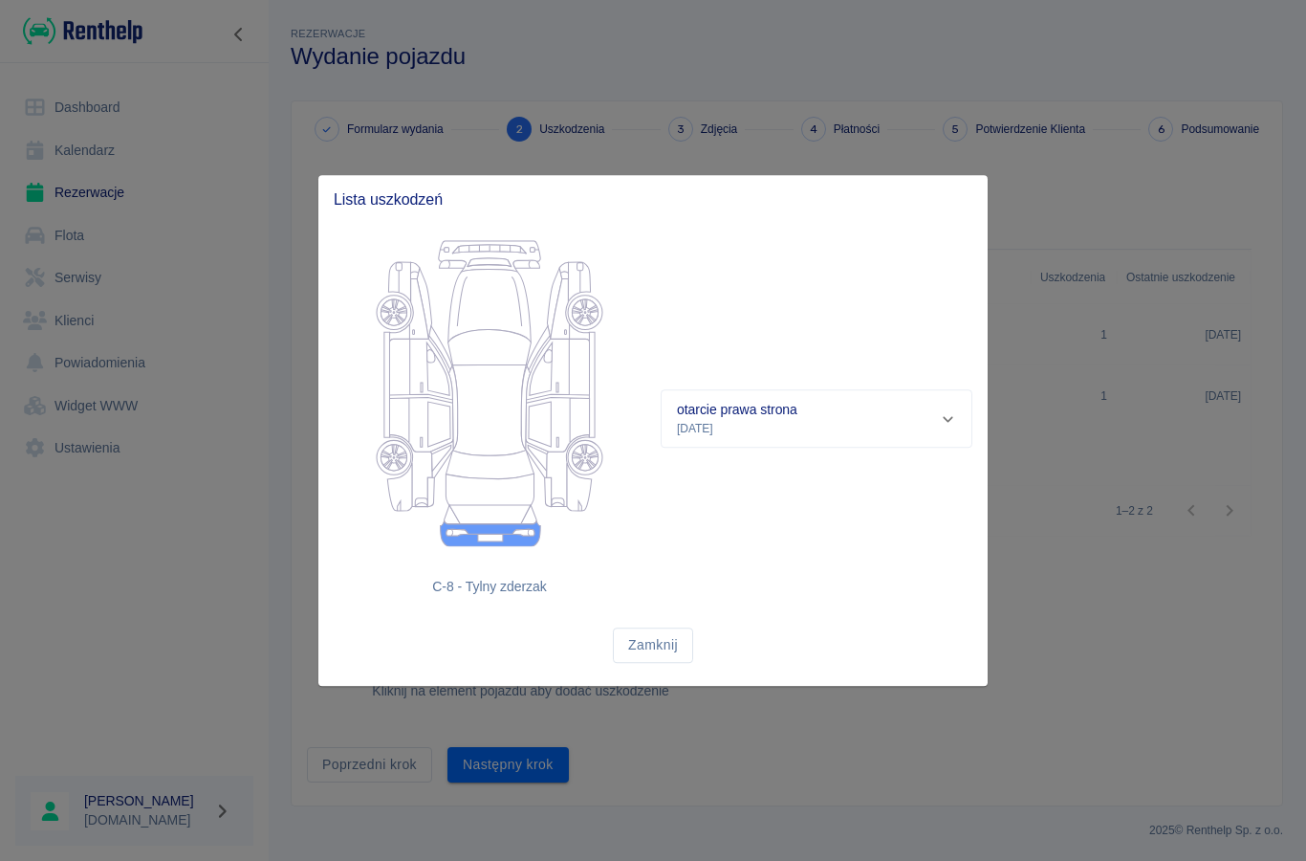
click at [720, 419] on p "otarcie prawa strona" at bounding box center [737, 410] width 120 height 20
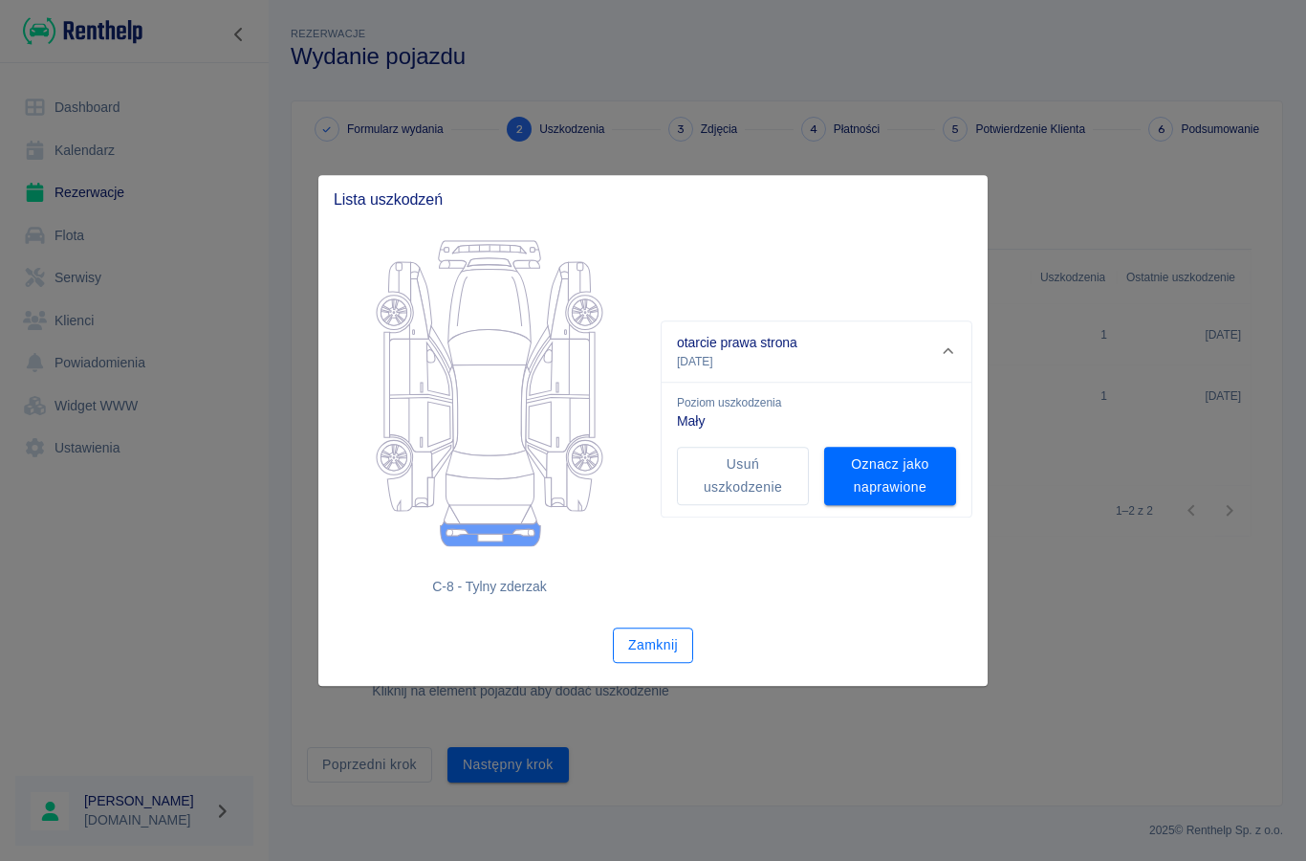
click at [641, 645] on button "Zamknij" at bounding box center [653, 644] width 80 height 35
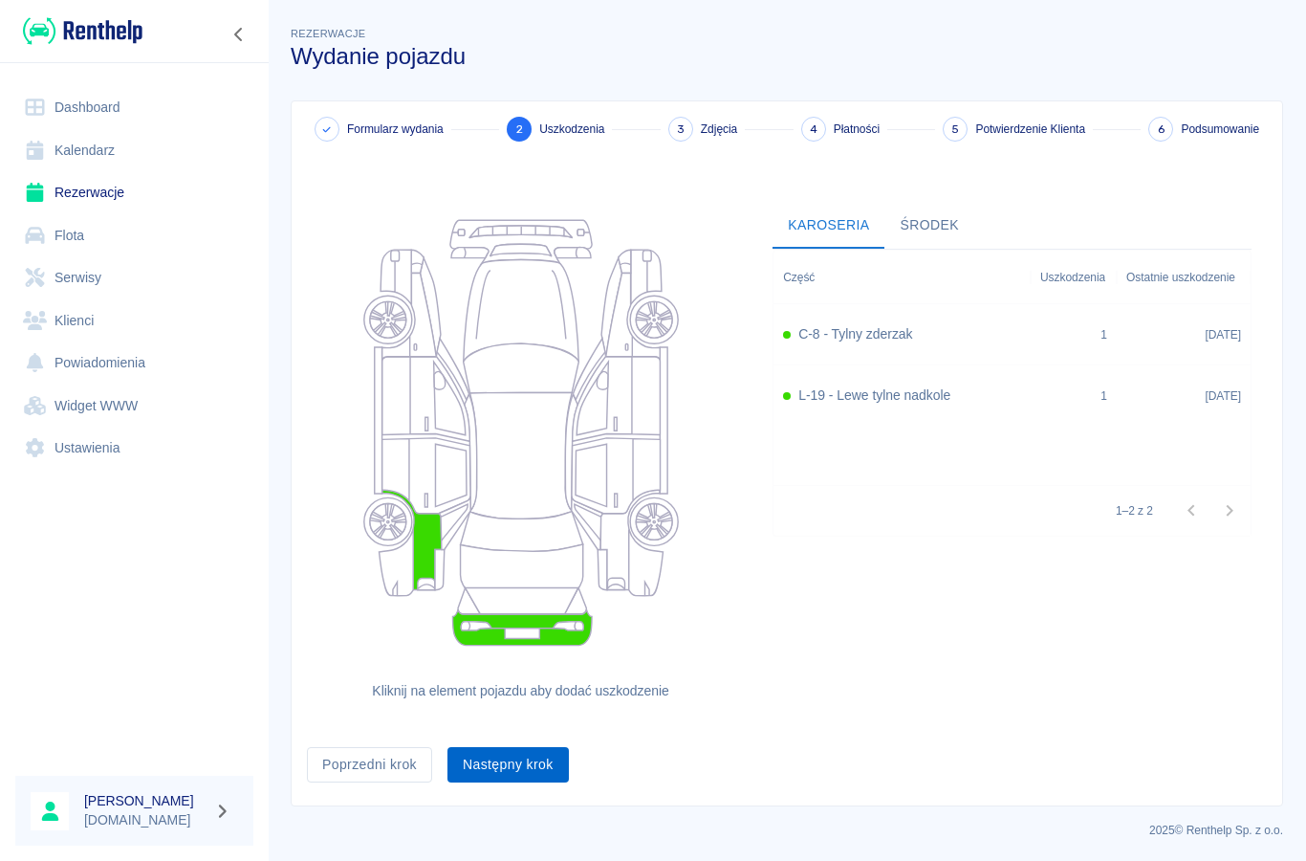
click at [504, 772] on button "Następny krok" at bounding box center [508, 764] width 121 height 35
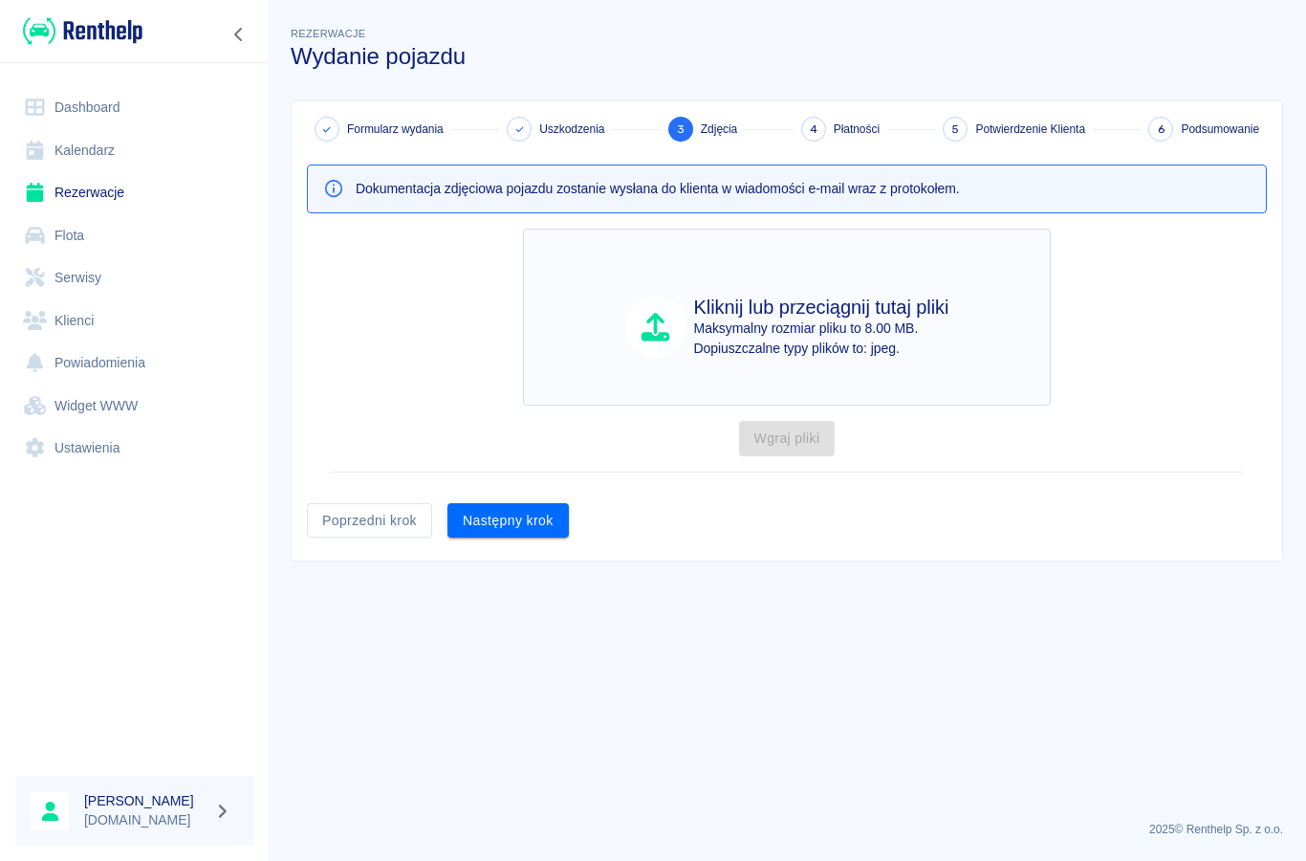
click at [706, 340] on p "Dopiuszczalne typy plików to: jpeg." at bounding box center [821, 349] width 255 height 20
type input "C:\fakepath\image.jpg"
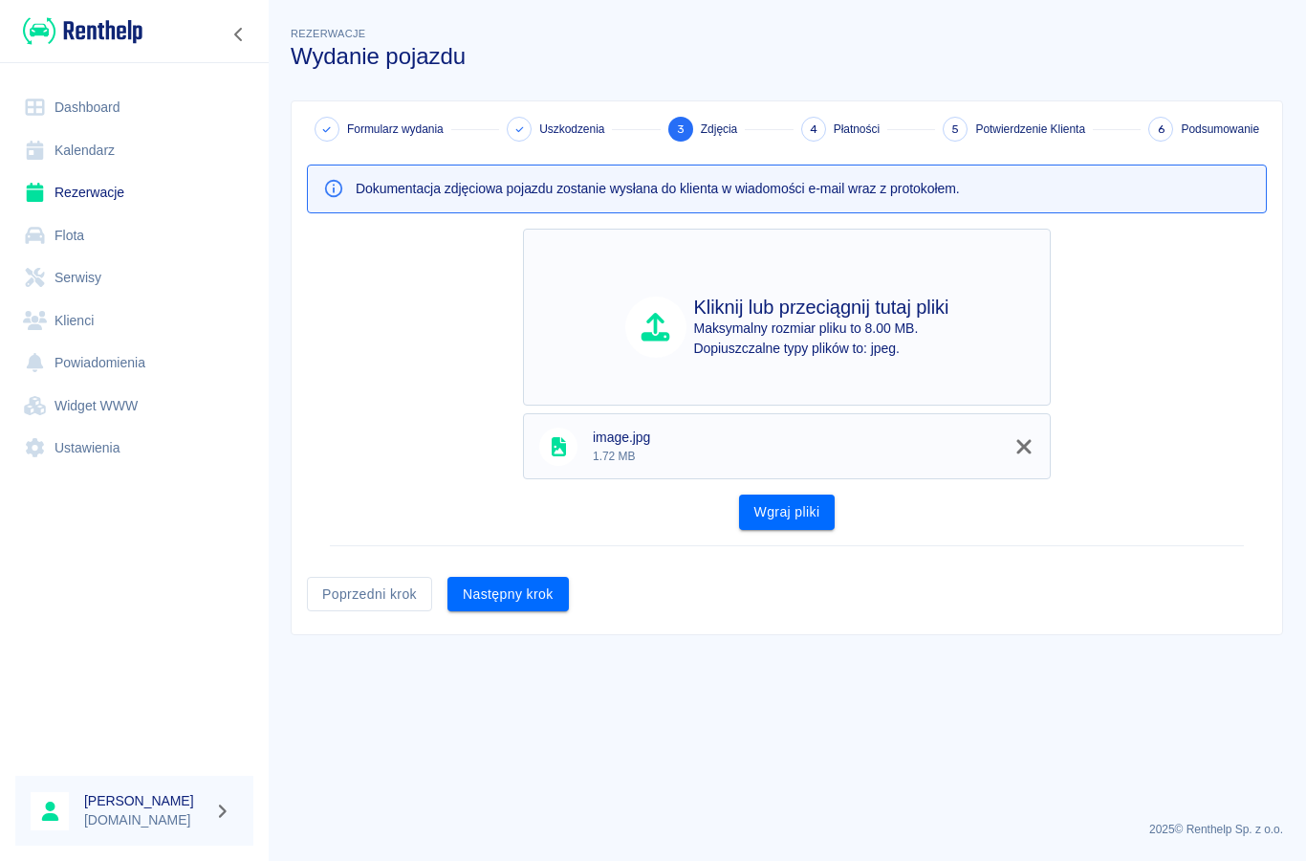
click at [866, 333] on p "Maksymalny rozmiar pliku to 8.00 MB." at bounding box center [821, 328] width 255 height 20
type input "C:\fakepath\image.jpg"
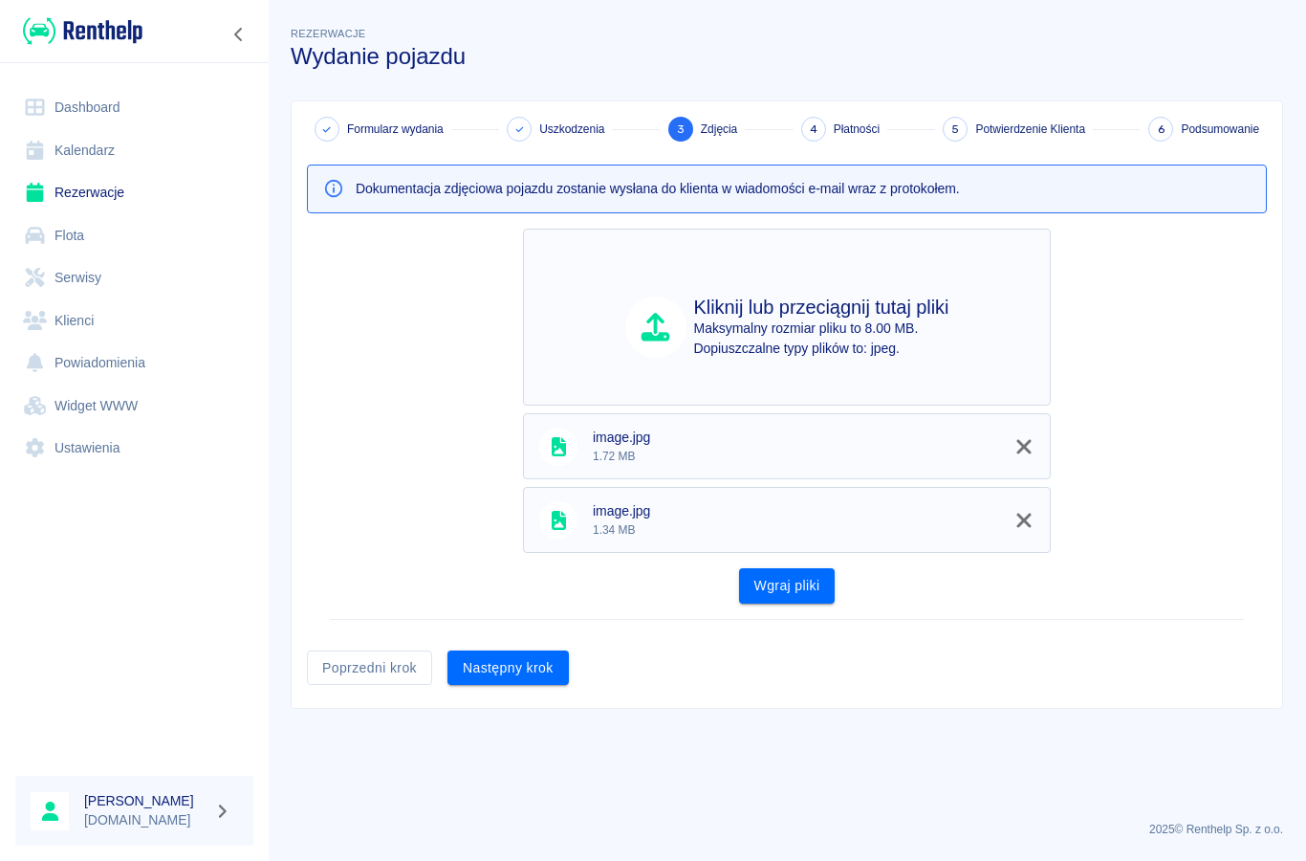
click at [729, 334] on p "Maksymalny rozmiar pliku to 8.00 MB." at bounding box center [821, 328] width 255 height 20
type input "C:\fakepath\image.jpg"
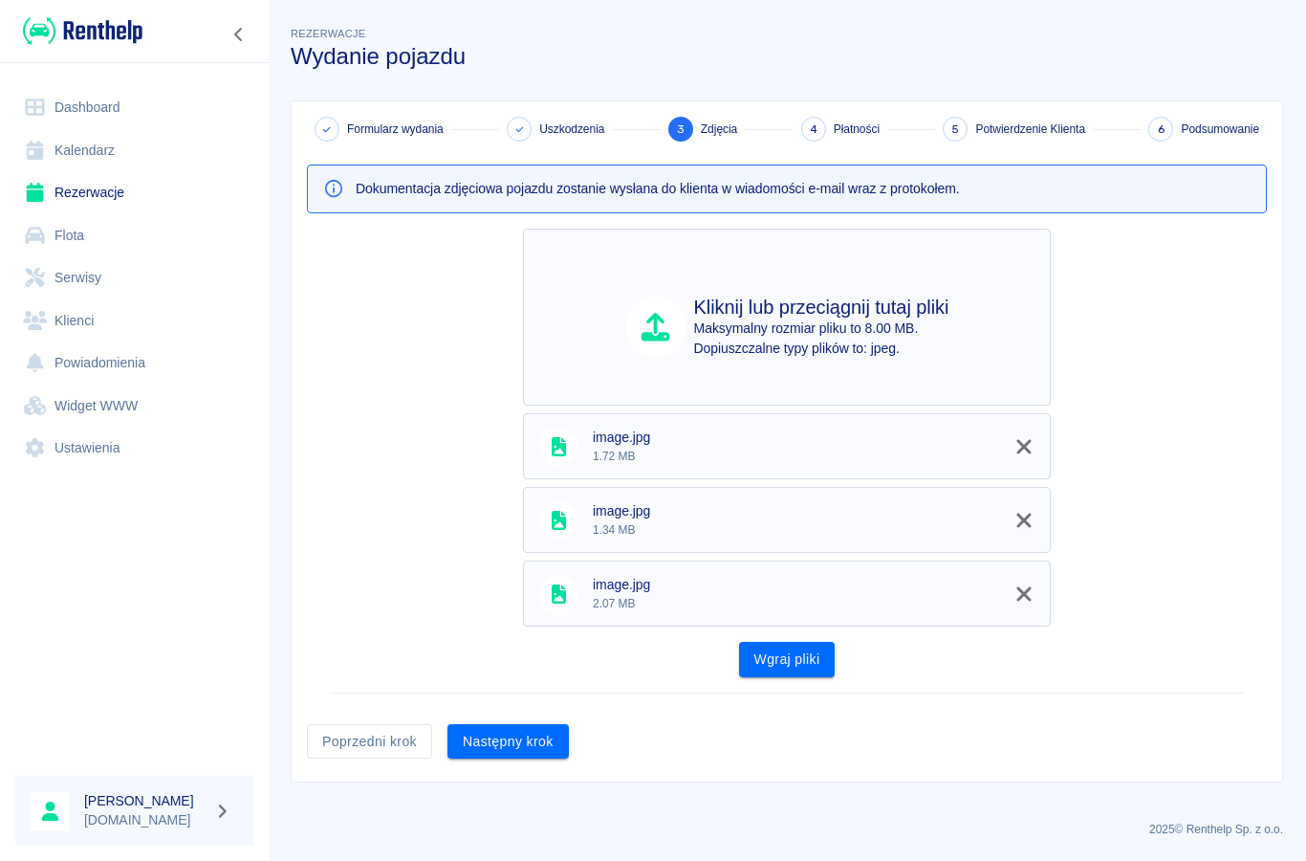
click at [722, 316] on h4 "Kliknij lub przeciągnij tutaj pliki" at bounding box center [821, 307] width 255 height 23
type input "C:\fakepath\image.jpg"
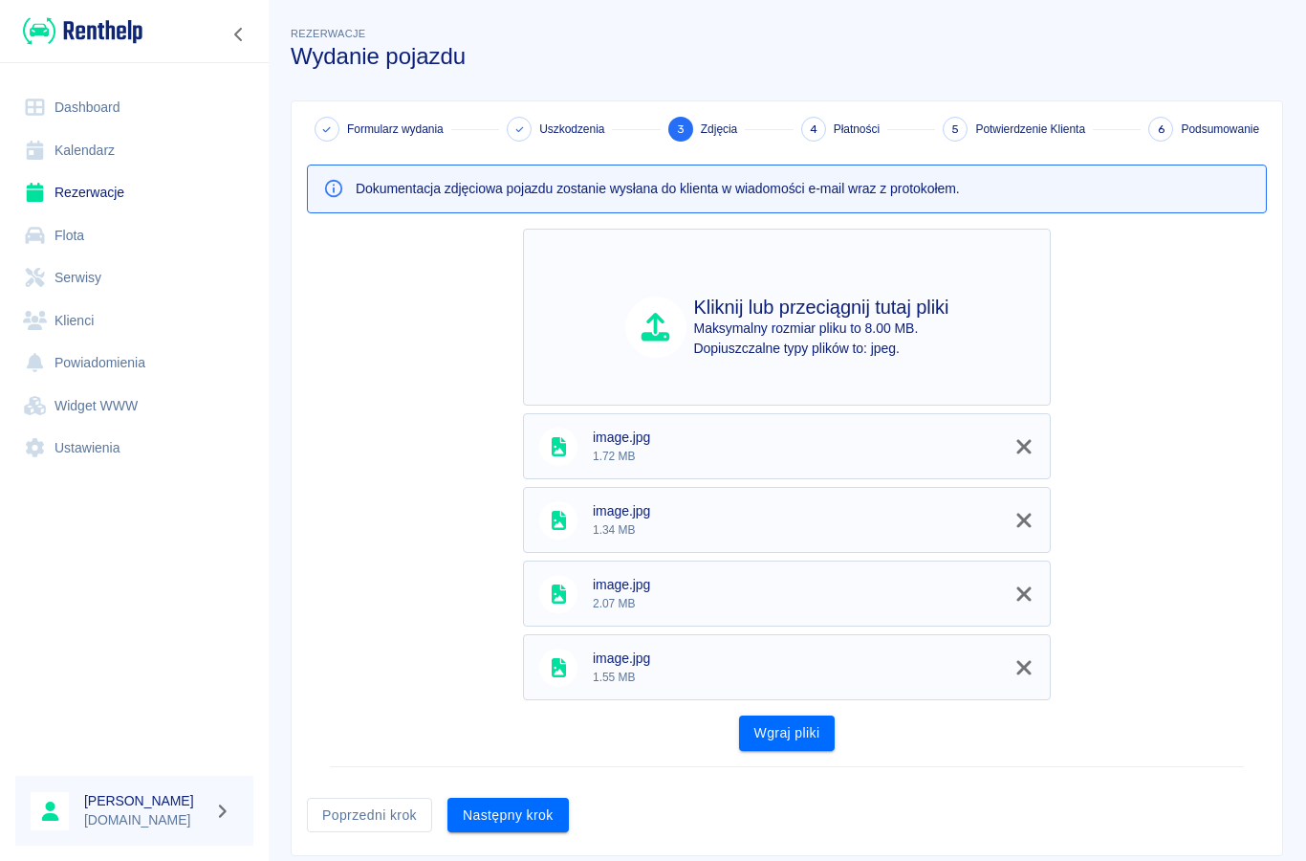
click at [842, 340] on p "Dopiuszczalne typy plików to: jpeg." at bounding box center [821, 349] width 255 height 20
type input "C:\fakepath\image.jpg"
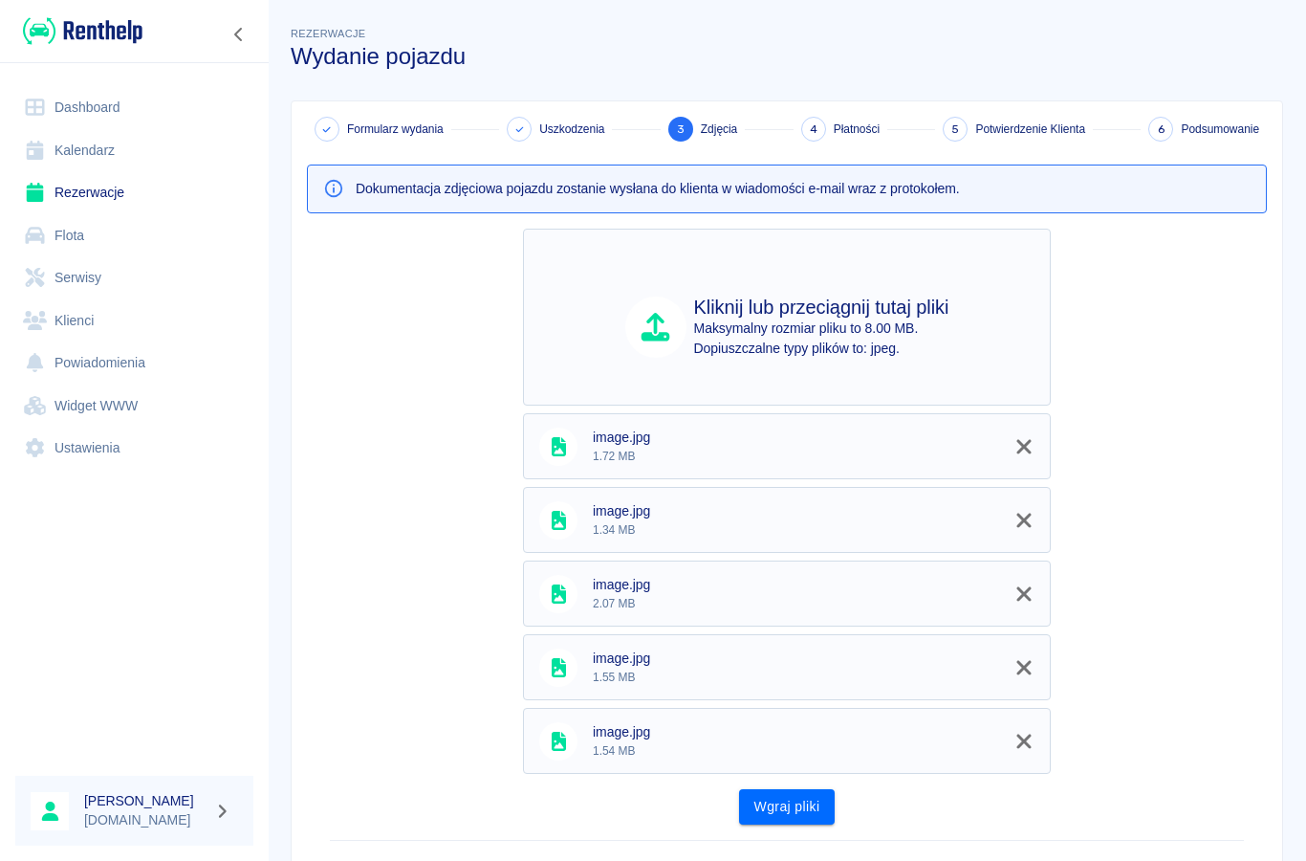
click at [700, 330] on p "Maksymalny rozmiar pliku to 8.00 MB." at bounding box center [821, 328] width 255 height 20
type input "C:\fakepath\image.jpg"
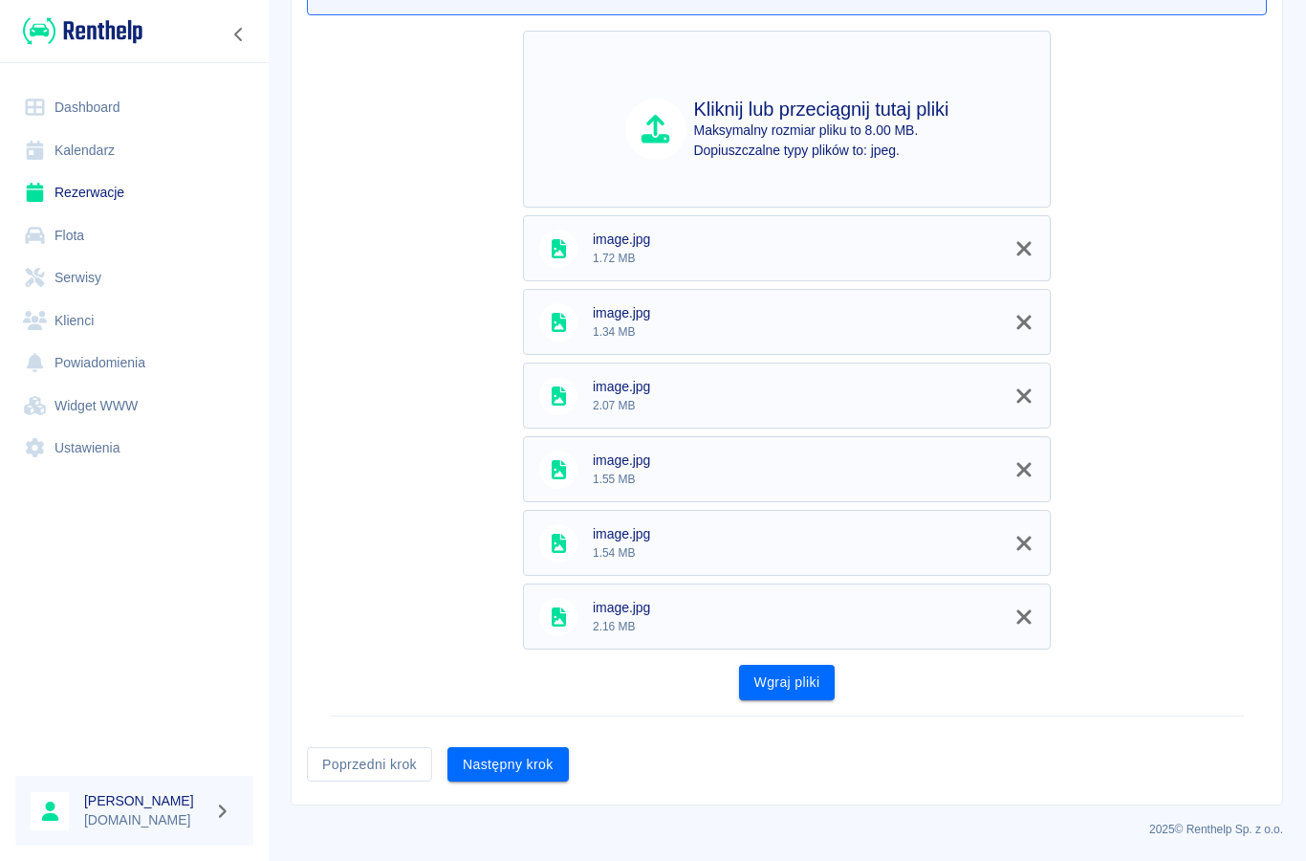
scroll to position [197, 0]
click at [820, 685] on button "Wgraj pliki" at bounding box center [787, 683] width 97 height 35
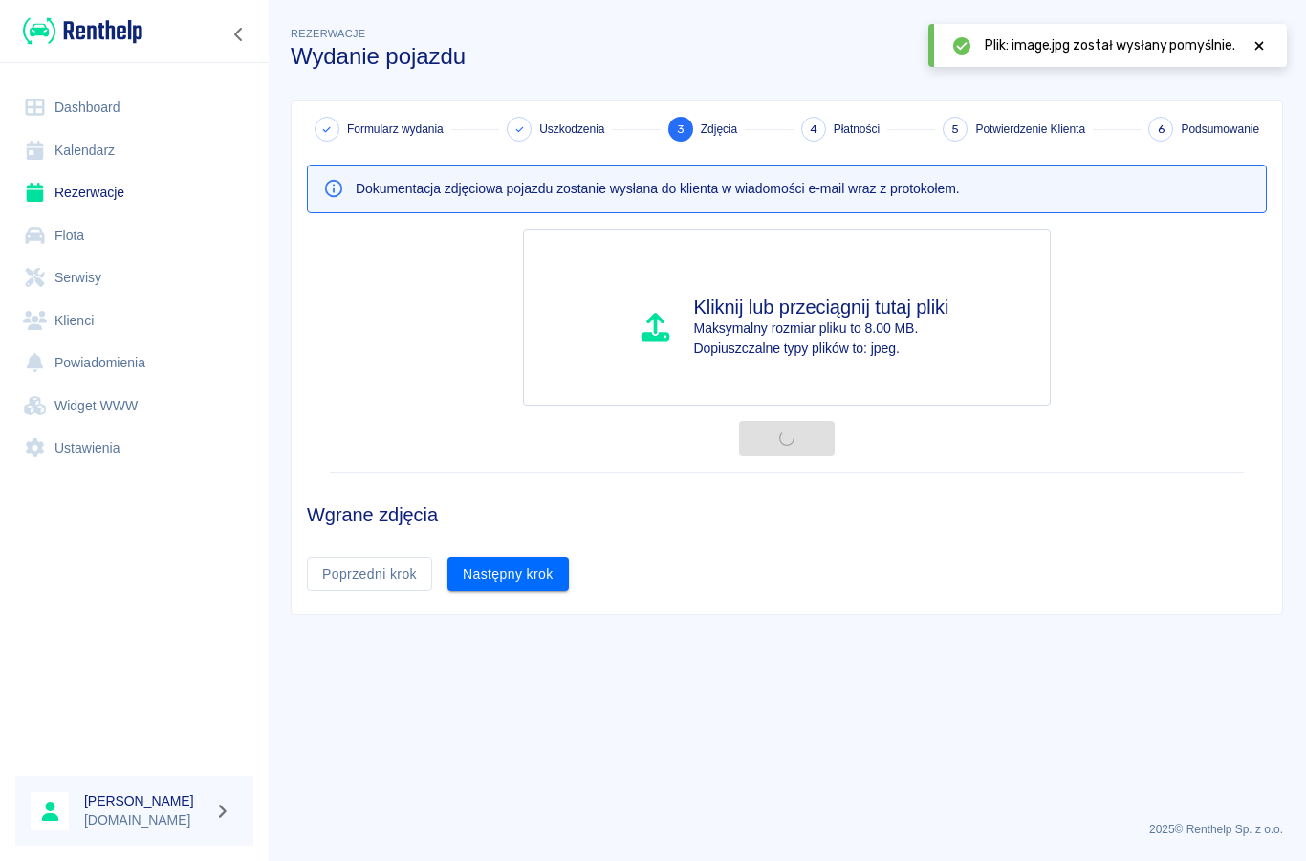
scroll to position [0, 0]
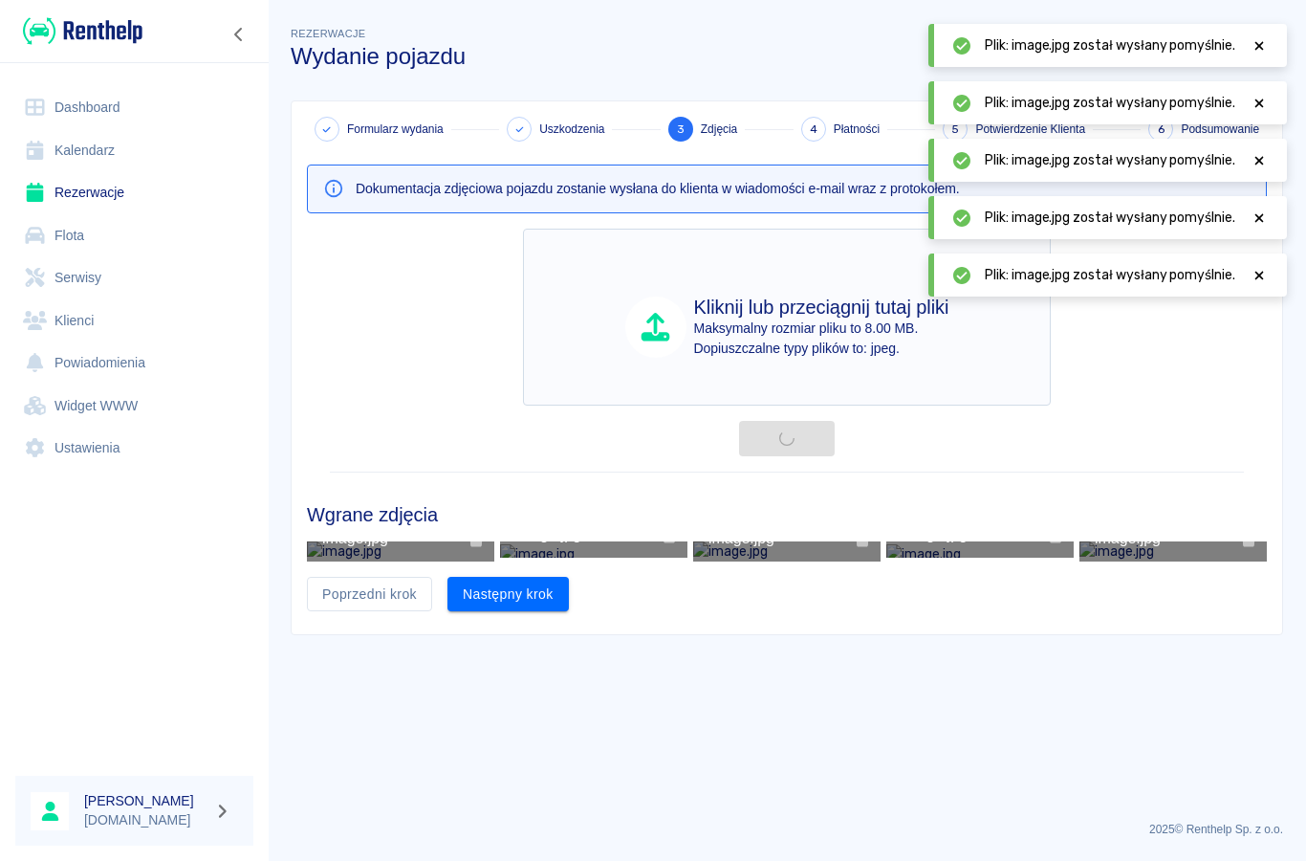
click at [823, 320] on p "Maksymalny rozmiar pliku to 8.00 MB." at bounding box center [821, 328] width 255 height 20
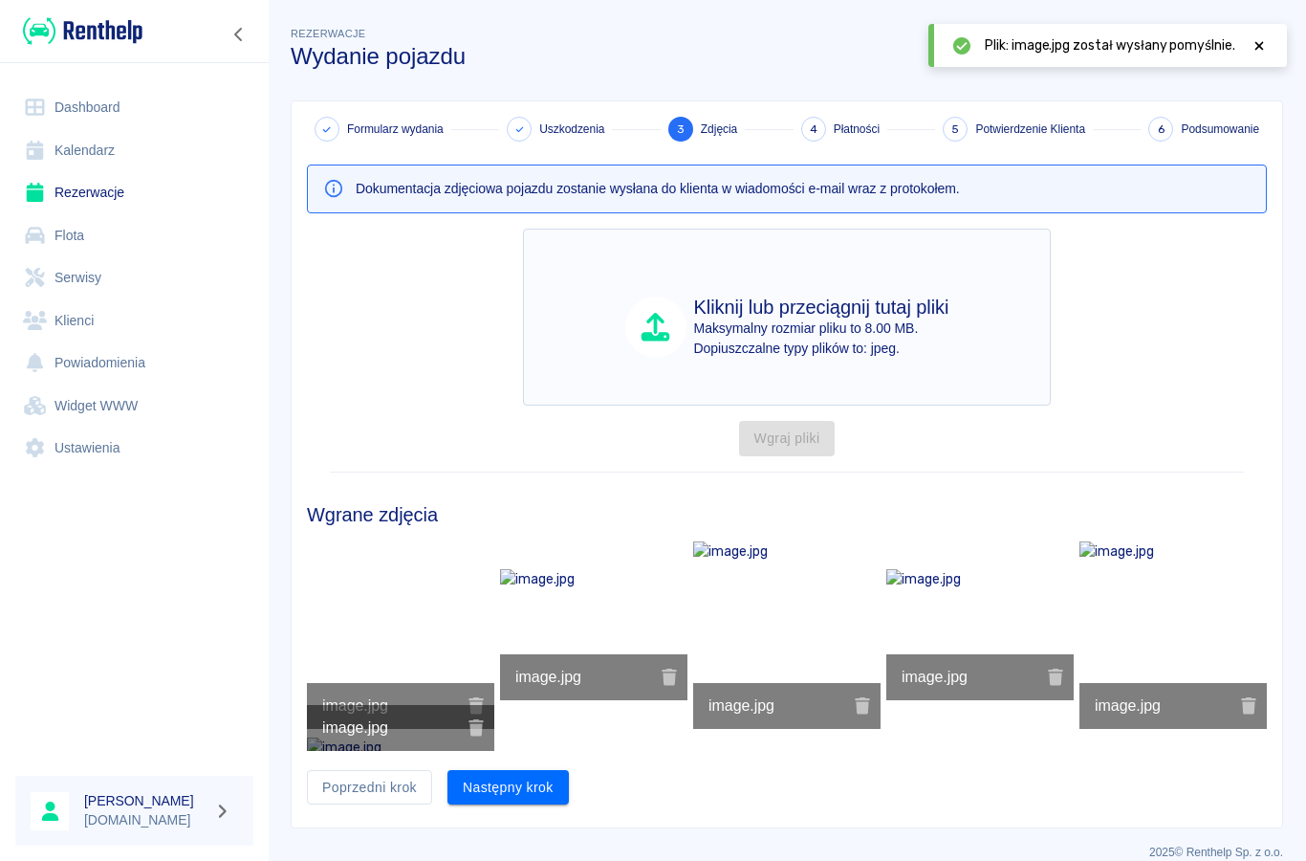
type input "C:\fakepath\image.jpg"
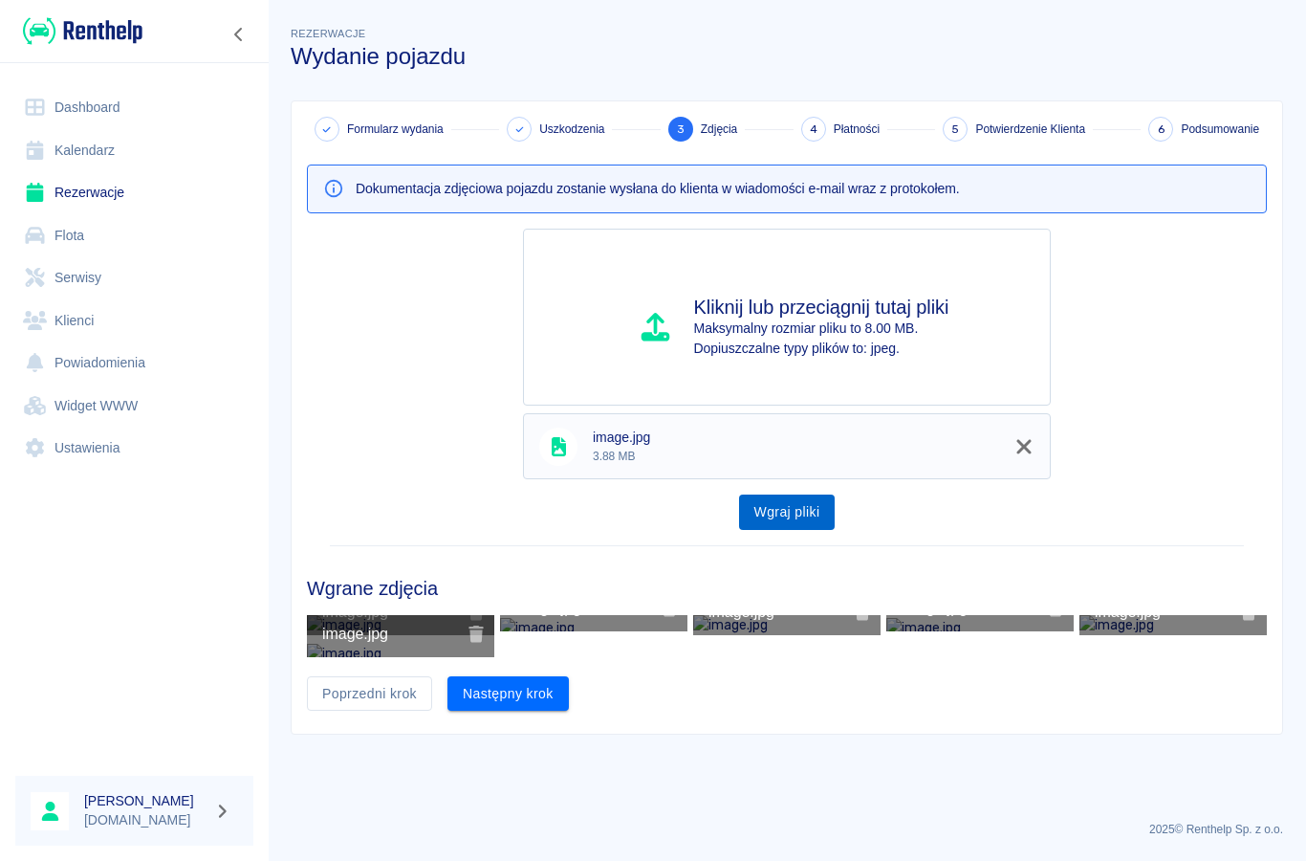
click at [787, 518] on button "Wgraj pliki" at bounding box center [787, 511] width 97 height 35
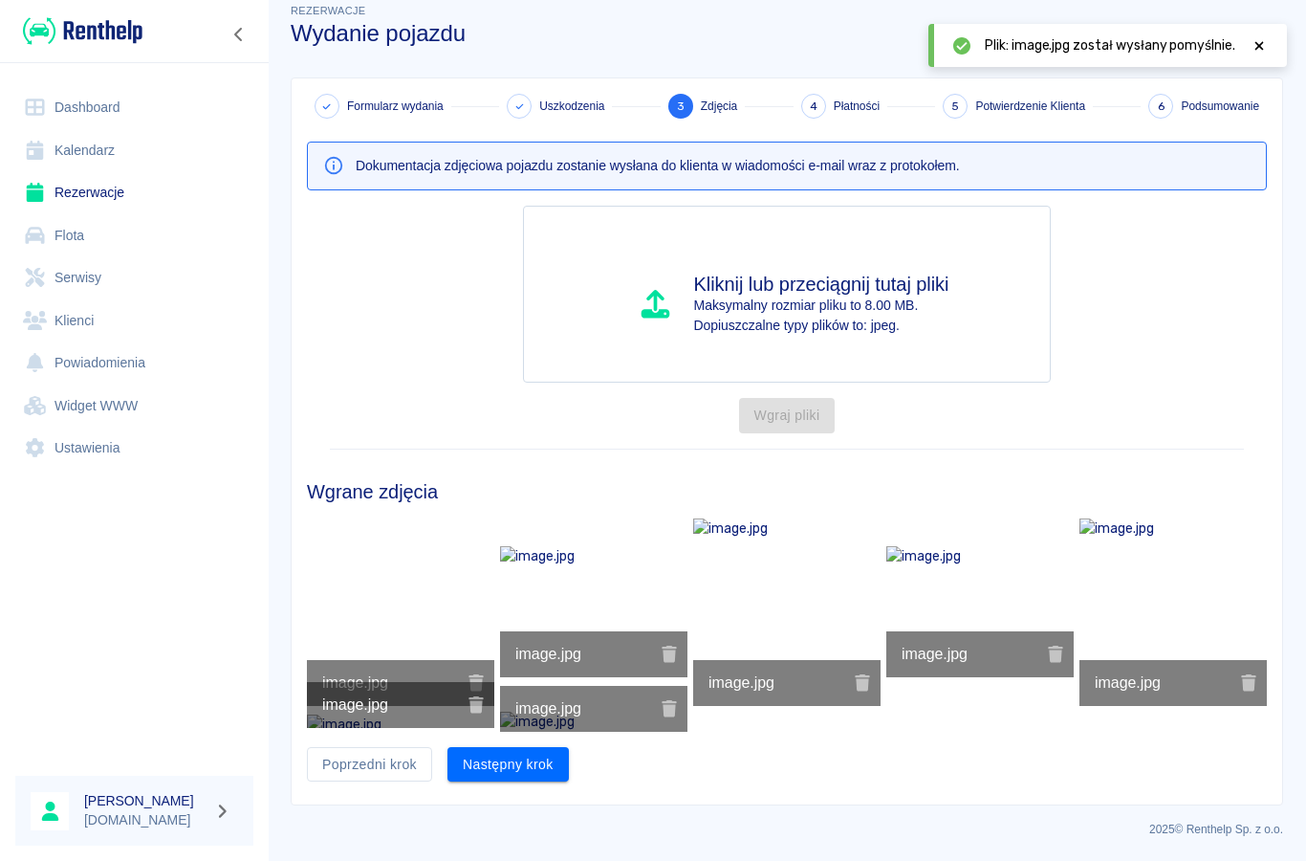
scroll to position [96, 0]
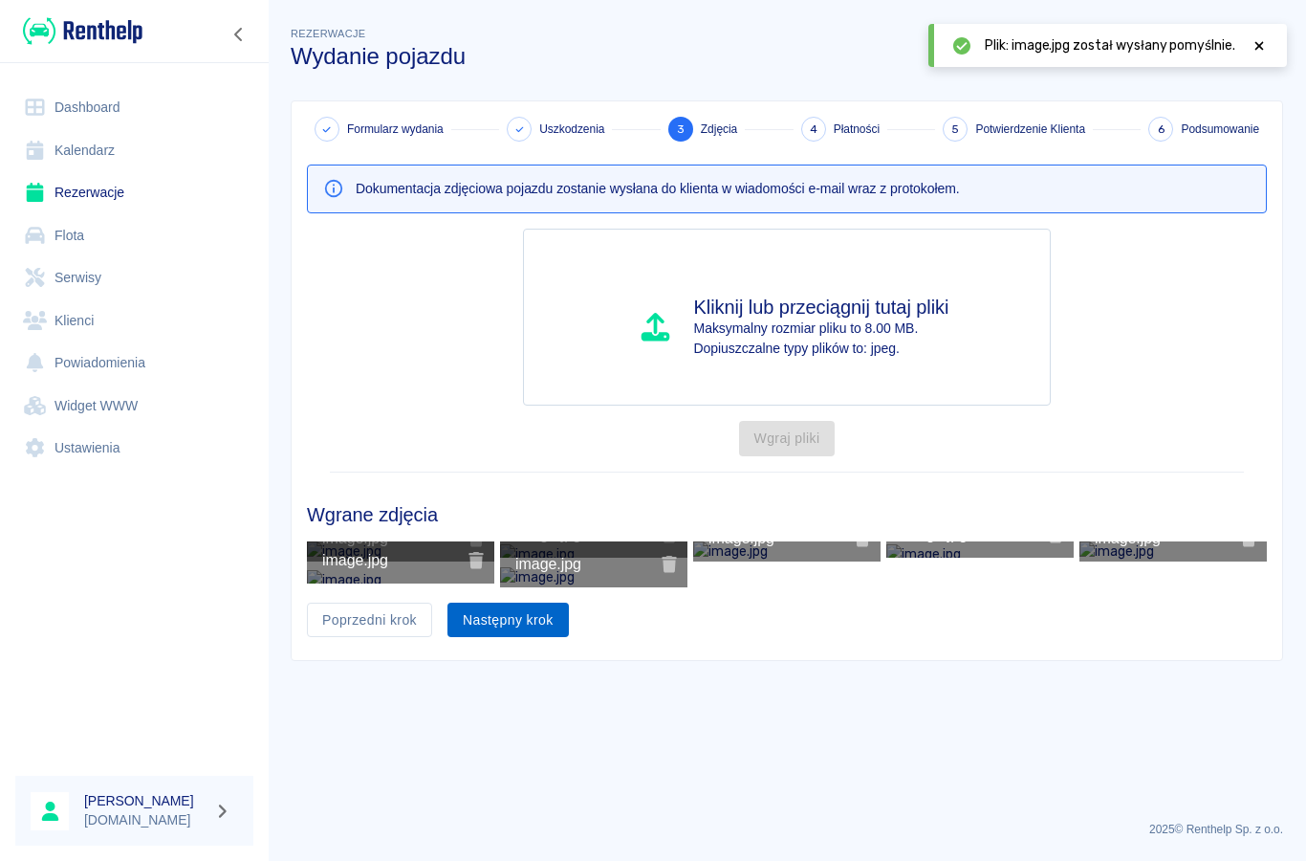
click at [505, 638] on button "Następny krok" at bounding box center [508, 619] width 121 height 35
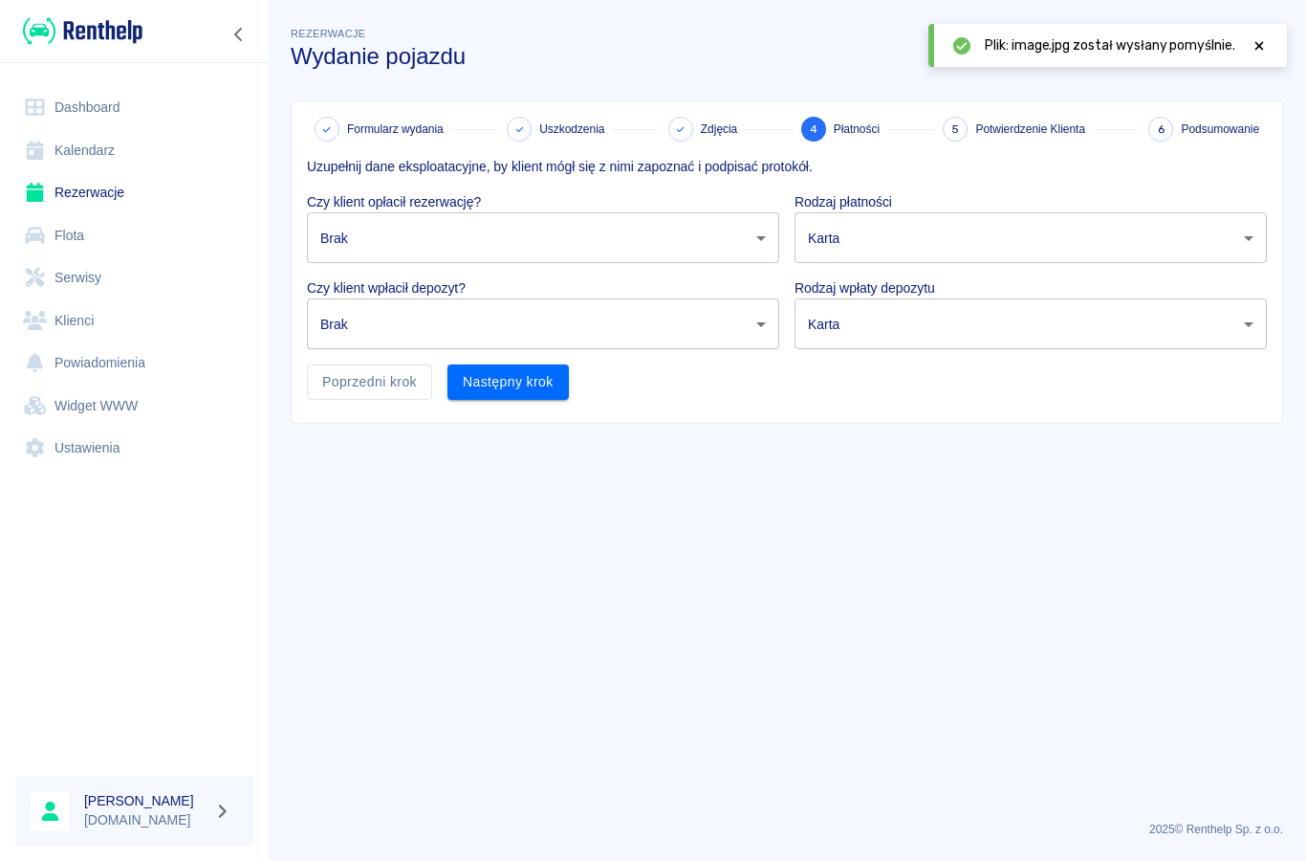
scroll to position [0, 0]
click at [338, 242] on body "Używamy plików Cookies, by zapewnić Ci najlepsze możliwe doświadczenie. Aby dow…" at bounding box center [653, 430] width 1306 height 861
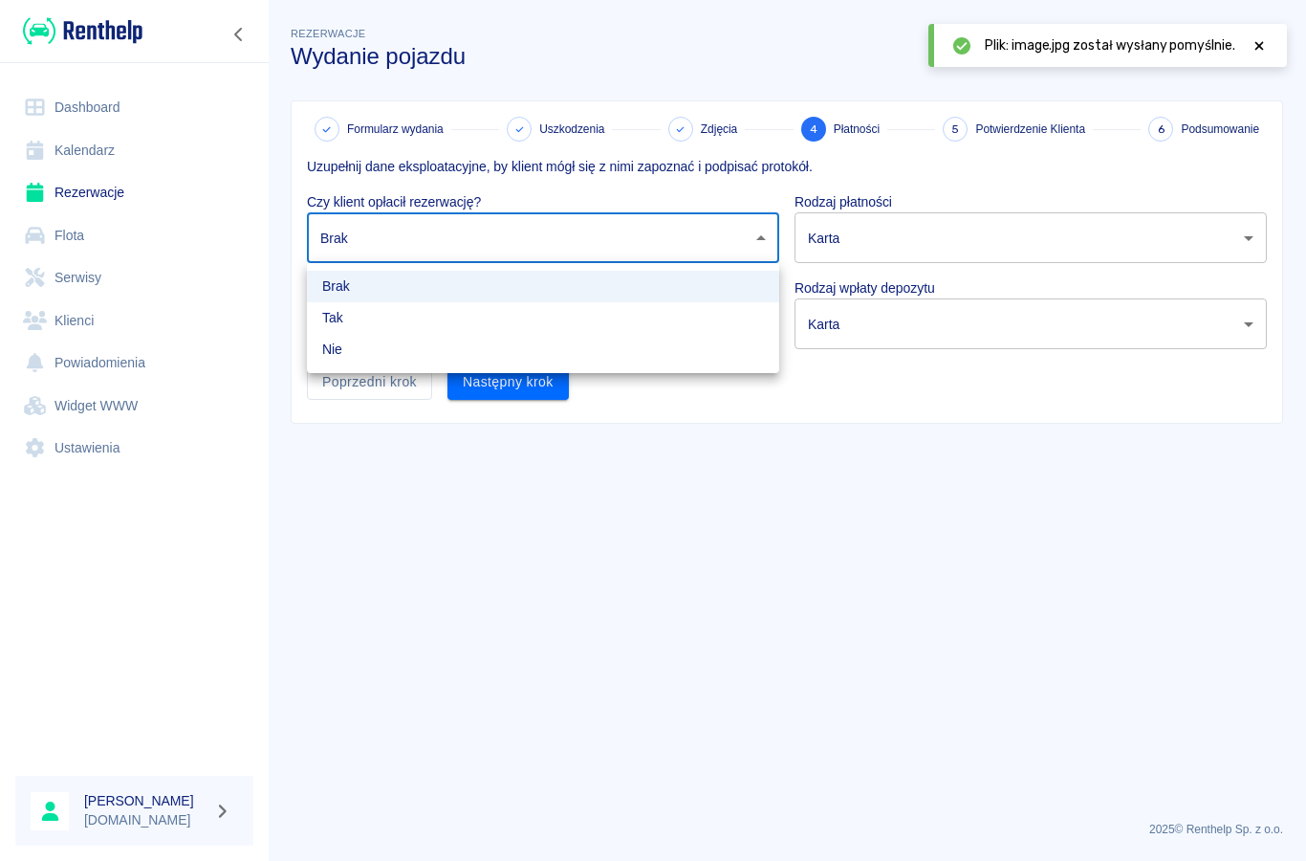
click at [339, 348] on li "Nie" at bounding box center [543, 350] width 472 height 32
type input "false"
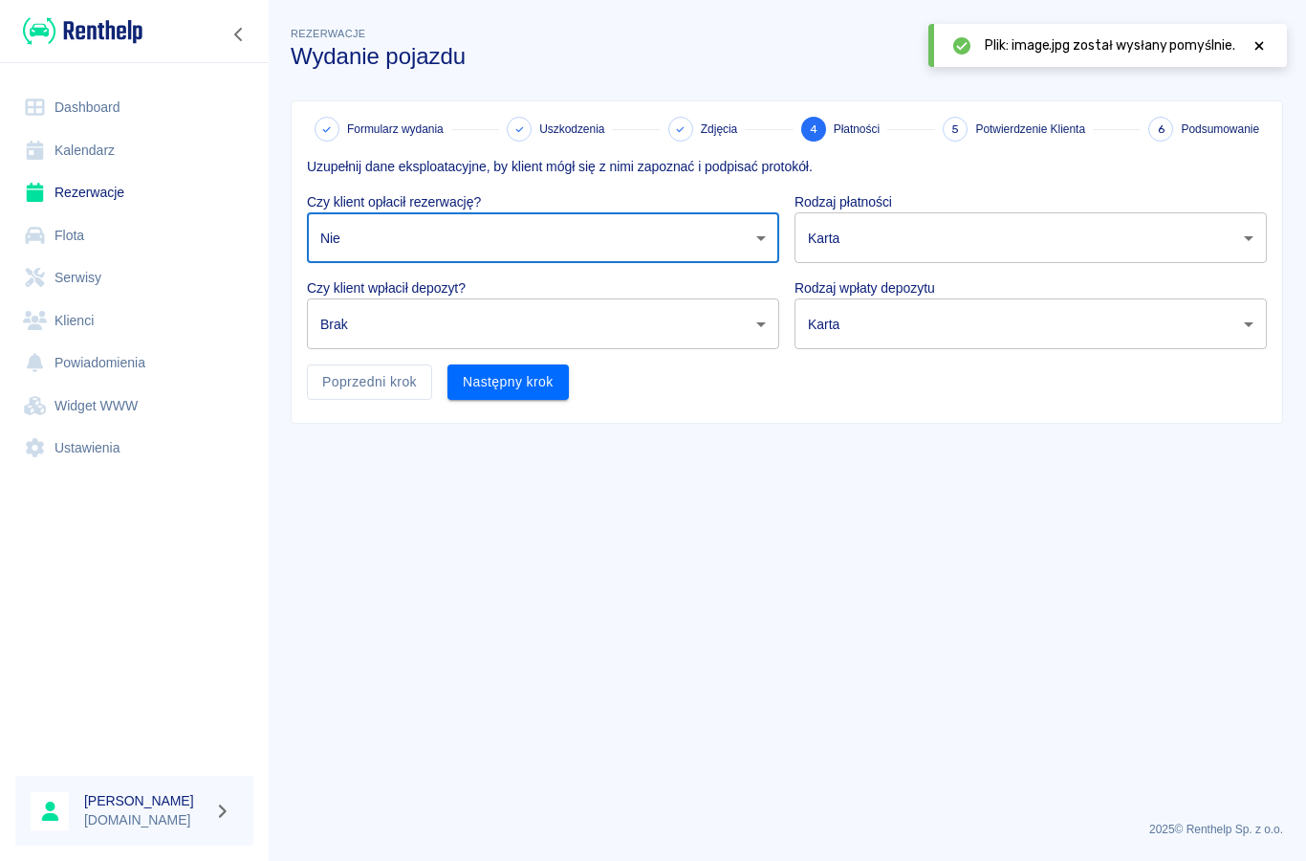
click at [343, 329] on body "Używamy plików Cookies, by zapewnić Ci najlepsze możliwe doświadczenie. Aby dow…" at bounding box center [653, 430] width 1306 height 861
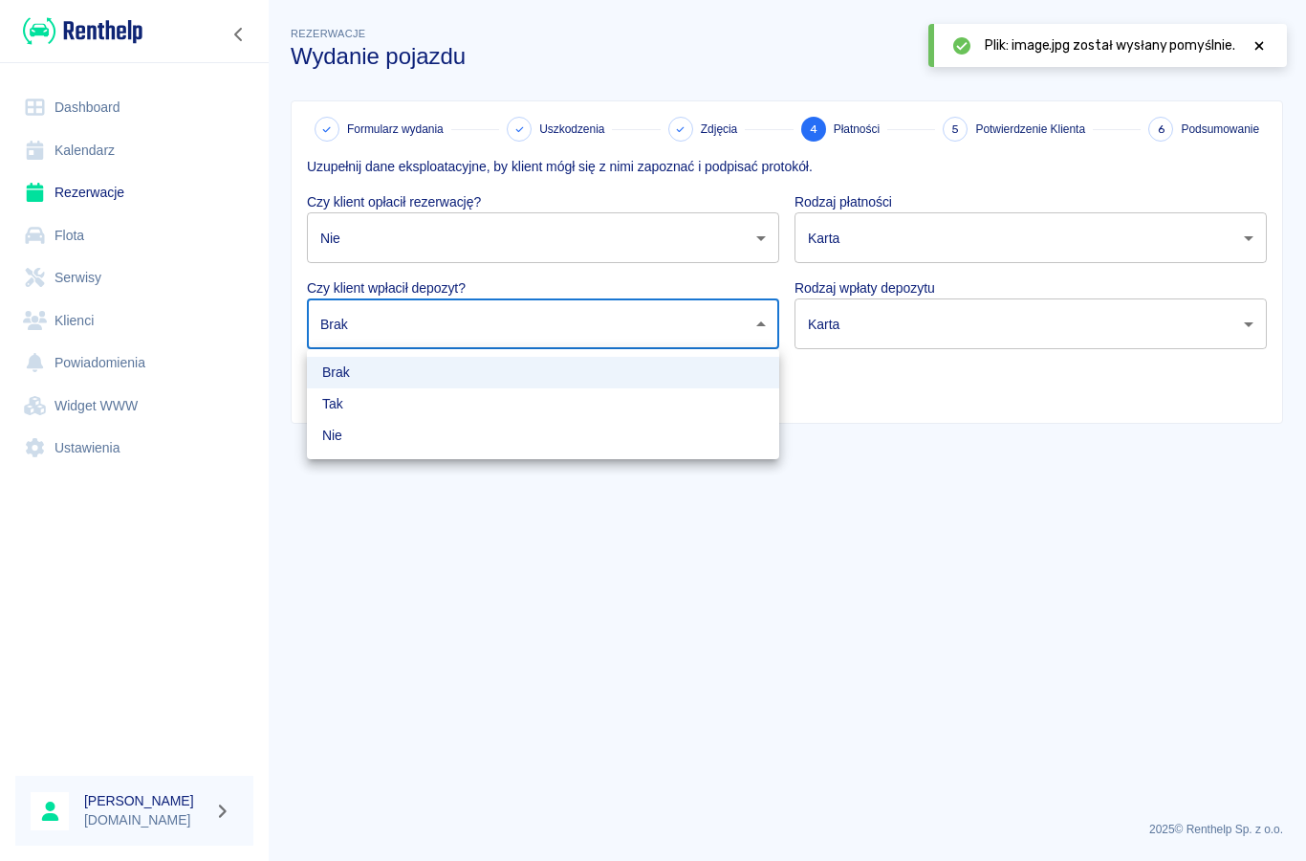
click at [343, 445] on li "Nie" at bounding box center [543, 436] width 472 height 32
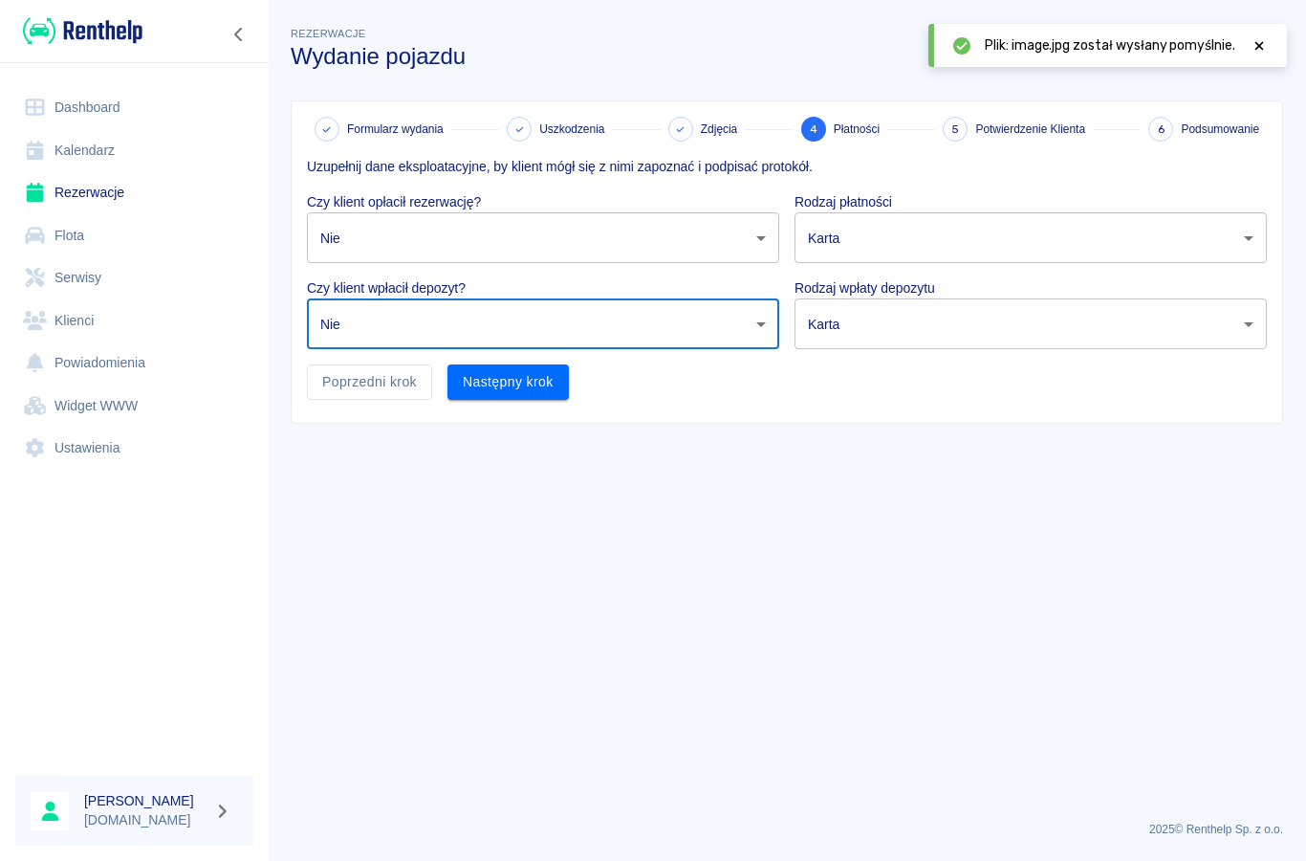
click at [348, 323] on body "Używamy plików Cookies, by zapewnić Ci najlepsze możliwe doświadczenie. Aby dow…" at bounding box center [653, 430] width 1306 height 861
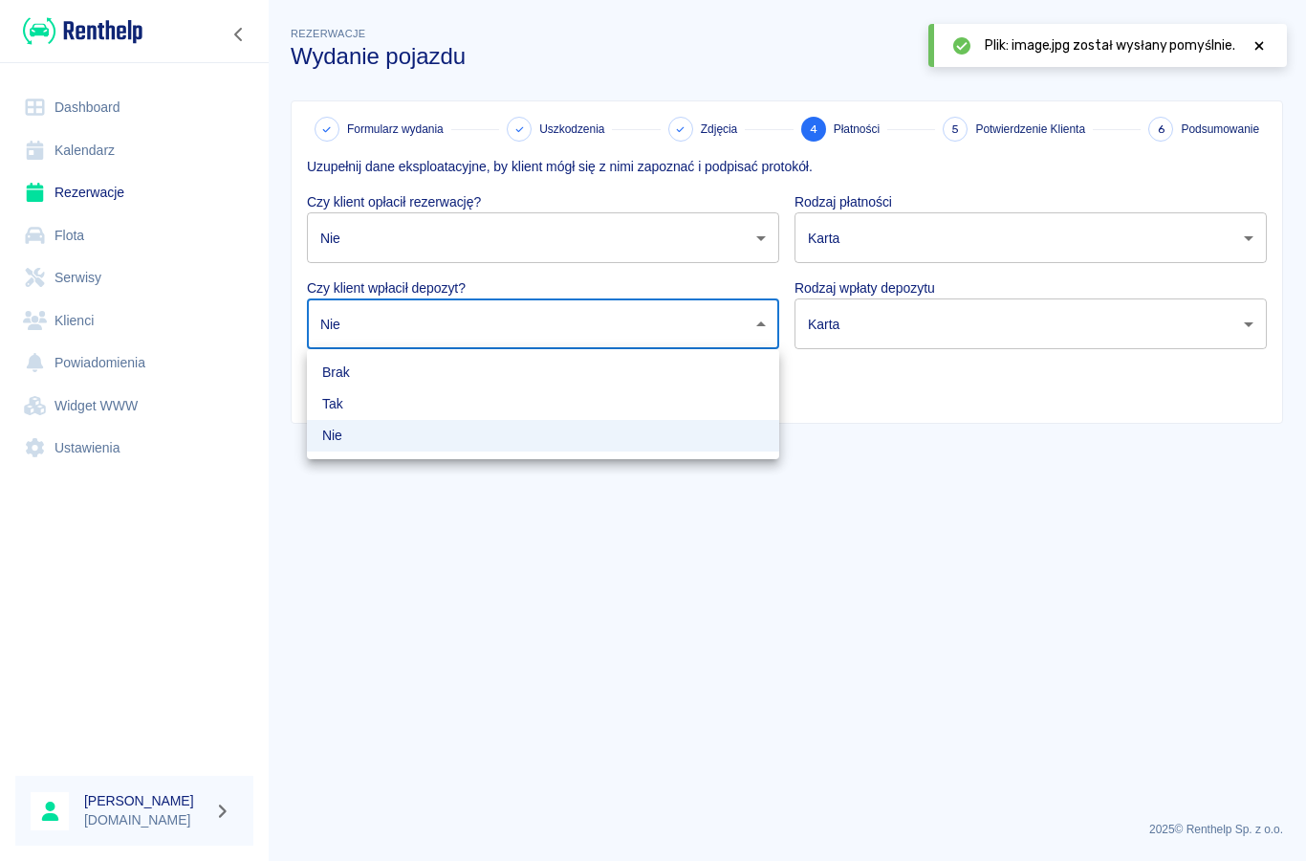
click at [337, 413] on li "Tak" at bounding box center [543, 404] width 472 height 32
type input "true"
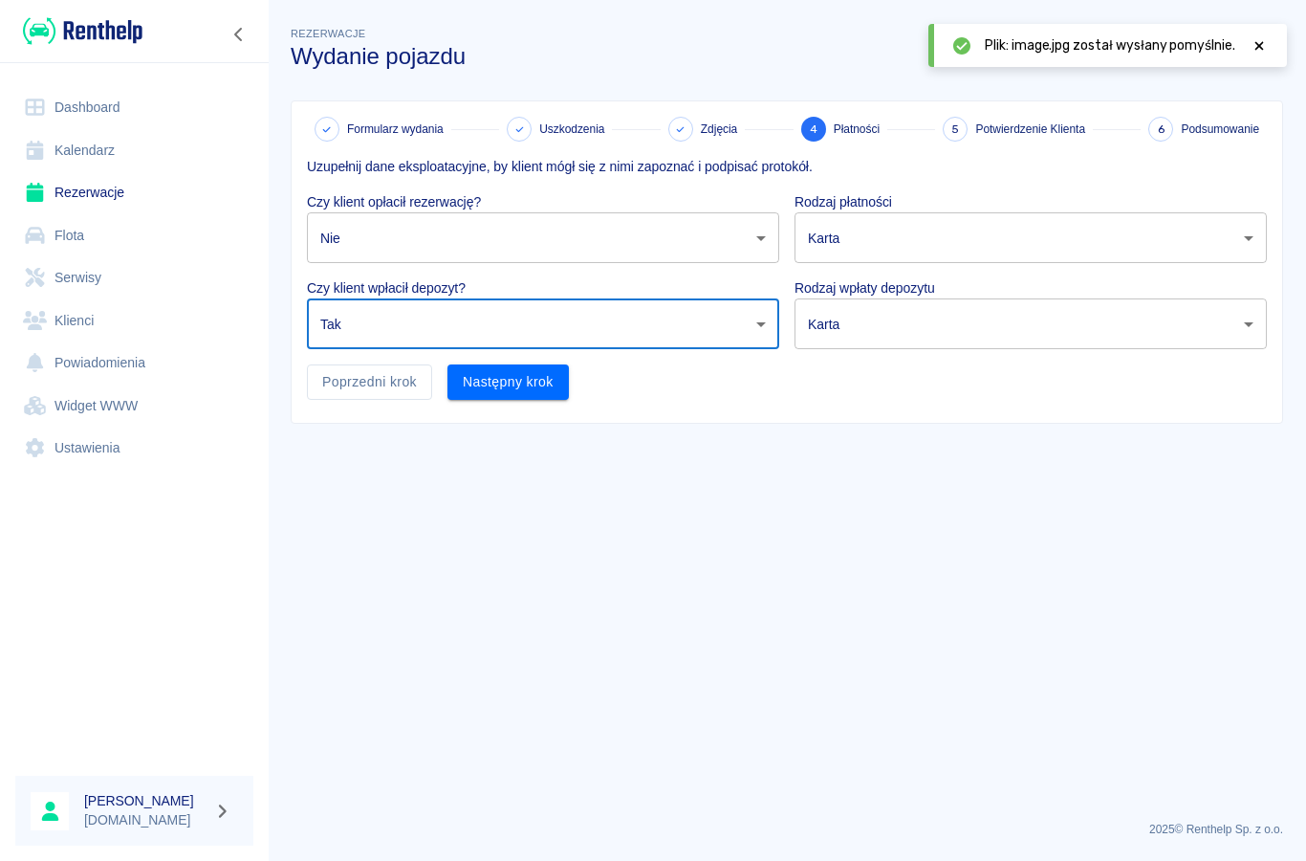
click at [844, 246] on body "Używamy plików Cookies, by zapewnić Ci najlepsze możliwe doświadczenie. Aby dow…" at bounding box center [653, 430] width 1306 height 861
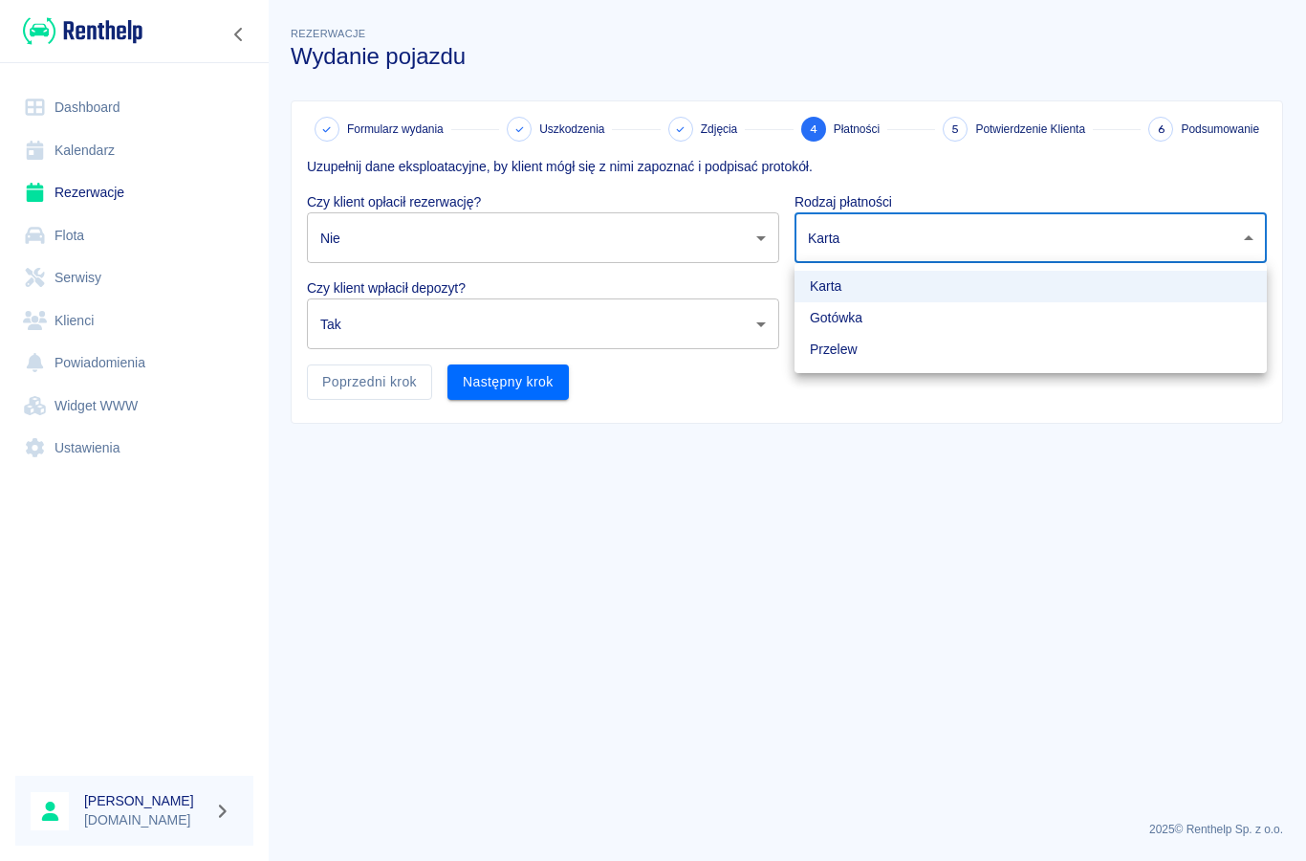
click at [822, 347] on li "Przelew" at bounding box center [1031, 350] width 472 height 32
type input "bank_transfer"
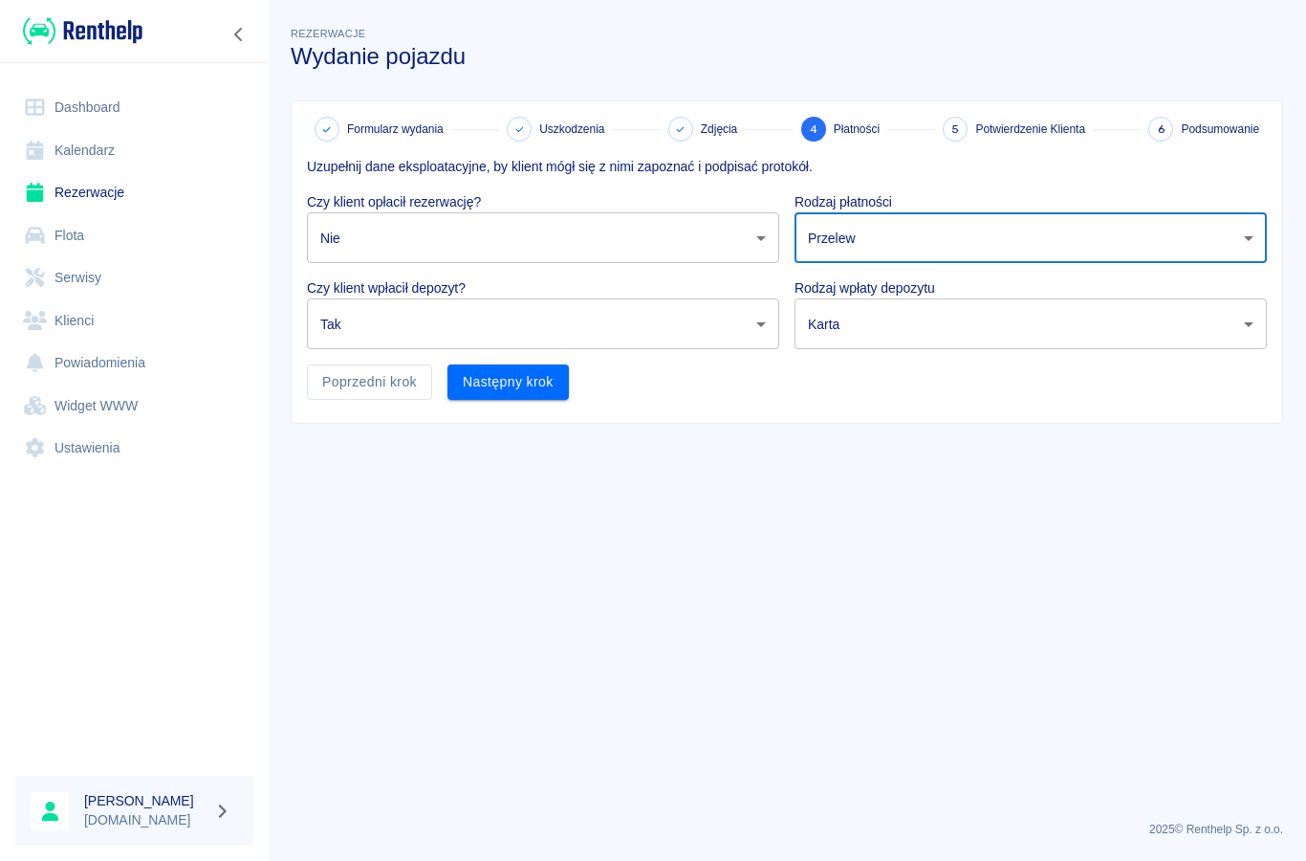
click at [840, 334] on body "Używamy plików Cookies, by zapewnić Ci najlepsze możliwe doświadczenie. Aby dow…" at bounding box center [653, 430] width 1306 height 861
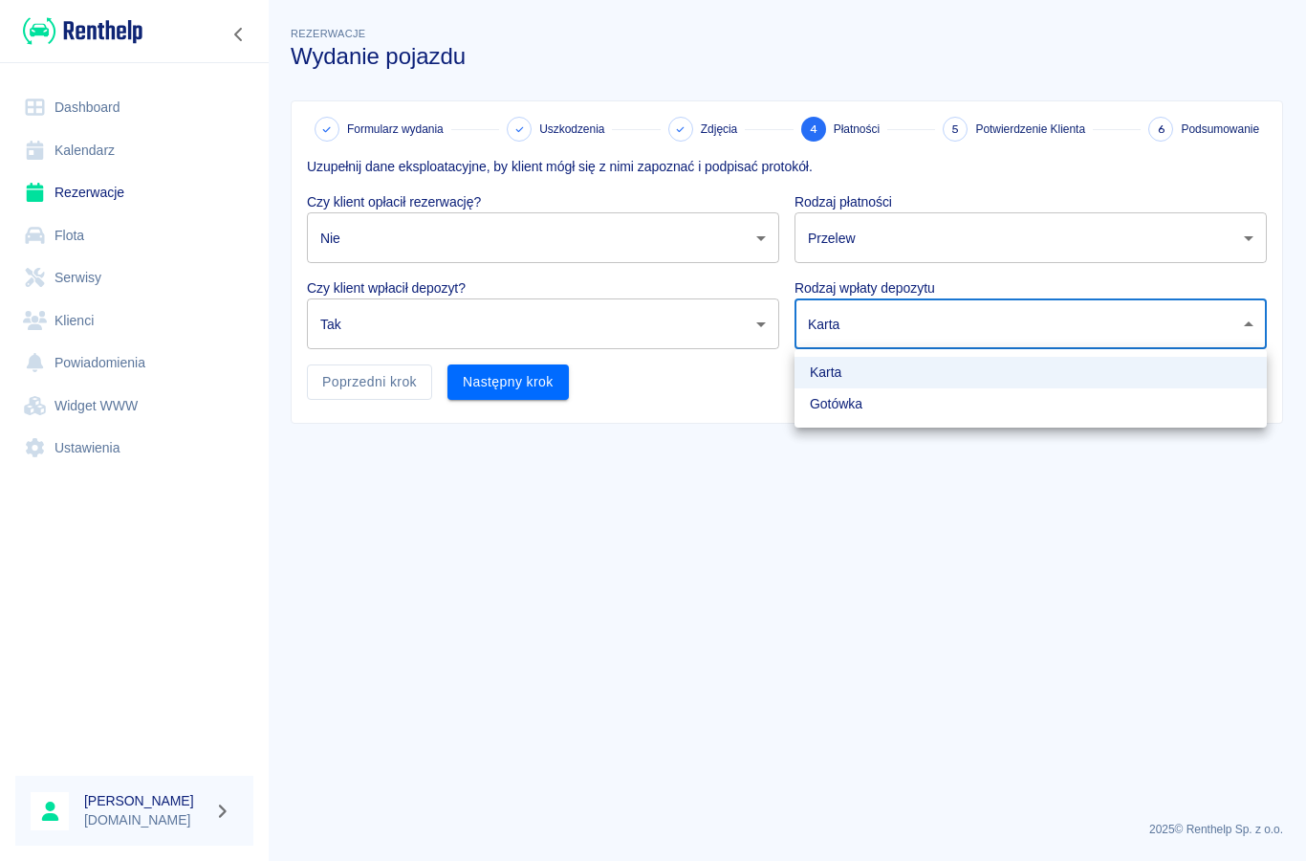
click at [829, 375] on li "Karta" at bounding box center [1031, 373] width 472 height 32
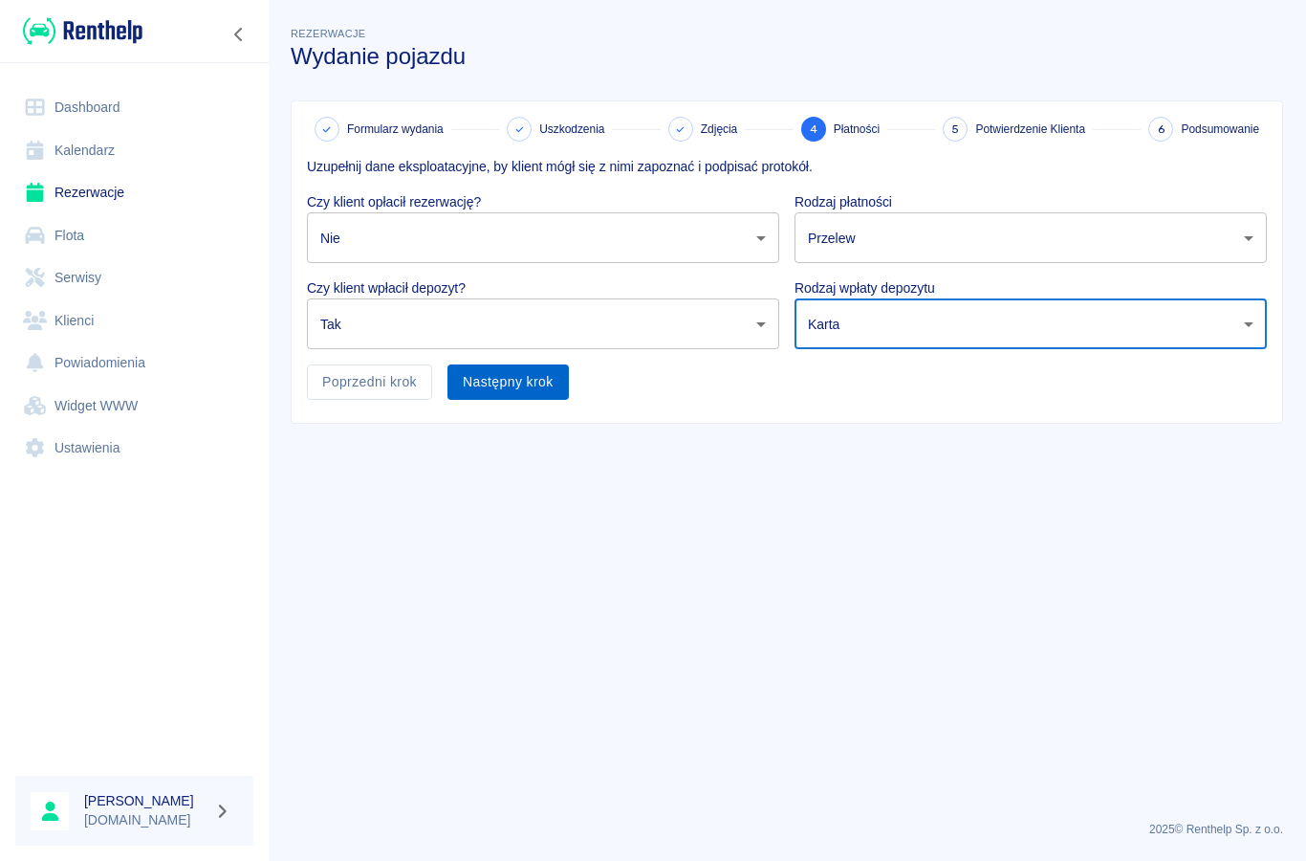
click at [522, 387] on button "Następny krok" at bounding box center [508, 381] width 121 height 35
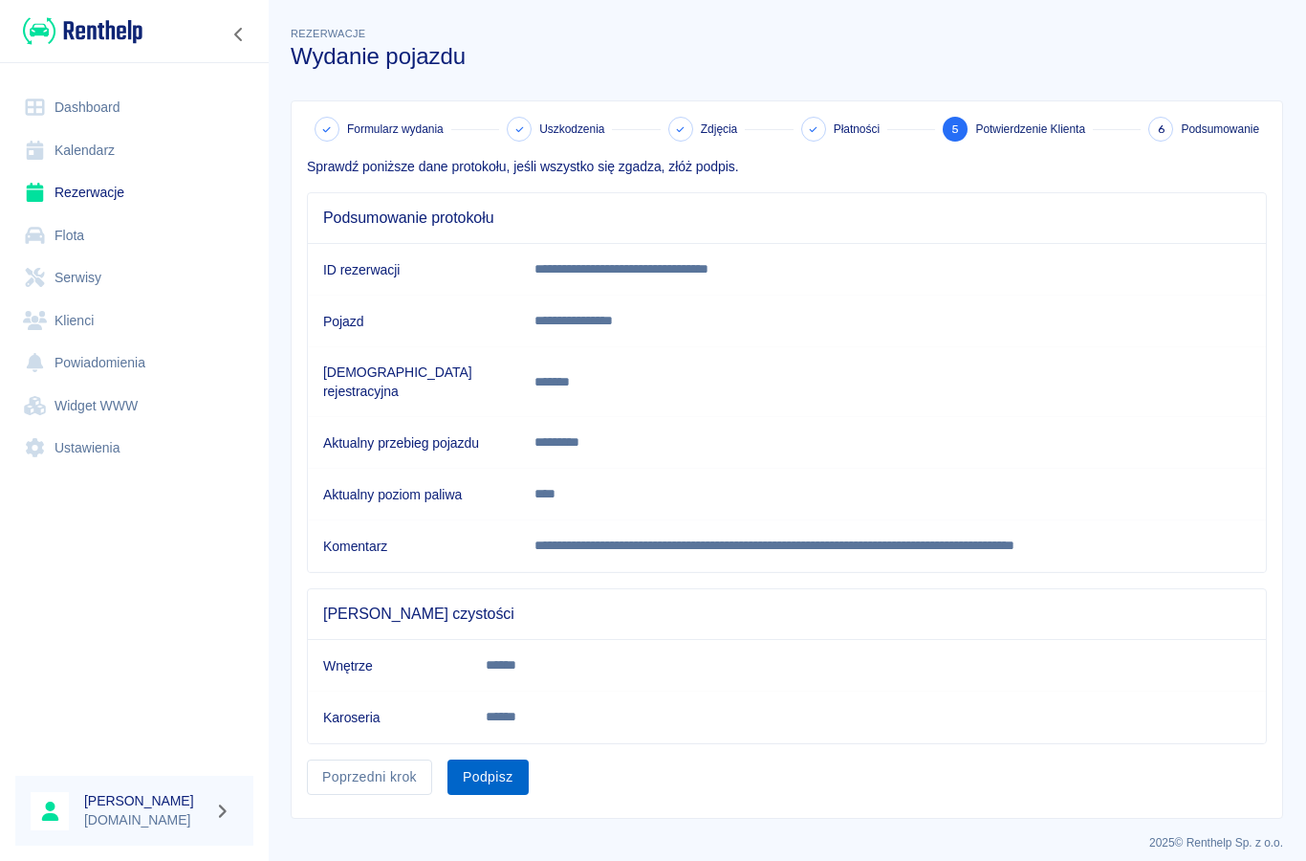
click at [482, 761] on button "Podpisz" at bounding box center [488, 776] width 81 height 35
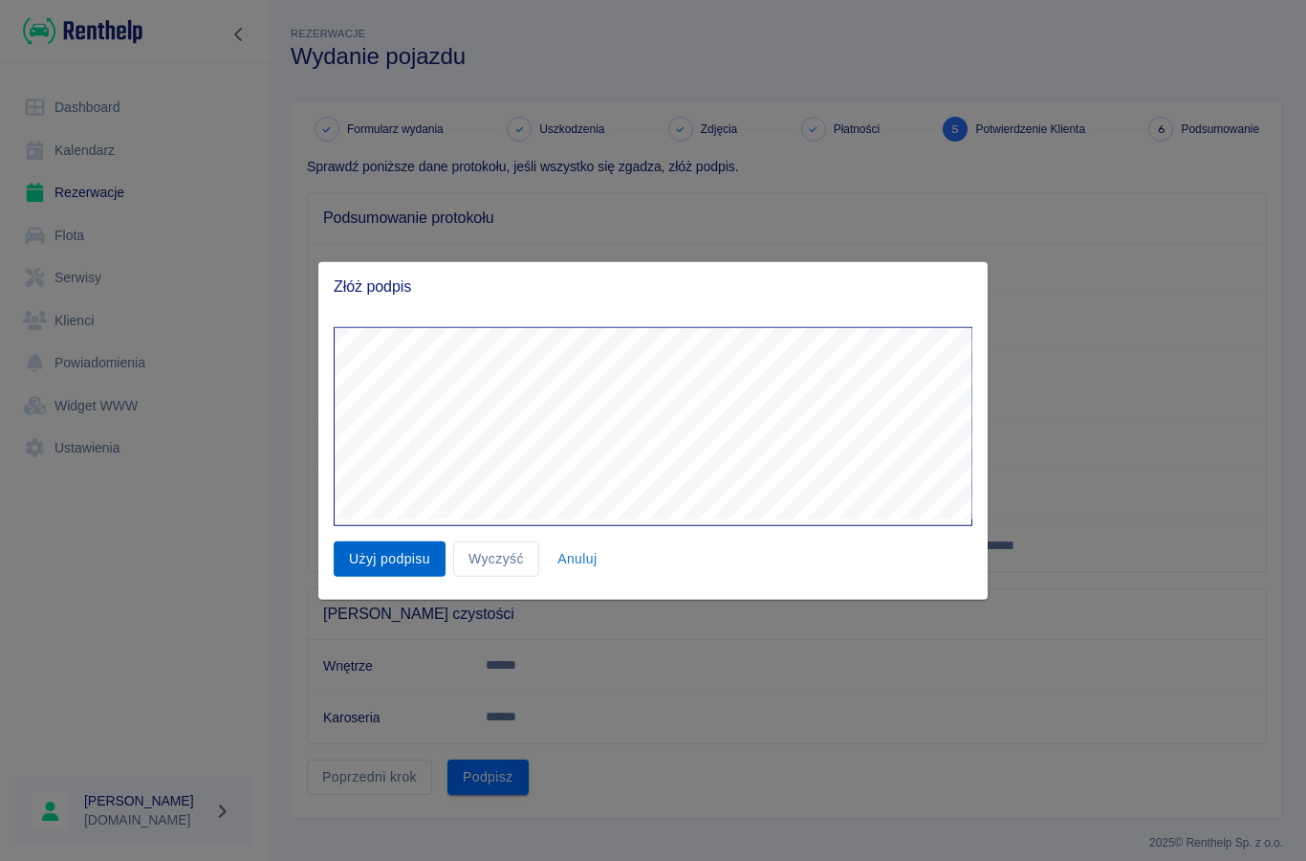
click at [360, 543] on button "Użyj podpisu" at bounding box center [390, 558] width 112 height 35
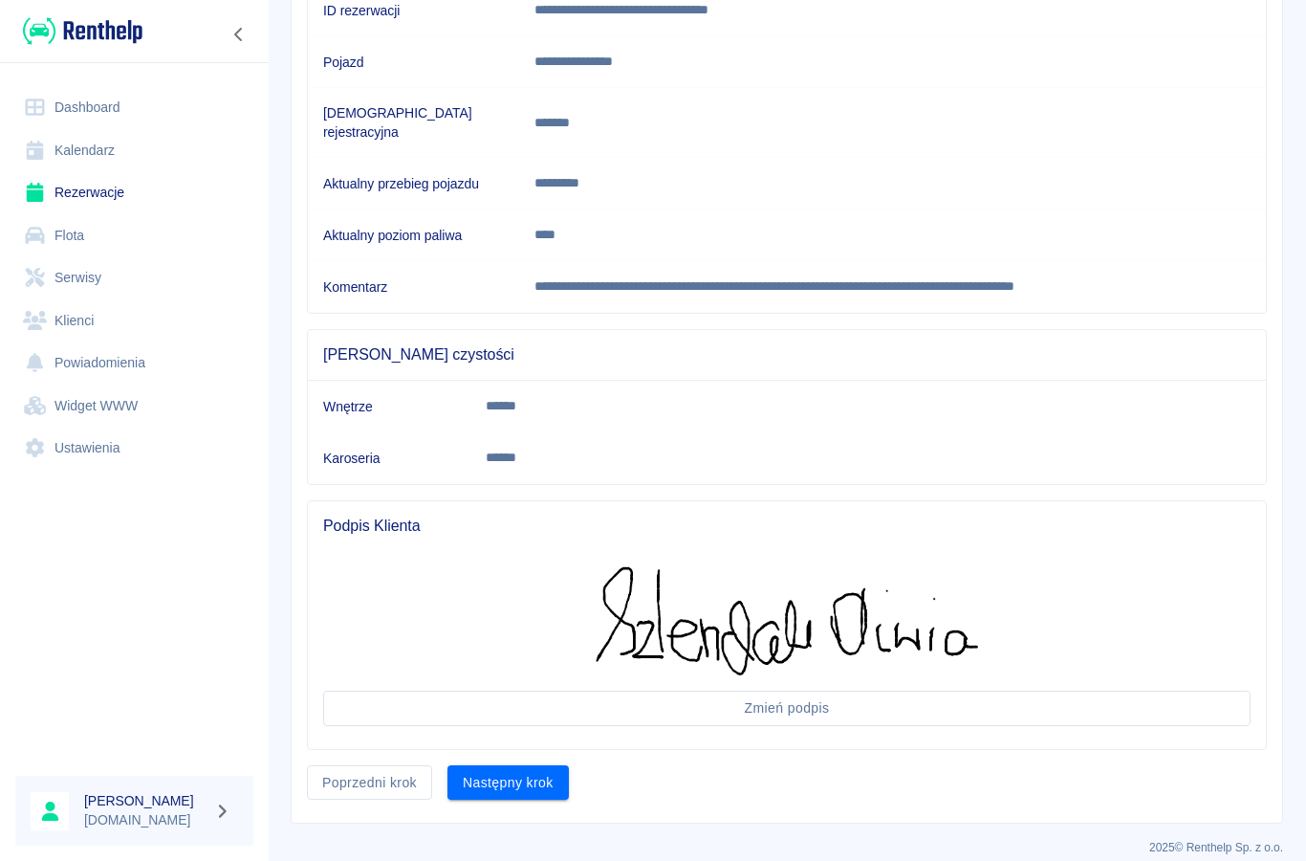
scroll to position [258, 0]
click at [518, 778] on button "Następny krok" at bounding box center [508, 783] width 121 height 35
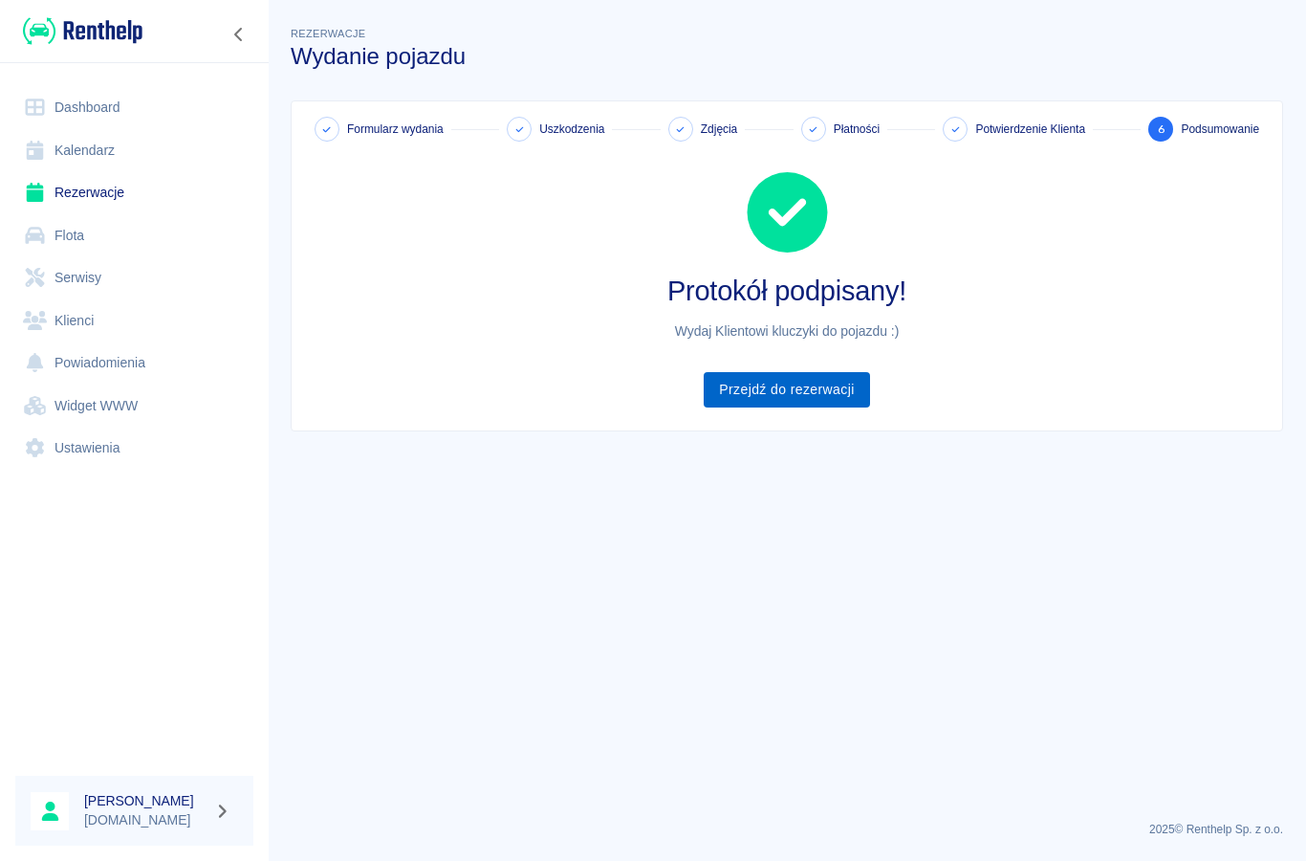
click at [760, 397] on link "Przejdź do rezerwacji" at bounding box center [786, 389] width 165 height 35
